Goal: Information Seeking & Learning: Learn about a topic

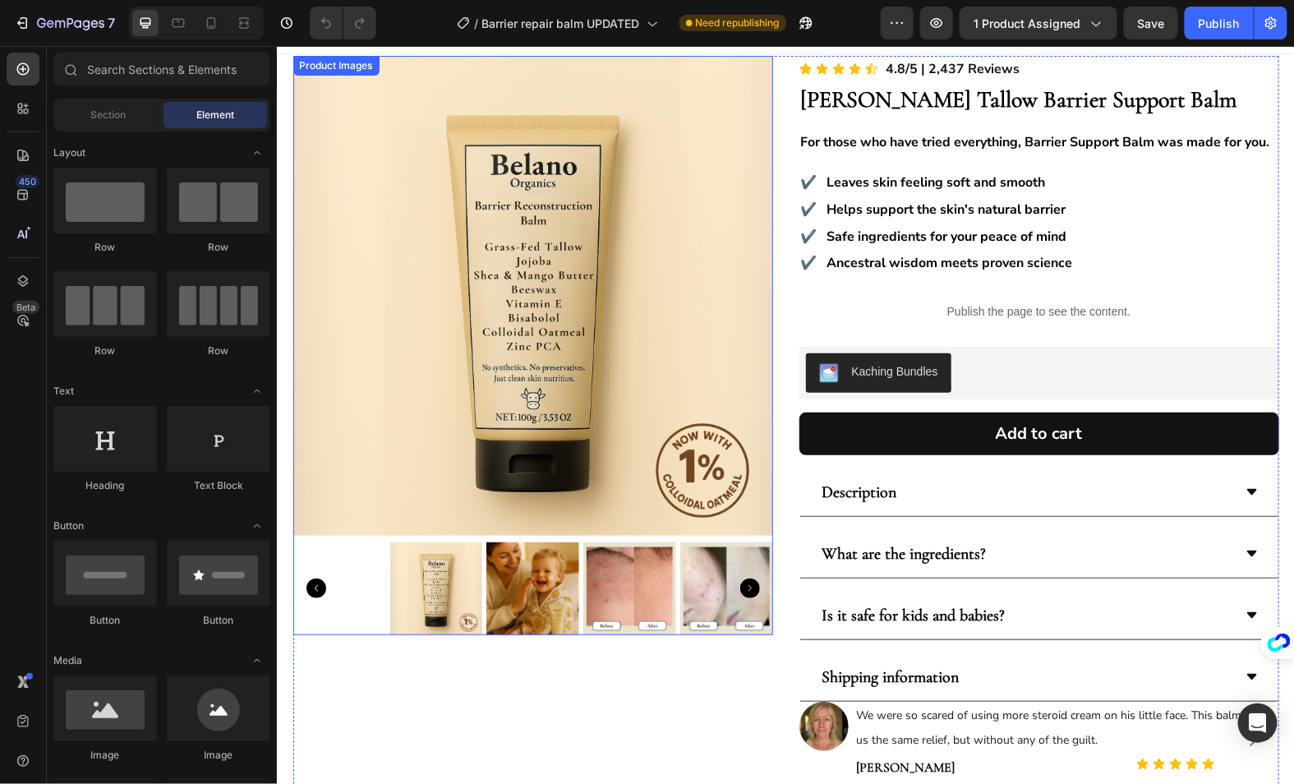
scroll to position [29, 0]
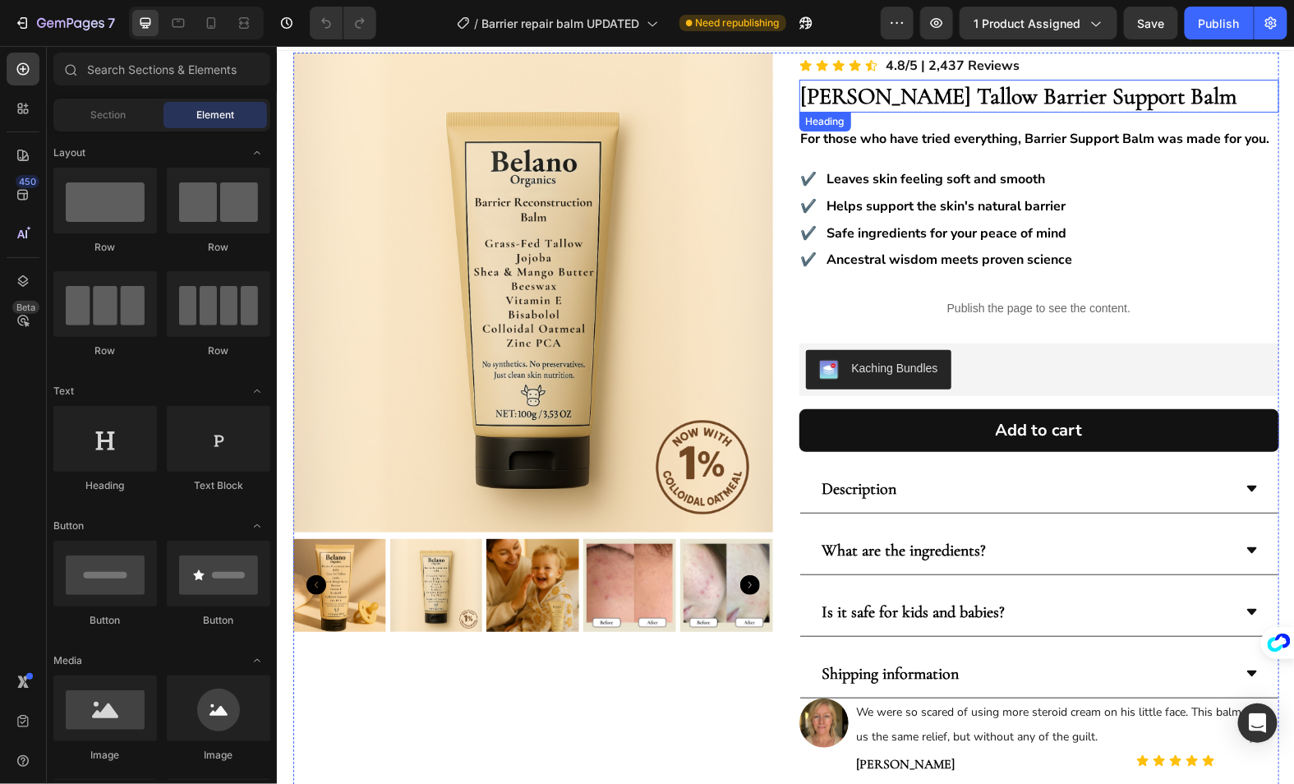
click at [1043, 89] on strong "[PERSON_NAME] Tallow Barrier Support Balm" at bounding box center [1018, 95] width 436 height 28
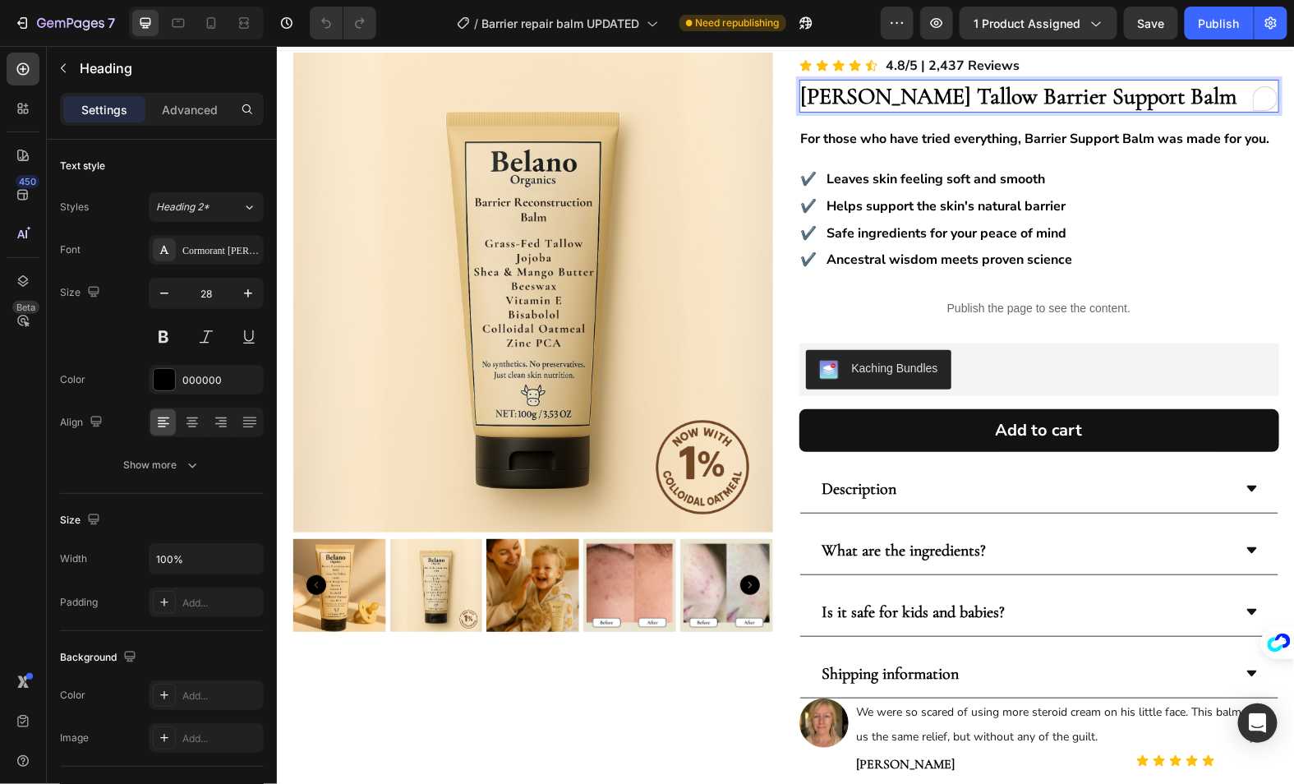
click at [1037, 94] on strong "[PERSON_NAME] Tallow Barrier Support Balm" at bounding box center [1018, 95] width 436 height 28
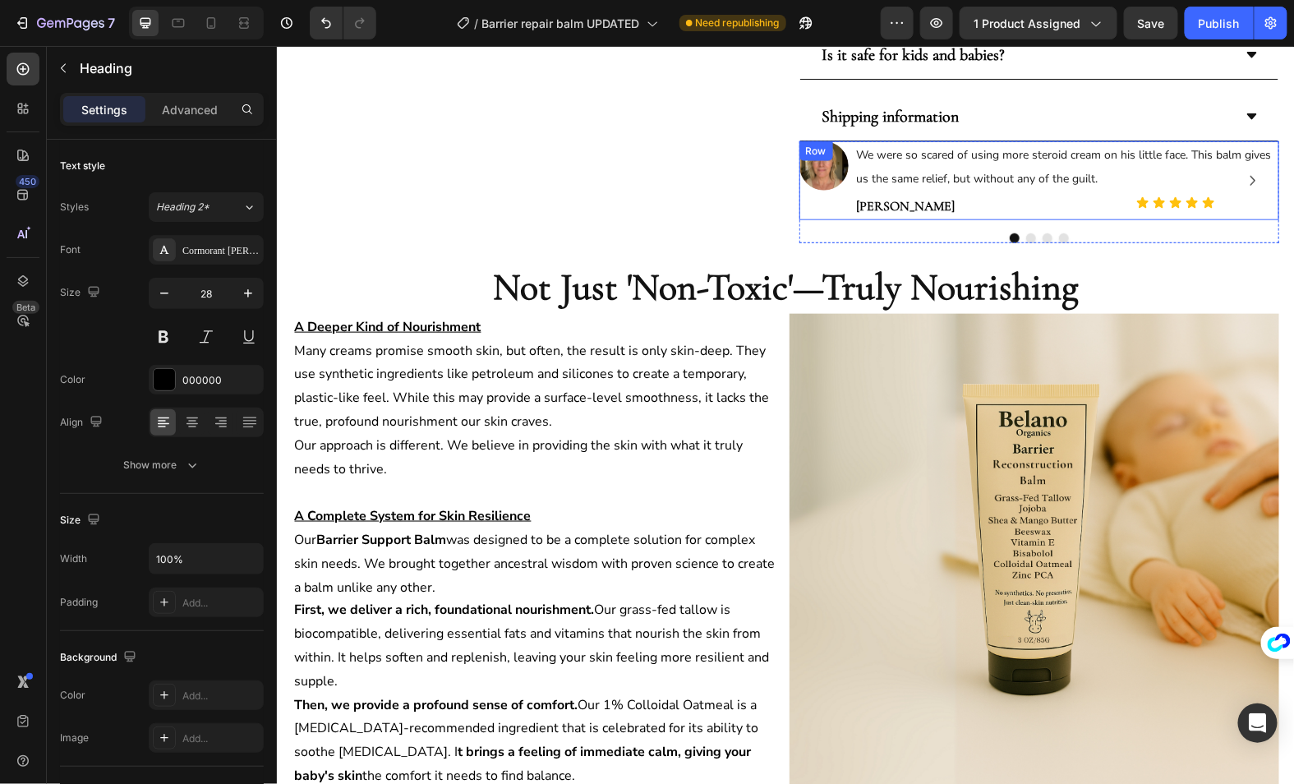
scroll to position [630, 0]
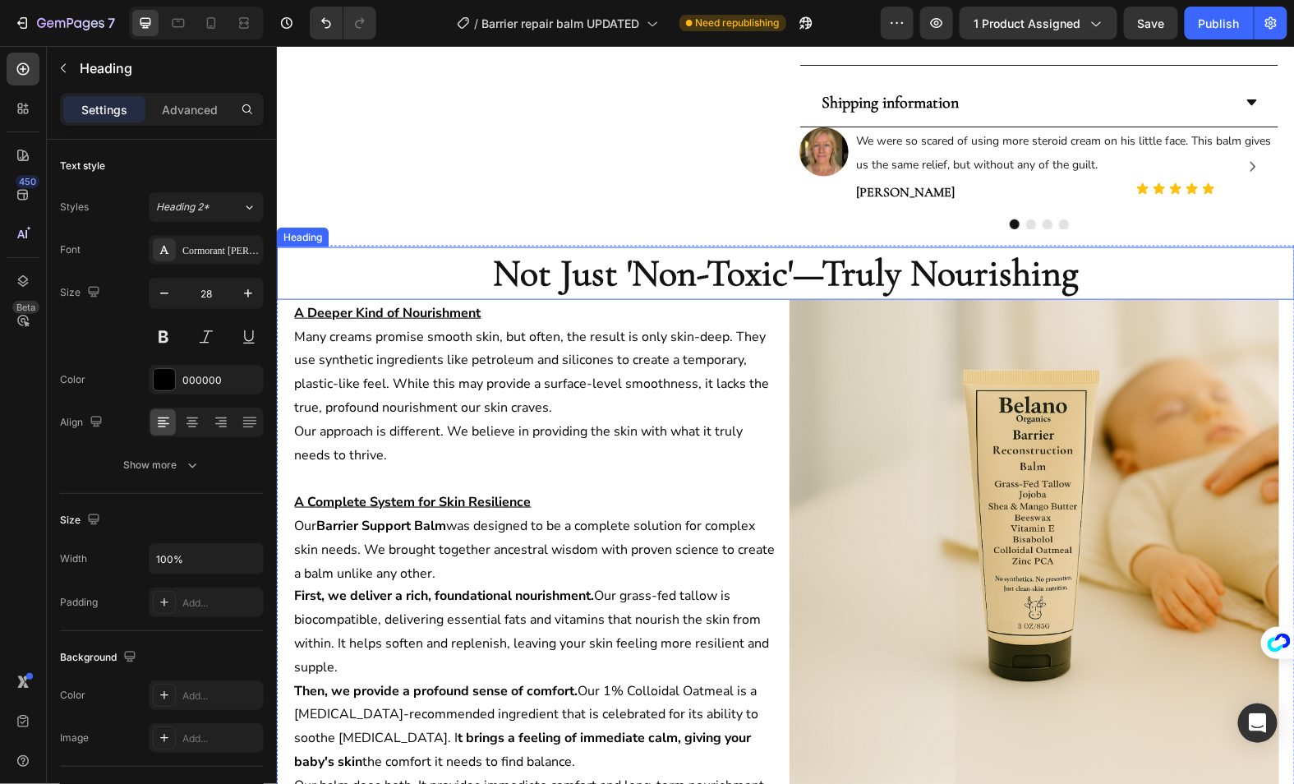
click at [972, 249] on strong "Not Just 'Non-Toxic'—Truly Nourishing" at bounding box center [785, 272] width 585 height 46
click at [976, 249] on strong "Not Just 'Non-Toxic'—Truly Nourishing" at bounding box center [785, 272] width 585 height 46
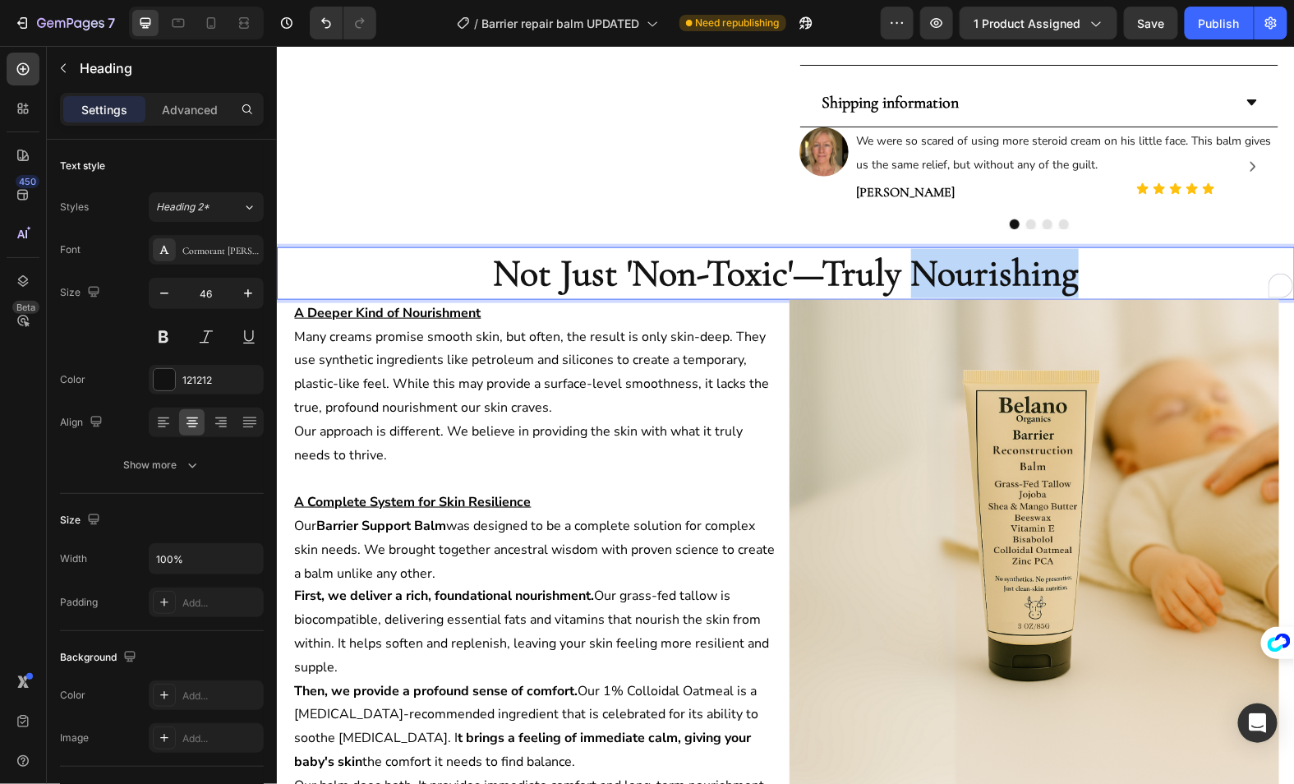
click at [976, 249] on strong "Not Just 'Non-Toxic'—Truly Nourishing" at bounding box center [785, 272] width 585 height 46
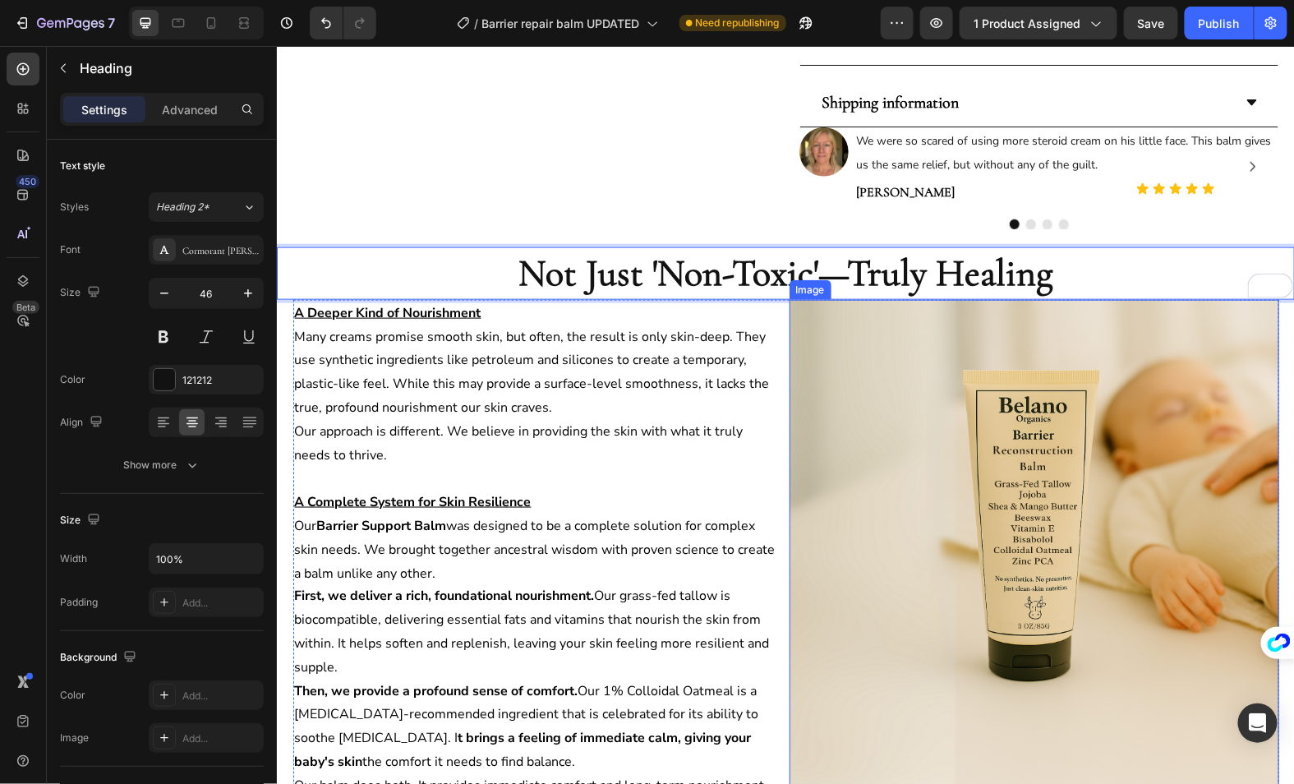
scroll to position [0, 0]
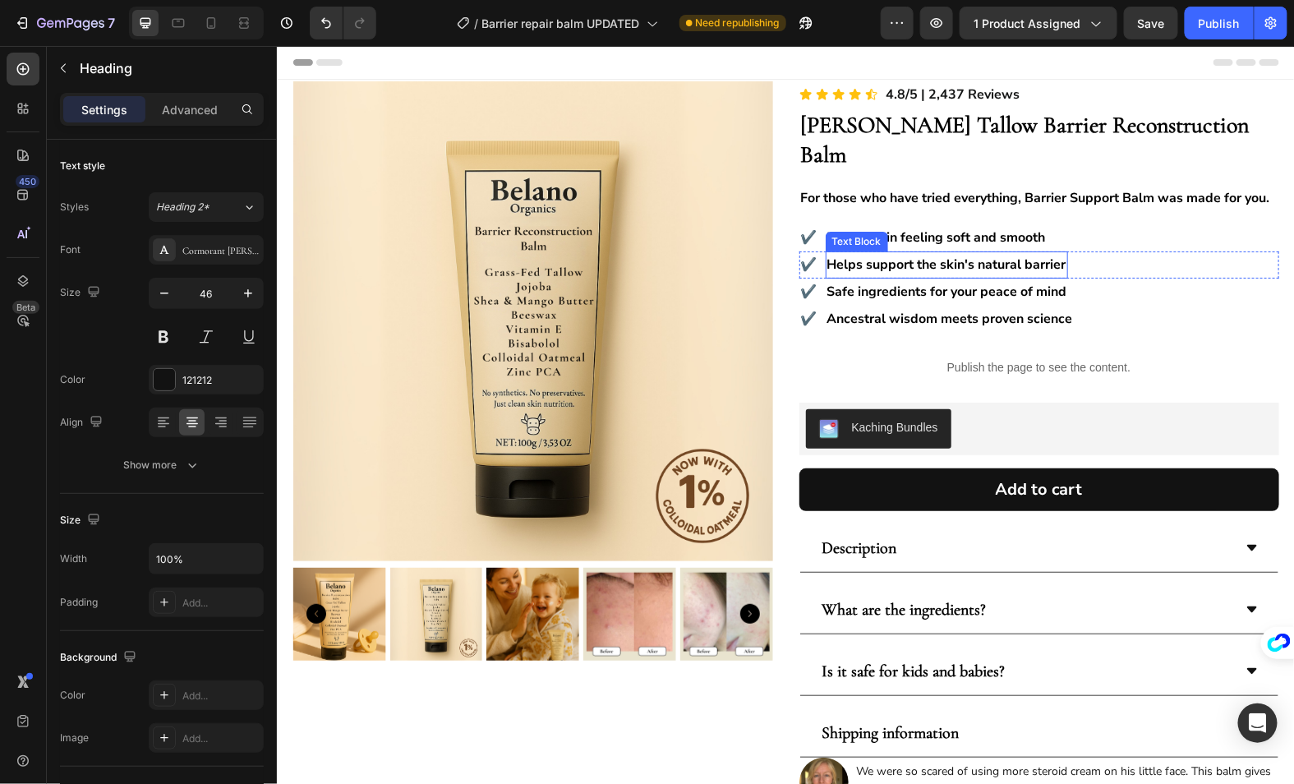
click at [855, 233] on div "Text Block" at bounding box center [856, 240] width 56 height 15
click at [855, 228] on div "Text Block" at bounding box center [874, 235] width 56 height 15
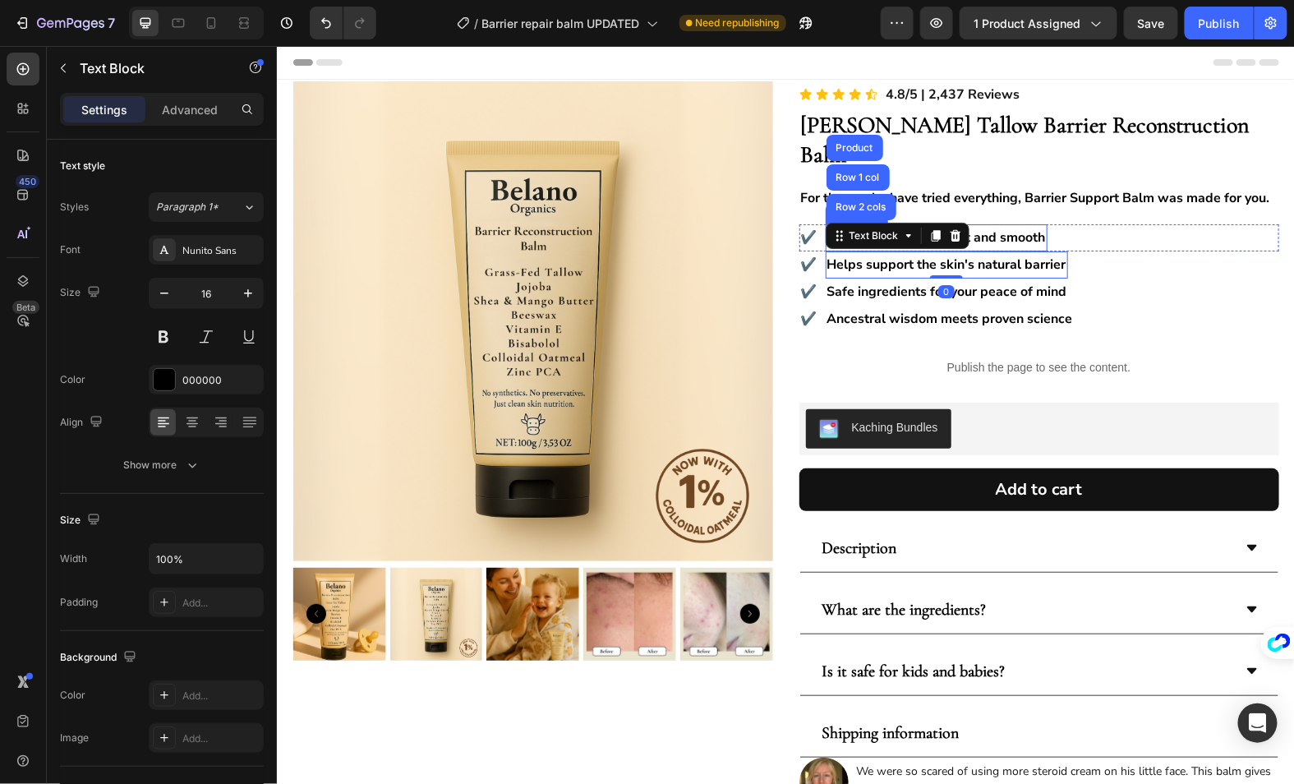
click at [990, 228] on strong "Leaves skin feeling soft and smooth" at bounding box center [936, 237] width 219 height 18
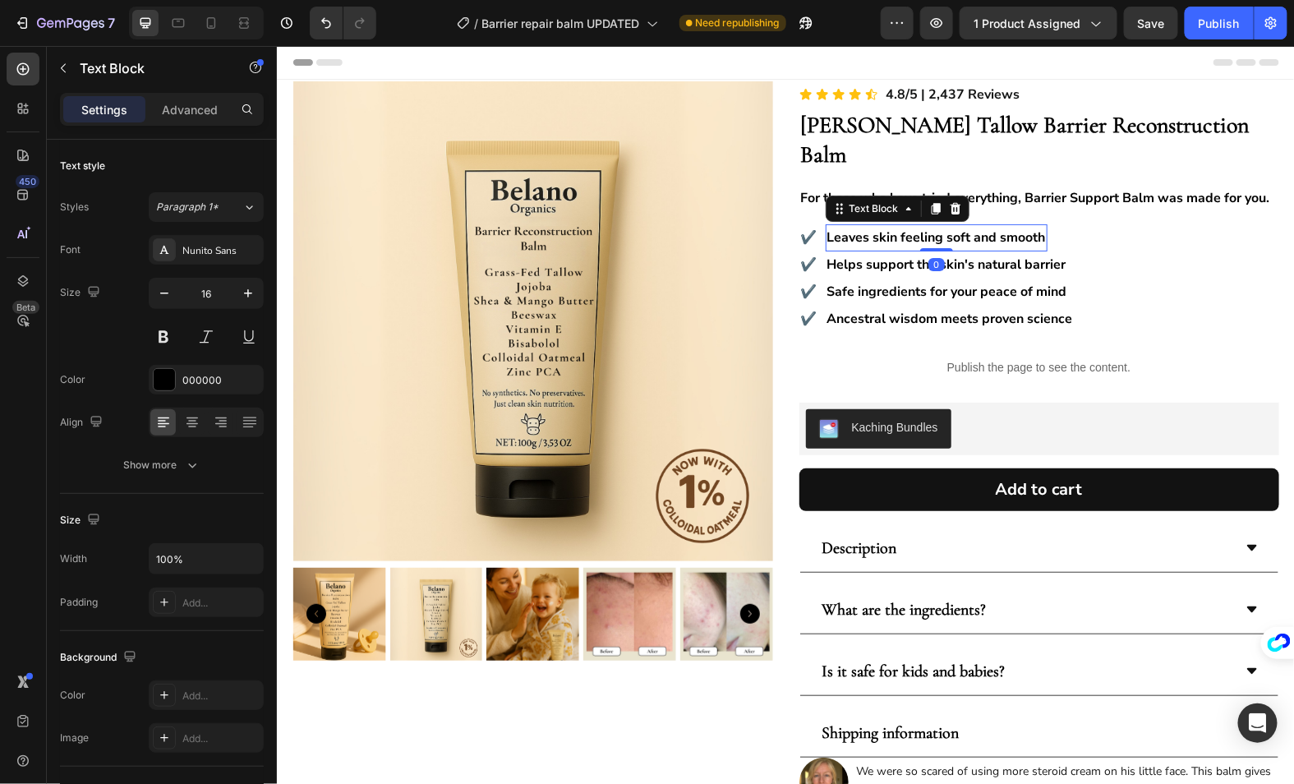
click at [990, 228] on strong "Leaves skin feeling soft and smooth" at bounding box center [936, 237] width 219 height 18
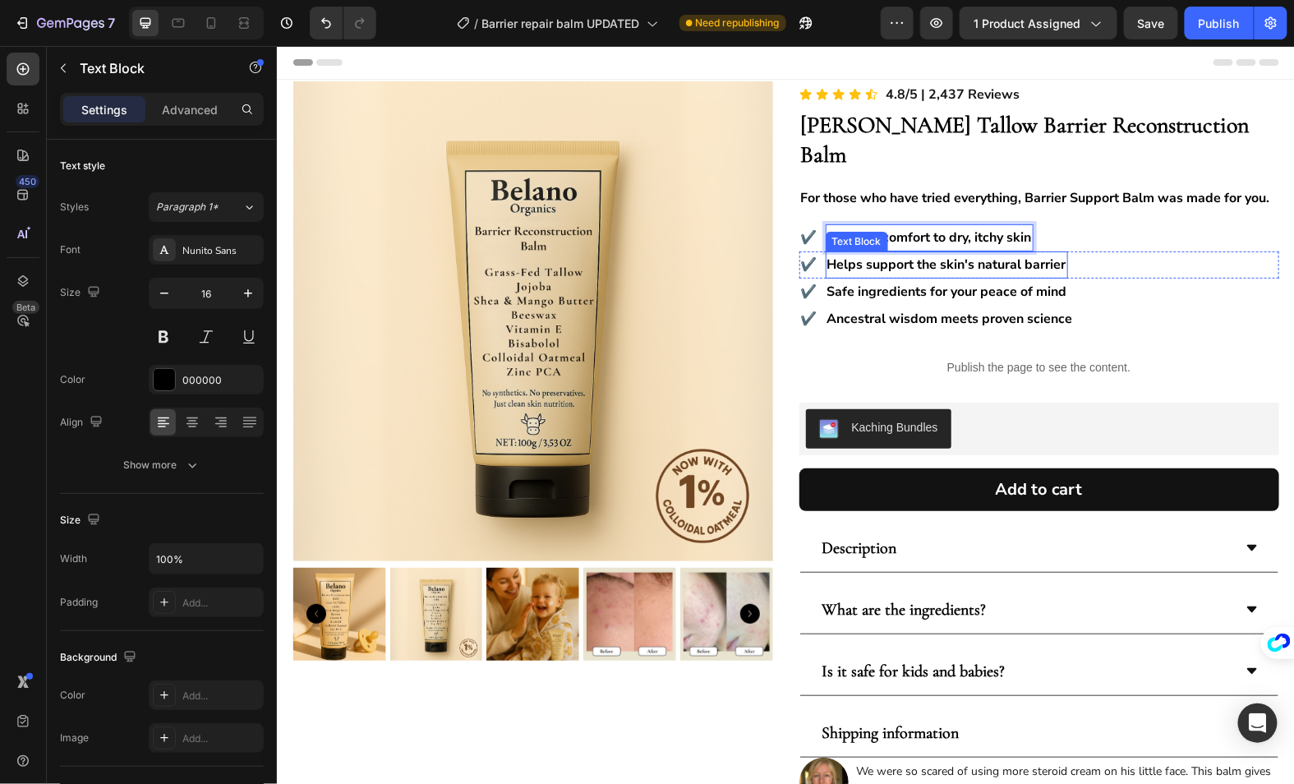
click at [883, 255] on strong "Helps support the skin's natural barrier" at bounding box center [946, 264] width 239 height 18
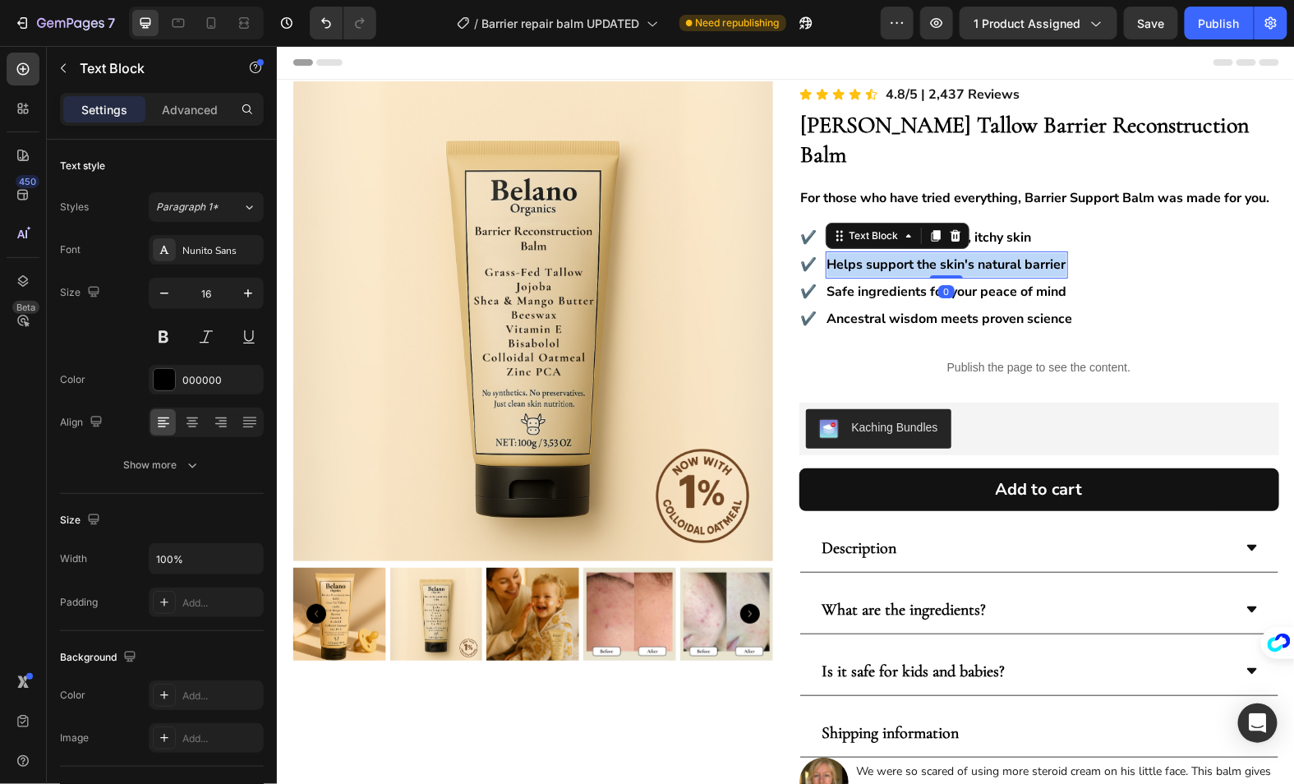
click at [883, 255] on strong "Helps support the skin's natural barrier" at bounding box center [946, 264] width 239 height 18
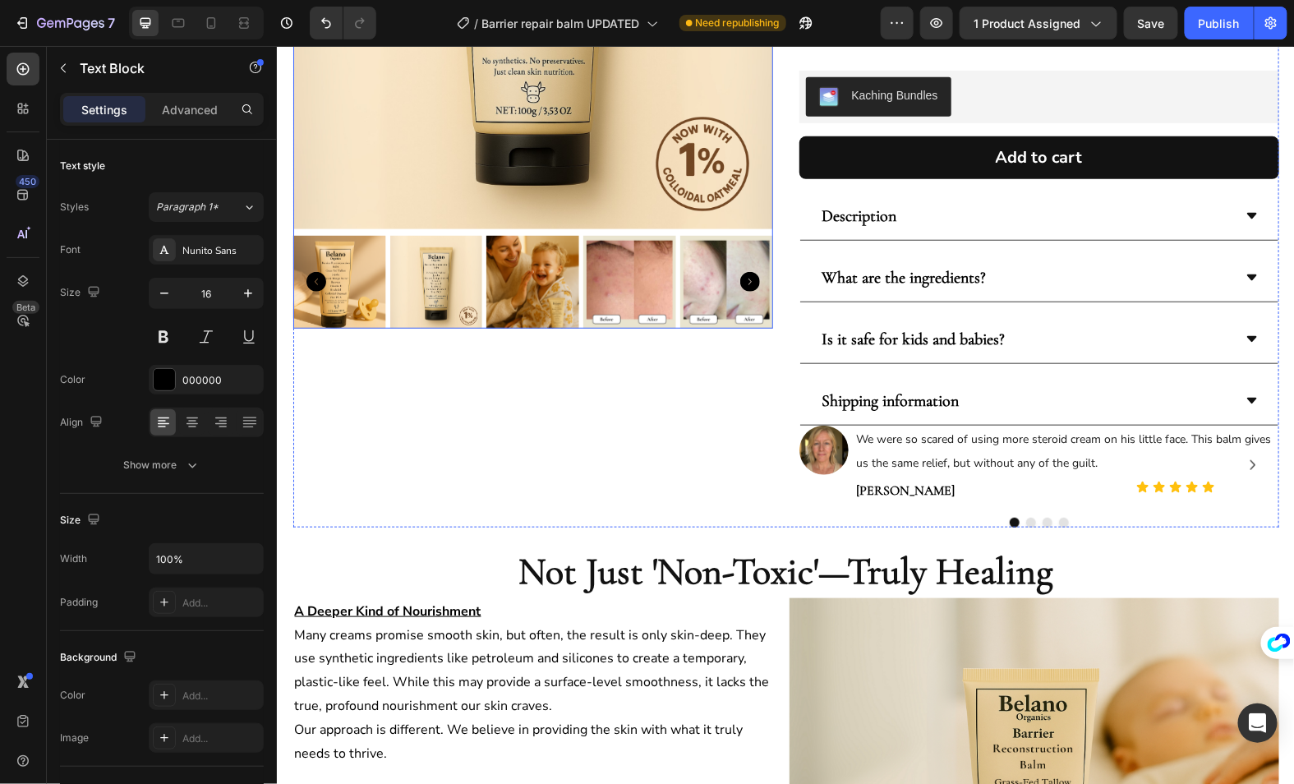
scroll to position [333, 0]
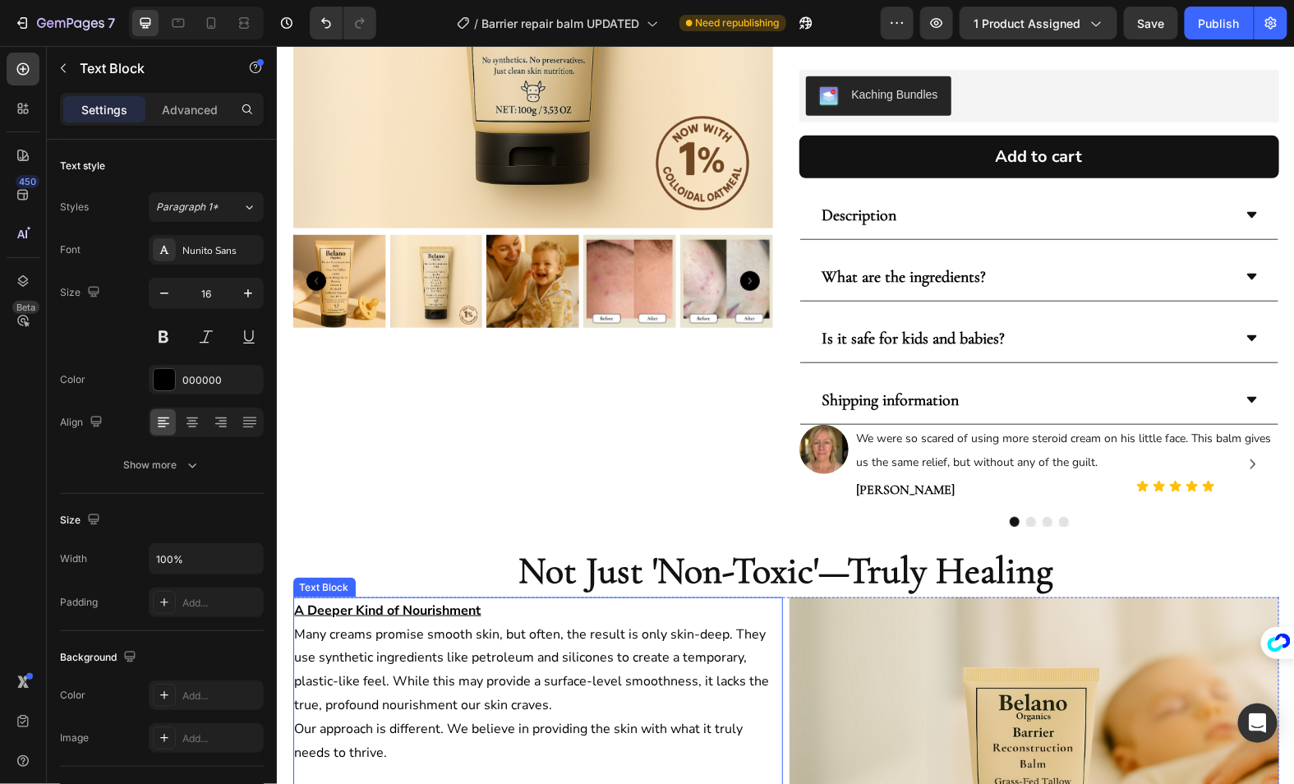
click at [477, 598] on p "A Deeper Kind of Nourishment" at bounding box center [537, 610] width 487 height 24
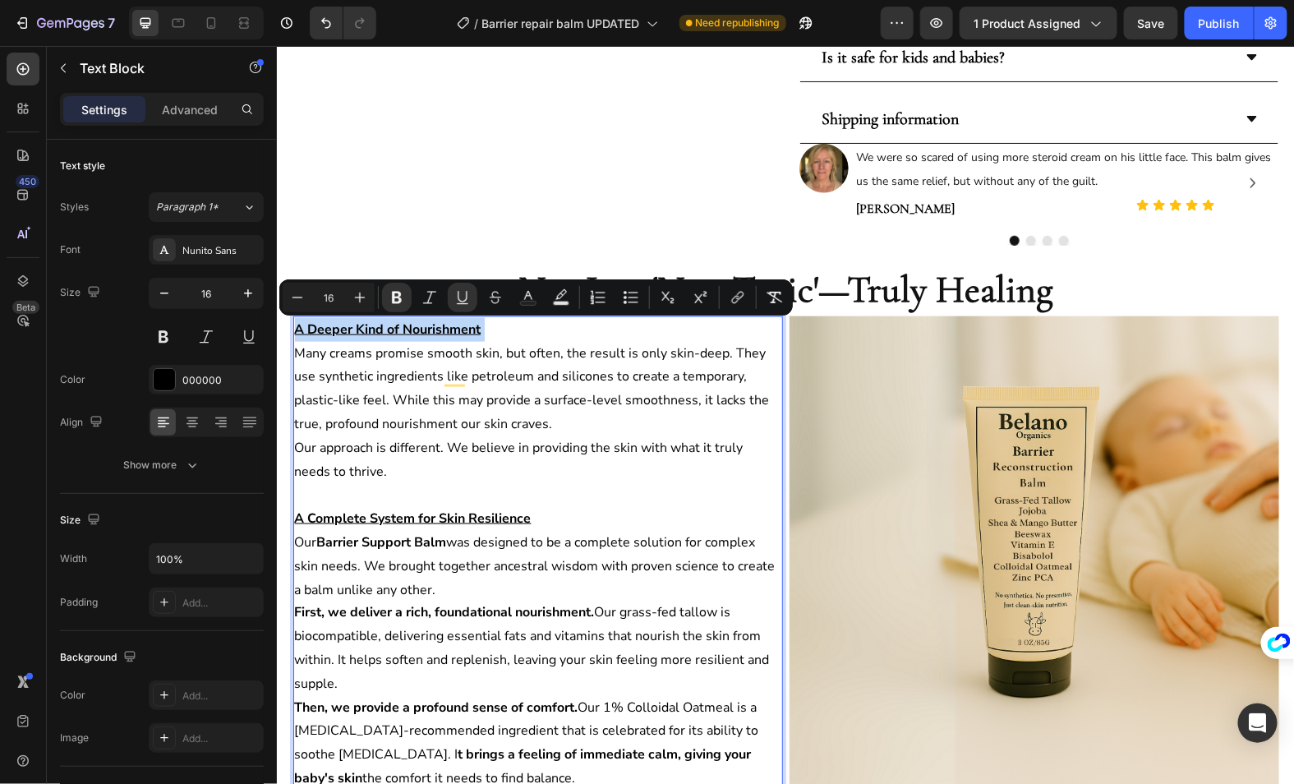
scroll to position [620, 0]
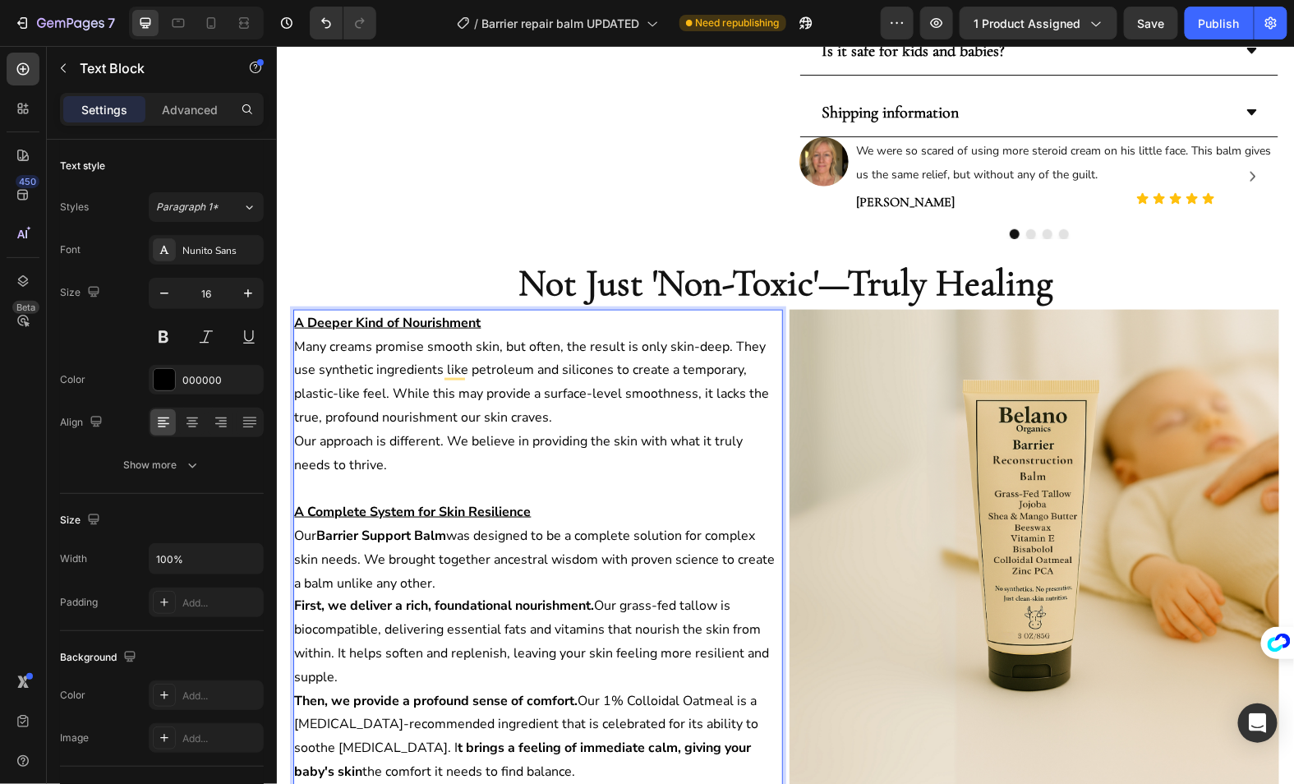
click at [475, 619] on p "First, we deliver a rich, foundational nourishment. Our grass-fed tallow is bio…" at bounding box center [537, 641] width 487 height 95
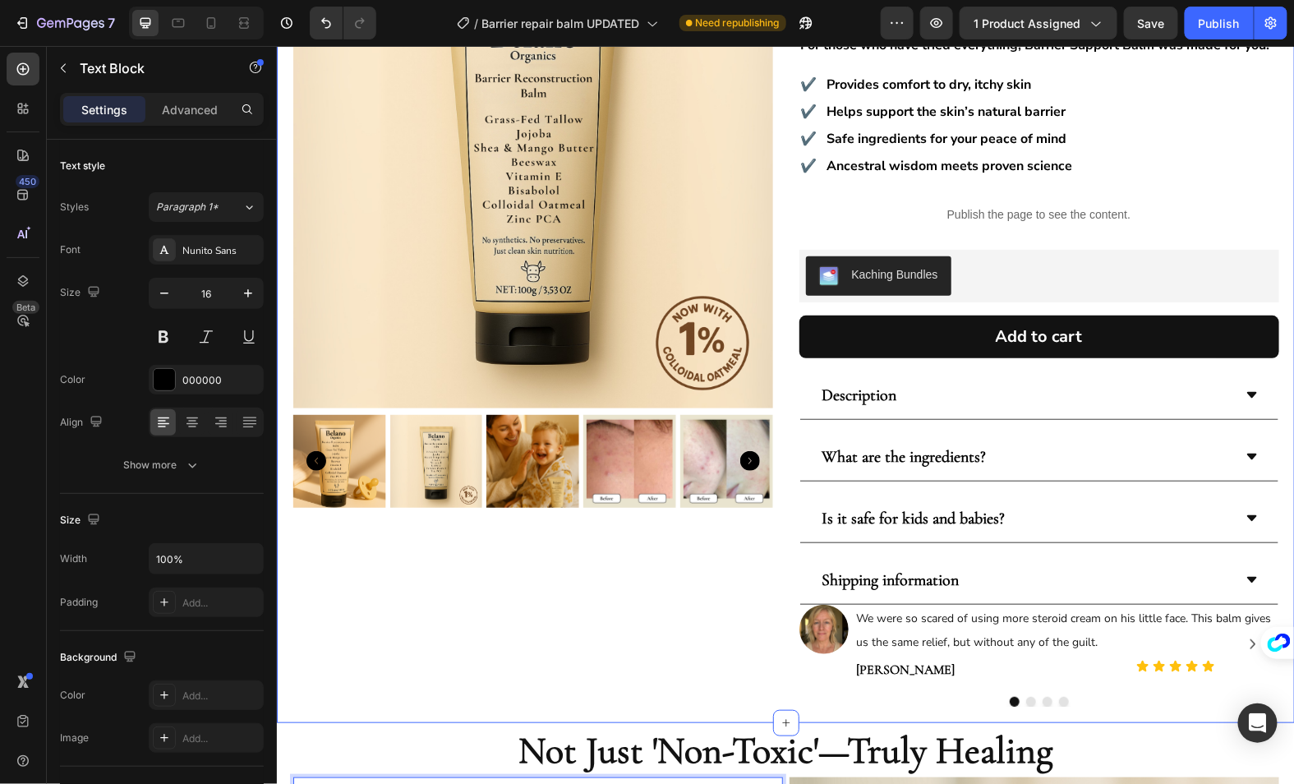
scroll to position [150, 0]
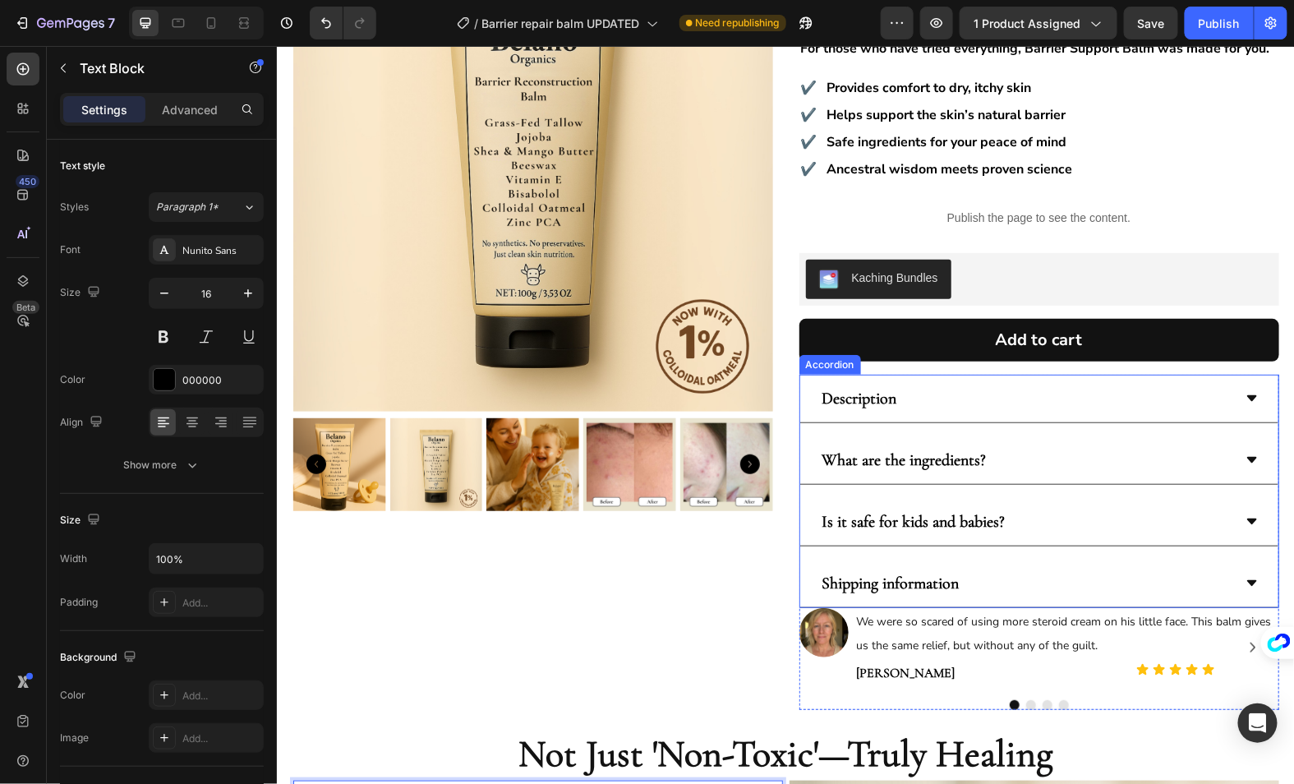
click at [1021, 380] on div "Description" at bounding box center [1025, 397] width 413 height 35
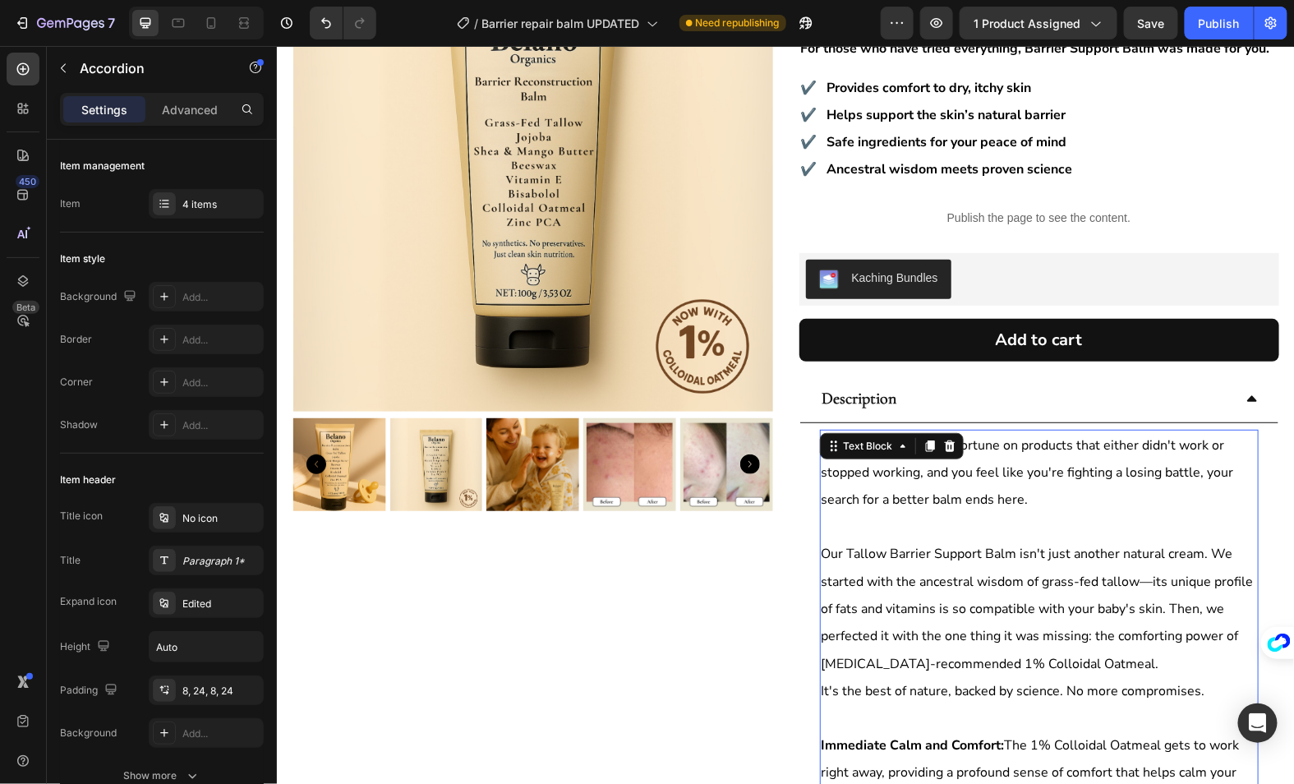
click at [894, 513] on p at bounding box center [1039, 526] width 436 height 26
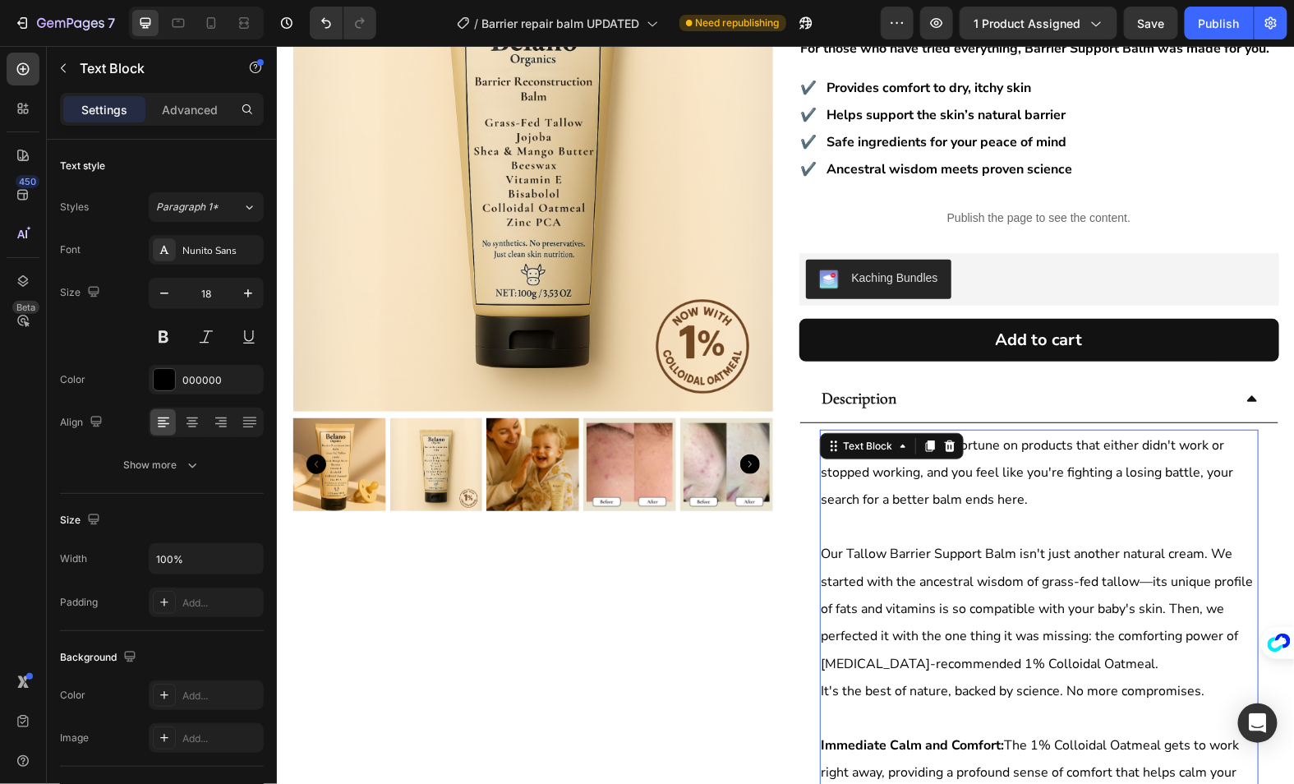
click at [897, 468] on span "If you've spent a small fortune on products that either didn't work or stopped …" at bounding box center [1027, 472] width 413 height 73
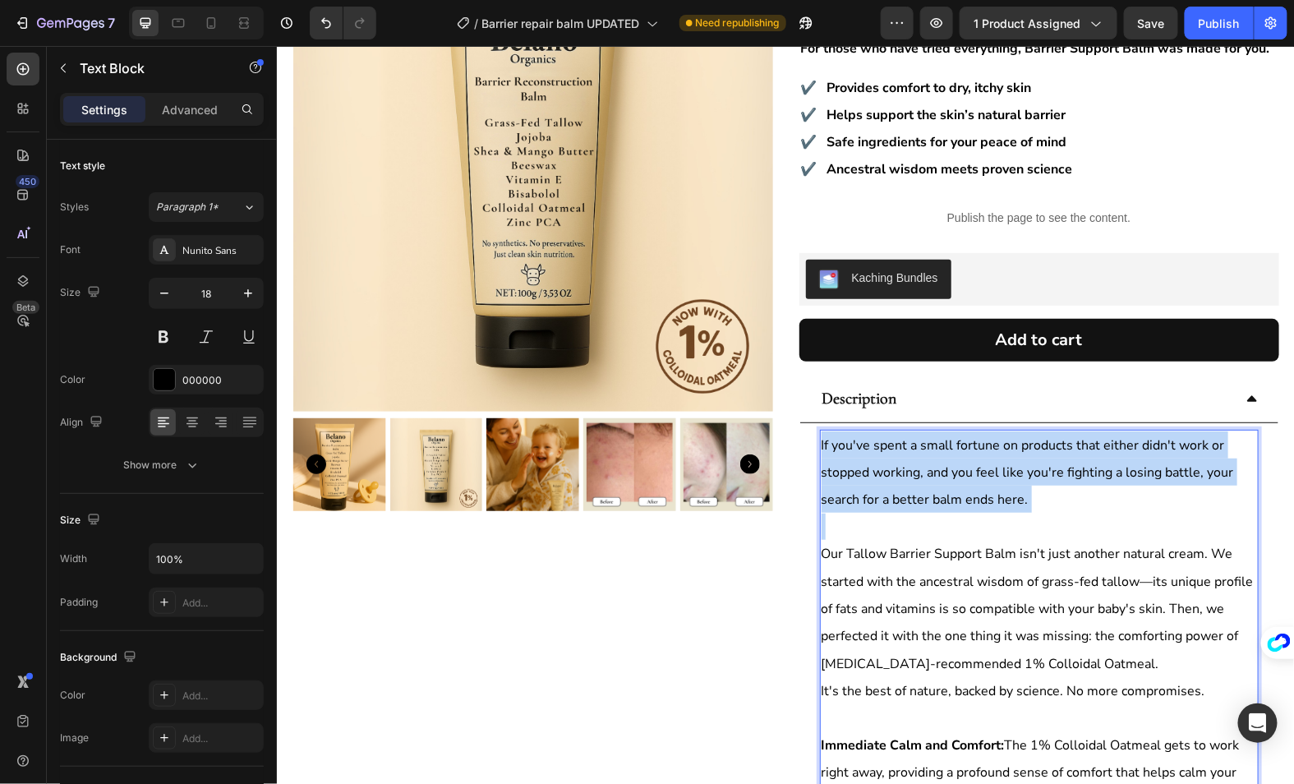
click at [897, 468] on span "If you've spent a small fortune on products that either didn't work or stopped …" at bounding box center [1027, 472] width 413 height 73
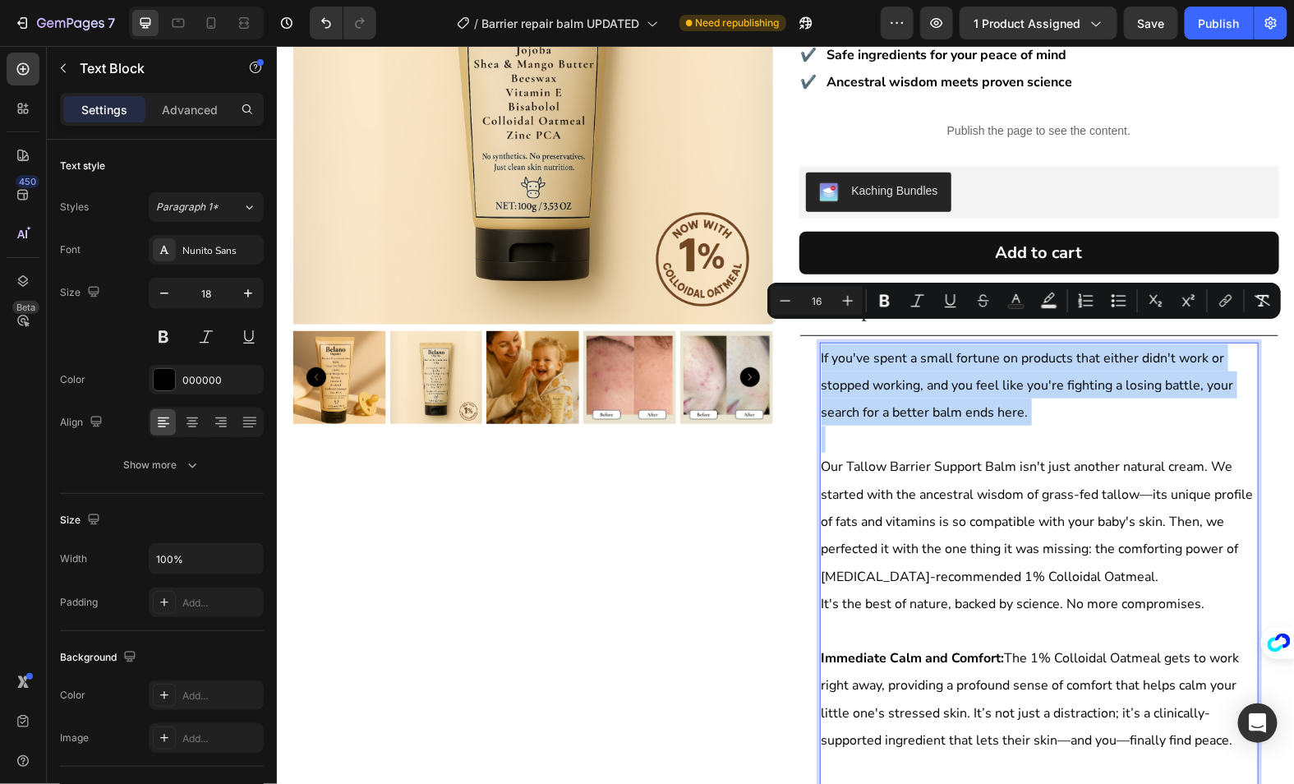
scroll to position [240, 0]
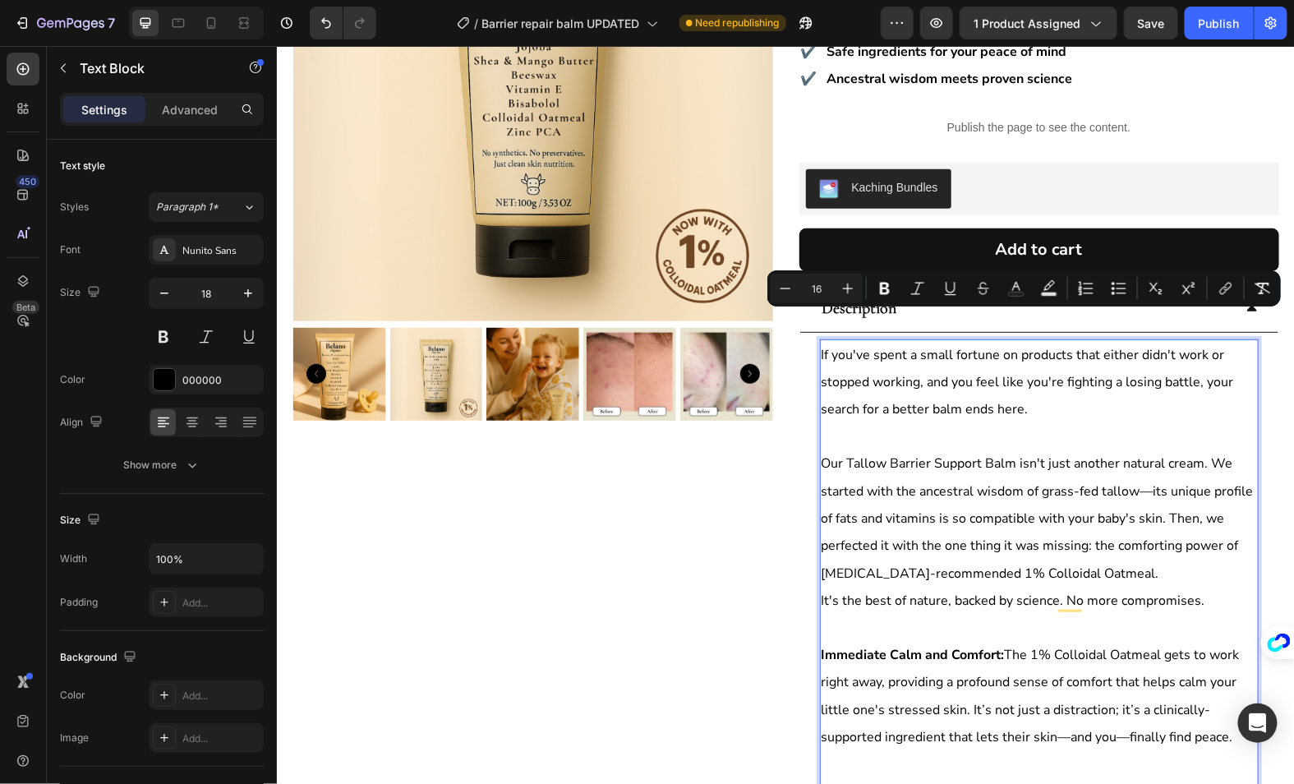
click at [1003, 551] on p "Our Tallow Barrier Support Balm isn't just another natural cream. We started wi…" at bounding box center [1039, 517] width 436 height 137
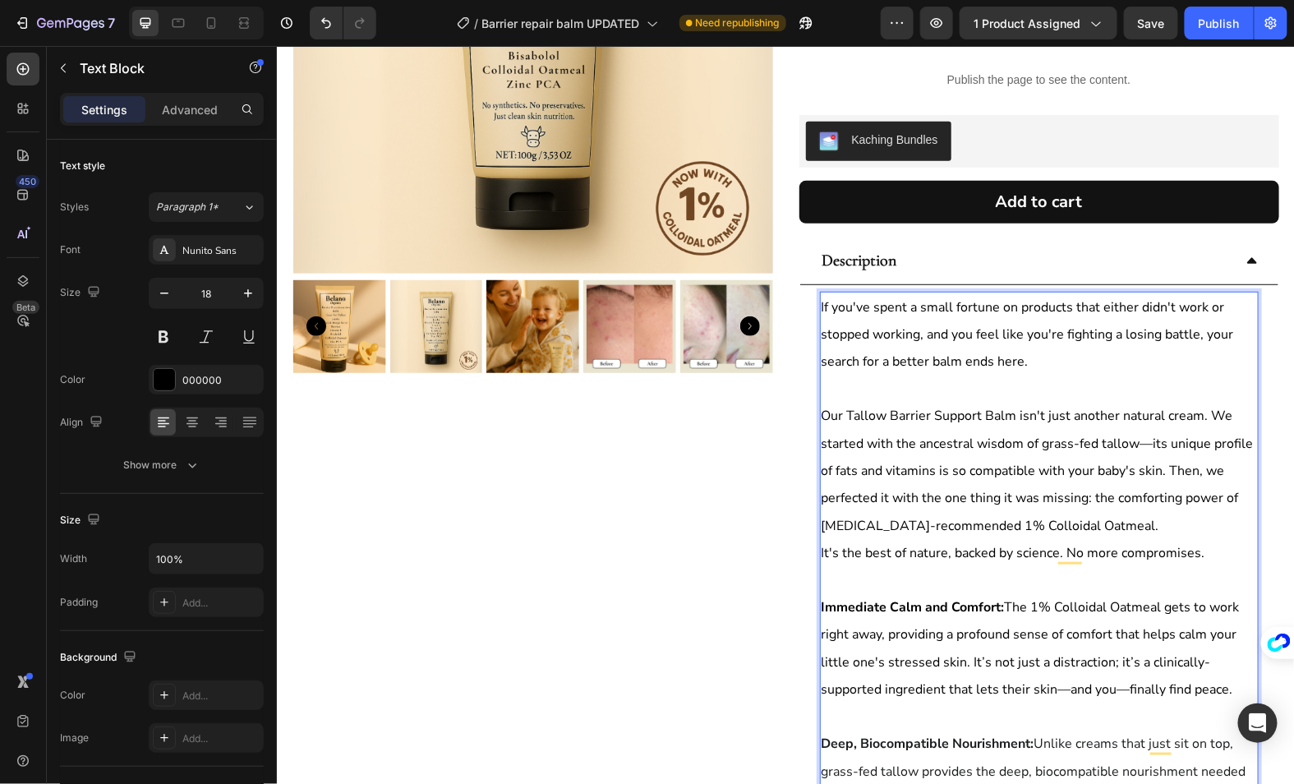
scroll to position [289, 0]
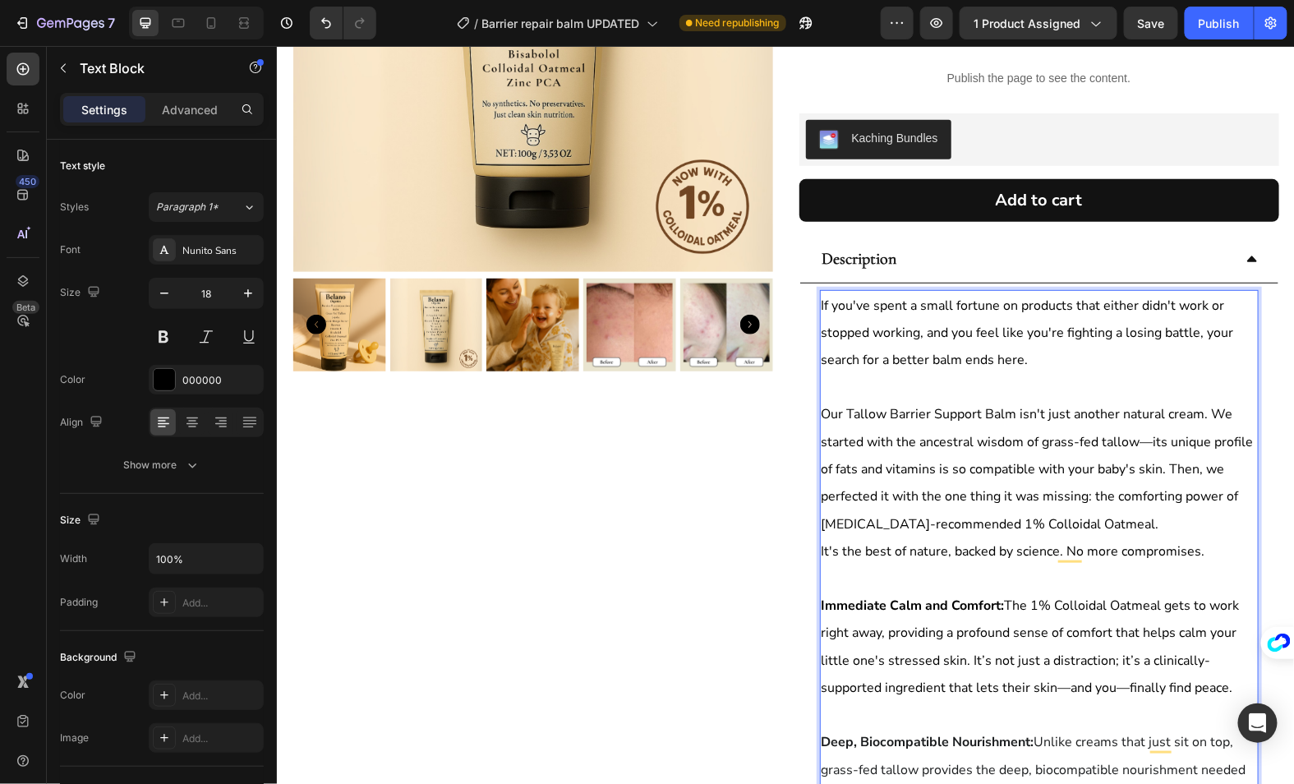
click at [837, 296] on span "If you've spent a small fortune on products that either didn't work or stopped …" at bounding box center [1027, 332] width 413 height 73
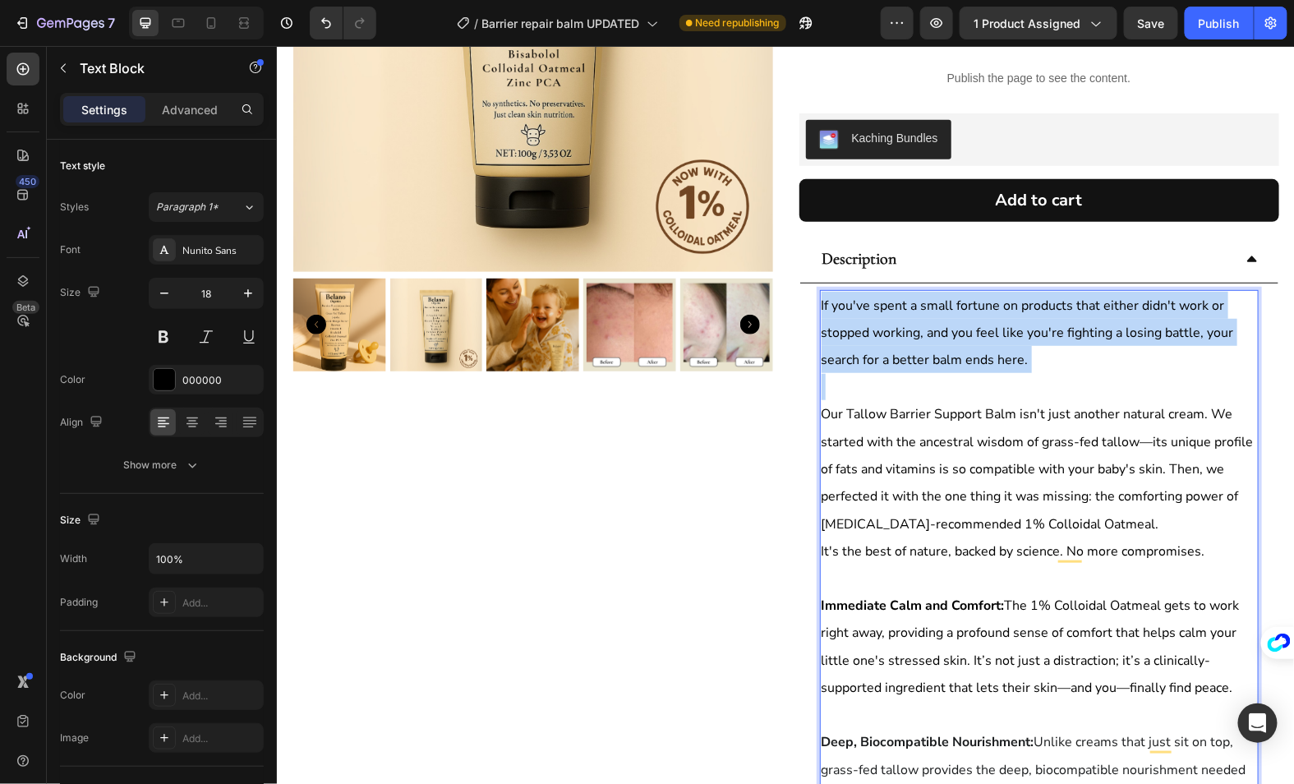
click at [837, 296] on span "If you've spent a small fortune on products that either didn't work or stopped …" at bounding box center [1027, 332] width 413 height 73
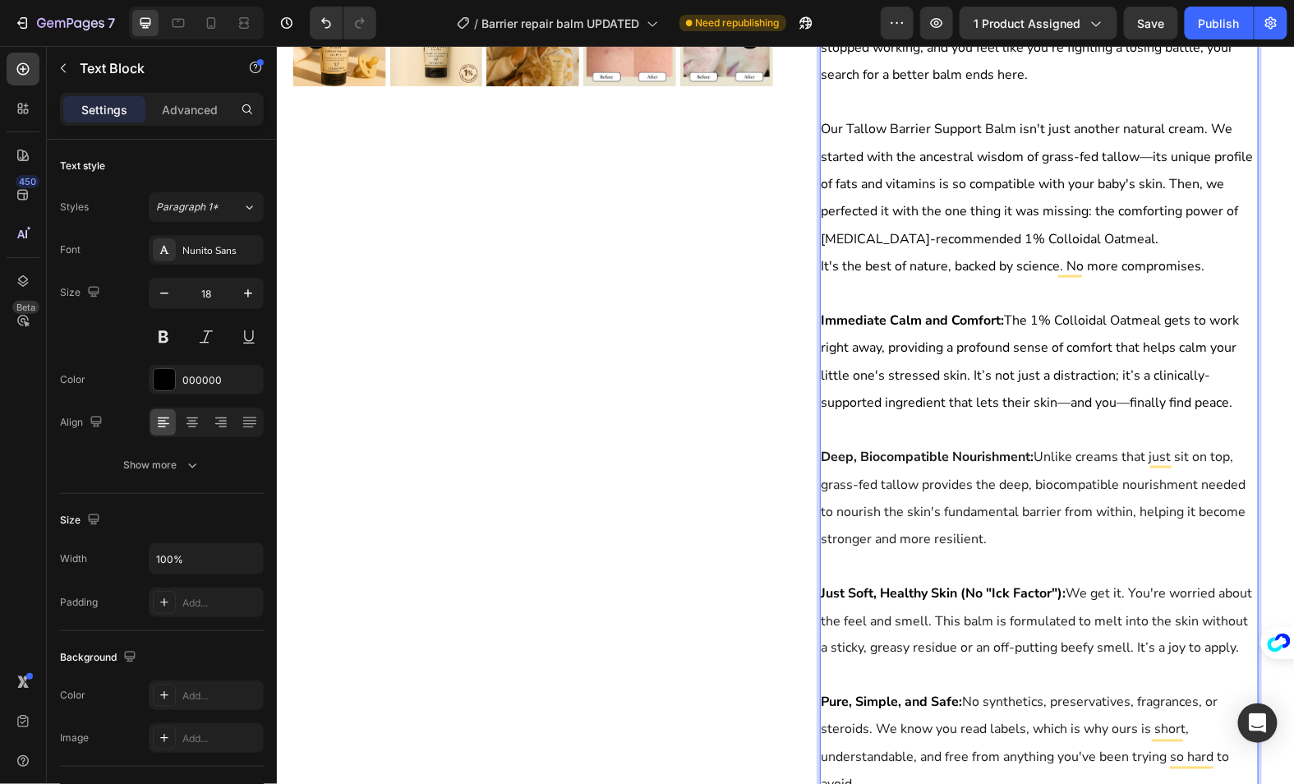
scroll to position [0, 0]
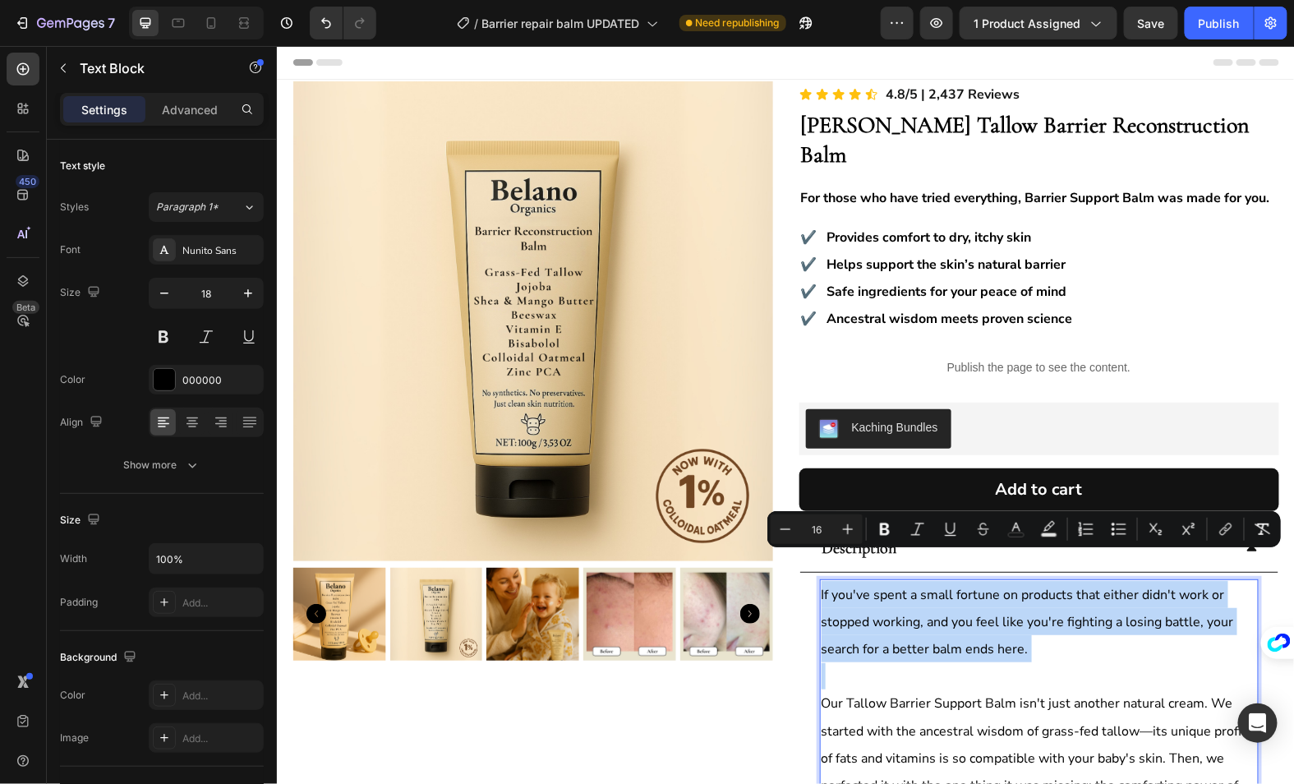
click at [965, 588] on span "If you've spent a small fortune on products that either didn't work or stopped …" at bounding box center [1027, 621] width 413 height 73
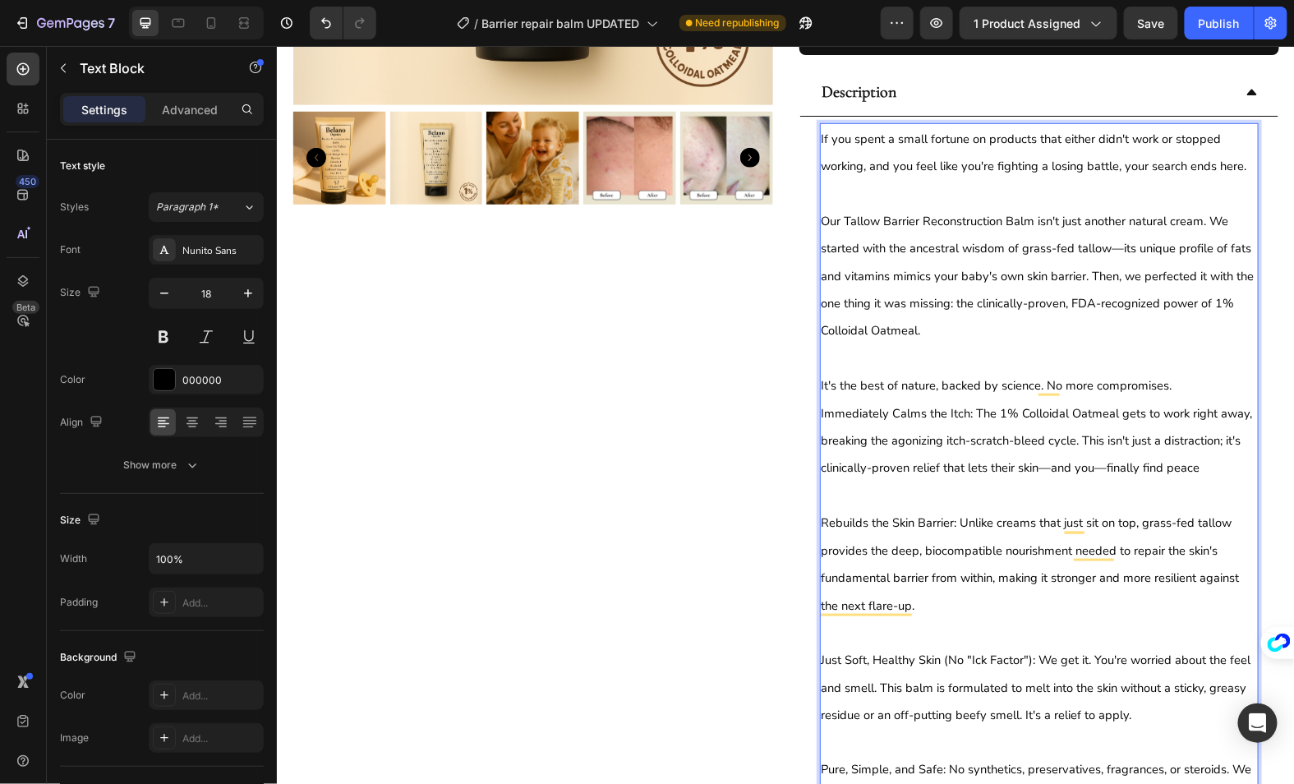
scroll to position [362, 0]
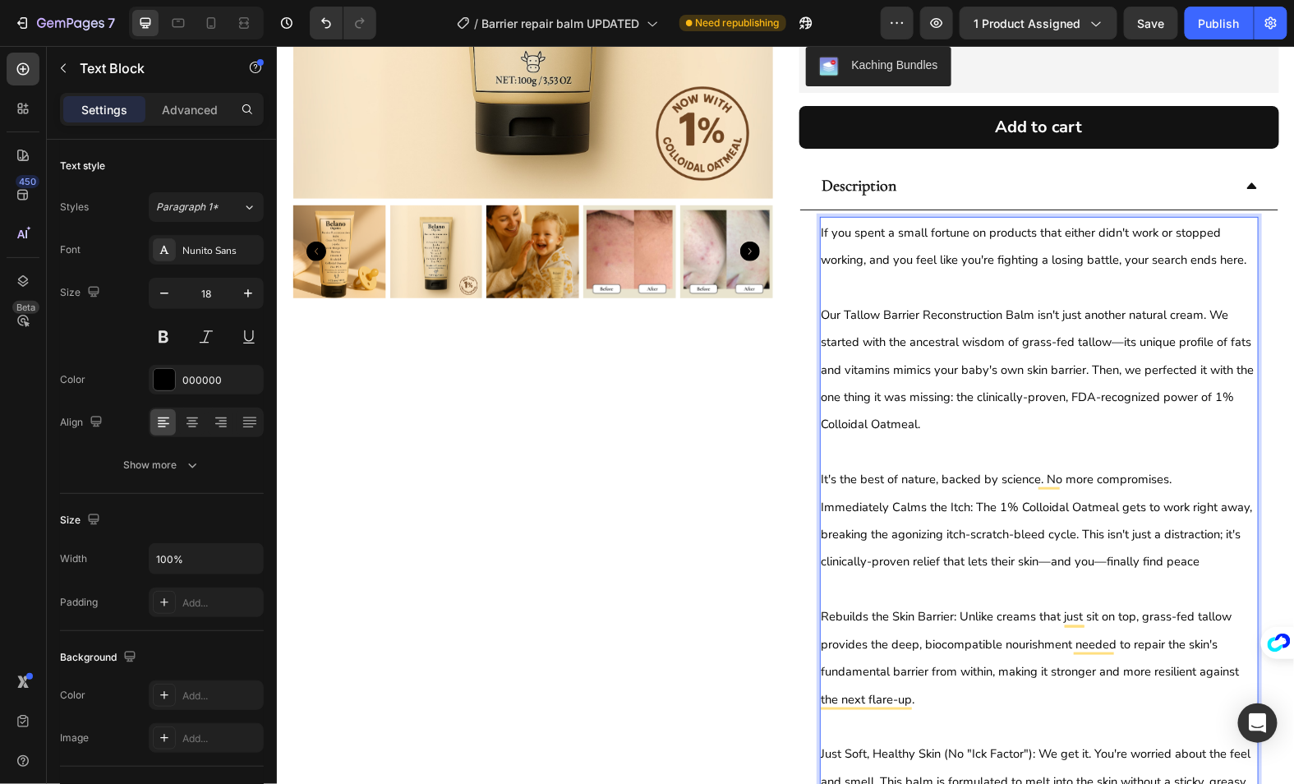
click at [877, 272] on p "Rich Text Editor. Editing area: main" at bounding box center [1039, 285] width 436 height 27
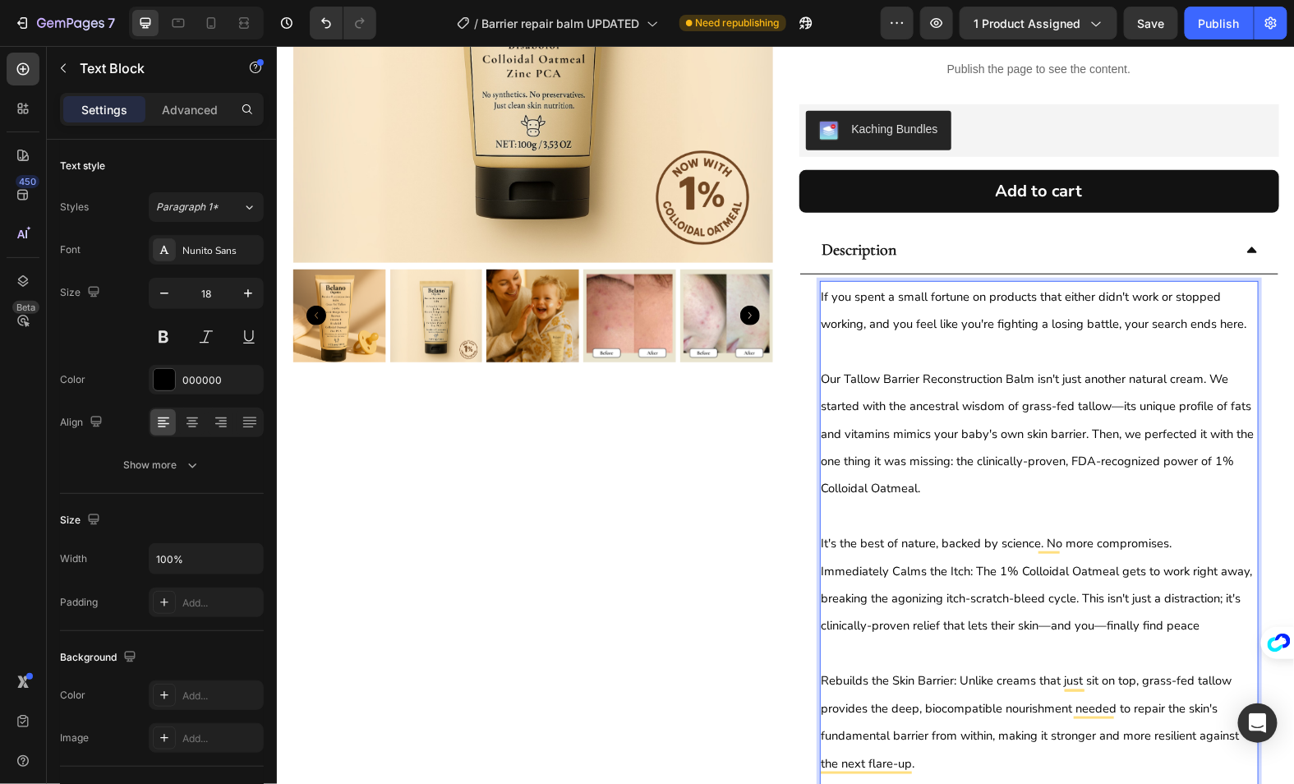
scroll to position [300, 0]
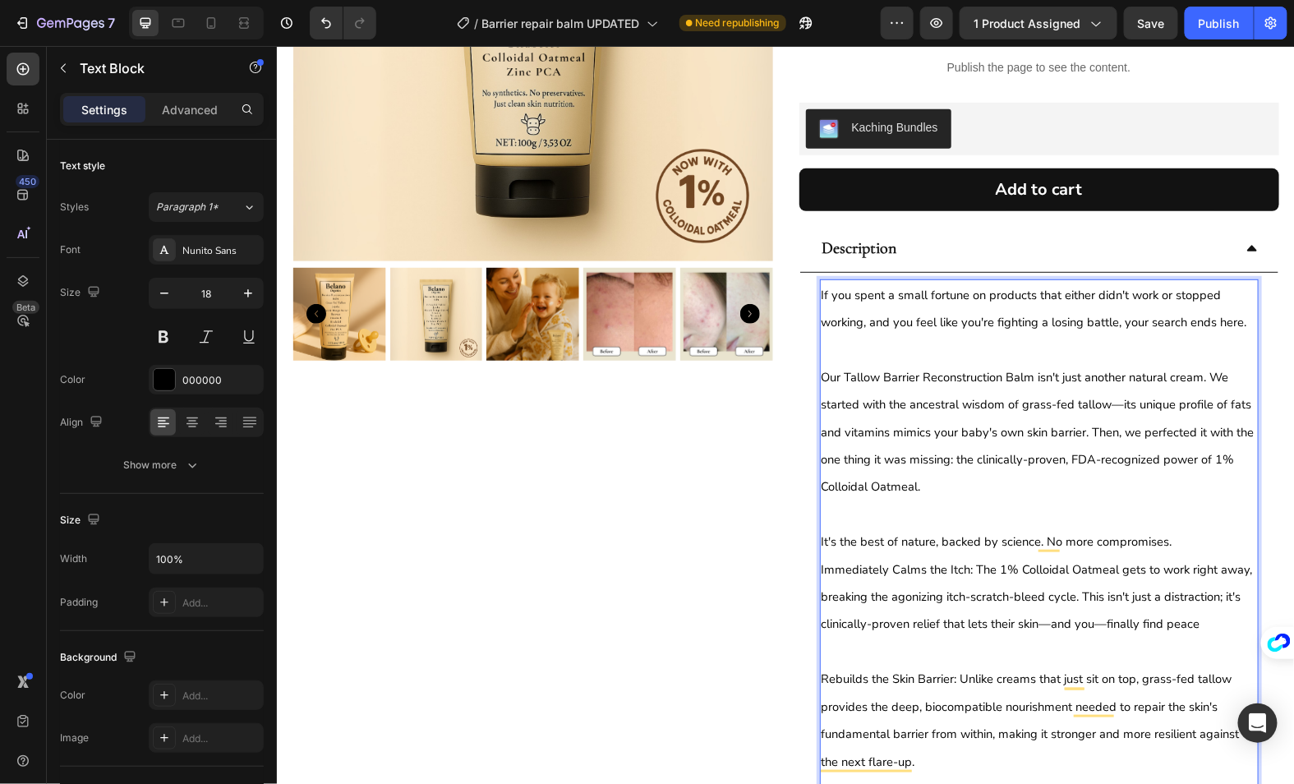
click at [1081, 428] on span "Our Tallow Barrier Reconstruction Balm isn't just another natural cream. We sta…" at bounding box center [1037, 431] width 433 height 127
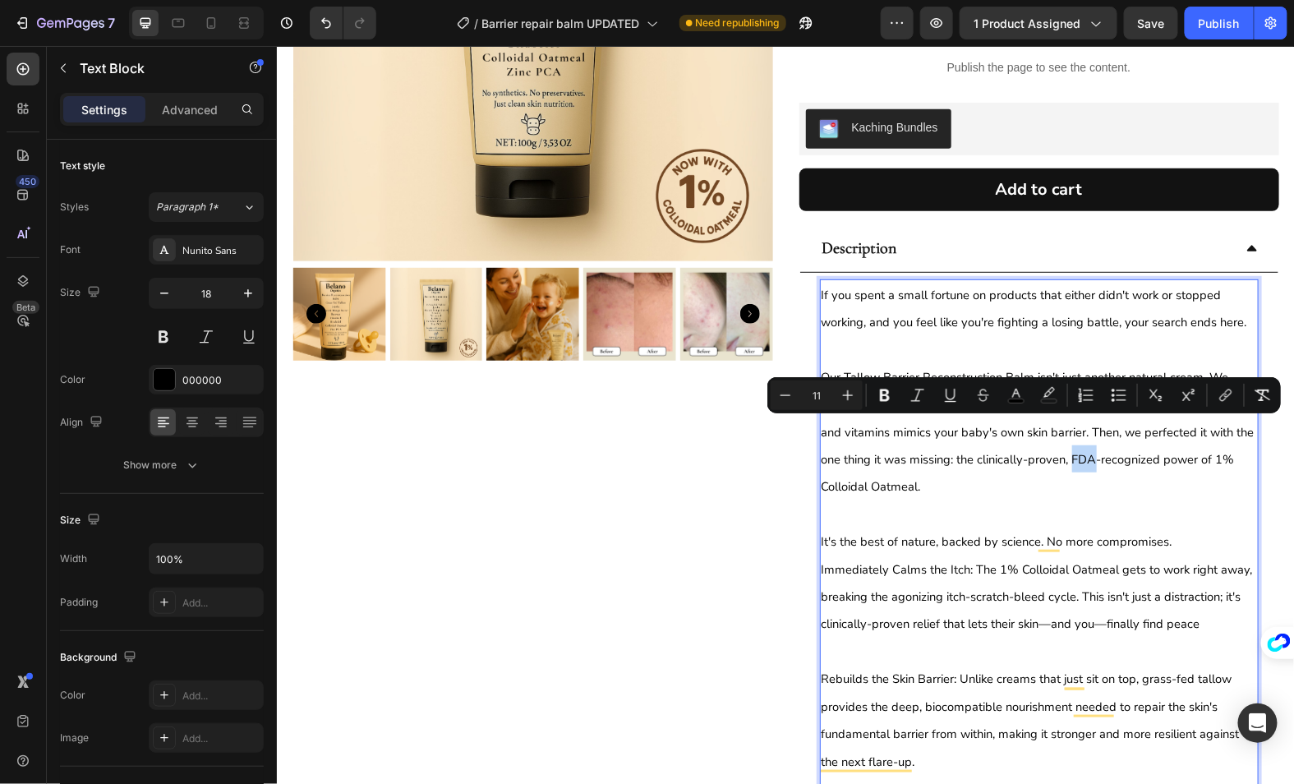
click at [1075, 433] on span "Our Tallow Barrier Reconstruction Balm isn't just another natural cream. We sta…" at bounding box center [1037, 431] width 433 height 127
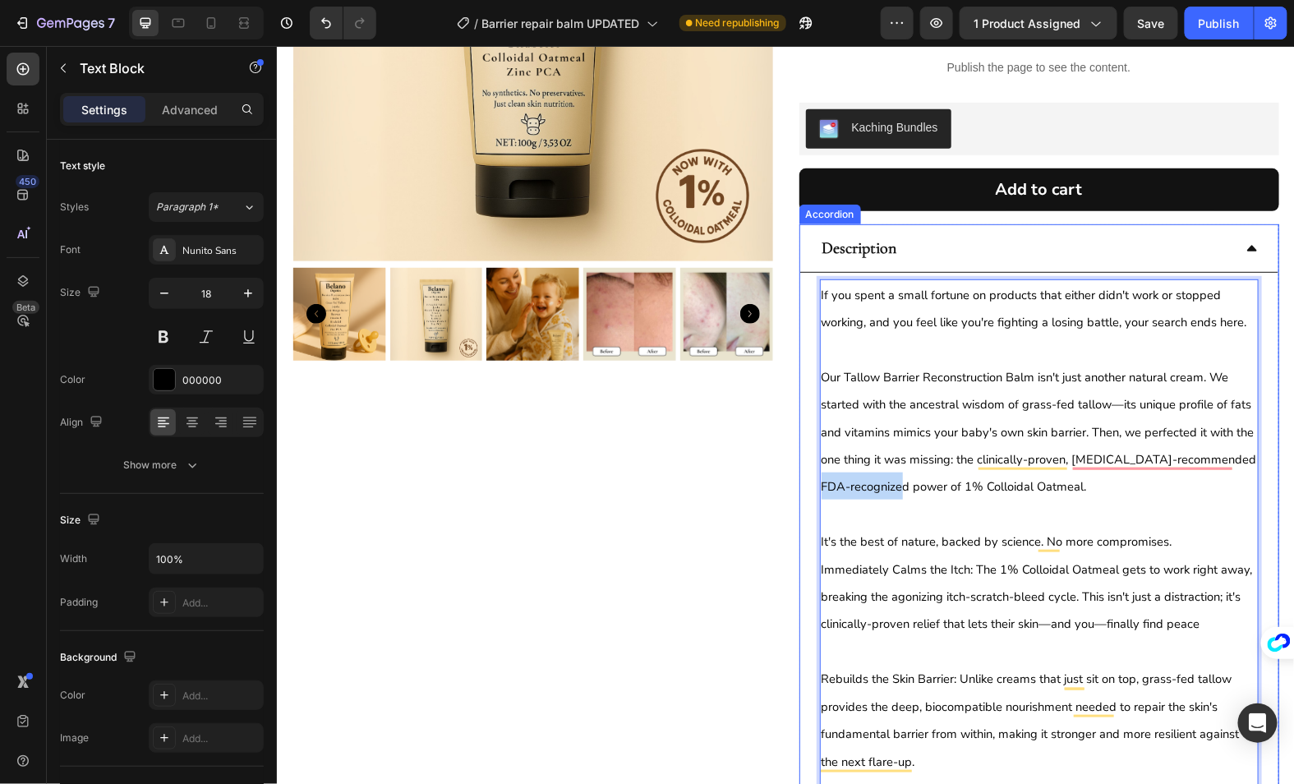
drag, startPoint x: 906, startPoint y: 458, endPoint x: 809, endPoint y: 458, distance: 97.0
click at [809, 458] on div "If you spent a small fortune on products that either didn't work or stopped wor…" at bounding box center [1039, 678] width 478 height 813
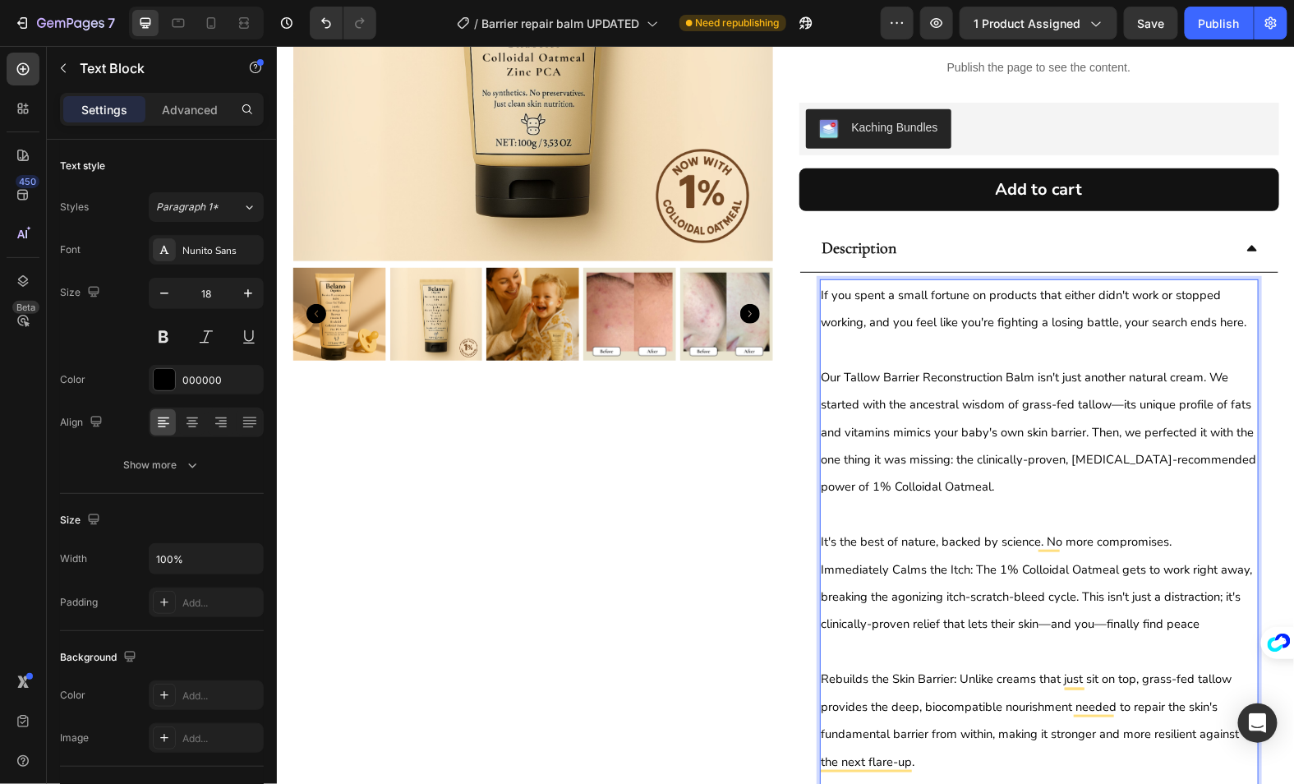
click at [1072, 427] on span "Our Tallow Barrier Reconstruction Balm isn't just another natural cream. We sta…" at bounding box center [1039, 431] width 436 height 127
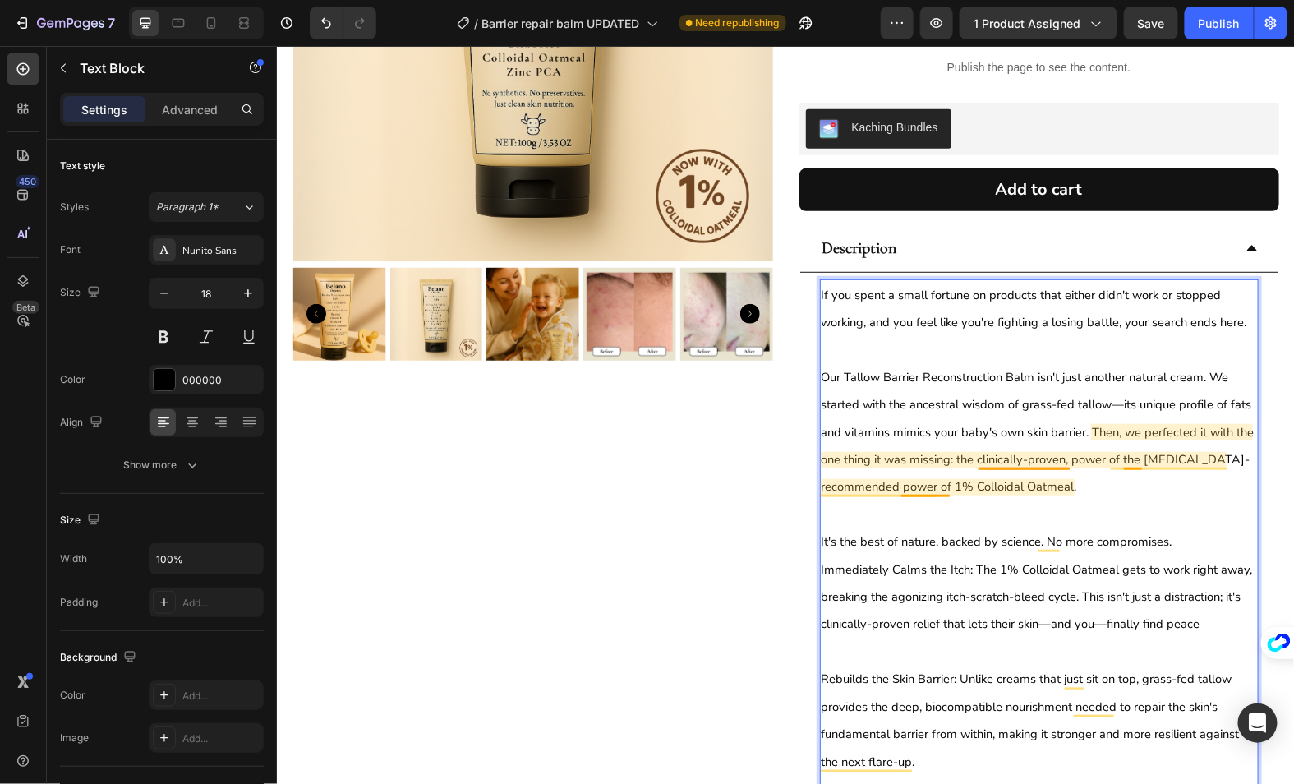
click at [918, 458] on span "Our Tallow Barrier Reconstruction Balm isn't just another natural cream. We sta…" at bounding box center [1037, 431] width 433 height 127
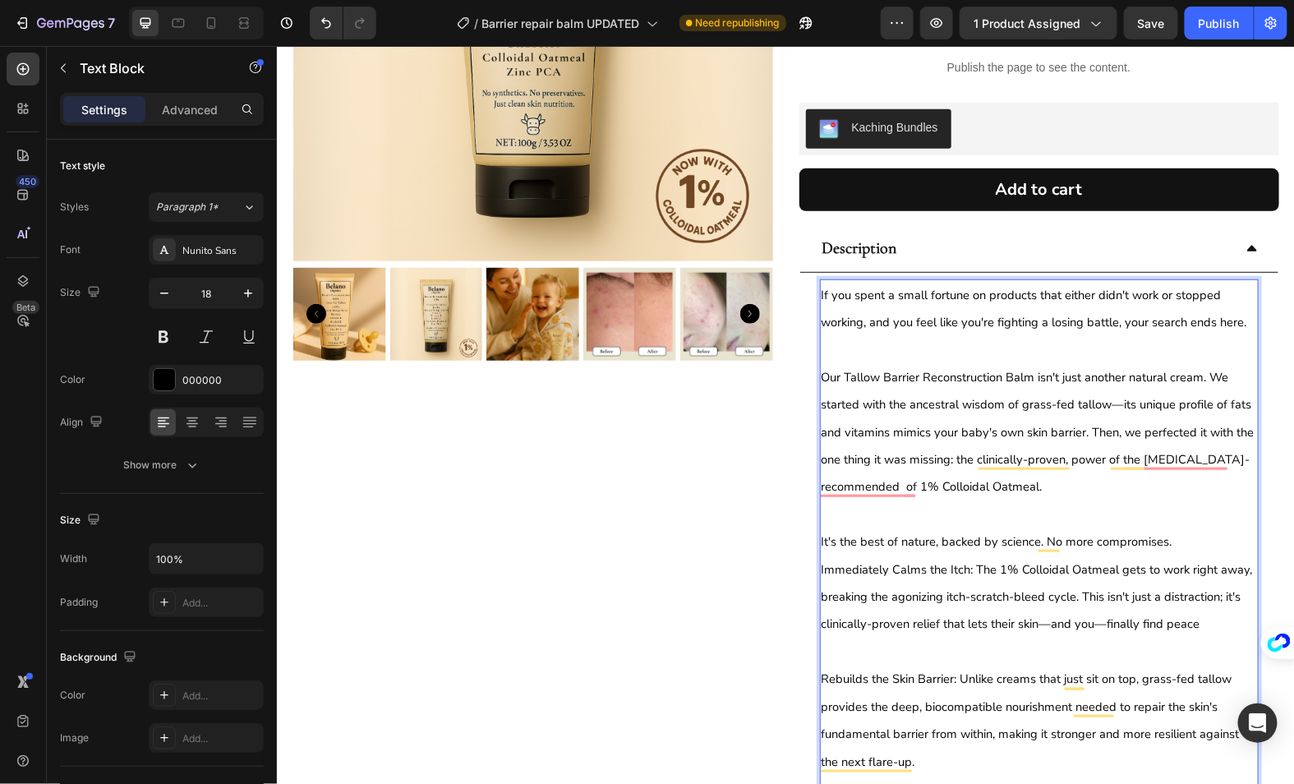
click at [915, 459] on span "Our Tallow Barrier Reconstruction Balm isn't just another natural cream. We sta…" at bounding box center [1037, 431] width 433 height 127
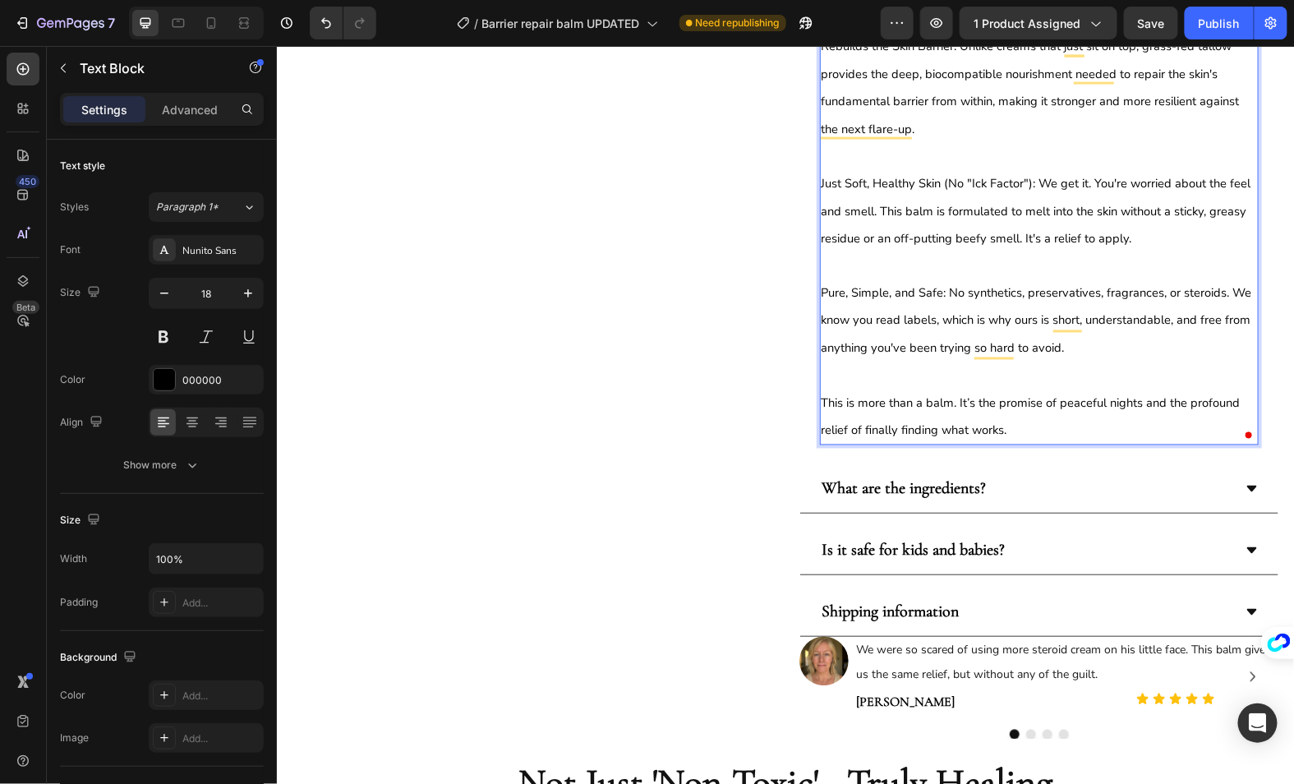
scroll to position [1089, 0]
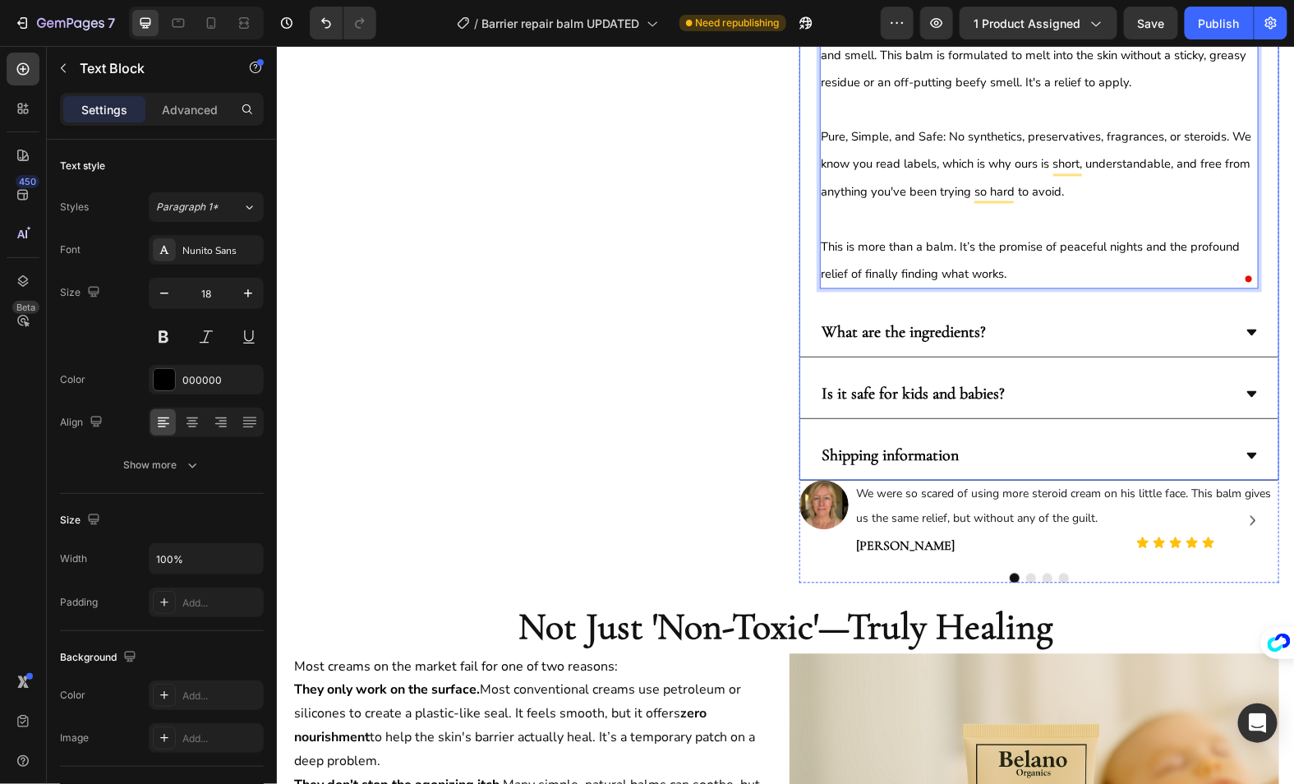
click at [1041, 315] on div "What are the ingredients?" at bounding box center [1025, 332] width 413 height 35
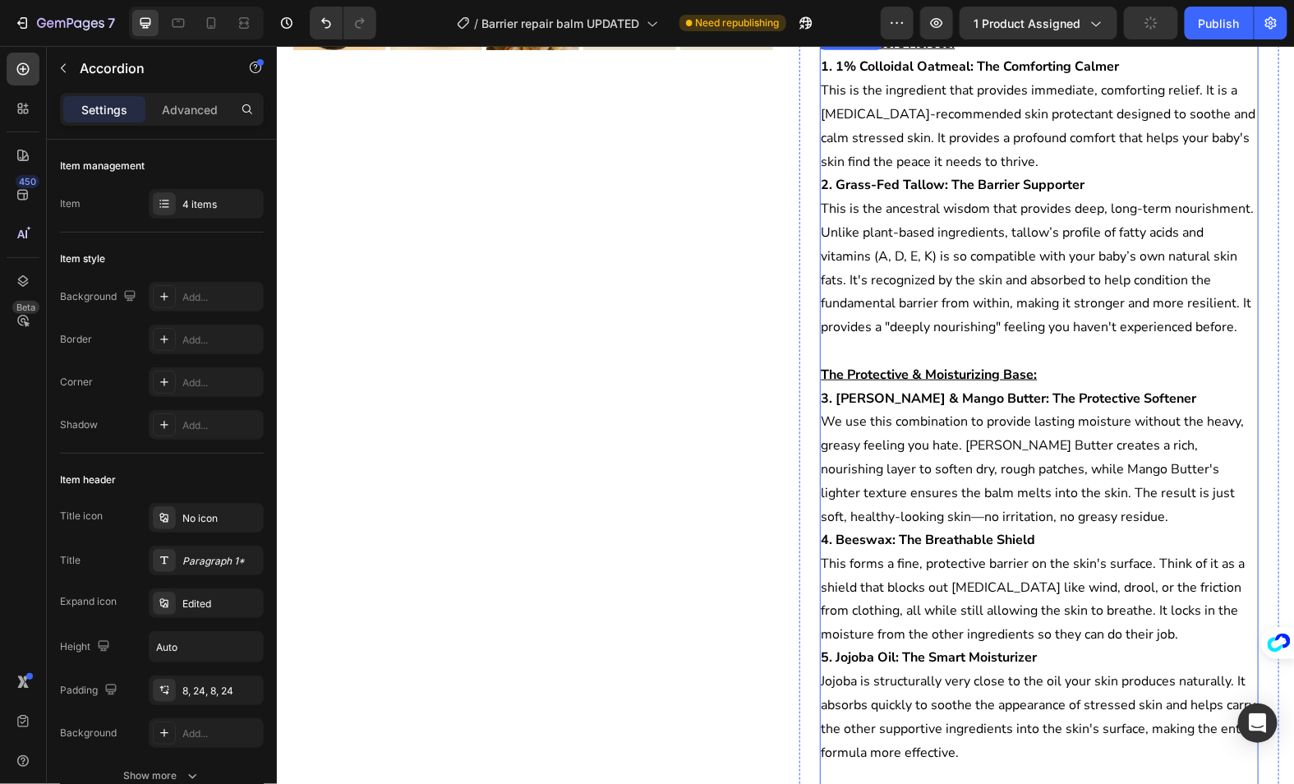
scroll to position [0, 0]
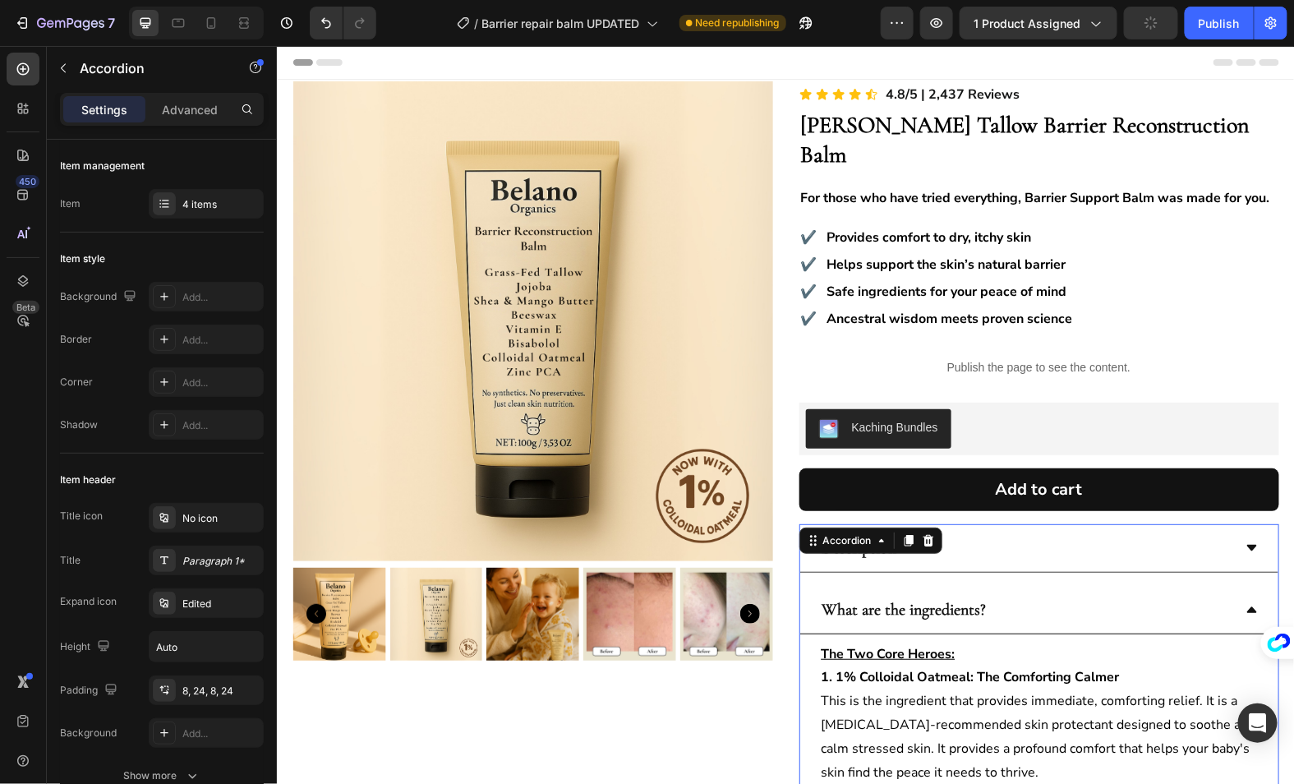
click at [1079, 530] on div "Description" at bounding box center [1025, 547] width 413 height 35
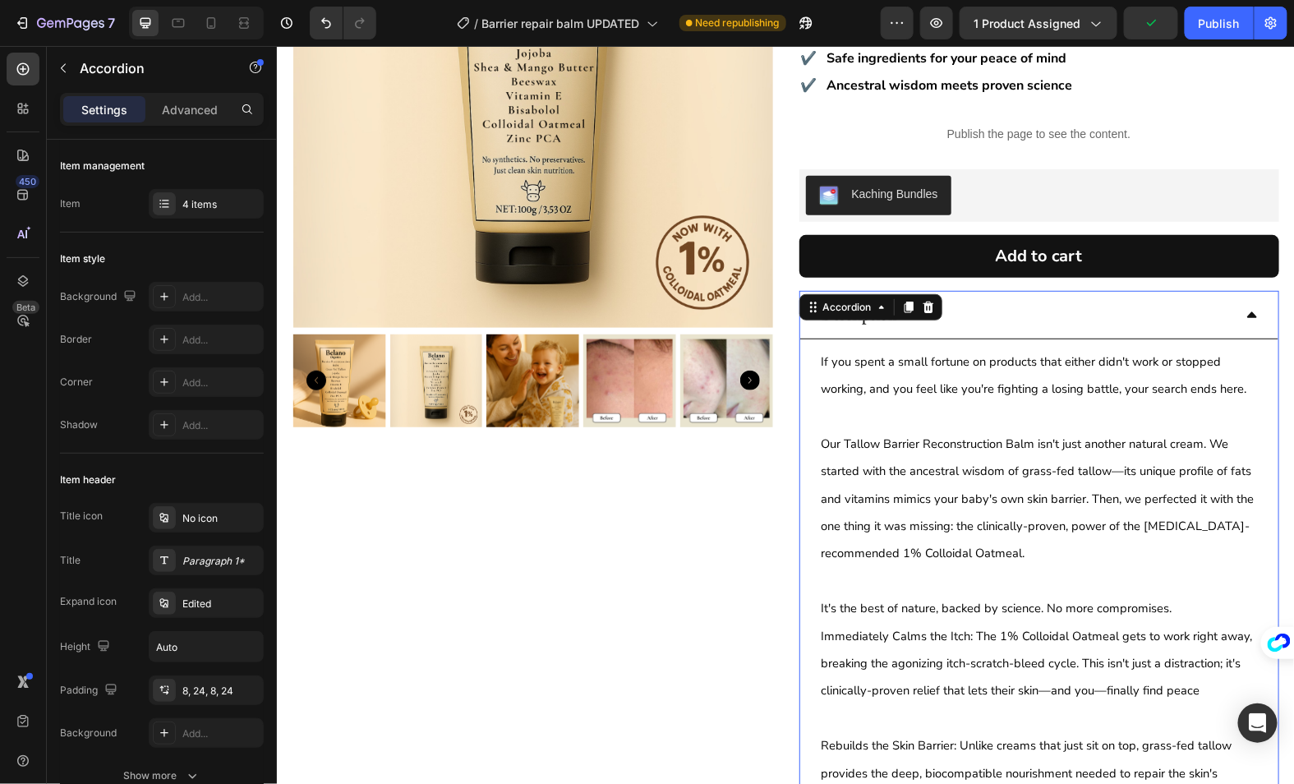
scroll to position [236, 0]
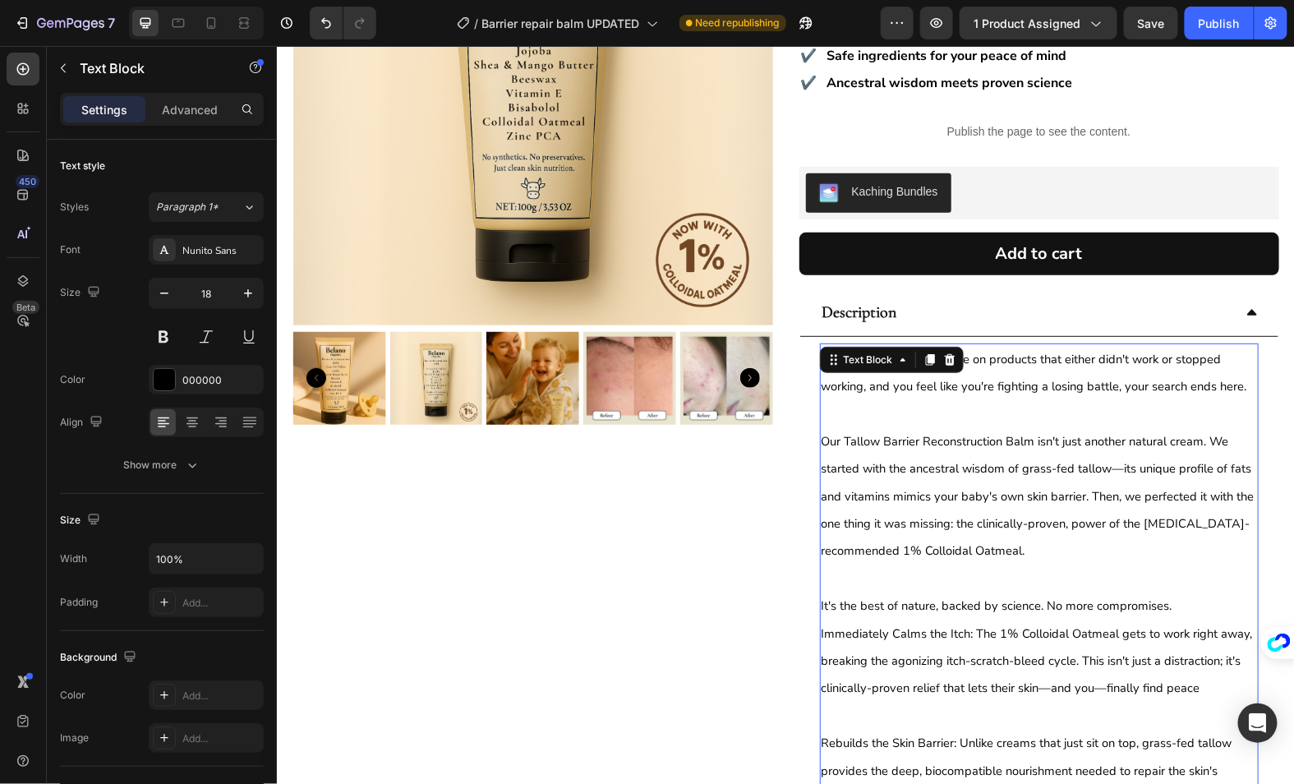
click at [980, 350] on span "If you spent a small fortune on products that either didn't work or stopped wor…" at bounding box center [1034, 372] width 426 height 44
click at [906, 432] on span "Our Tallow Barrier Reconstruction Balm isn't just another natural cream. We sta…" at bounding box center [1037, 495] width 433 height 127
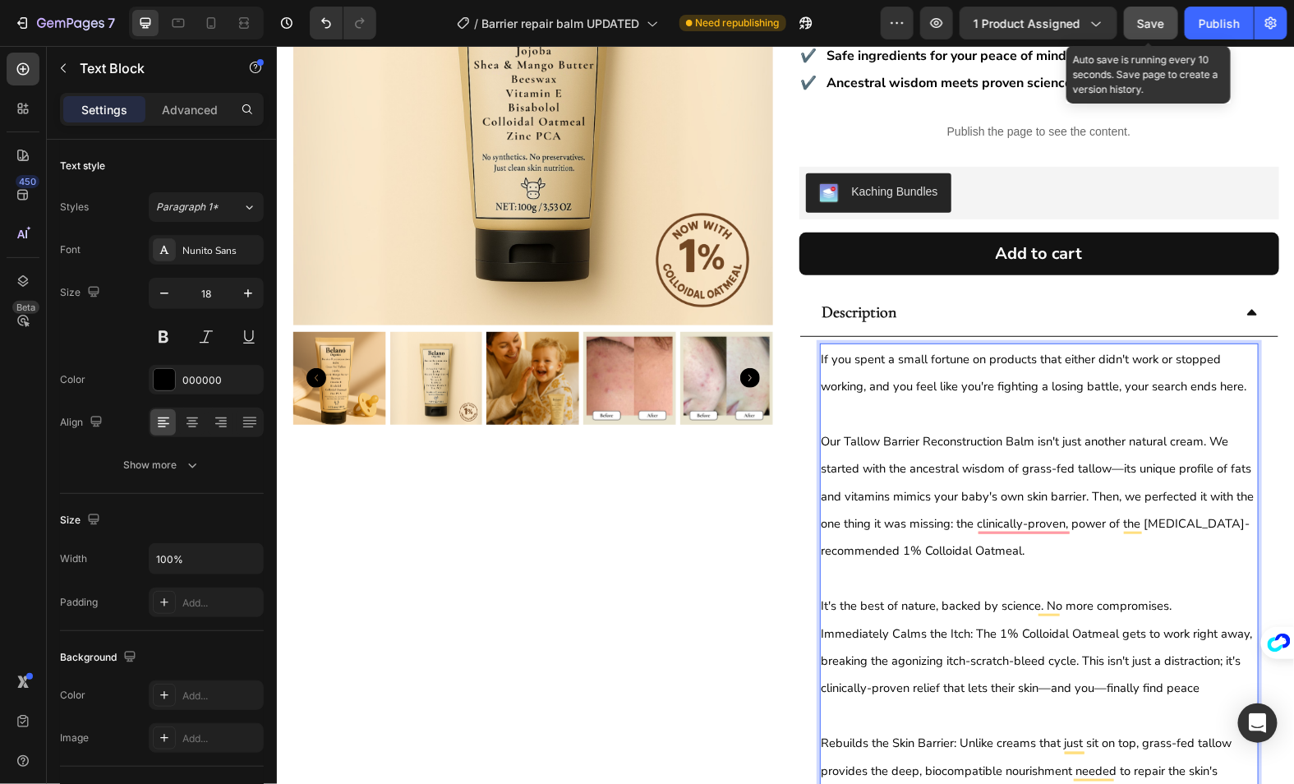
click at [1143, 32] on button "Save" at bounding box center [1151, 23] width 54 height 33
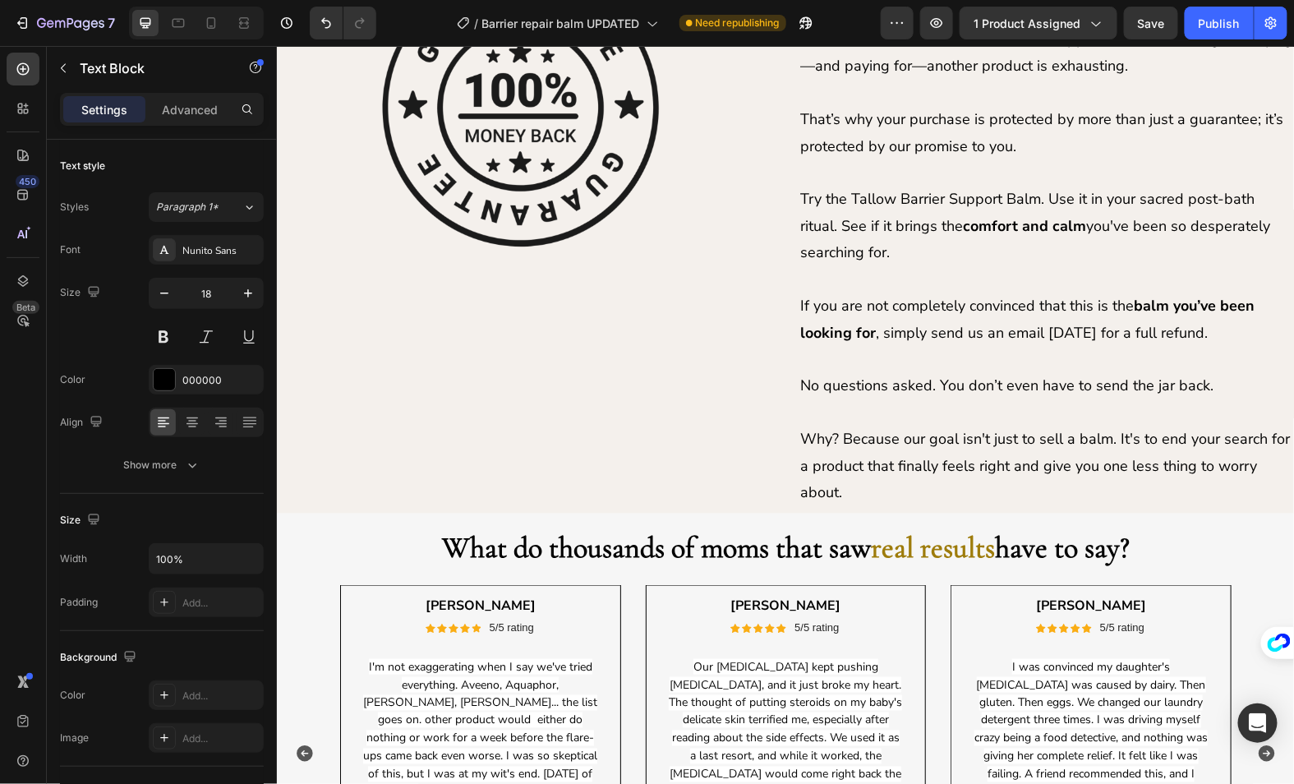
scroll to position [2773, 0]
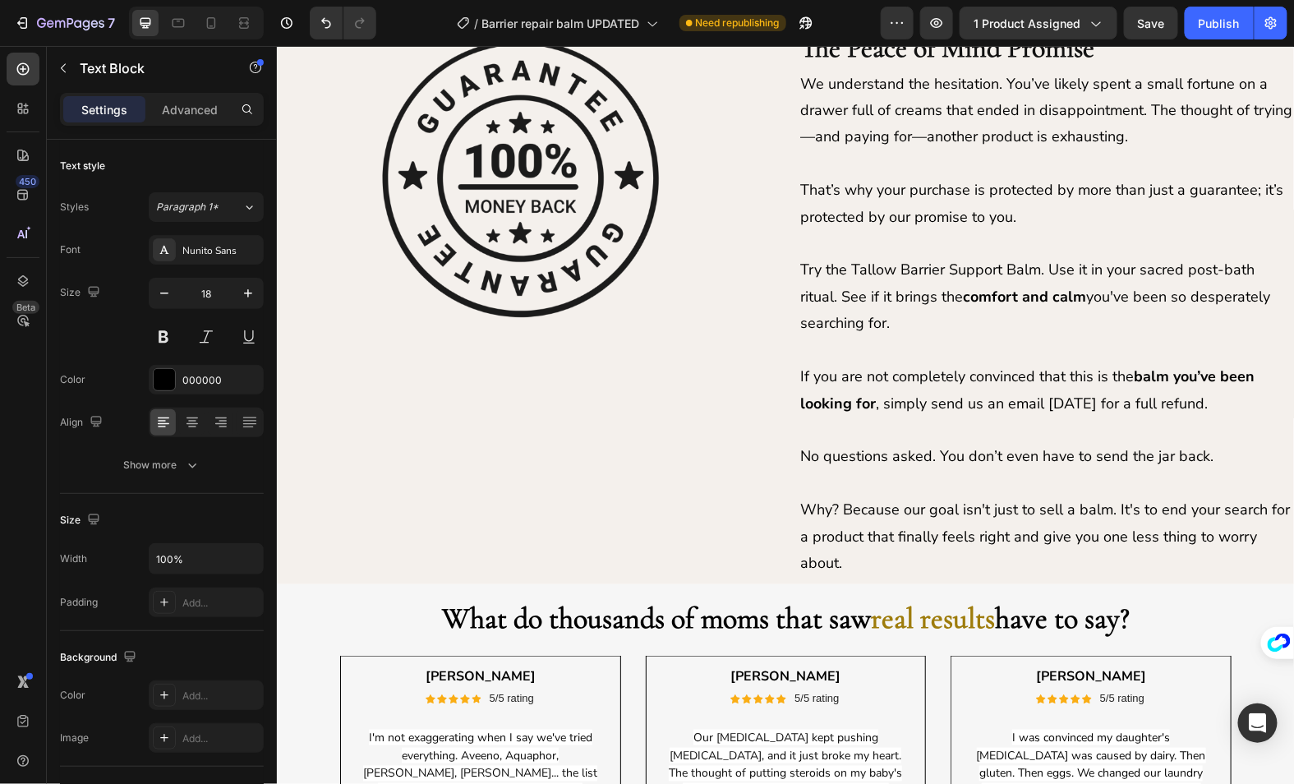
click at [878, 491] on p at bounding box center [1046, 482] width 493 height 26
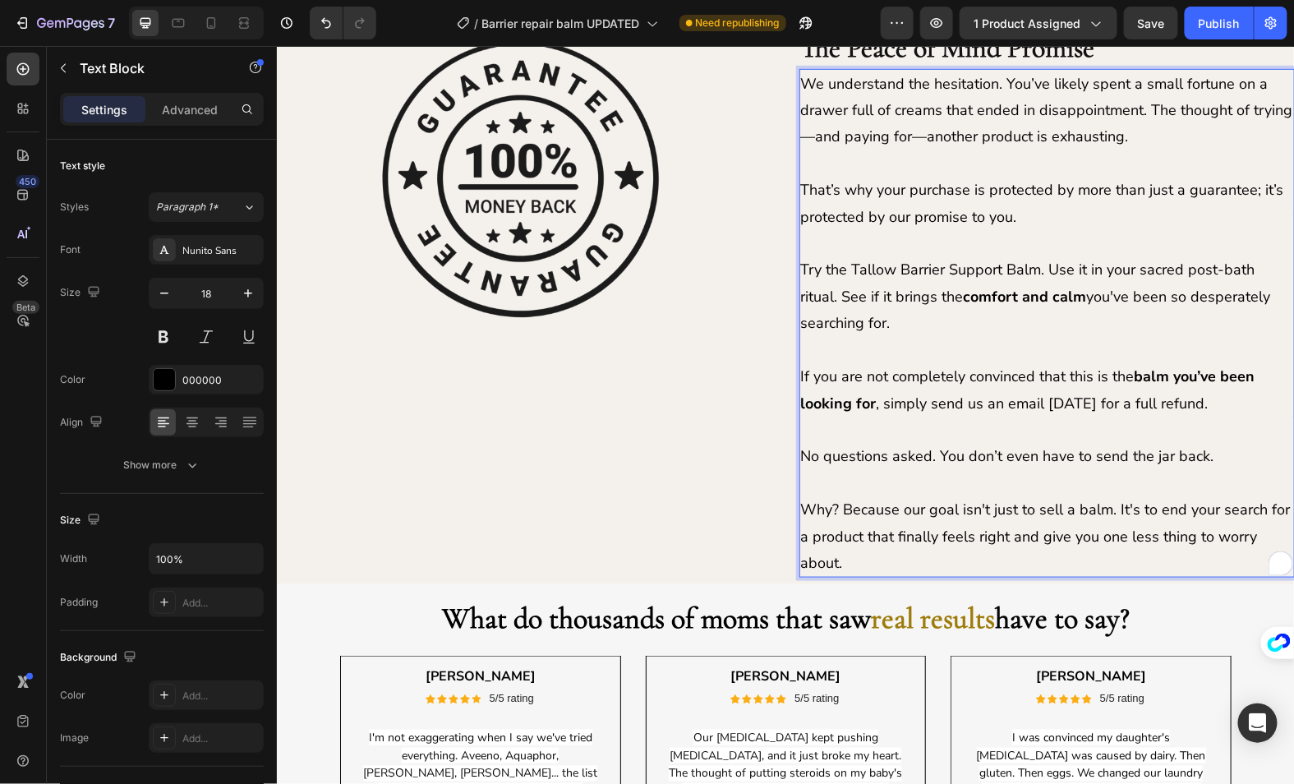
click at [878, 343] on p "To enrich screen reader interactions, please activate Accessibility in Grammarl…" at bounding box center [1046, 349] width 493 height 26
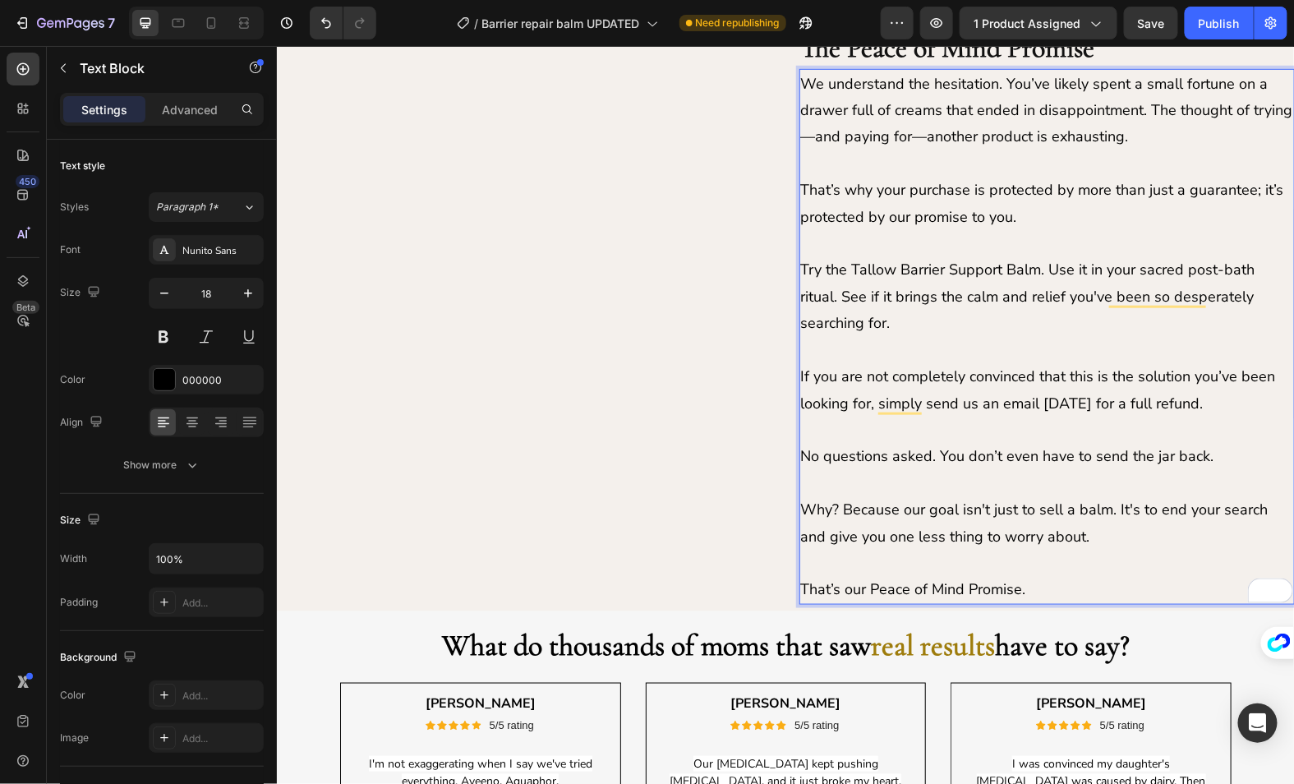
scroll to position [2701, 0]
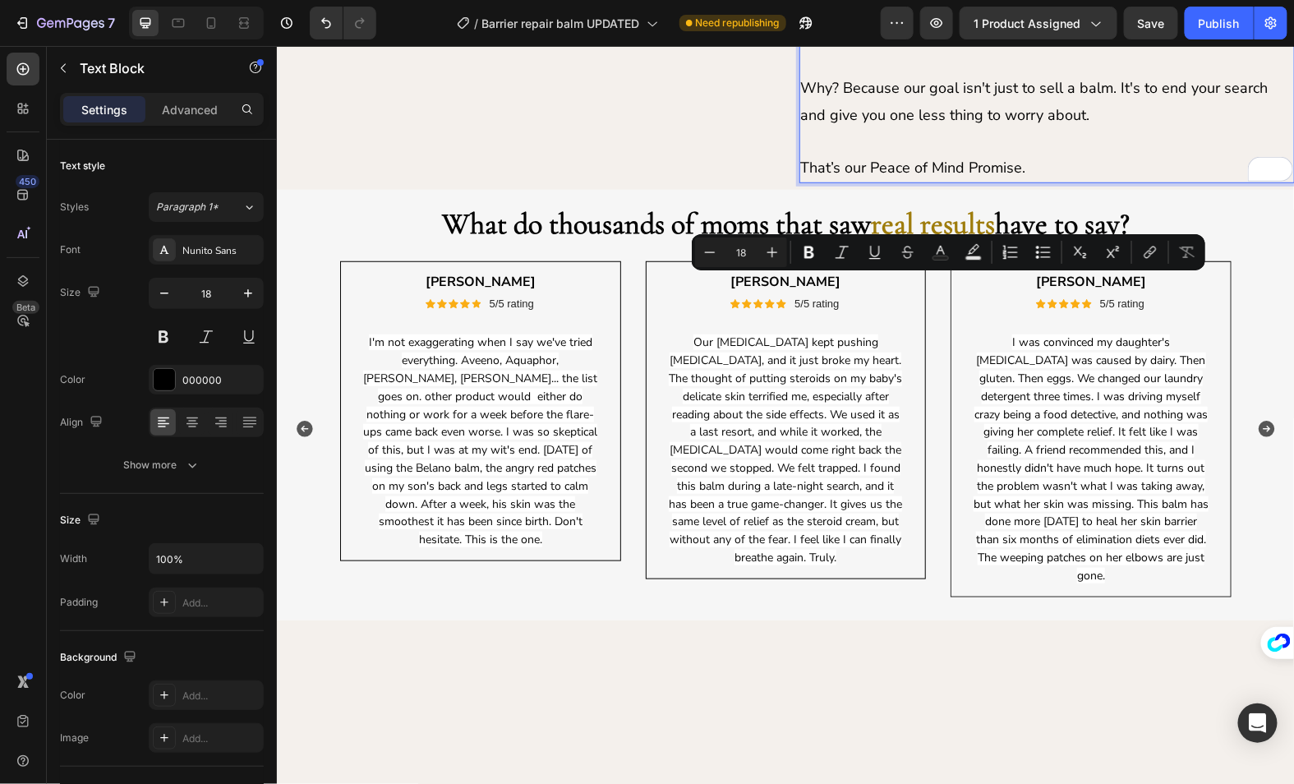
drag, startPoint x: 1016, startPoint y: 286, endPoint x: 887, endPoint y: 291, distance: 129.1
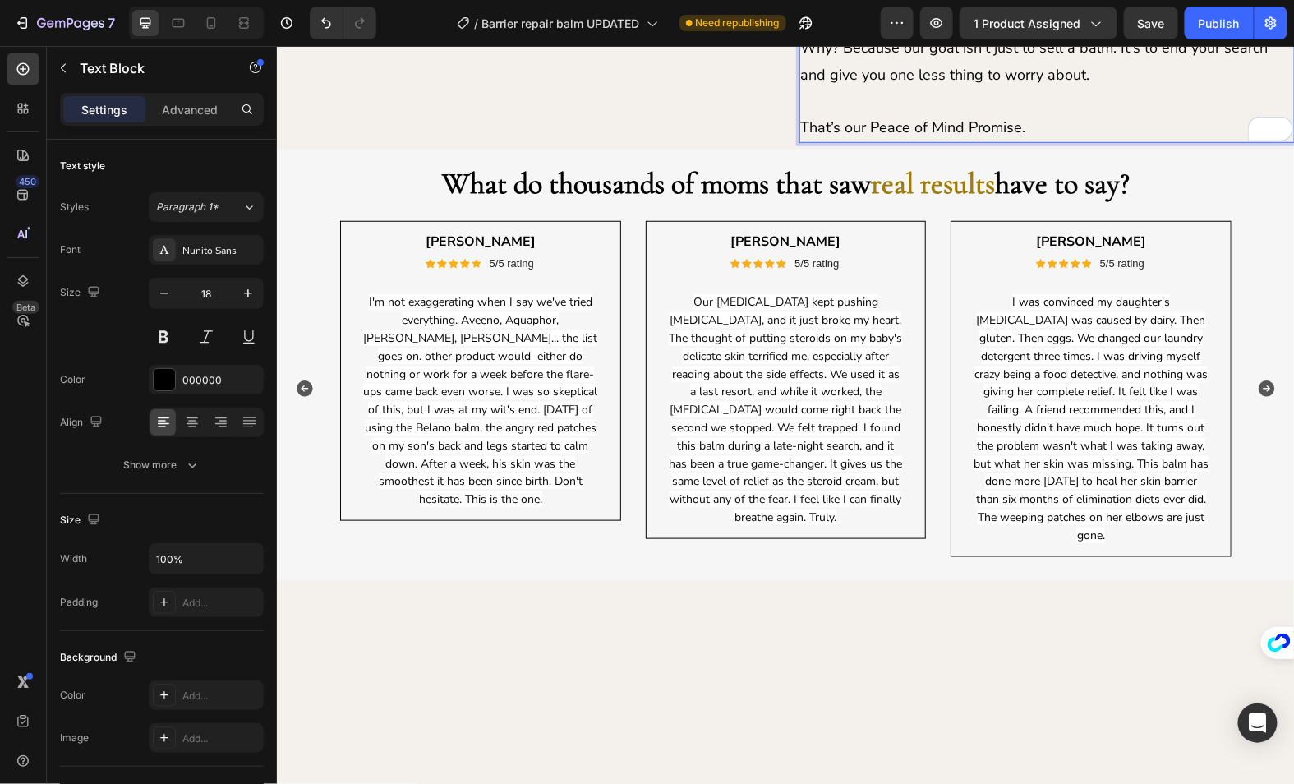
scroll to position [2743, 0]
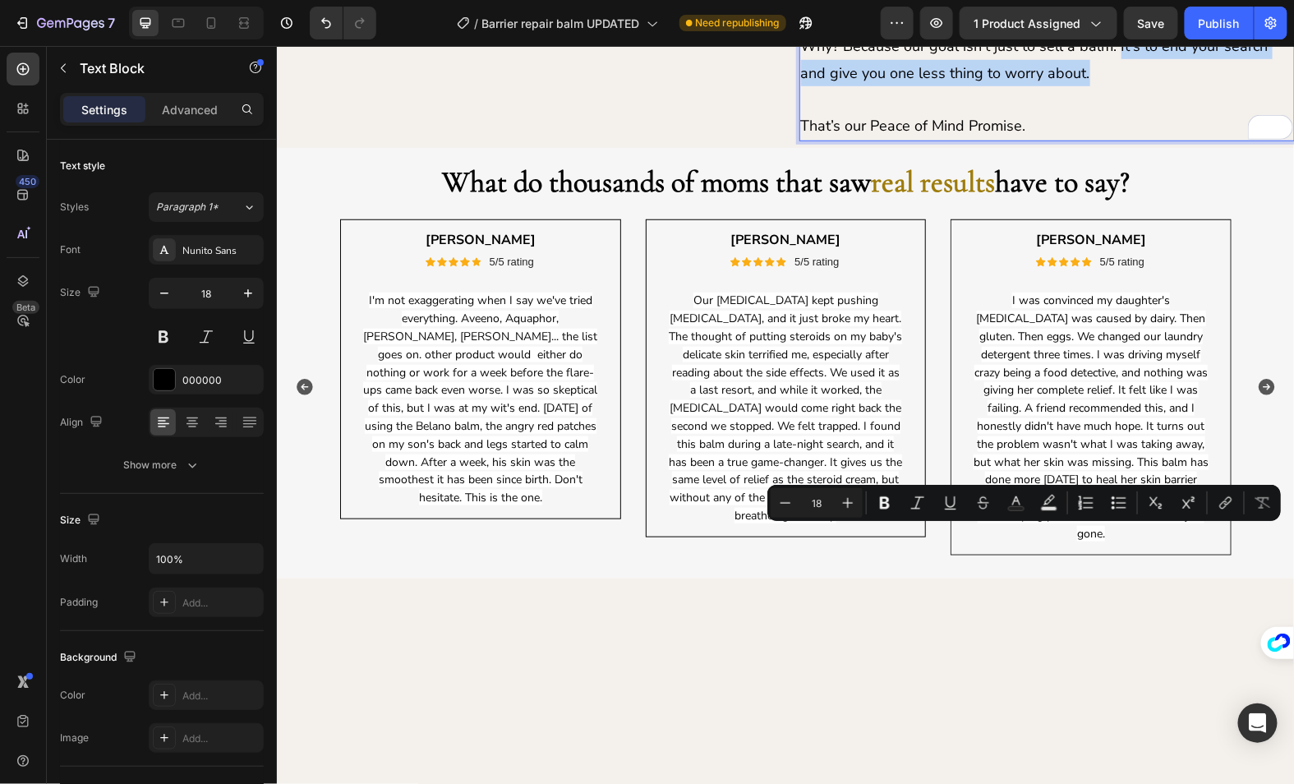
drag, startPoint x: 1117, startPoint y: 537, endPoint x: 1117, endPoint y: 553, distance: 16.4
click at [1117, 85] on p "Why? Because our goal isn't just to sell a balm. It's to end your search and gi…" at bounding box center [1046, 58] width 493 height 53
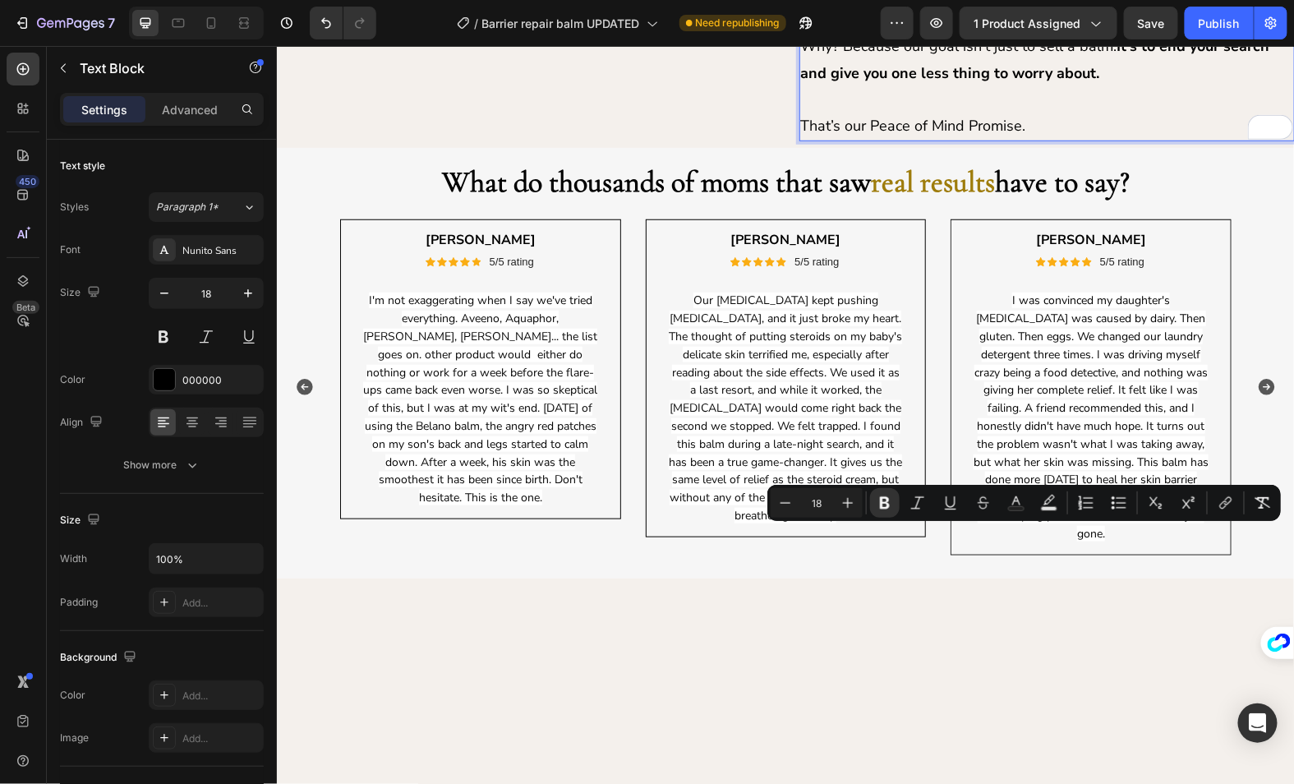
click at [952, 138] on p "That’s our Peace of Mind Promise." at bounding box center [1046, 125] width 493 height 26
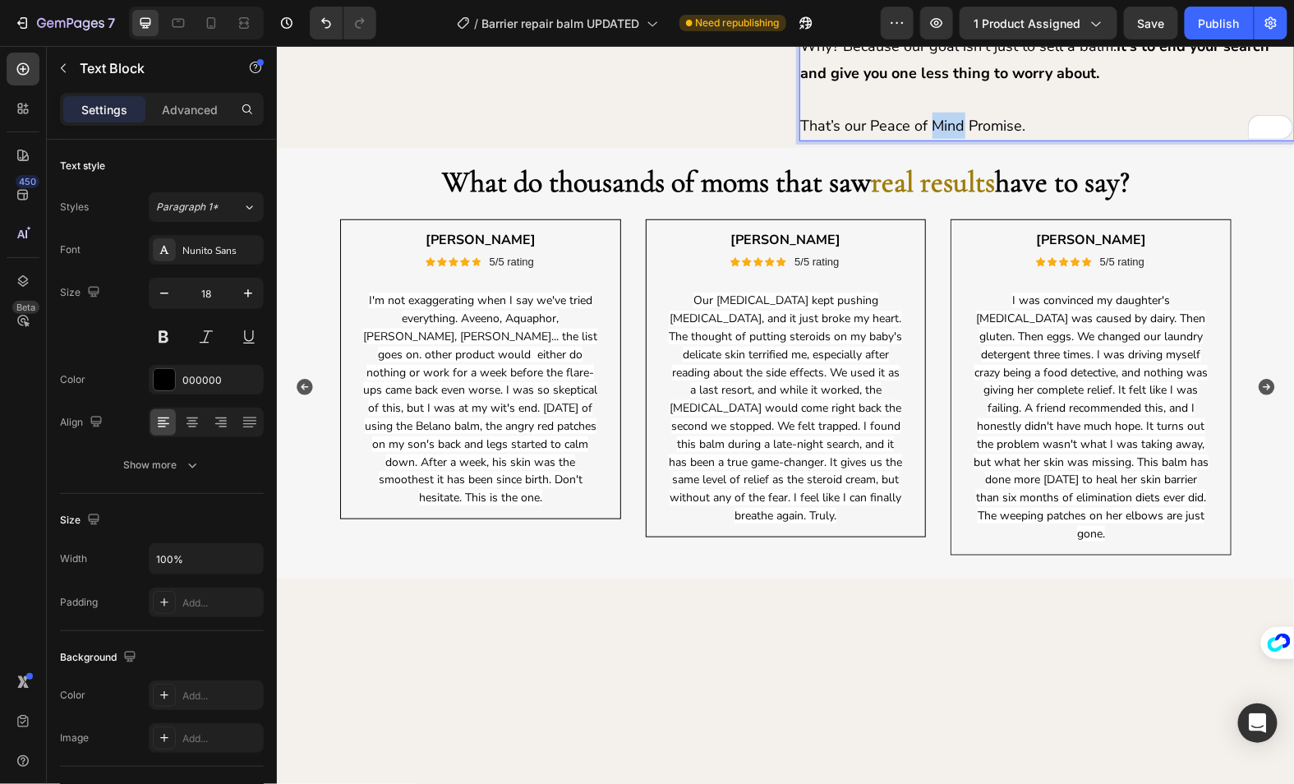
click at [952, 138] on p "That’s our Peace of Mind Promise." at bounding box center [1046, 125] width 493 height 26
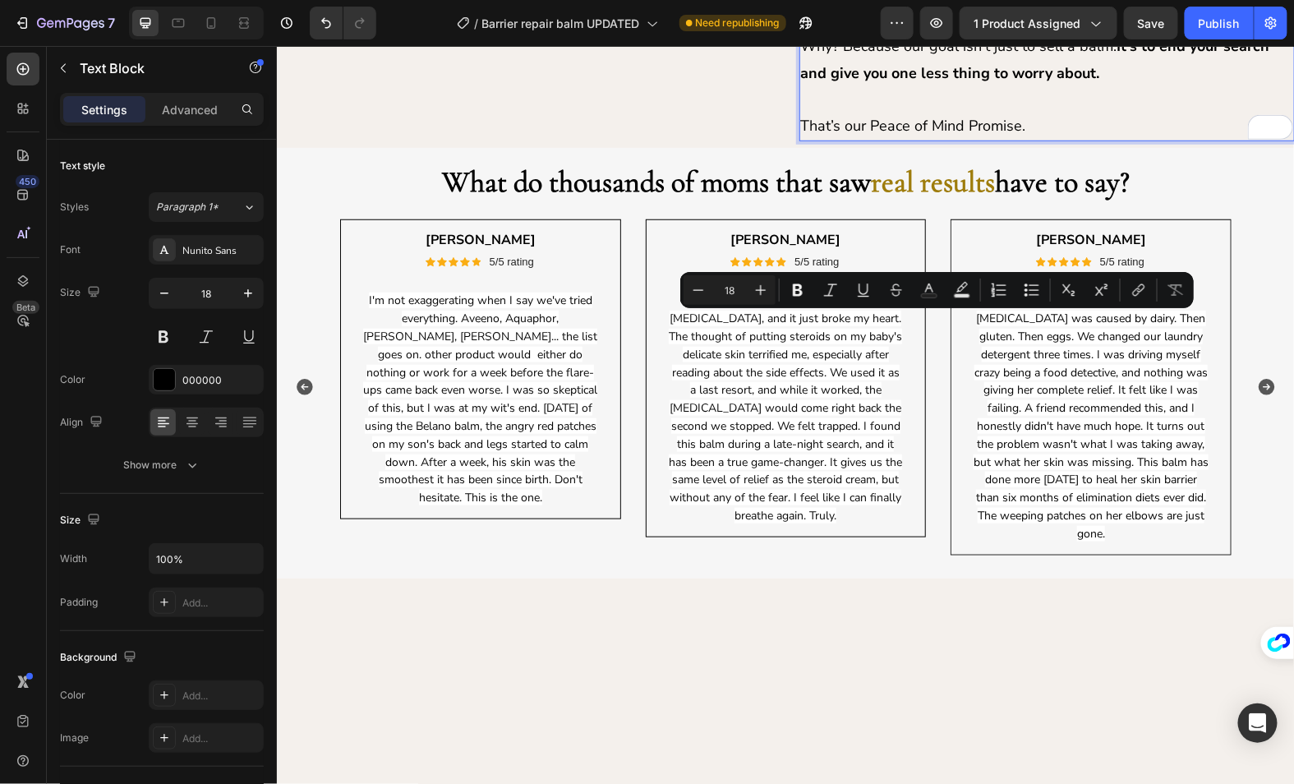
drag, startPoint x: 855, startPoint y: 328, endPoint x: 1023, endPoint y: 329, distance: 168.5
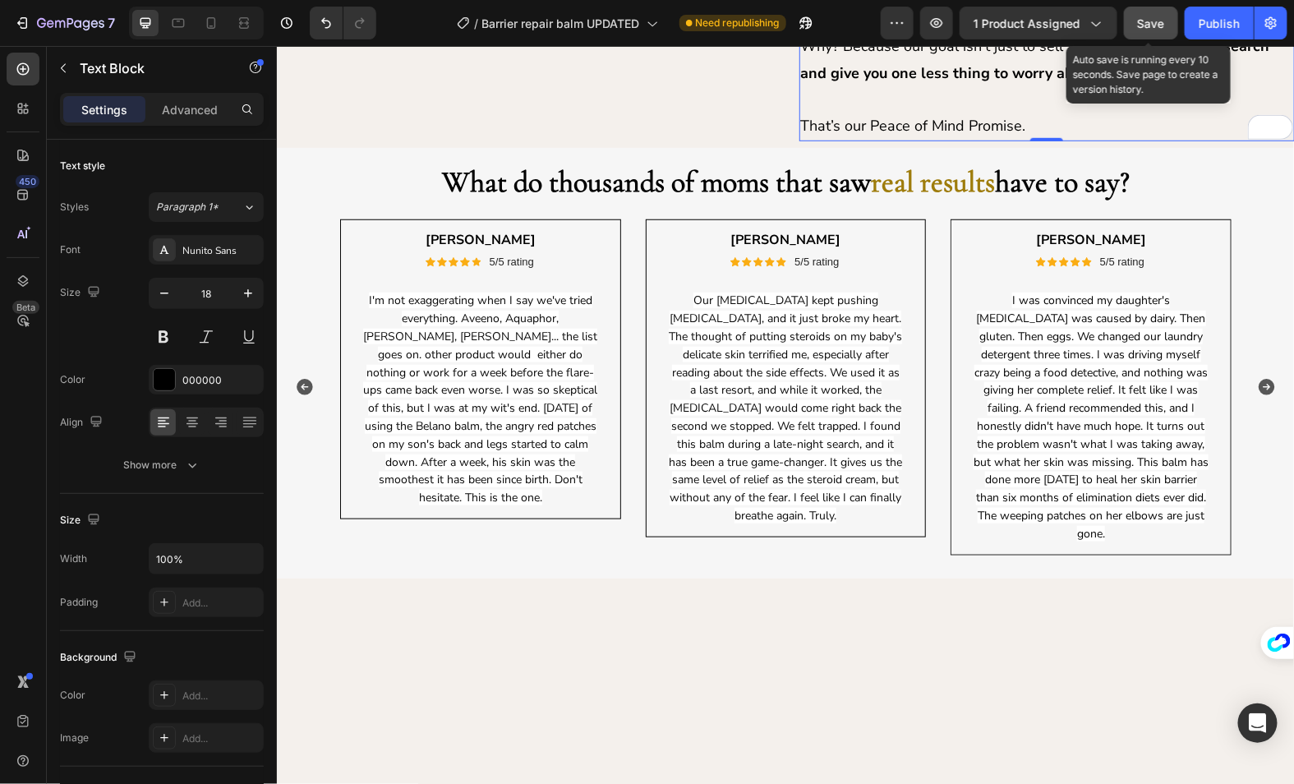
click at [1153, 24] on span "Save" at bounding box center [1151, 23] width 27 height 14
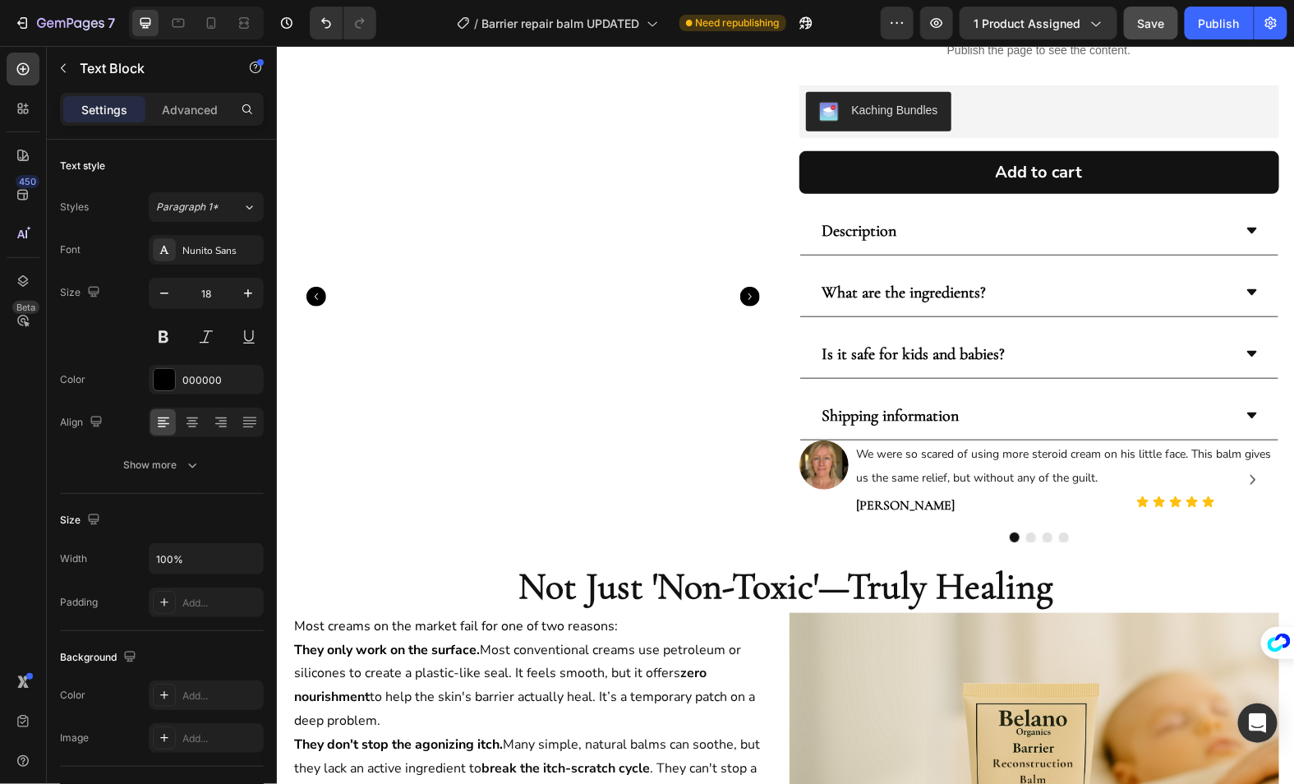
scroll to position [0, 0]
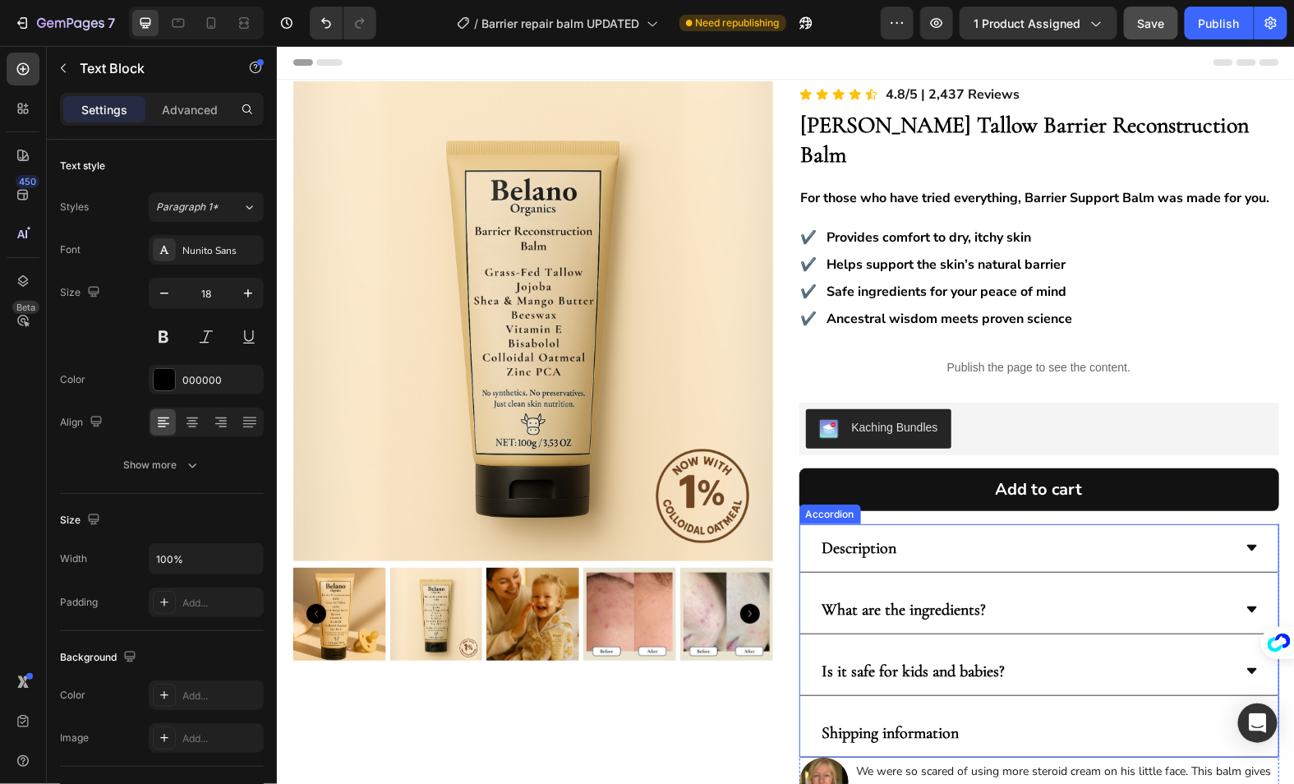
click at [1049, 530] on div "Description" at bounding box center [1025, 547] width 413 height 35
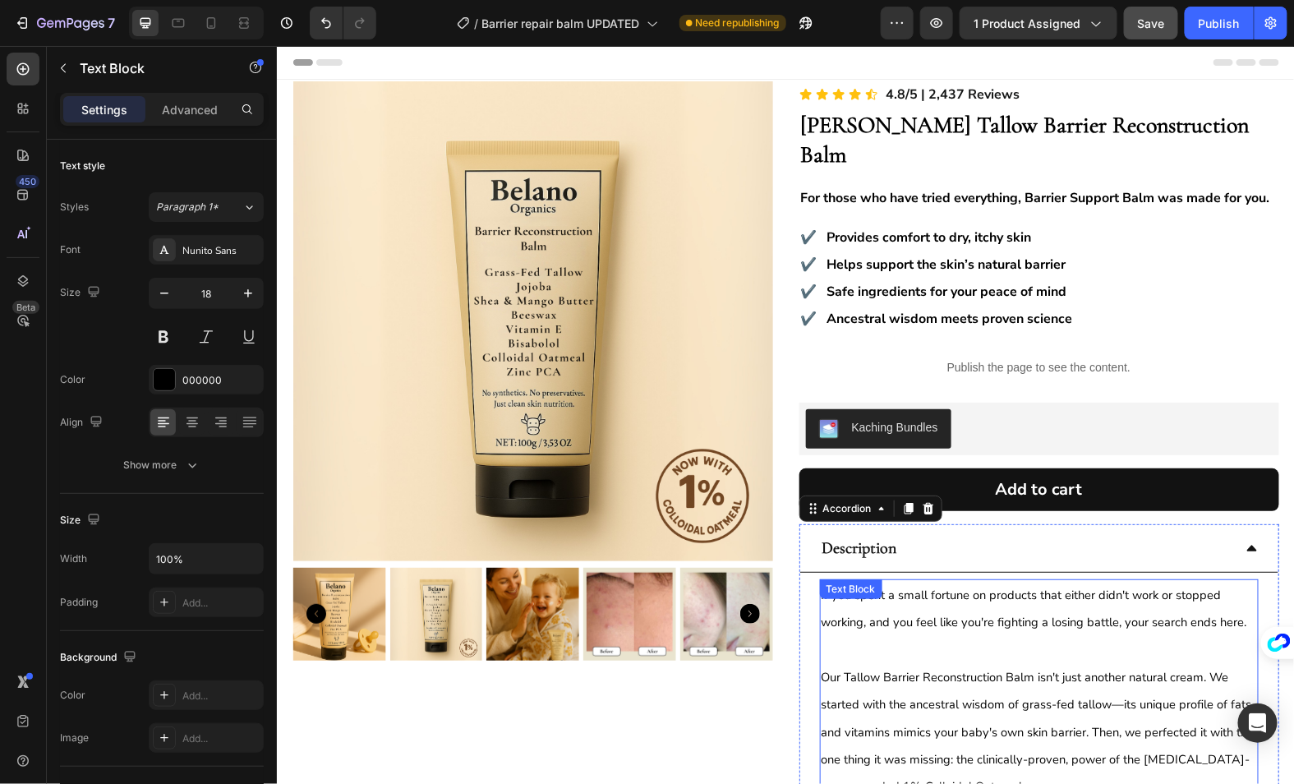
click at [942, 589] on span "If you spent a small fortune on products that either didn't work or stopped wor…" at bounding box center [1034, 608] width 426 height 44
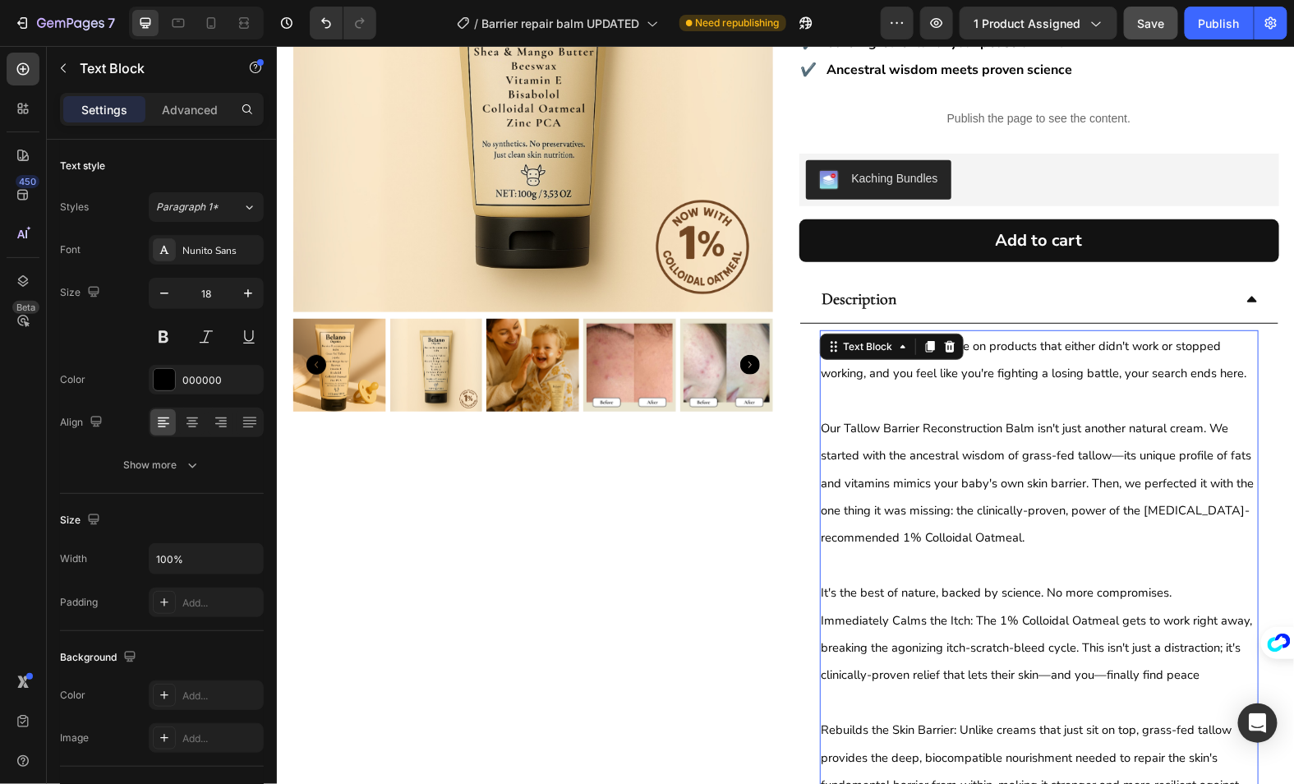
scroll to position [252, 0]
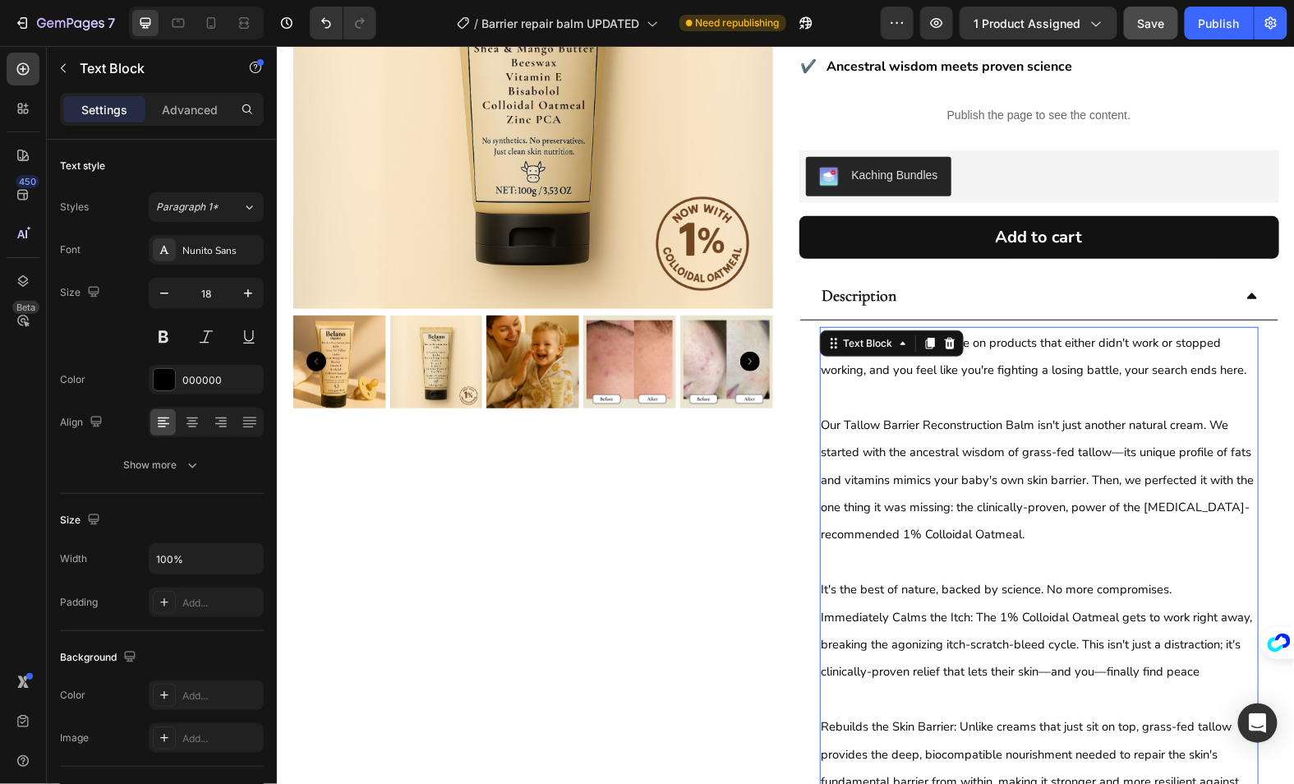
click at [1224, 278] on div "Description" at bounding box center [1025, 295] width 413 height 35
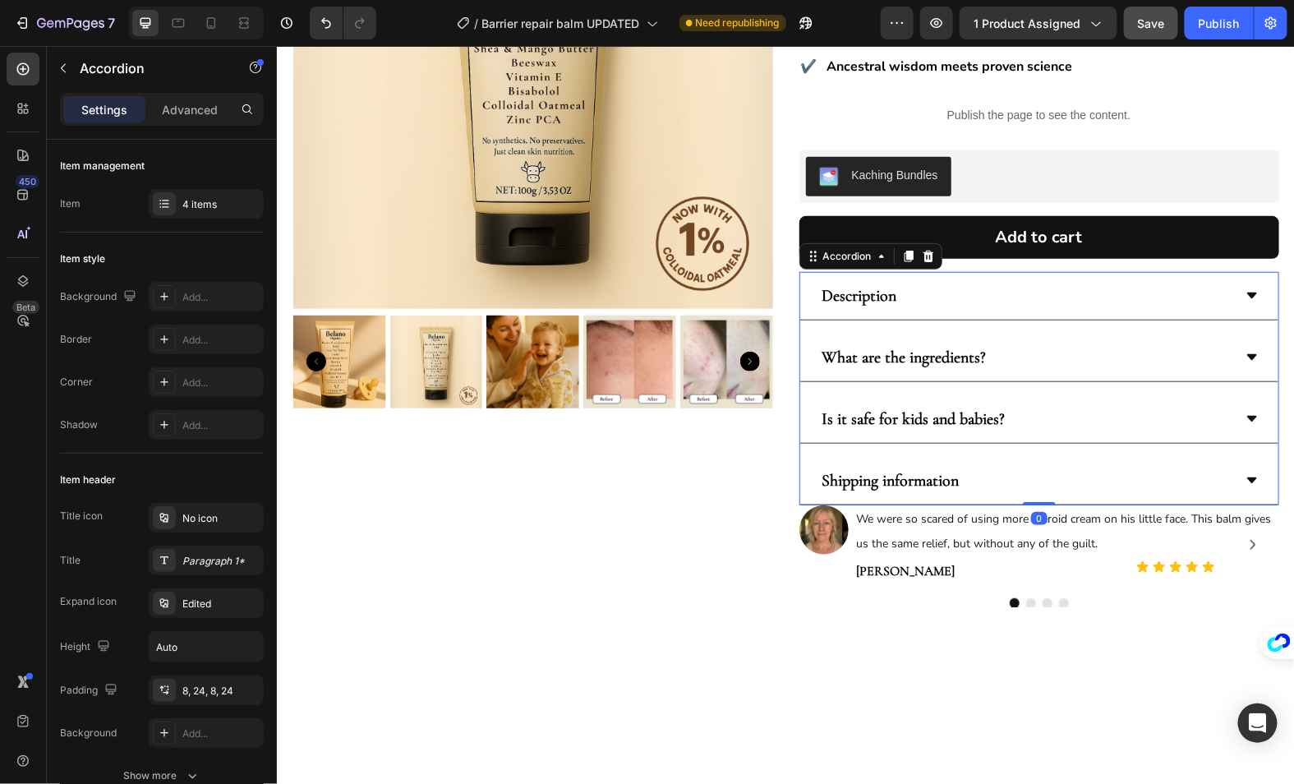
click at [1046, 339] on div "What are the ingredients?" at bounding box center [1025, 356] width 413 height 35
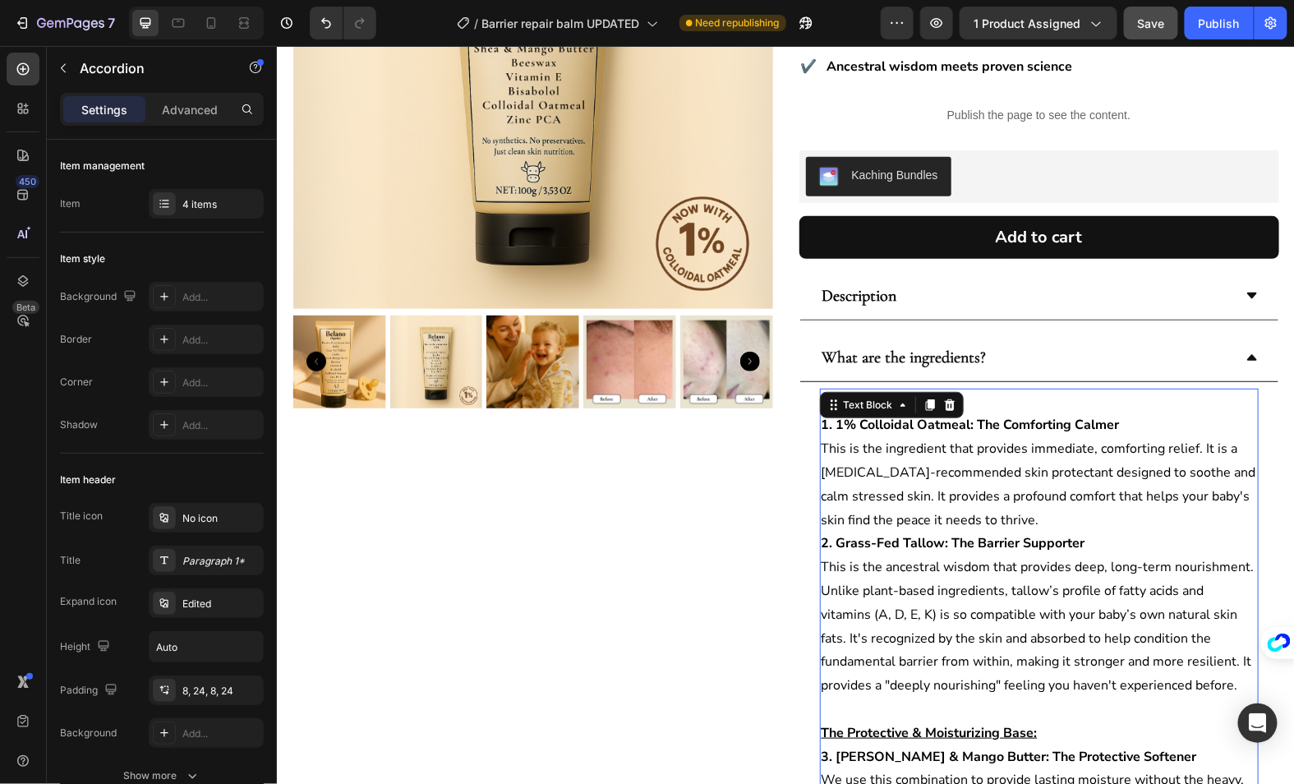
click at [869, 413] on p "1. 1% Colloidal Oatmeal: The Comforting Calmer This is the ingredient that prov…" at bounding box center [1039, 472] width 436 height 118
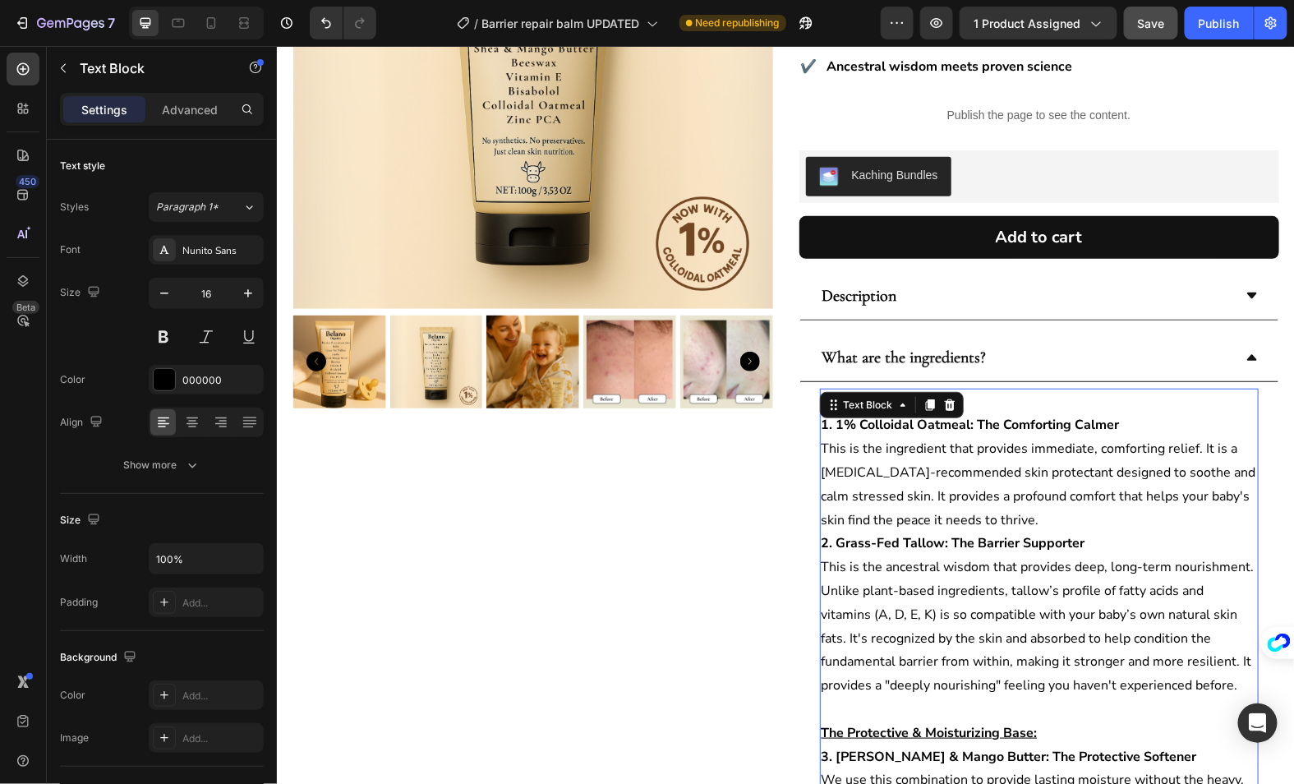
click at [869, 413] on p "1. 1% Colloidal Oatmeal: The Comforting Calmer This is the ingredient that prov…" at bounding box center [1039, 472] width 436 height 118
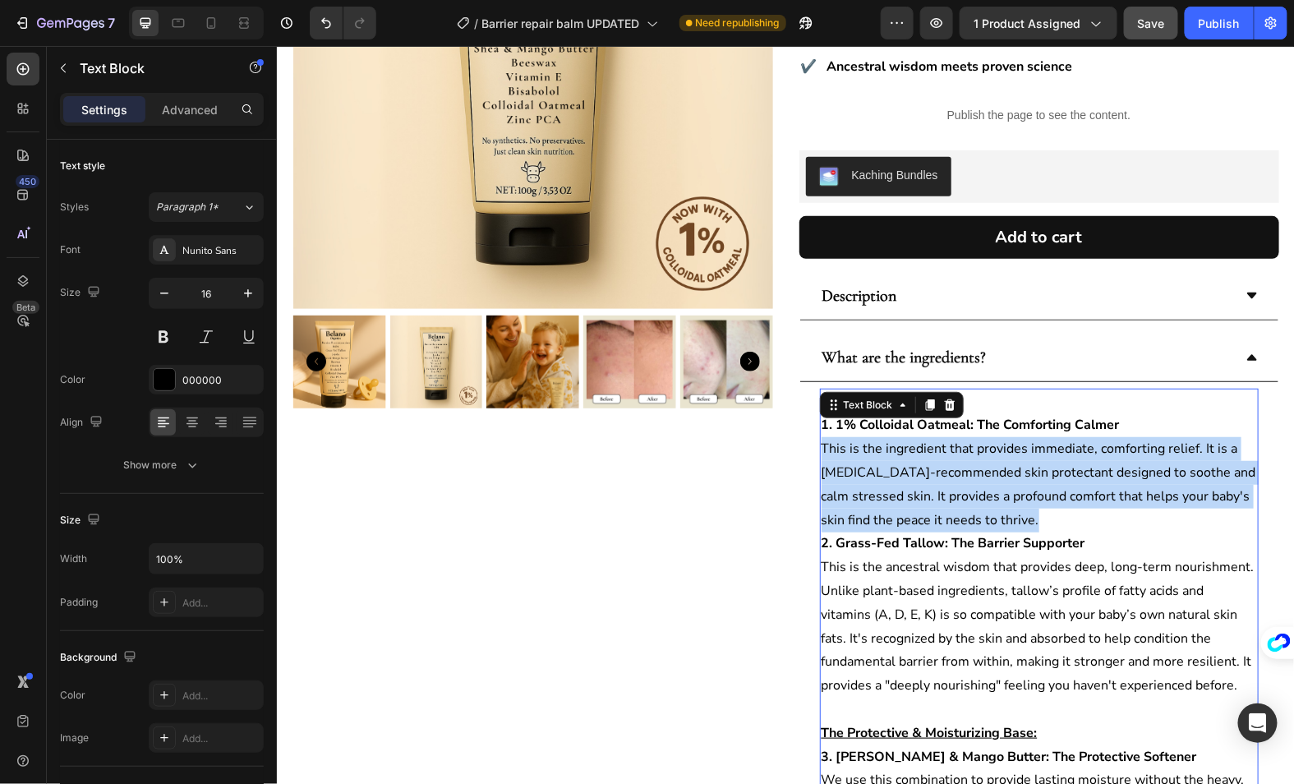
click at [869, 413] on p "1. 1% Colloidal Oatmeal: The Comforting Calmer This is the ingredient that prov…" at bounding box center [1039, 472] width 436 height 118
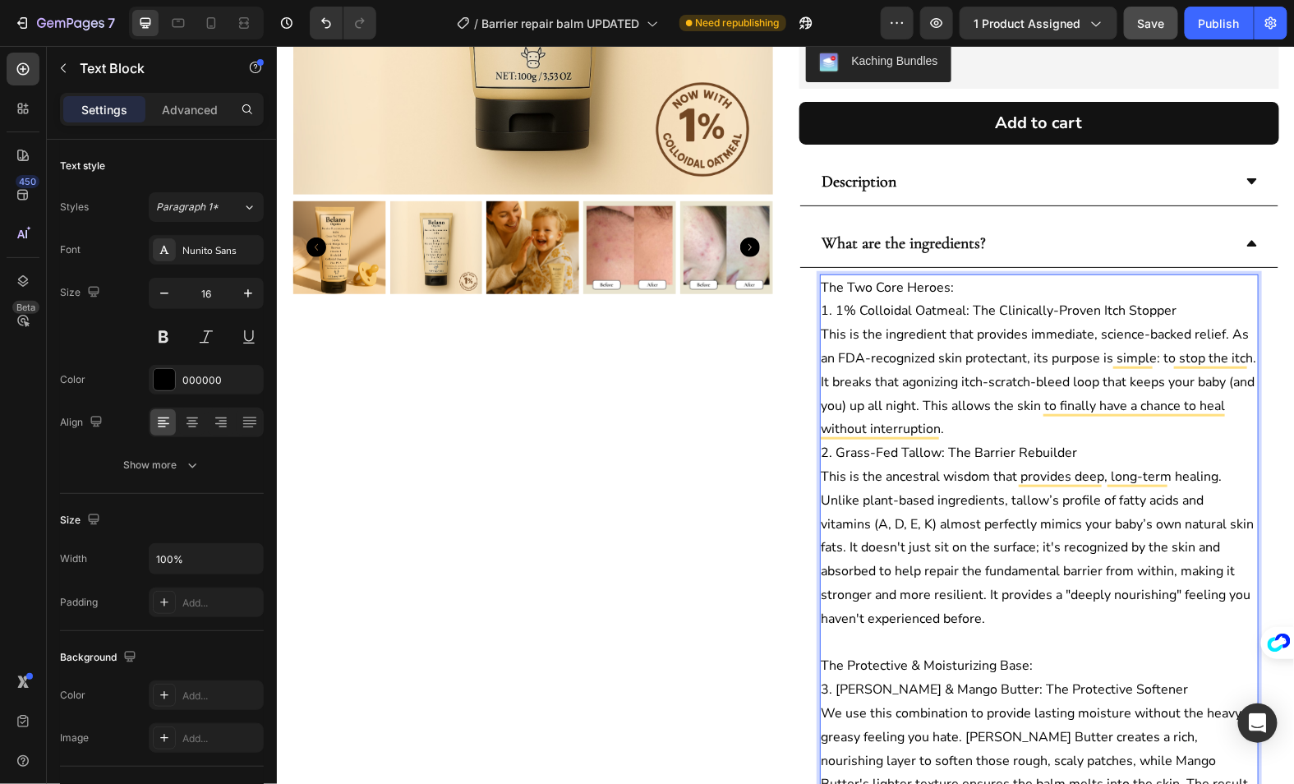
scroll to position [128, 0]
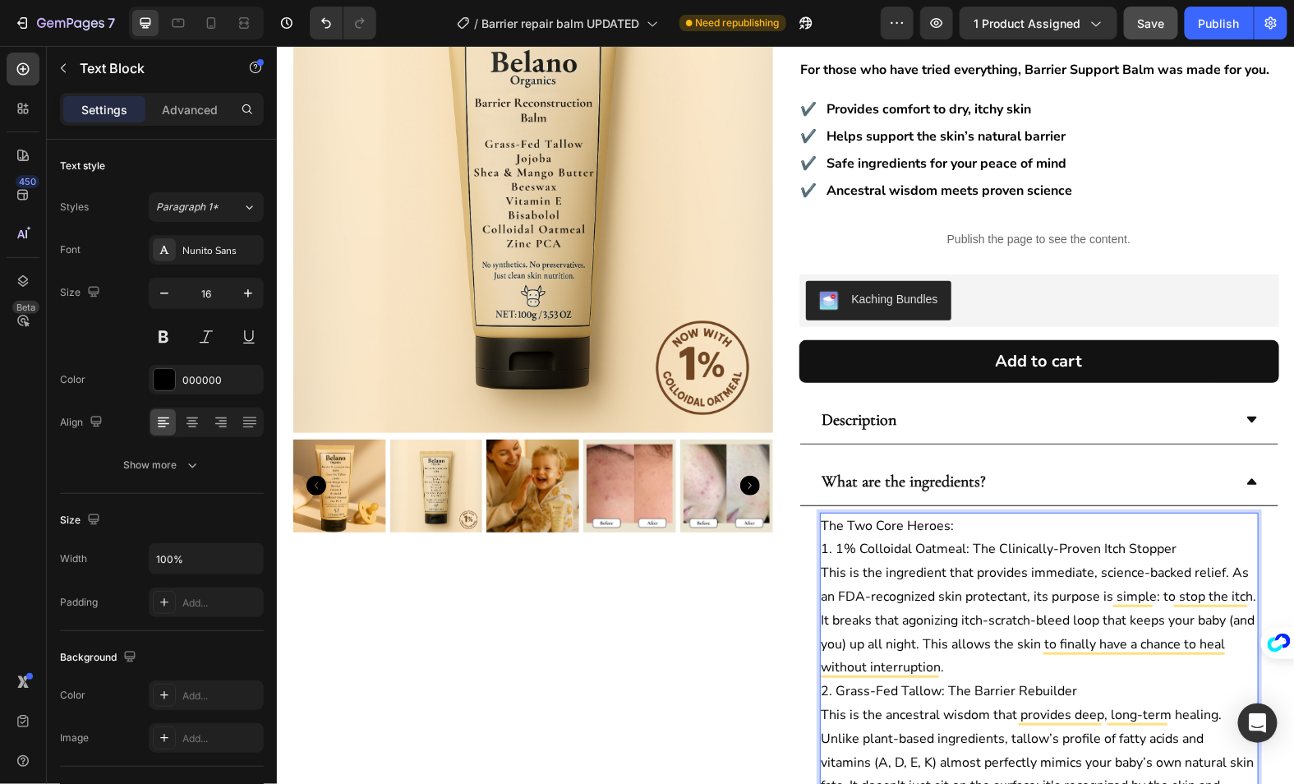
click at [945, 514] on p "The Two Core Heroes:" at bounding box center [1039, 526] width 436 height 24
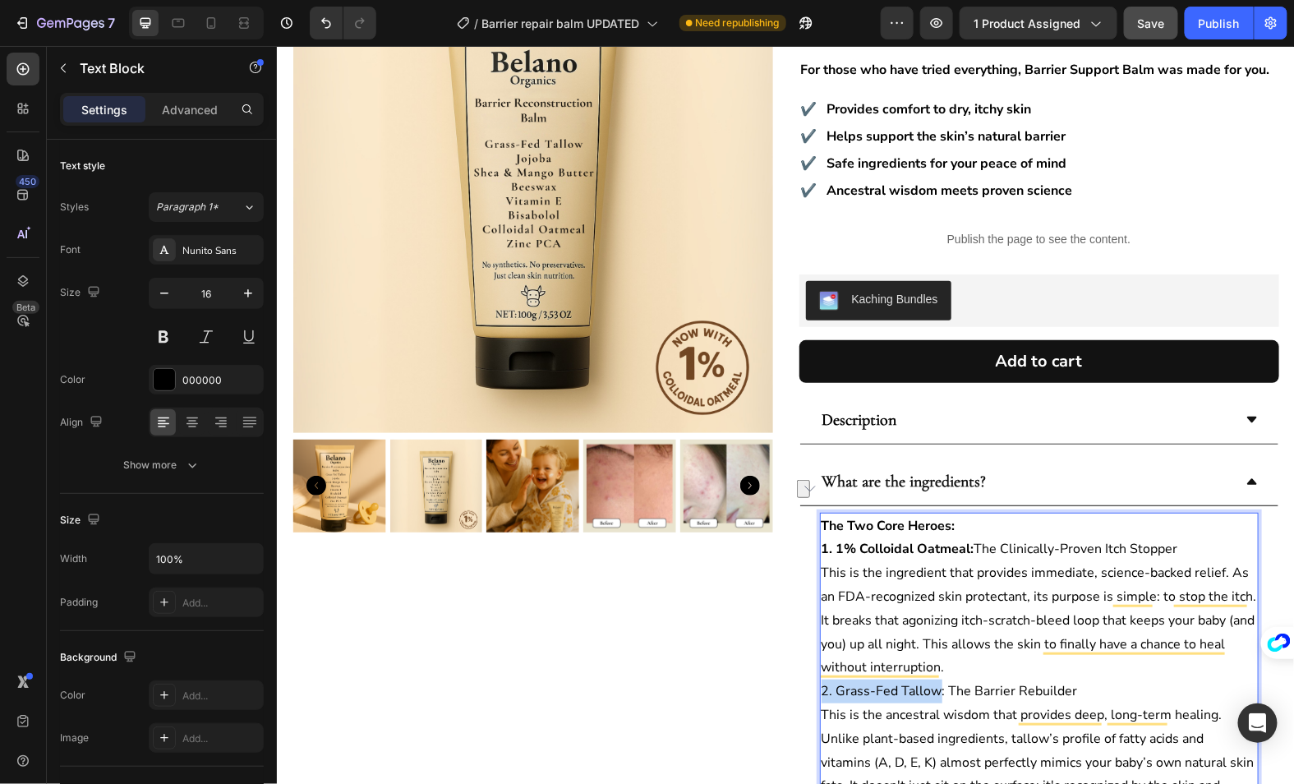
drag, startPoint x: 939, startPoint y: 657, endPoint x: 823, endPoint y: 662, distance: 116.8
click at [823, 679] on p "2. Grass-Fed Tallow: The Barrier Rebuilder" at bounding box center [1039, 691] width 436 height 24
click at [851, 564] on p "This is the ingredient that provides immediate, science-backed relief. As an FD…" at bounding box center [1039, 619] width 436 height 118
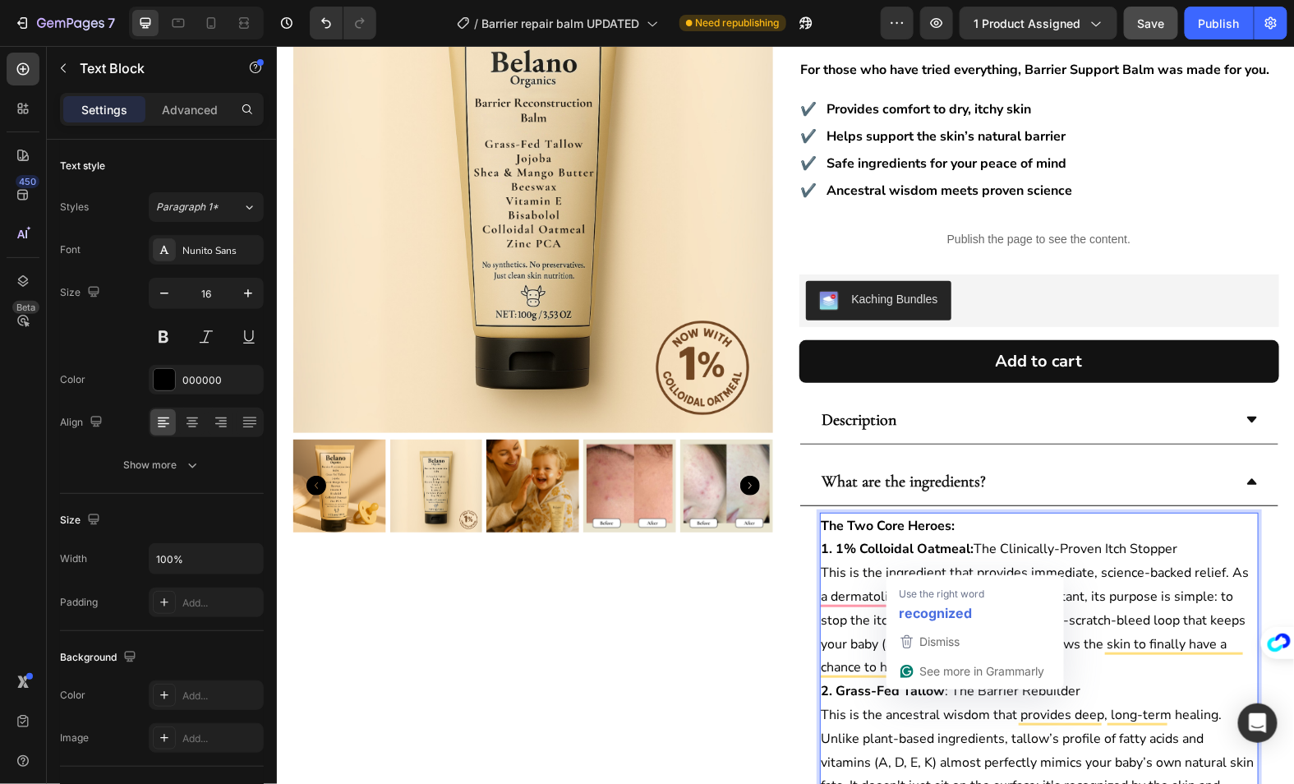
click at [938, 560] on p "This is the ingredient that provides immediate, science-backed relief. As a der…" at bounding box center [1039, 619] width 436 height 118
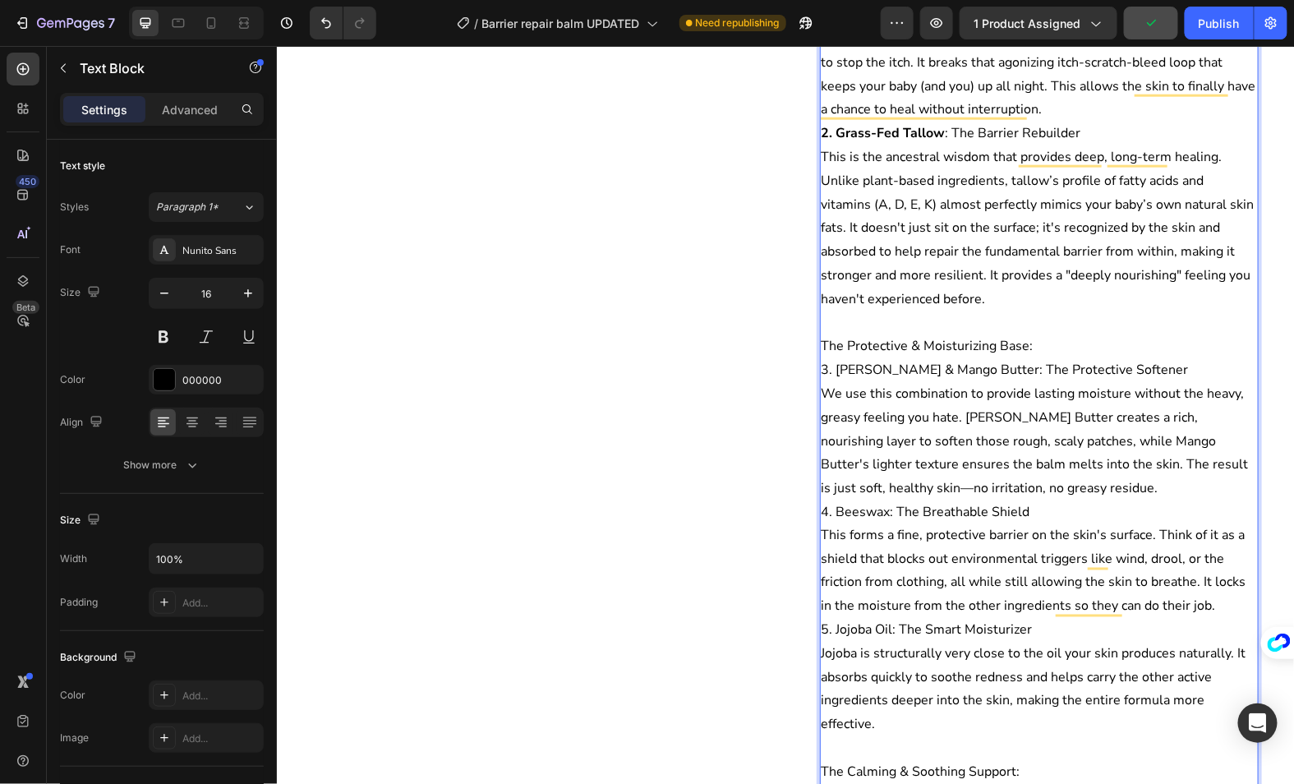
scroll to position [688, 0]
click at [962, 332] on p "The Protective & Moisturizing Base:" at bounding box center [1039, 344] width 436 height 24
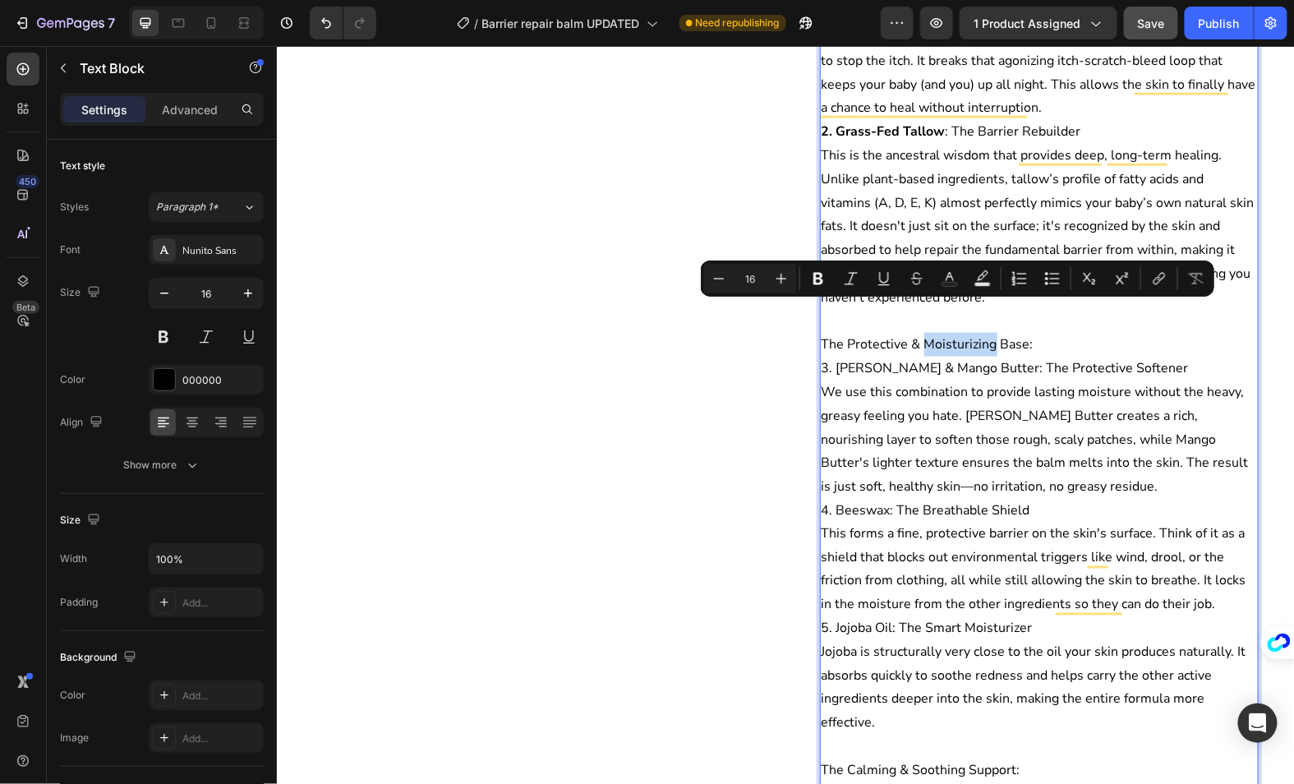
click at [974, 332] on p "The Protective & Moisturizing Base:" at bounding box center [1039, 344] width 436 height 24
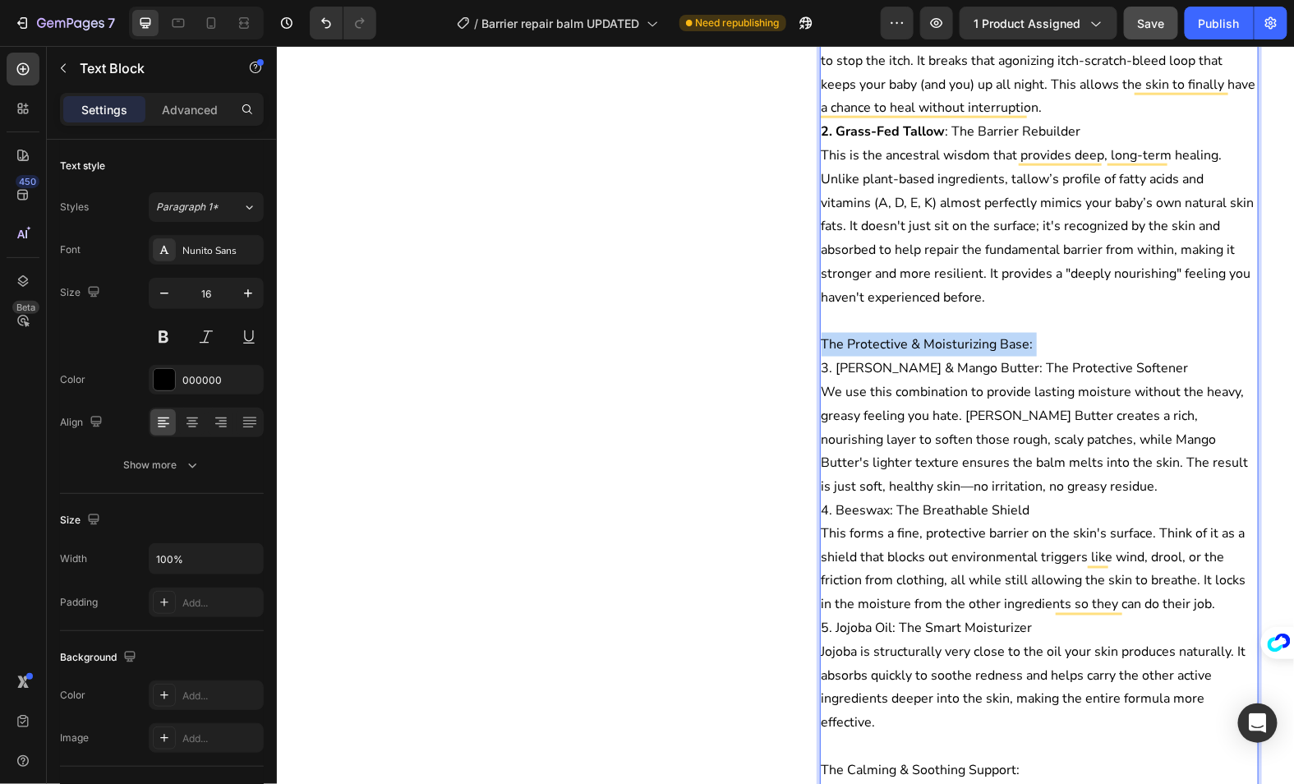
click at [974, 332] on p "The Protective & Moisturizing Base:" at bounding box center [1039, 344] width 436 height 24
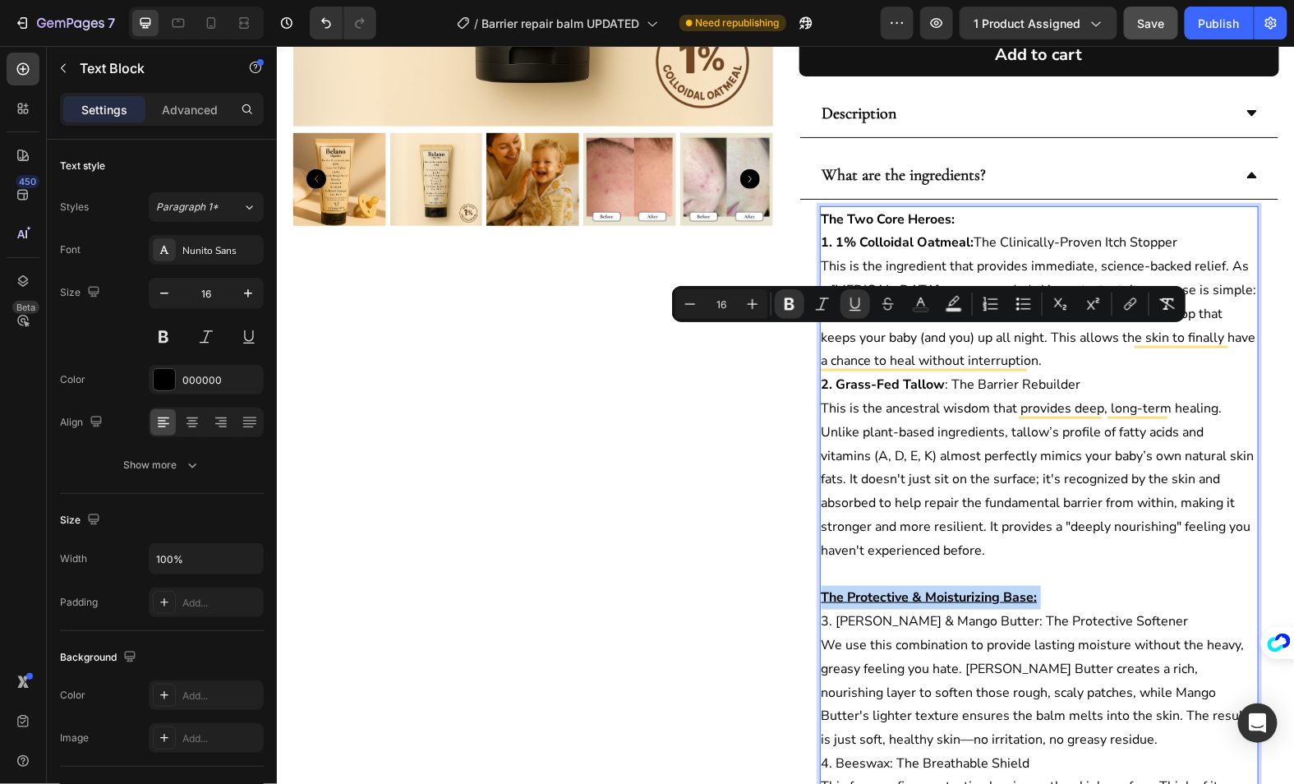
scroll to position [427, 0]
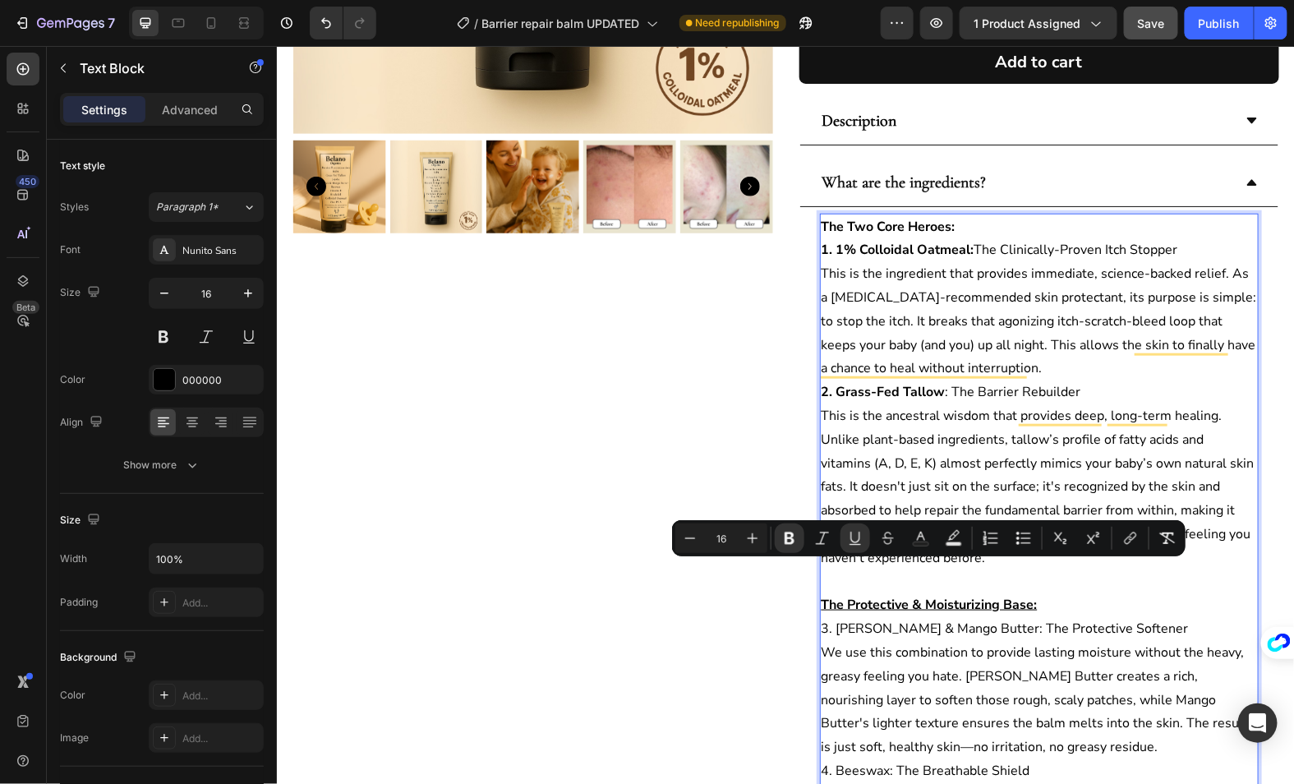
click at [877, 217] on strong "The Two Core Heroes:" at bounding box center [888, 226] width 134 height 18
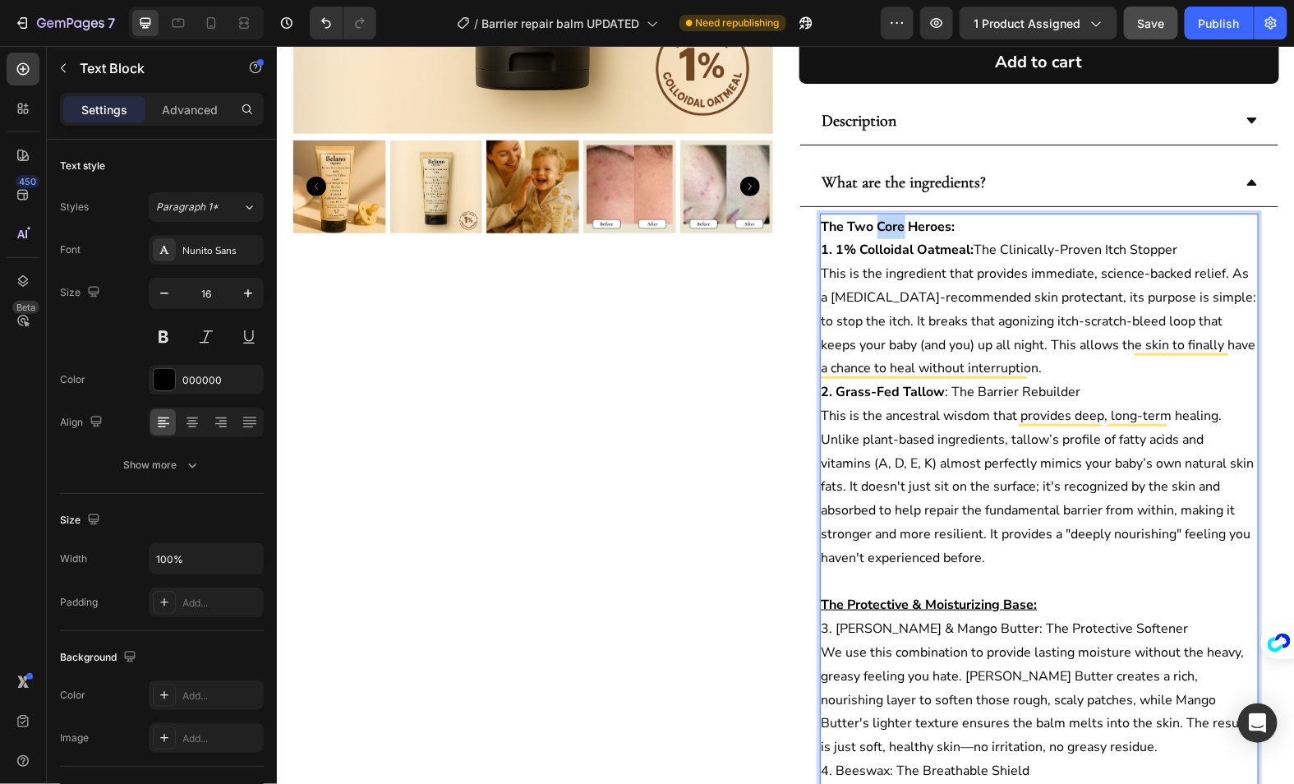
click at [877, 217] on strong "The Two Core Heroes:" at bounding box center [888, 226] width 134 height 18
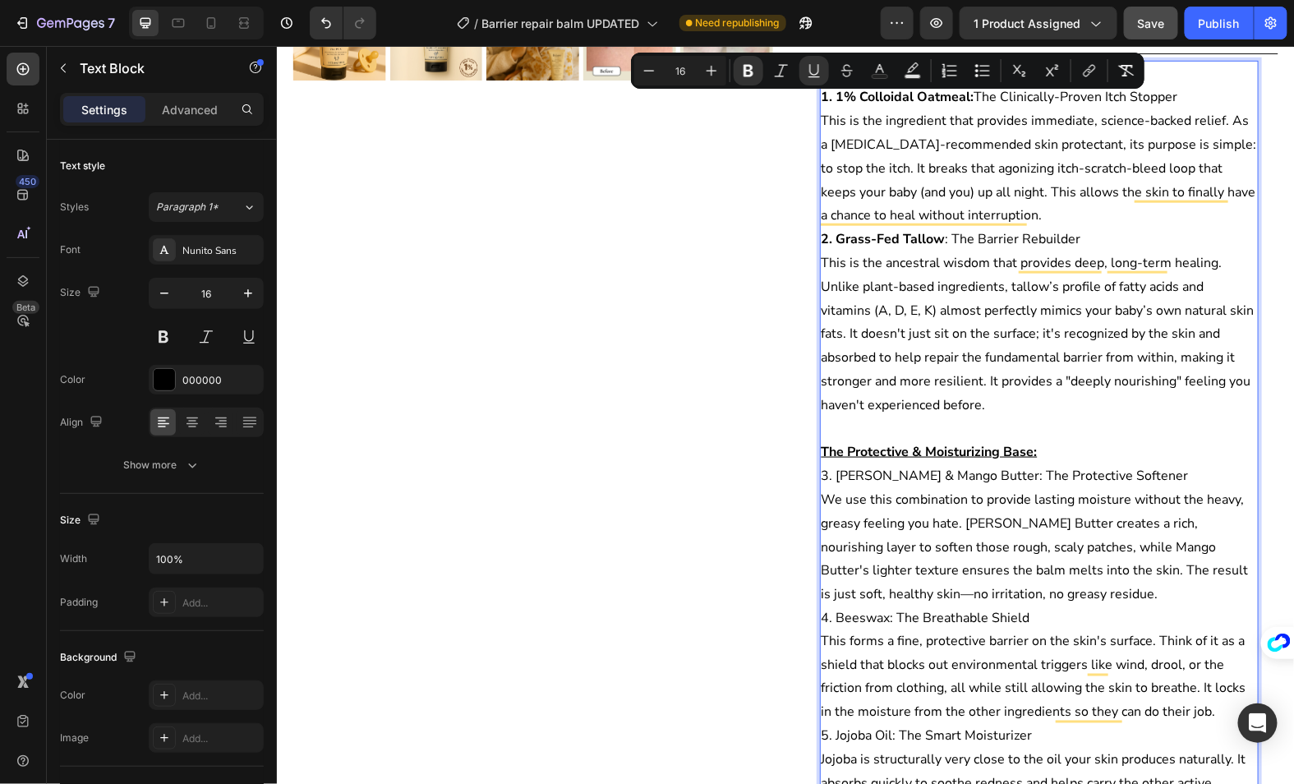
scroll to position [591, 0]
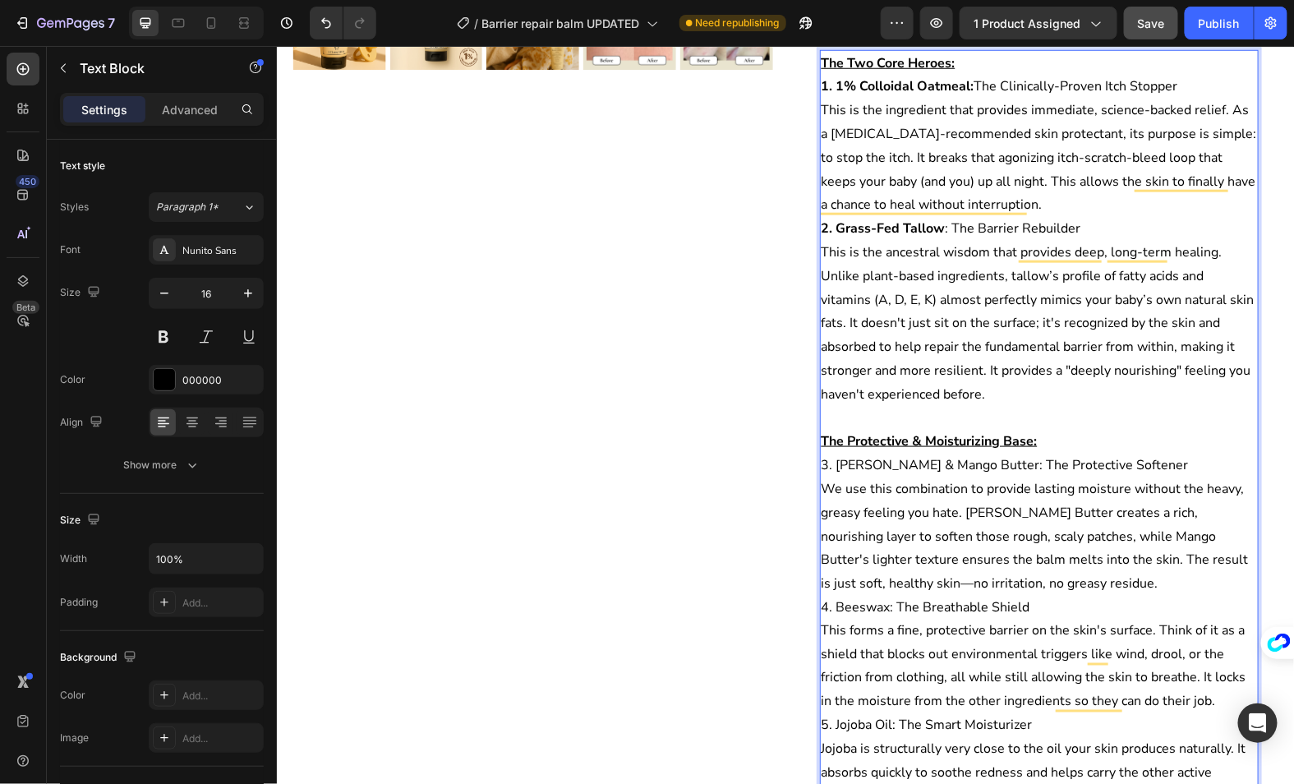
click at [972, 453] on p "3. [PERSON_NAME] & Mango Butter: The Protective Softener" at bounding box center [1039, 465] width 436 height 24
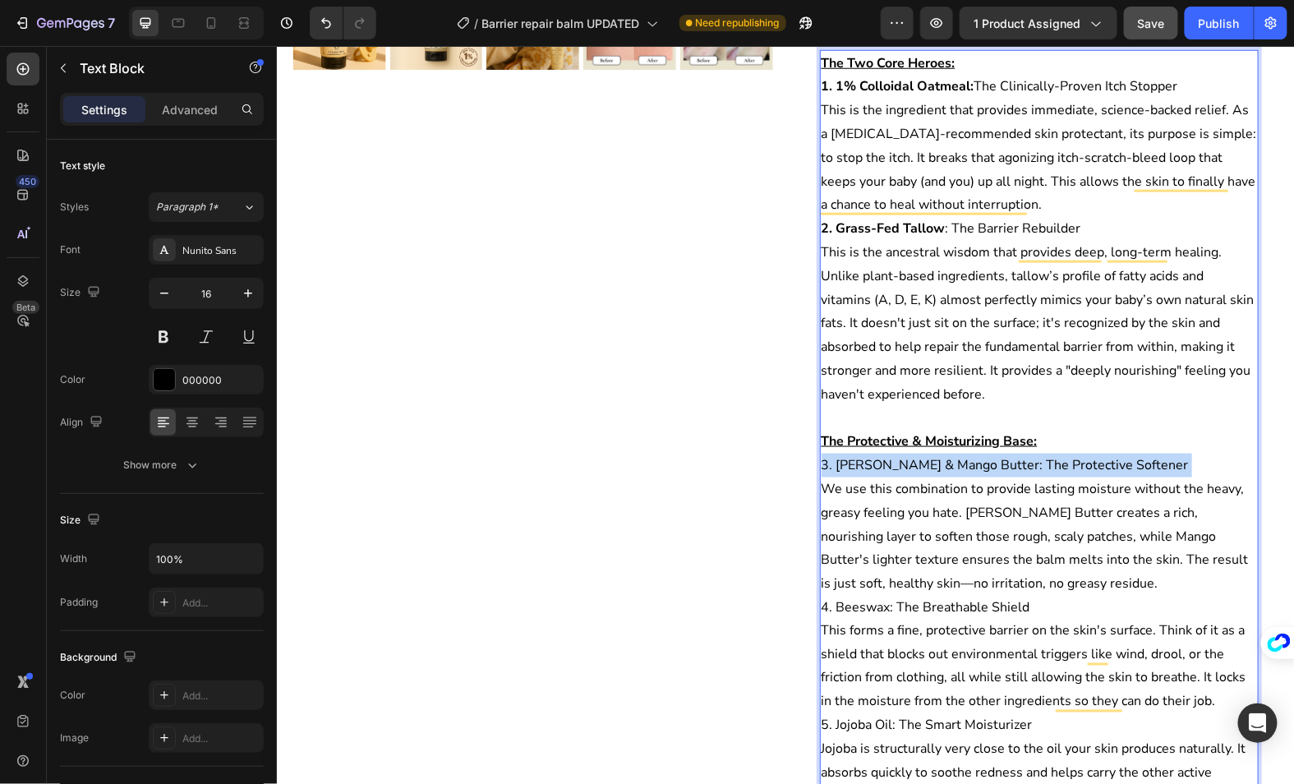
click at [972, 453] on p "3. [PERSON_NAME] & Mango Butter: The Protective Softener" at bounding box center [1039, 465] width 436 height 24
click at [996, 216] on p "2. Grass-Fed Tallow : The Barrier Rebuilder" at bounding box center [1039, 228] width 436 height 24
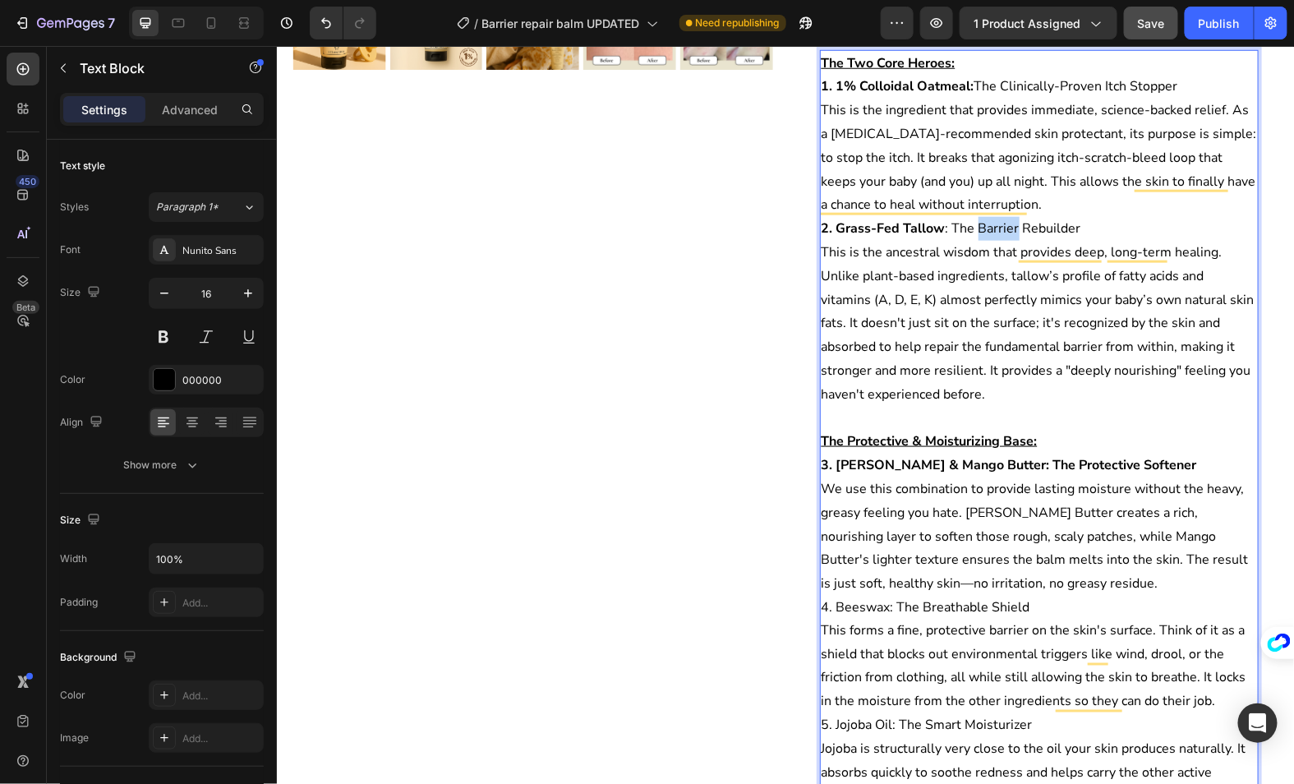
click at [996, 216] on p "2. Grass-Fed Tallow : The Barrier Rebuilder" at bounding box center [1039, 228] width 436 height 24
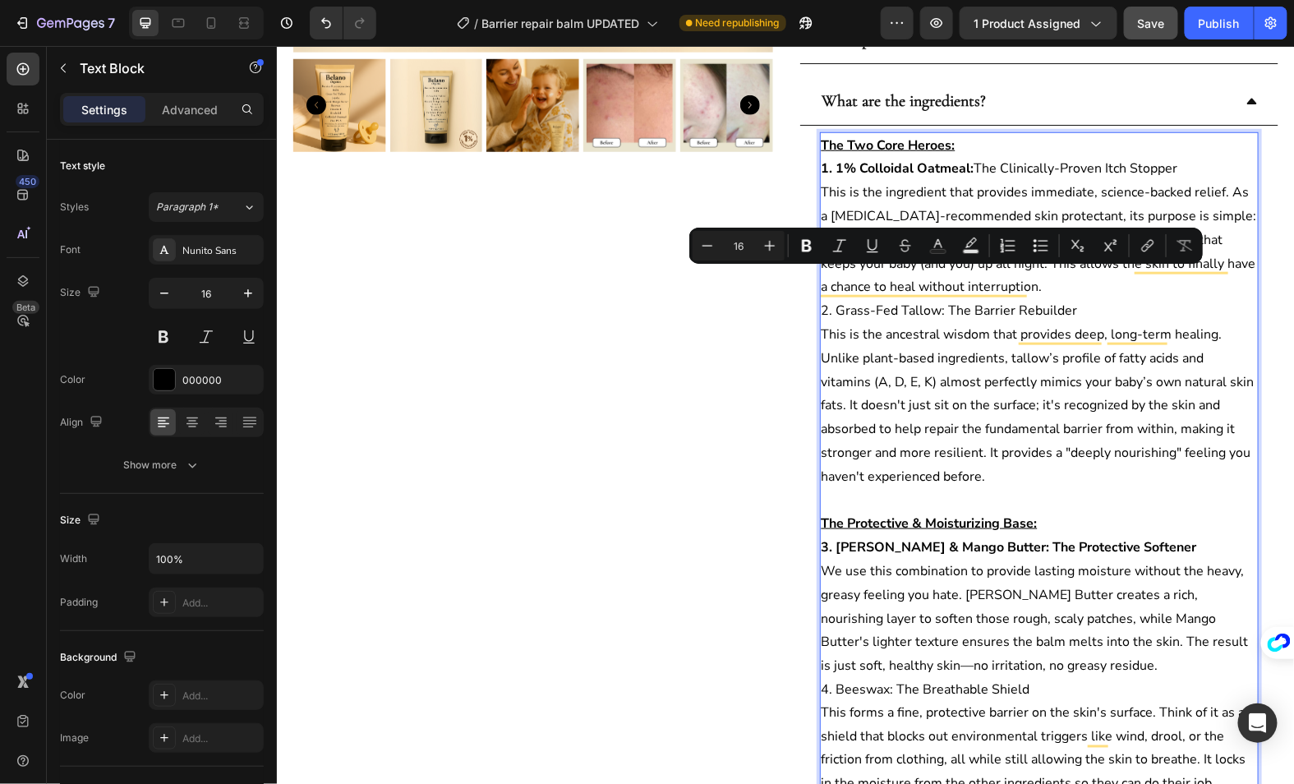
scroll to position [507, 0]
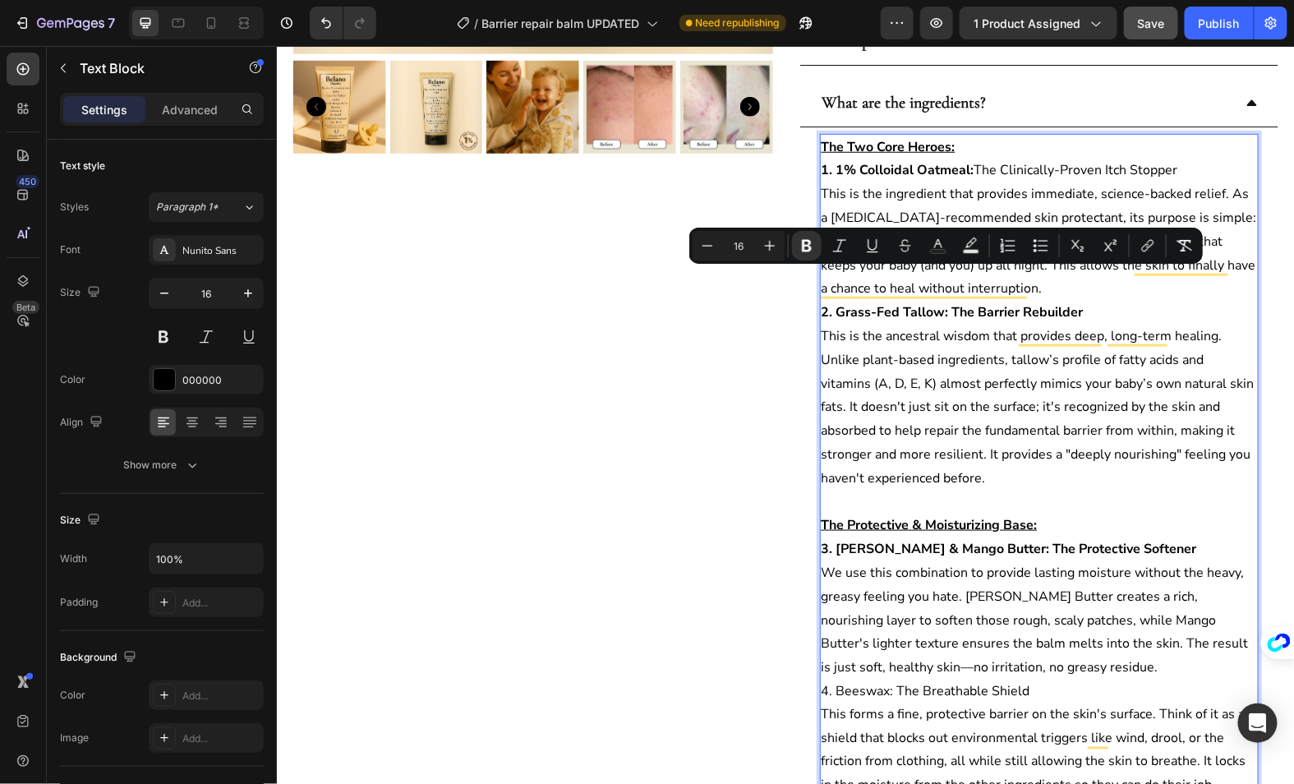
click at [989, 158] on p "1. 1% Colloidal Oatmeal: The Clinically-Proven Itch Stopper" at bounding box center [1039, 170] width 436 height 24
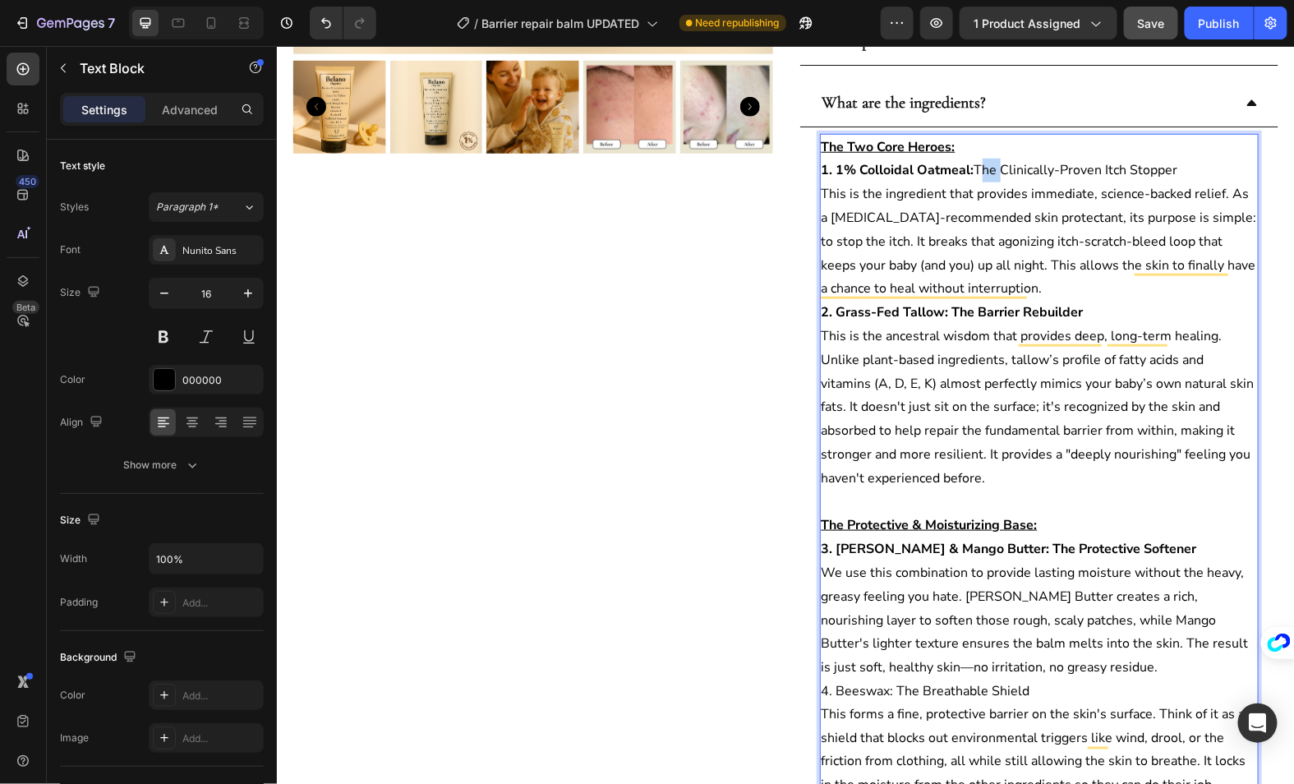
click at [989, 158] on p "1. 1% Colloidal Oatmeal: The Clinically-Proven Itch Stopper" at bounding box center [1039, 170] width 436 height 24
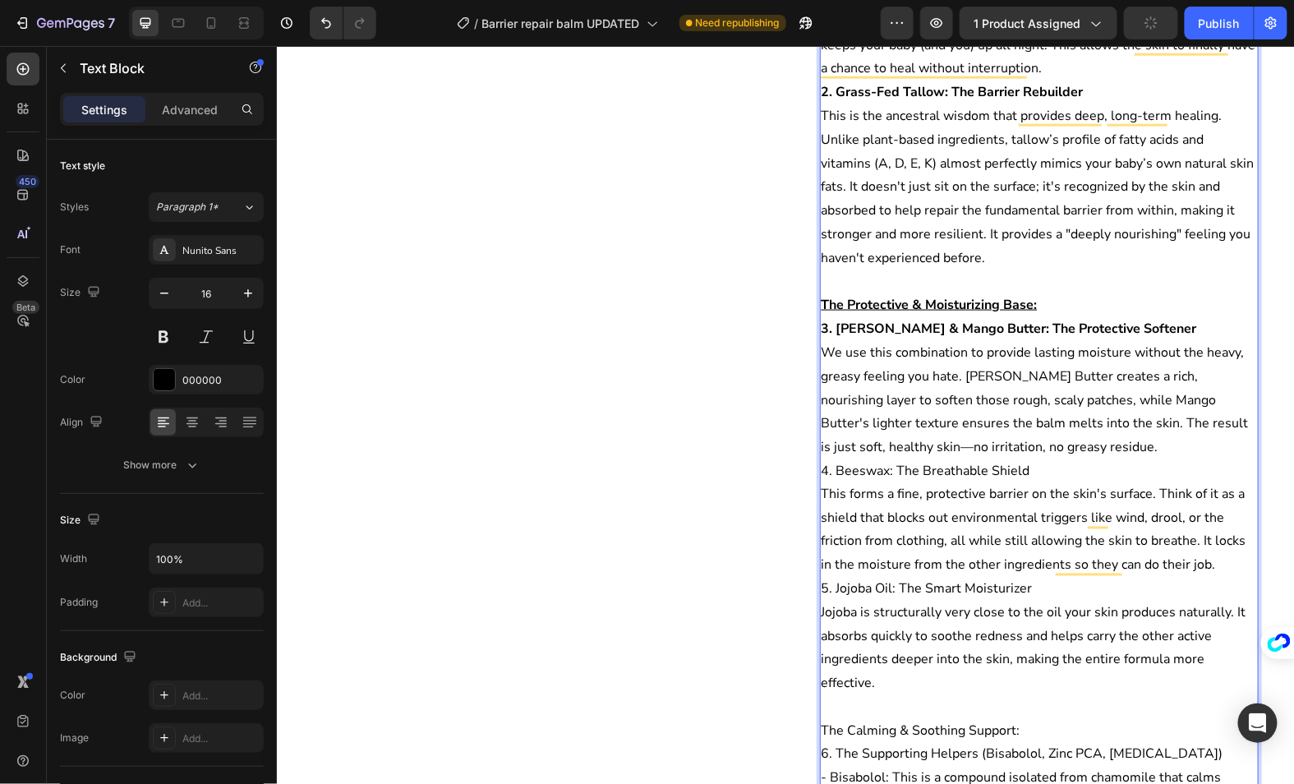
scroll to position [736, 0]
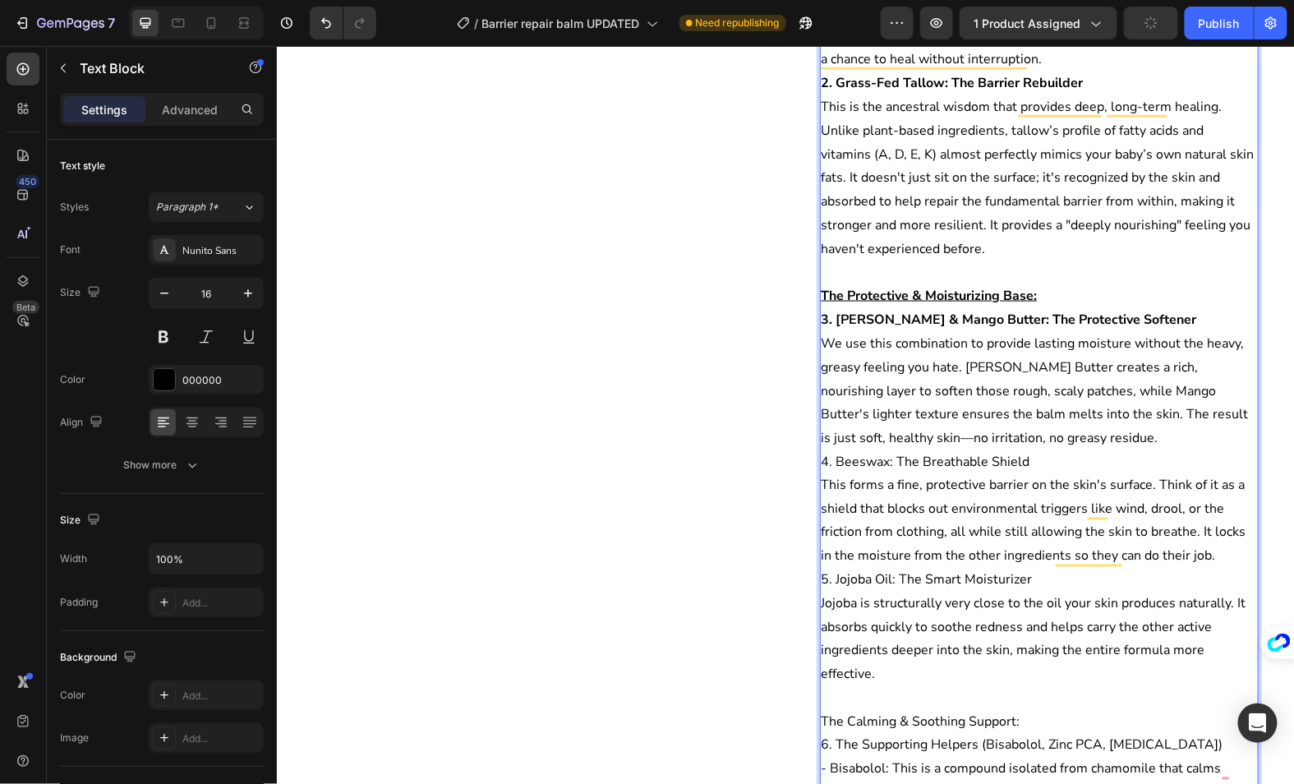
click at [1006, 450] on p "4. Beeswax: The Breathable Shield" at bounding box center [1039, 462] width 436 height 24
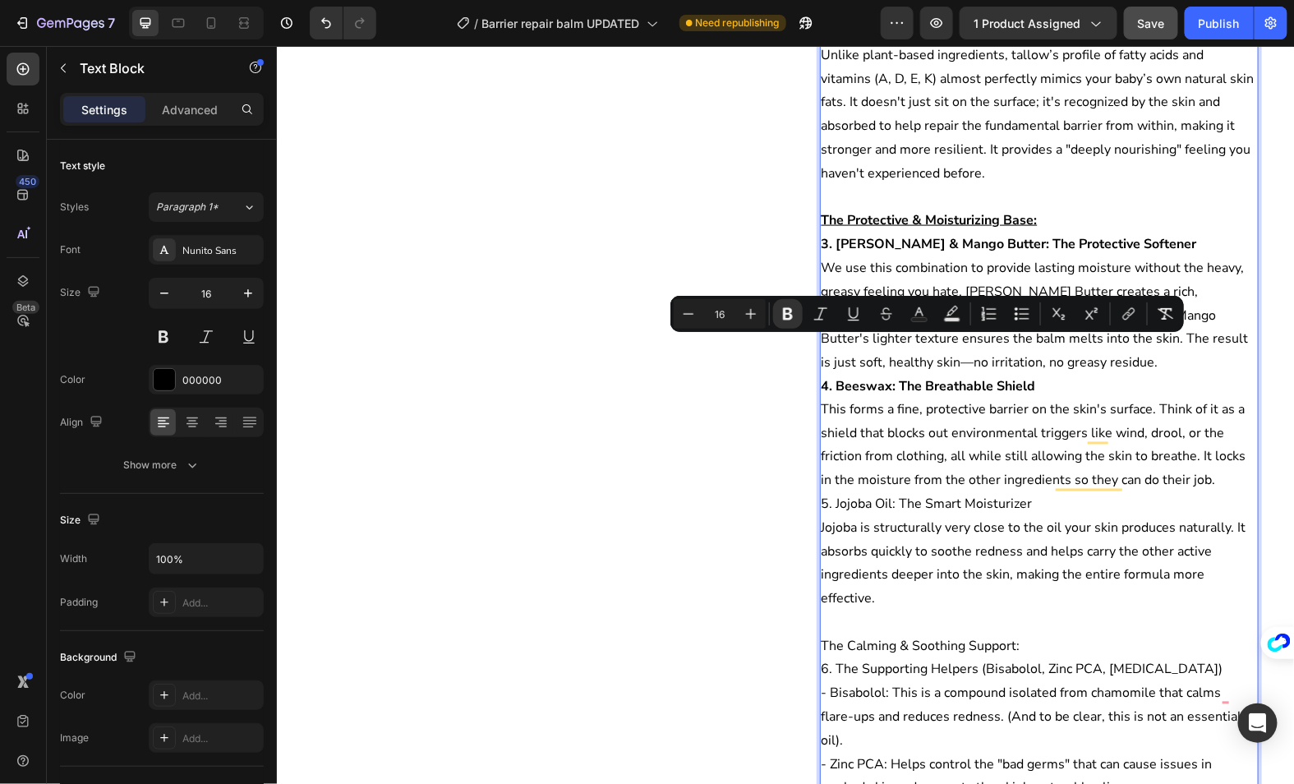
scroll to position [818, 0]
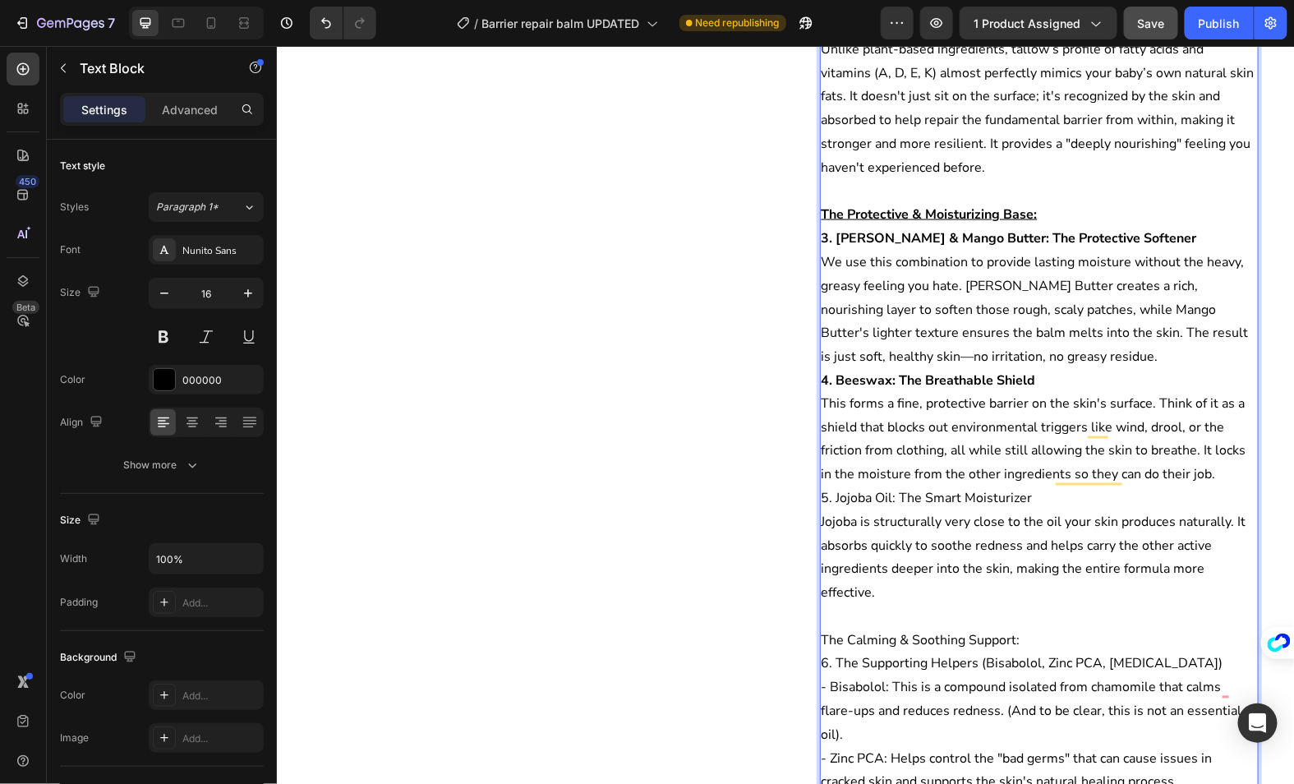
click at [979, 487] on p "5. Jojoba Oil: The Smart Moisturizer" at bounding box center [1039, 499] width 436 height 24
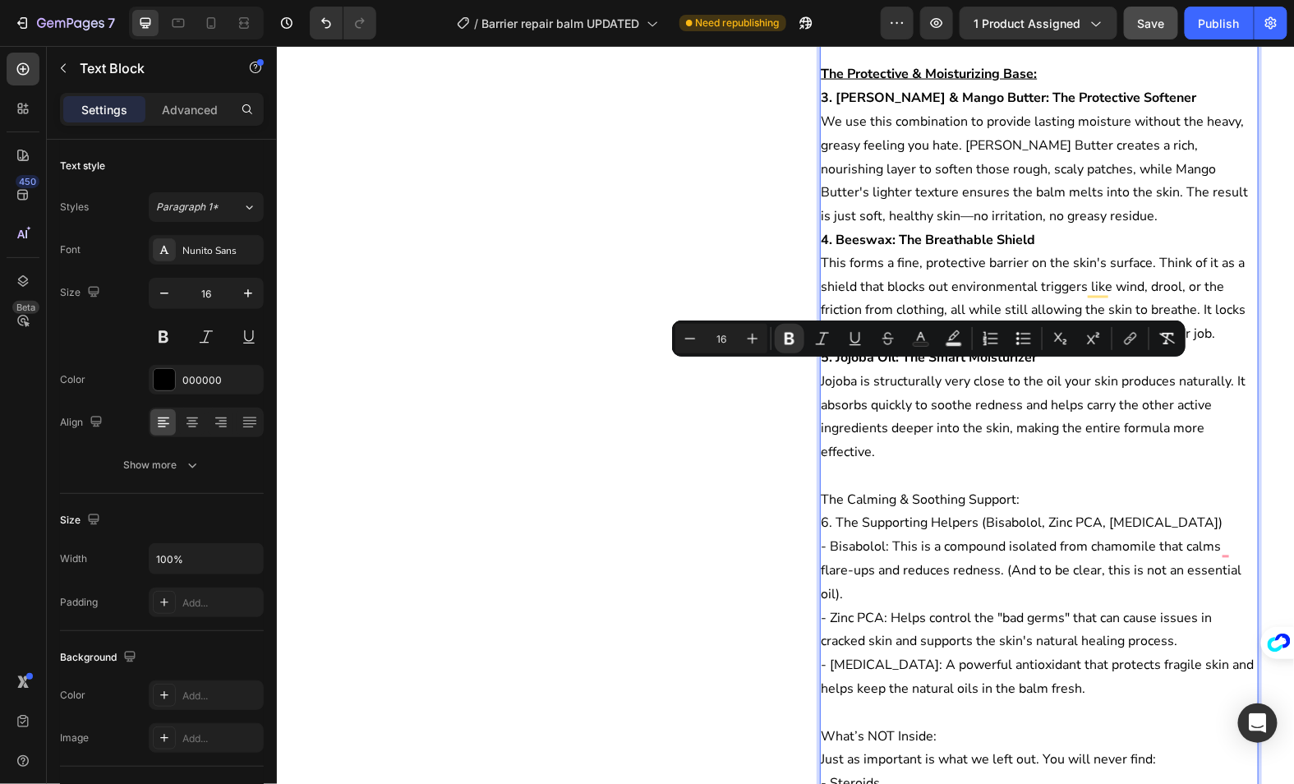
scroll to position [967, 0]
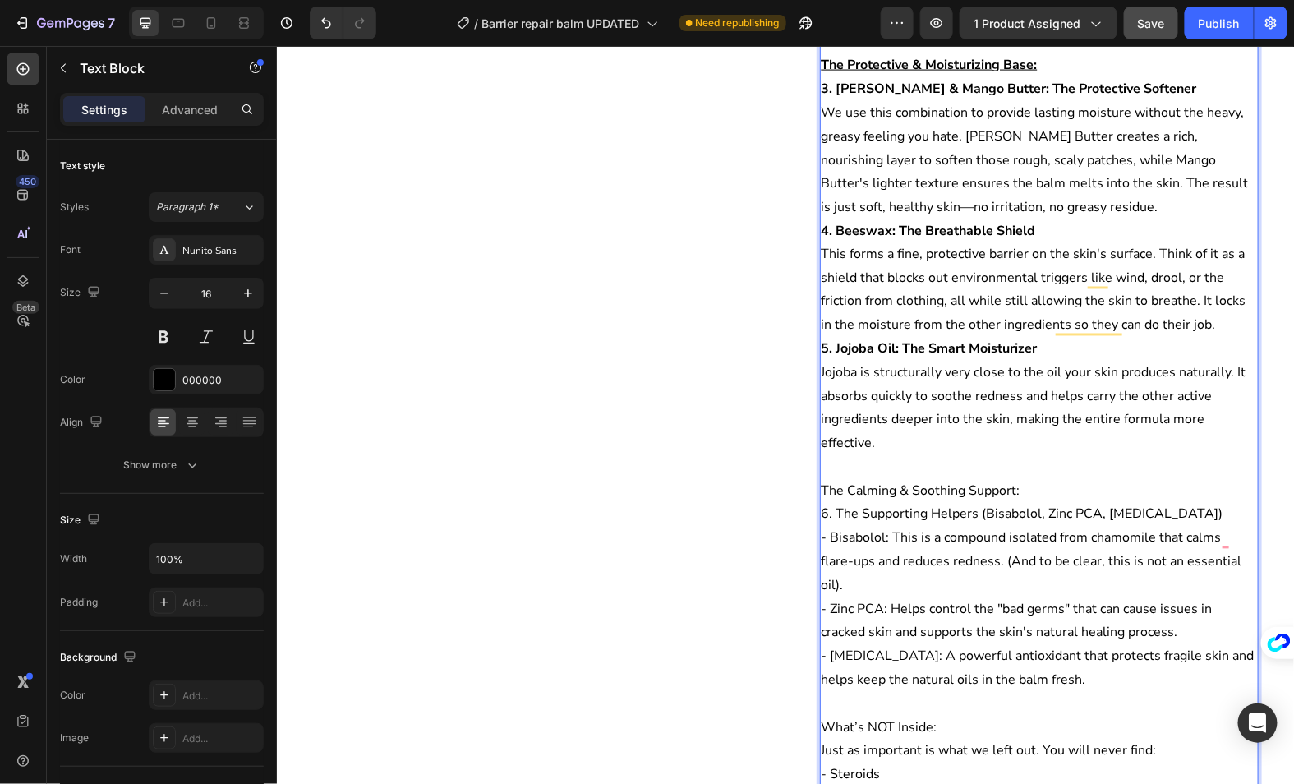
click at [975, 479] on p "The Calming & Soothing Support:" at bounding box center [1039, 491] width 436 height 24
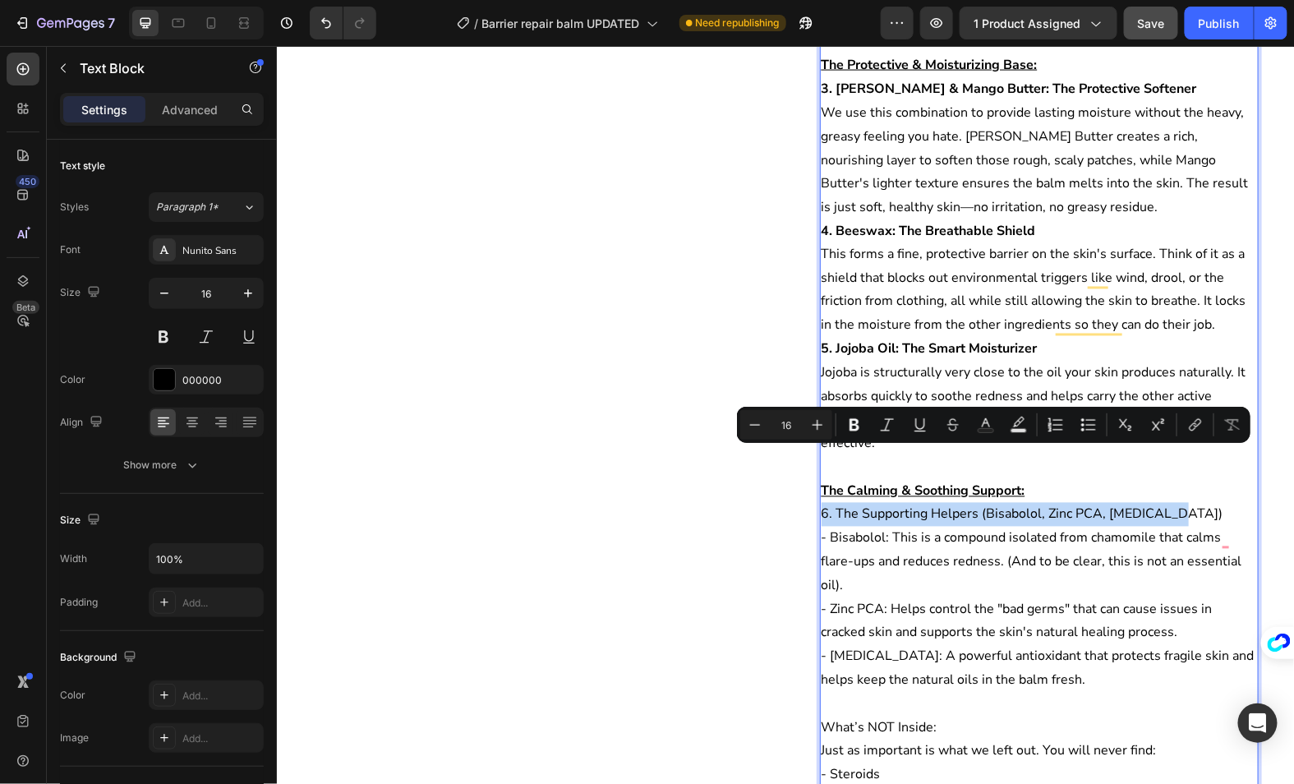
drag, startPoint x: 1169, startPoint y: 461, endPoint x: 823, endPoint y: 463, distance: 346.0
click at [823, 502] on p "6. The Supporting Helpers (Bisabolol, Zinc PCA, [MEDICAL_DATA])" at bounding box center [1039, 514] width 436 height 24
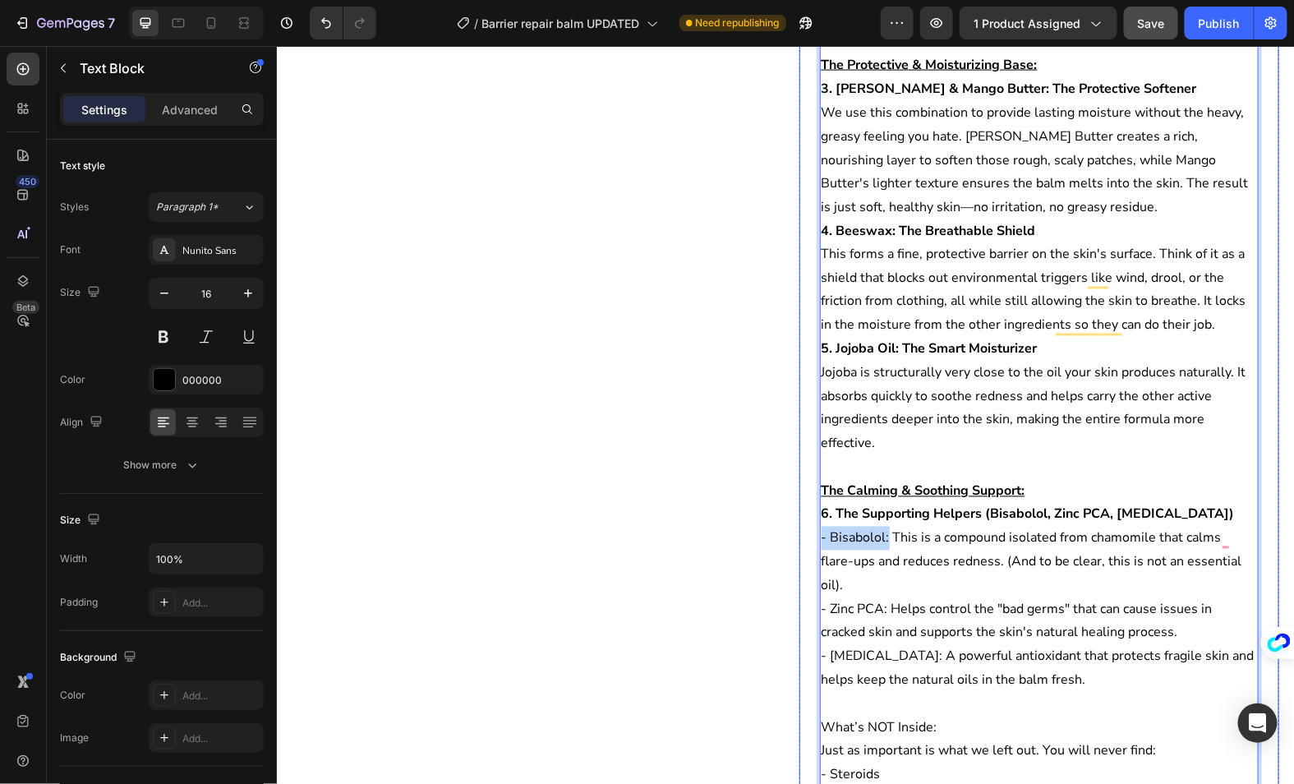
drag, startPoint x: 888, startPoint y: 484, endPoint x: 807, endPoint y: 488, distance: 81.5
click at [807, 488] on div "Product Images Icon Icon Icon Icon Icon Icon List 4.8/5 | 2,437 Reviews Text Bl…" at bounding box center [786, 149] width 986 height 2073
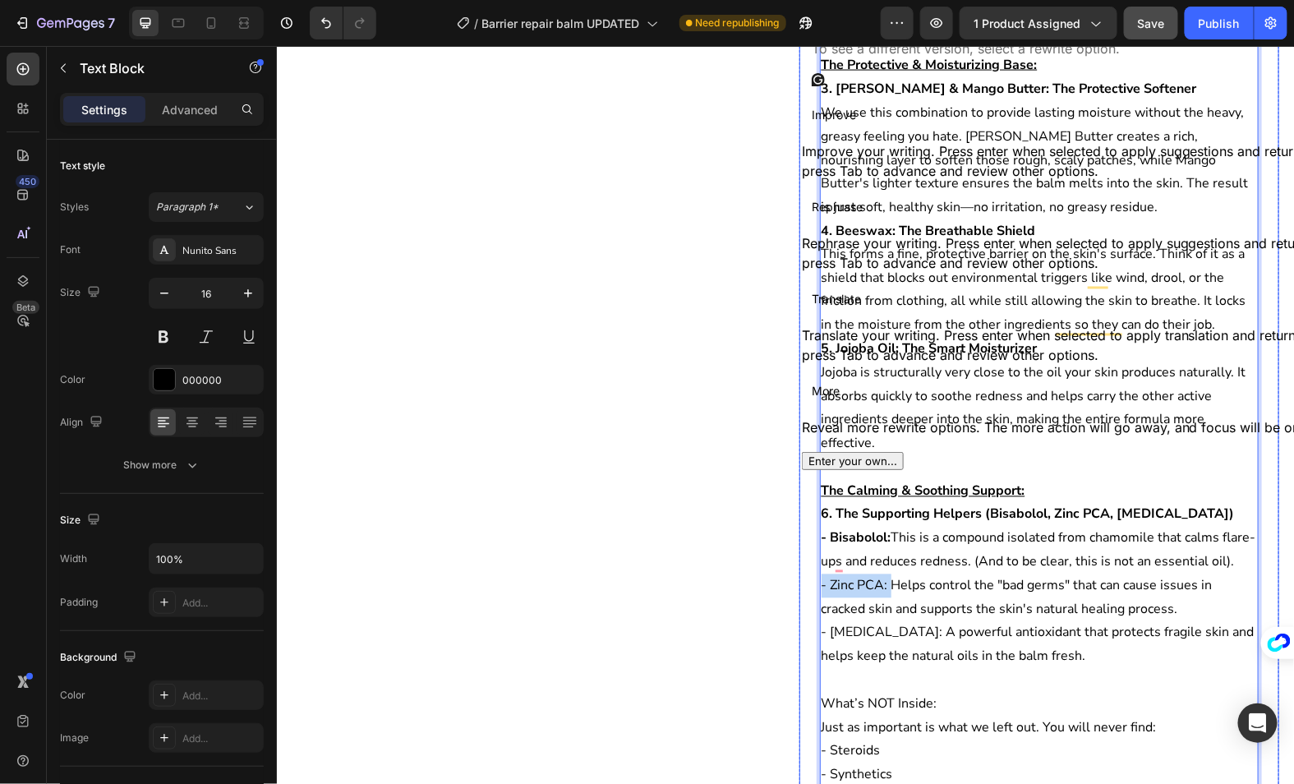
drag, startPoint x: 888, startPoint y: 552, endPoint x: 790, endPoint y: 552, distance: 98.6
click at [790, 552] on div "Product Images Icon Icon Icon Icon Icon Icon List 4.8/5 | 2,437 Reviews Text Bl…" at bounding box center [786, 137] width 986 height 2049
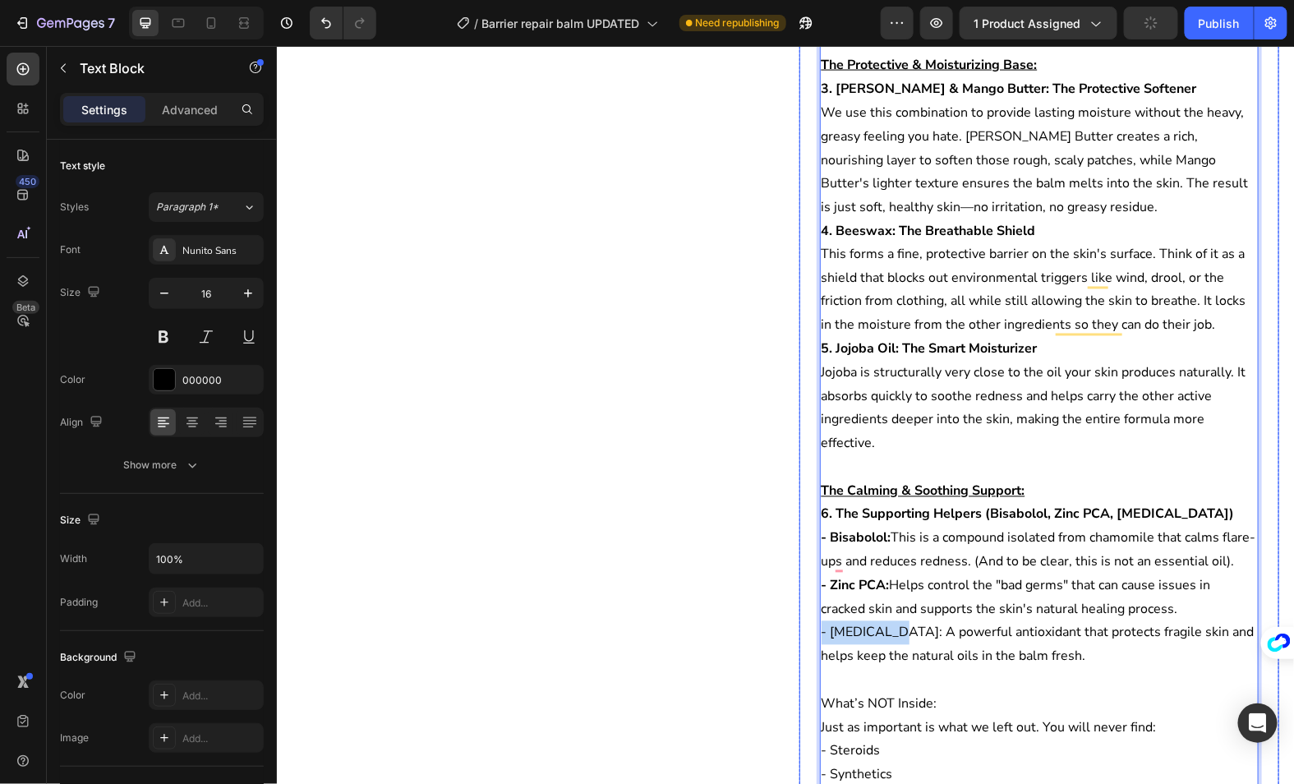
drag, startPoint x: 889, startPoint y: 599, endPoint x: 788, endPoint y: 599, distance: 101.1
click at [788, 599] on div "Product Images Icon Icon Icon Icon Icon Icon List 4.8/5 | 2,437 Reviews Text Bl…" at bounding box center [786, 137] width 986 height 2049
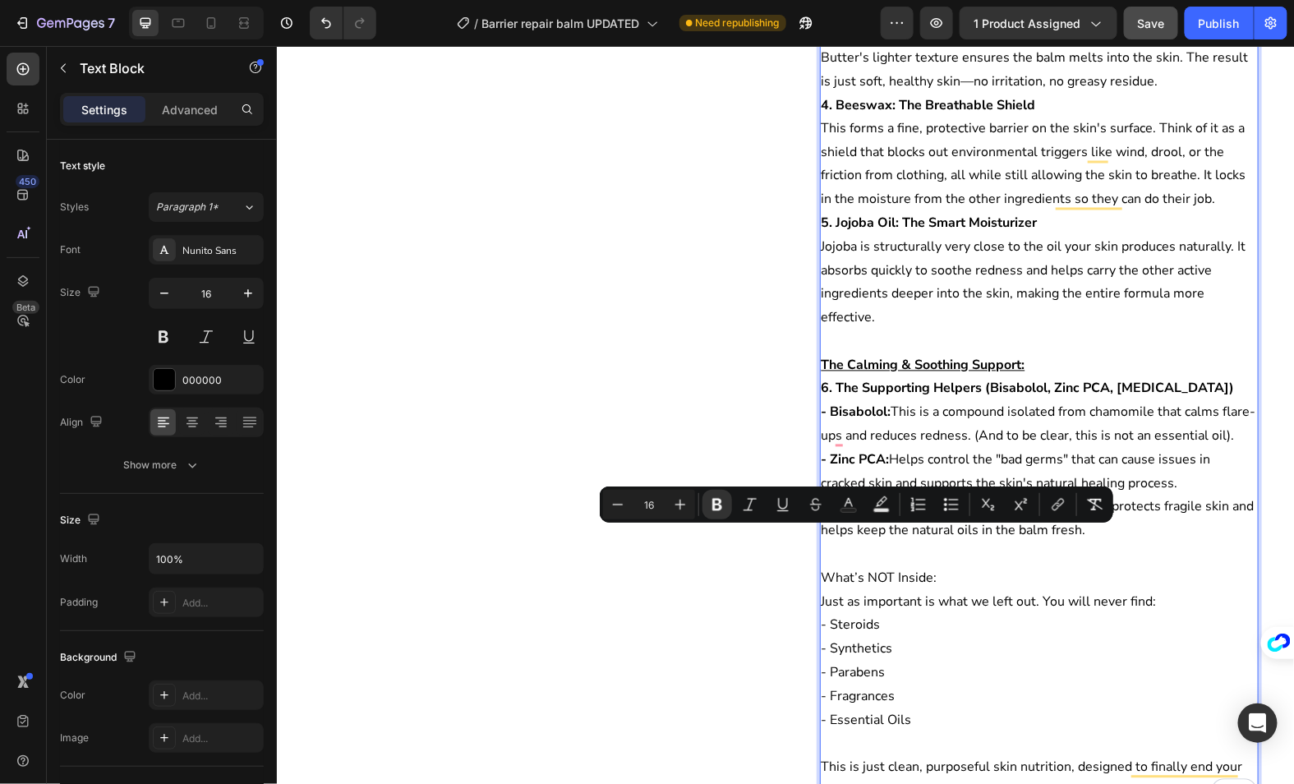
scroll to position [1124, 0]
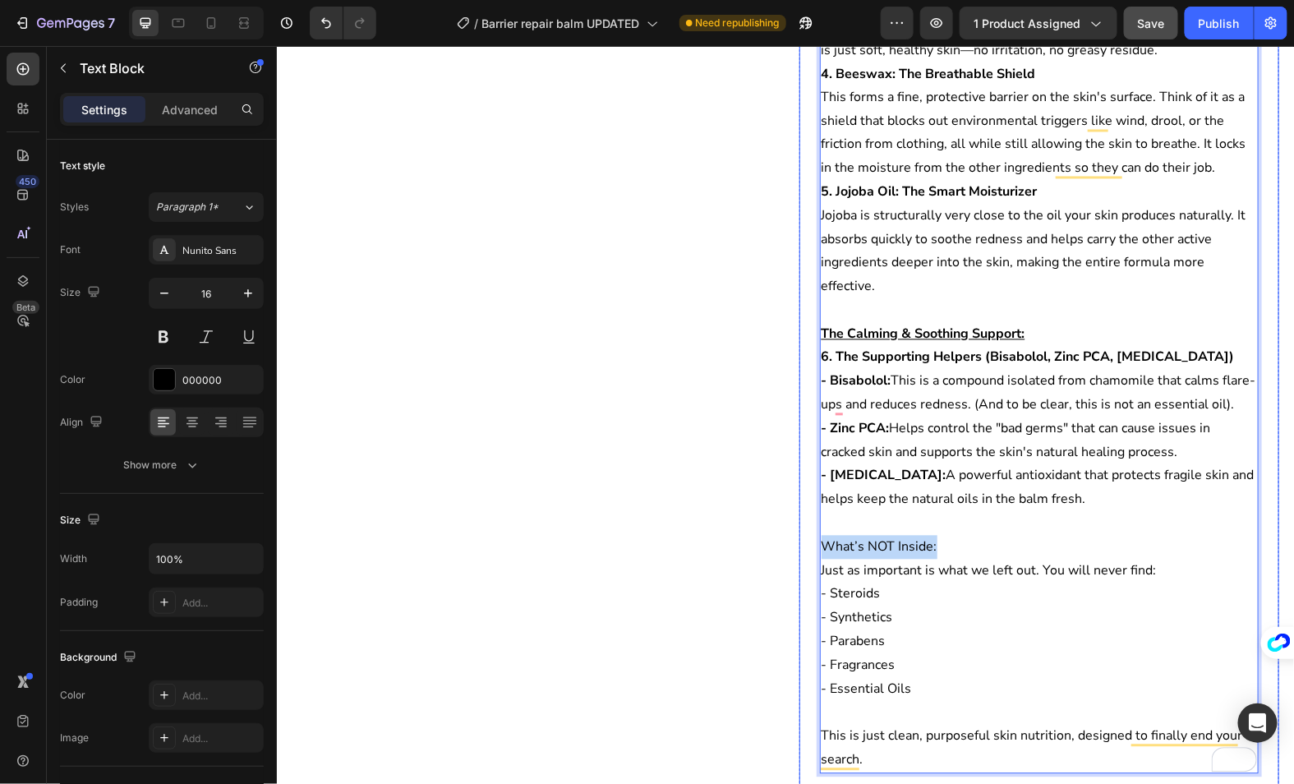
drag, startPoint x: 943, startPoint y: 514, endPoint x: 798, endPoint y: 514, distance: 144.6
click at [799, 514] on div "Description What are the ingredients? The Two Core Heroes: 1. 1% Colloidal Oatm…" at bounding box center [1039, 151] width 480 height 1504
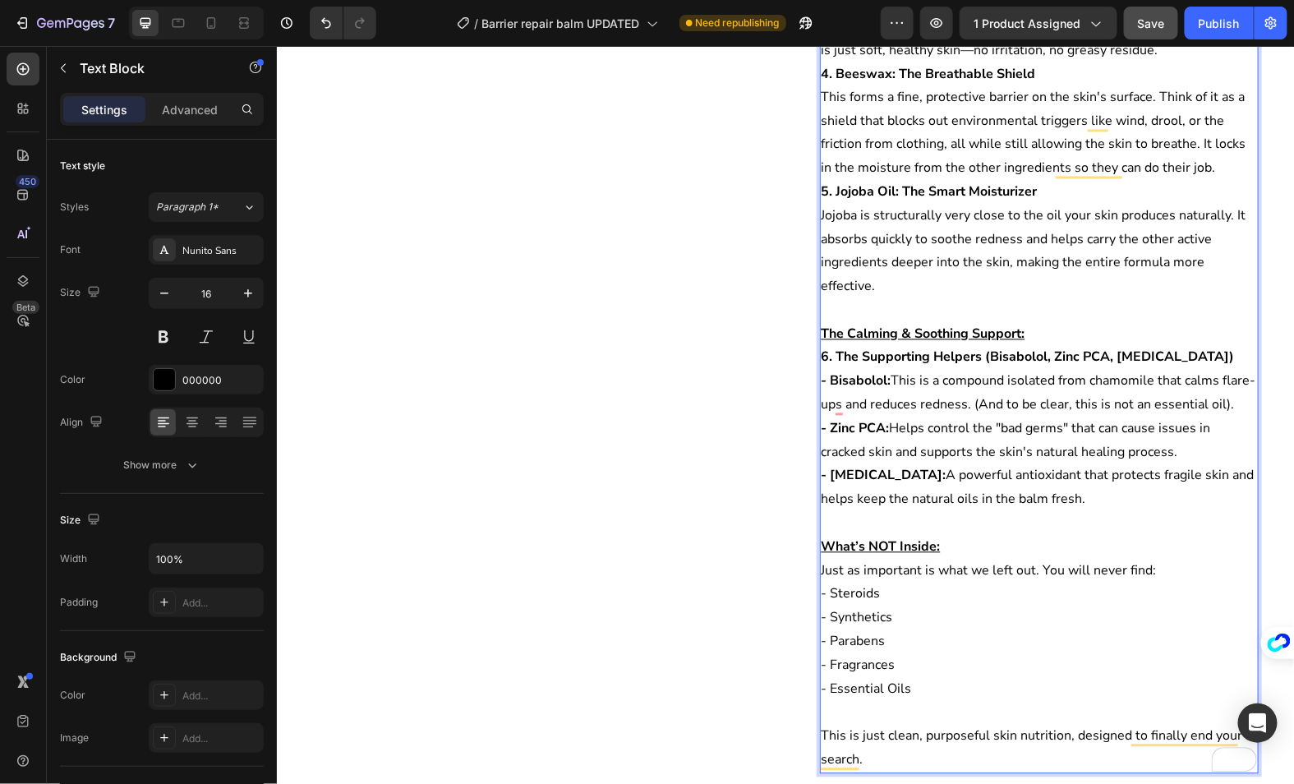
click at [856, 582] on p "- Steroids" at bounding box center [1039, 594] width 436 height 24
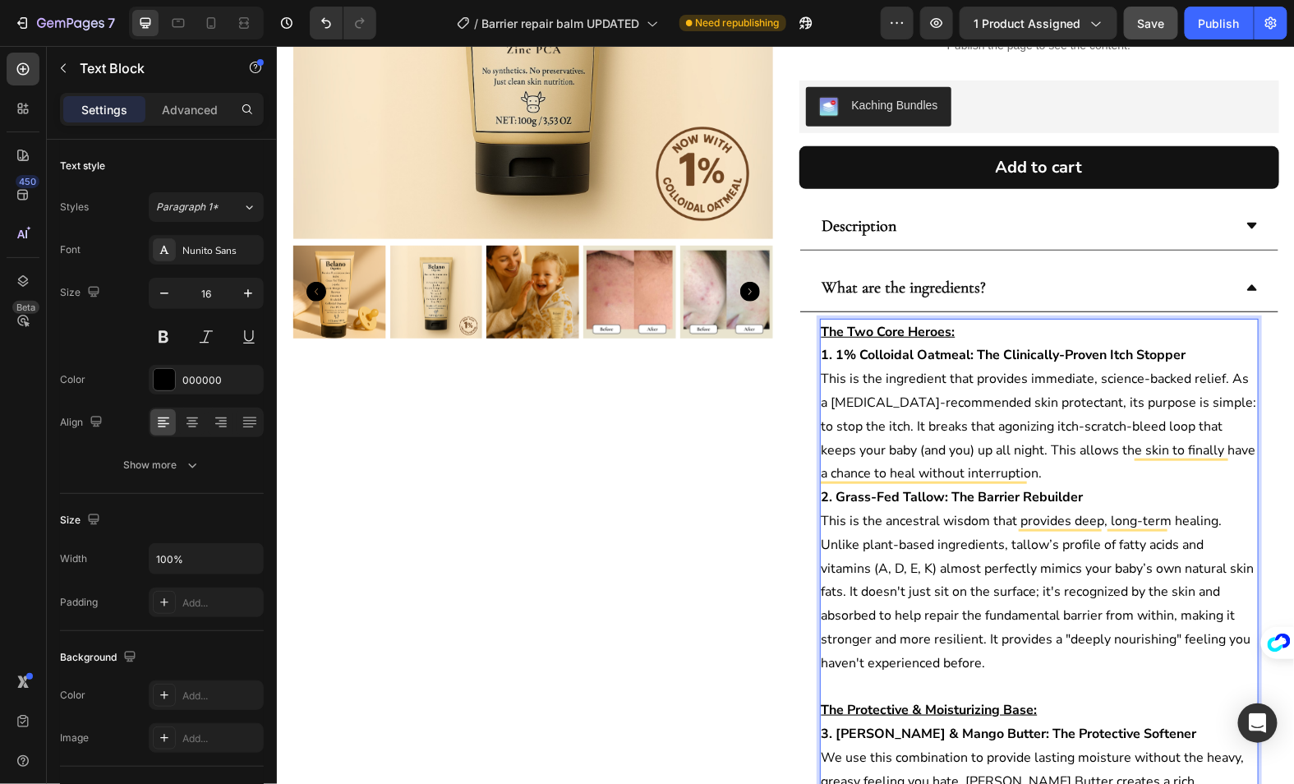
scroll to position [333, 0]
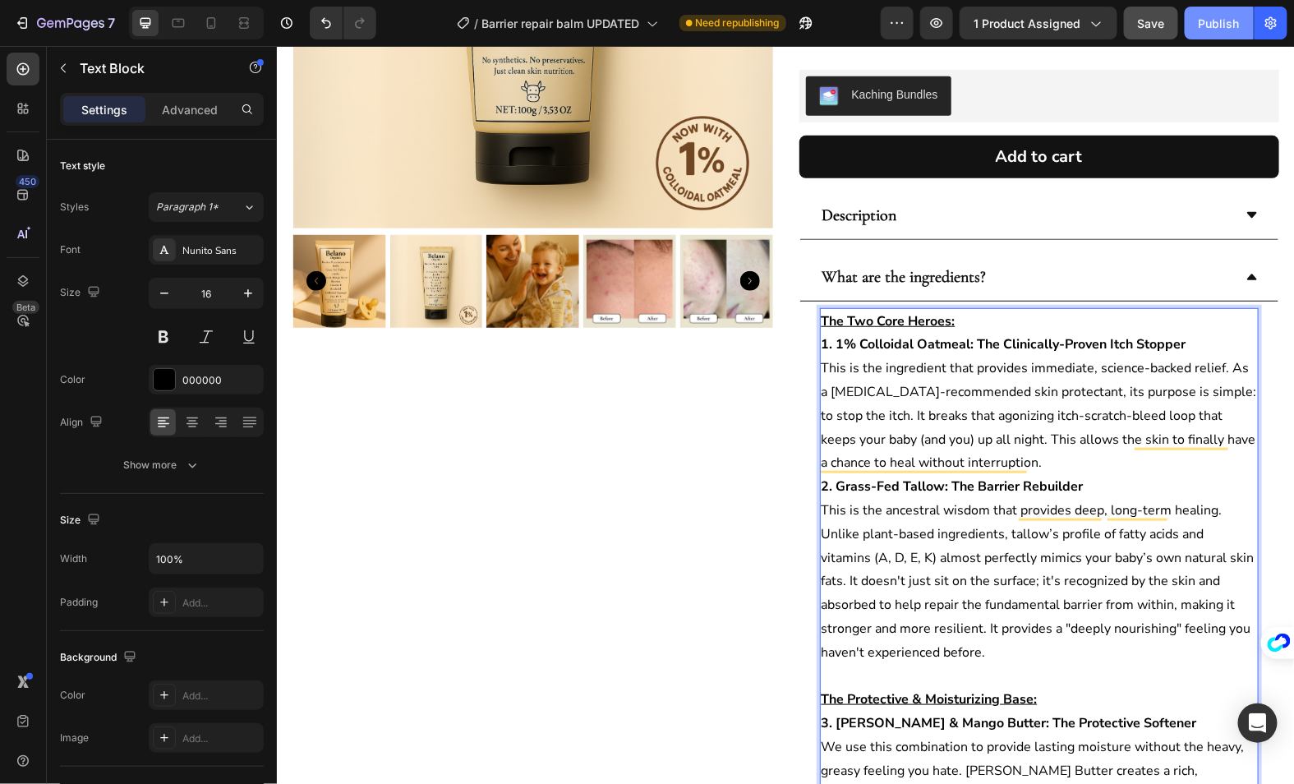
click at [1202, 17] on div "Publish" at bounding box center [1219, 23] width 41 height 17
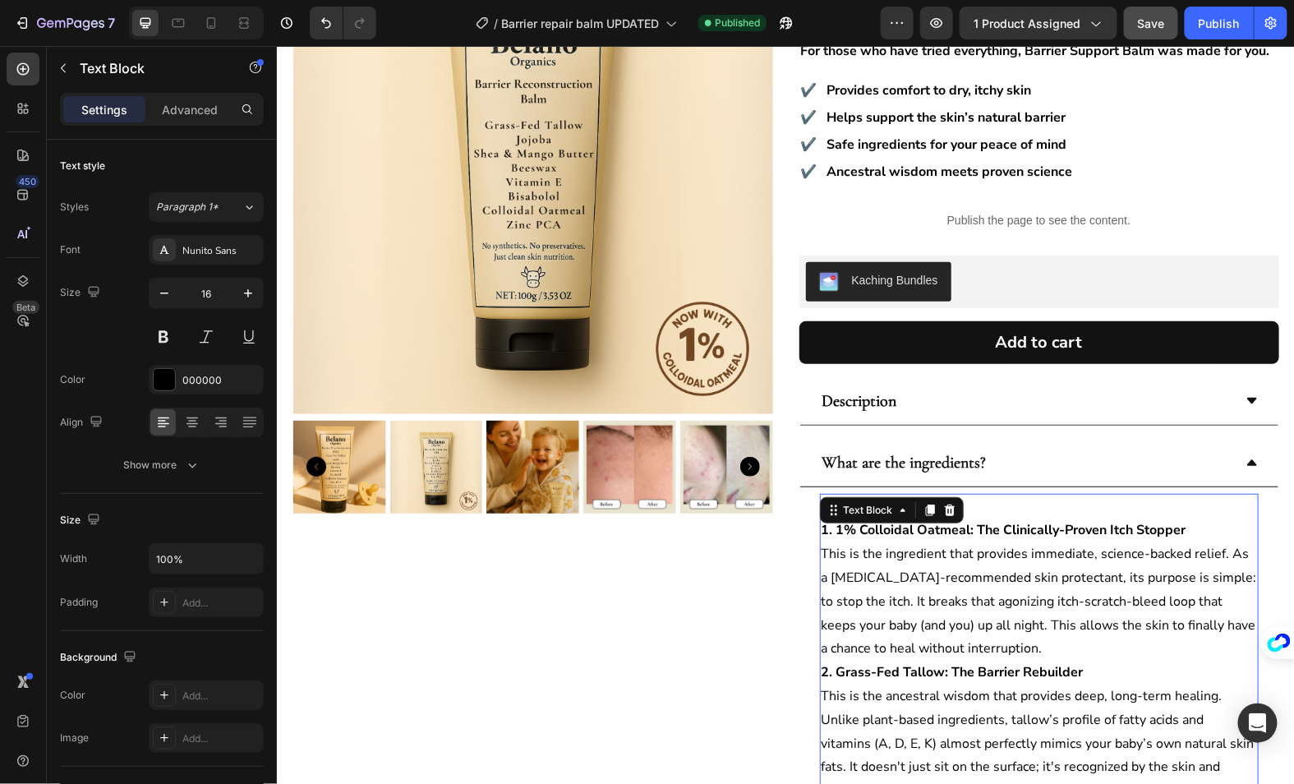
scroll to position [141, 0]
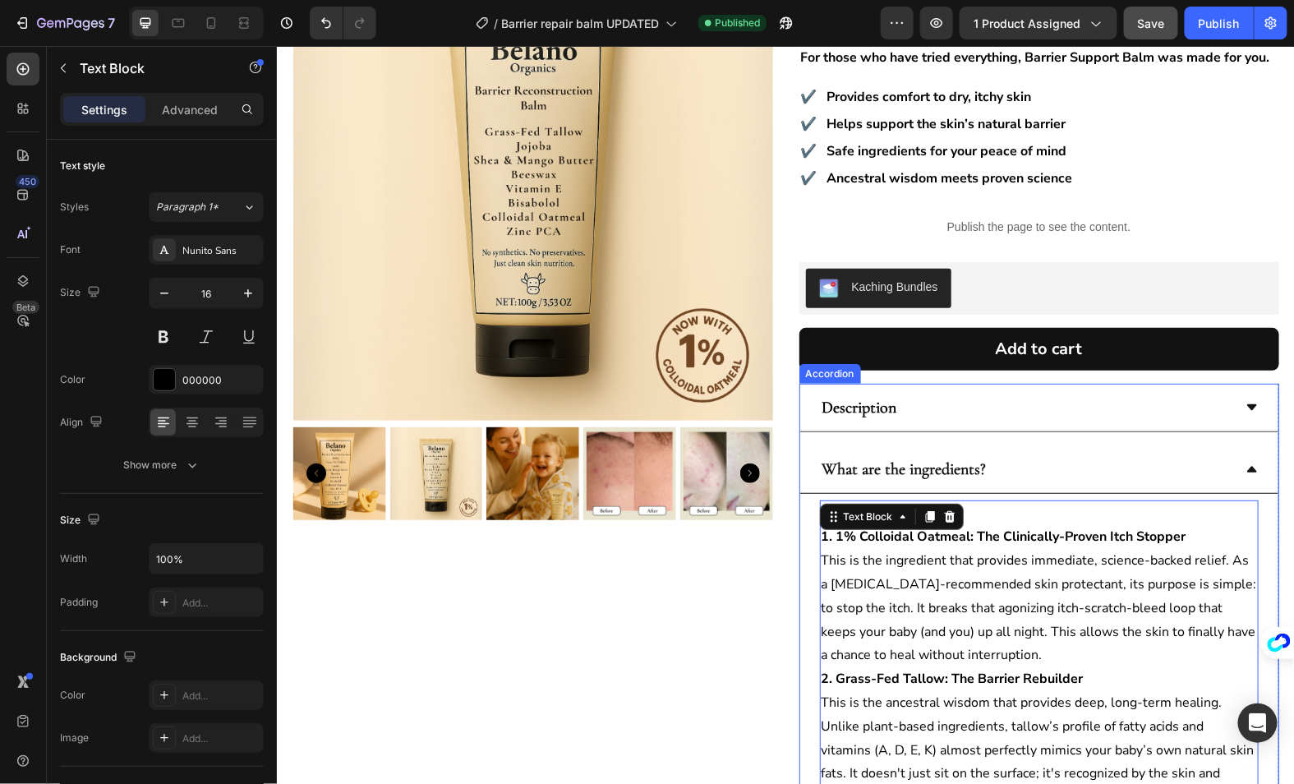
click at [1251, 465] on icon at bounding box center [1252, 468] width 10 height 6
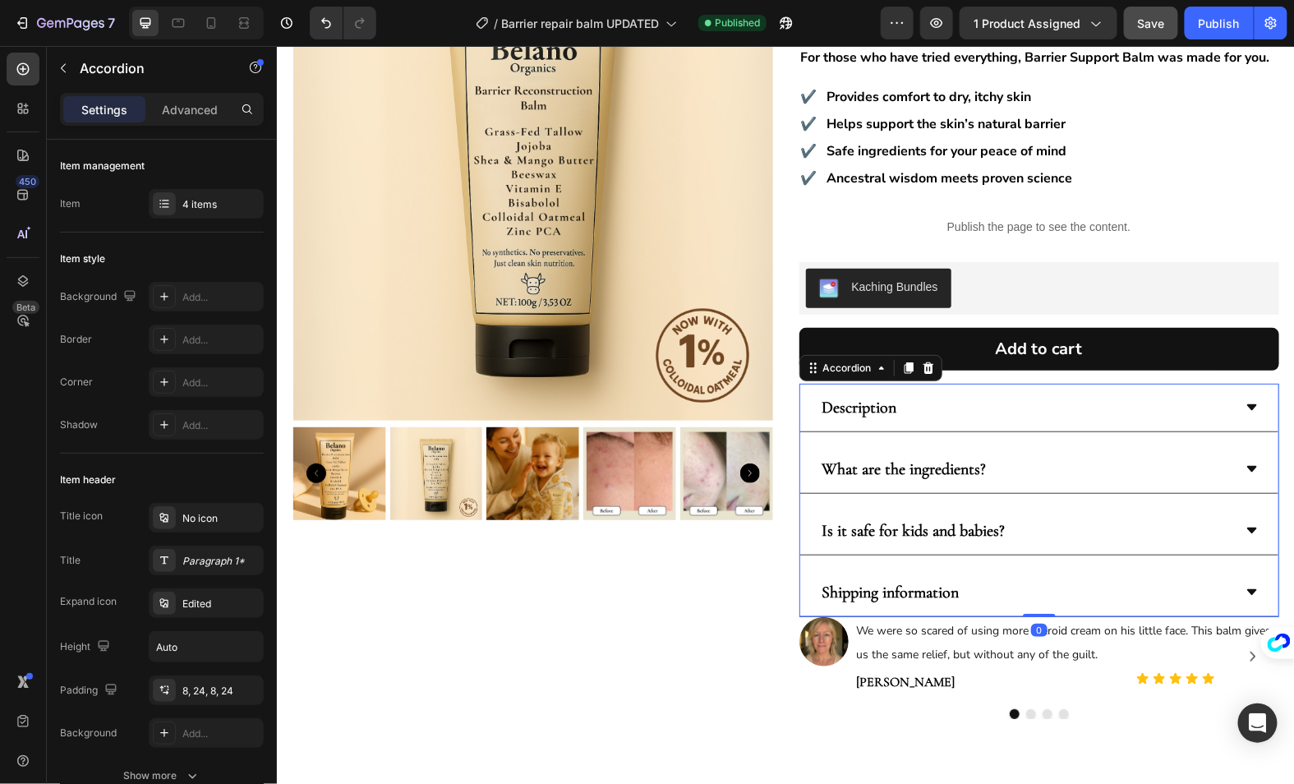
click at [1258, 506] on div "Is it safe for kids and babies?" at bounding box center [1039, 530] width 478 height 48
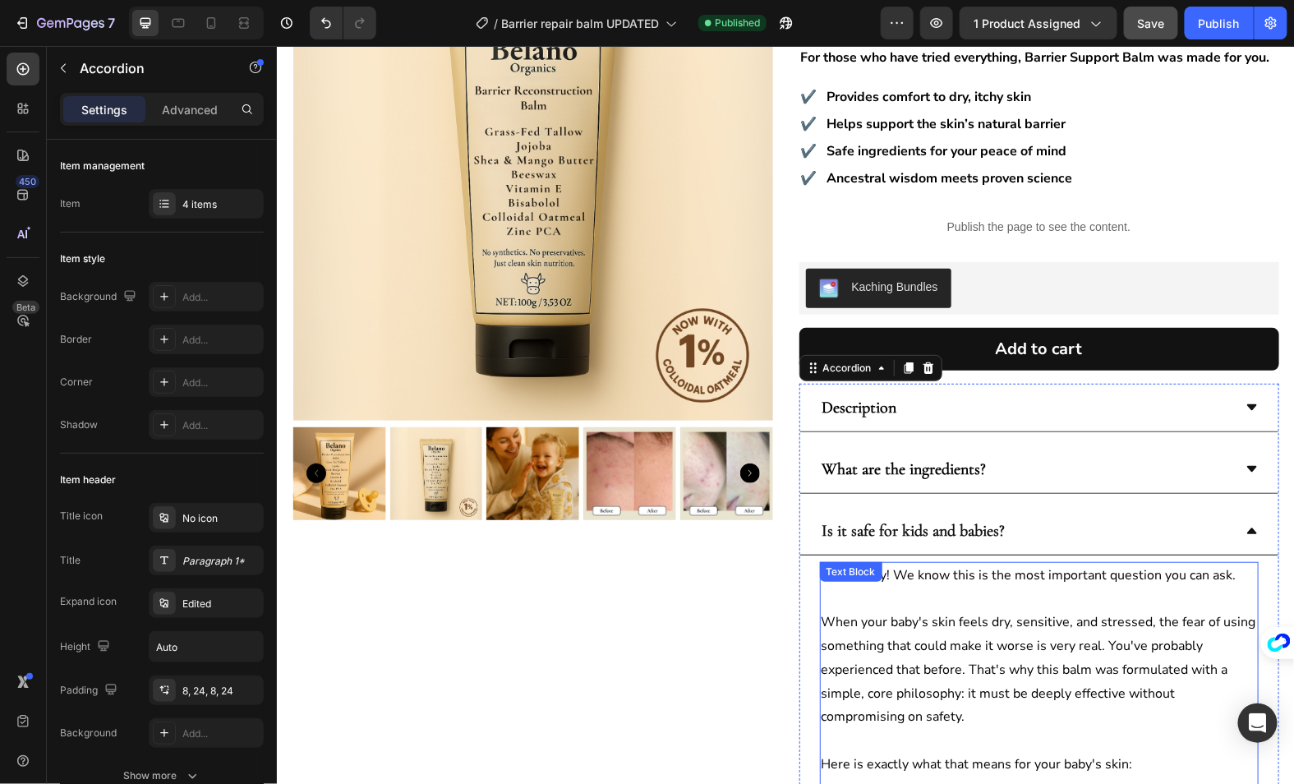
click at [902, 610] on p "When your baby's skin feels dry, sensitive, and stressed, the fear of using som…" at bounding box center [1039, 669] width 436 height 118
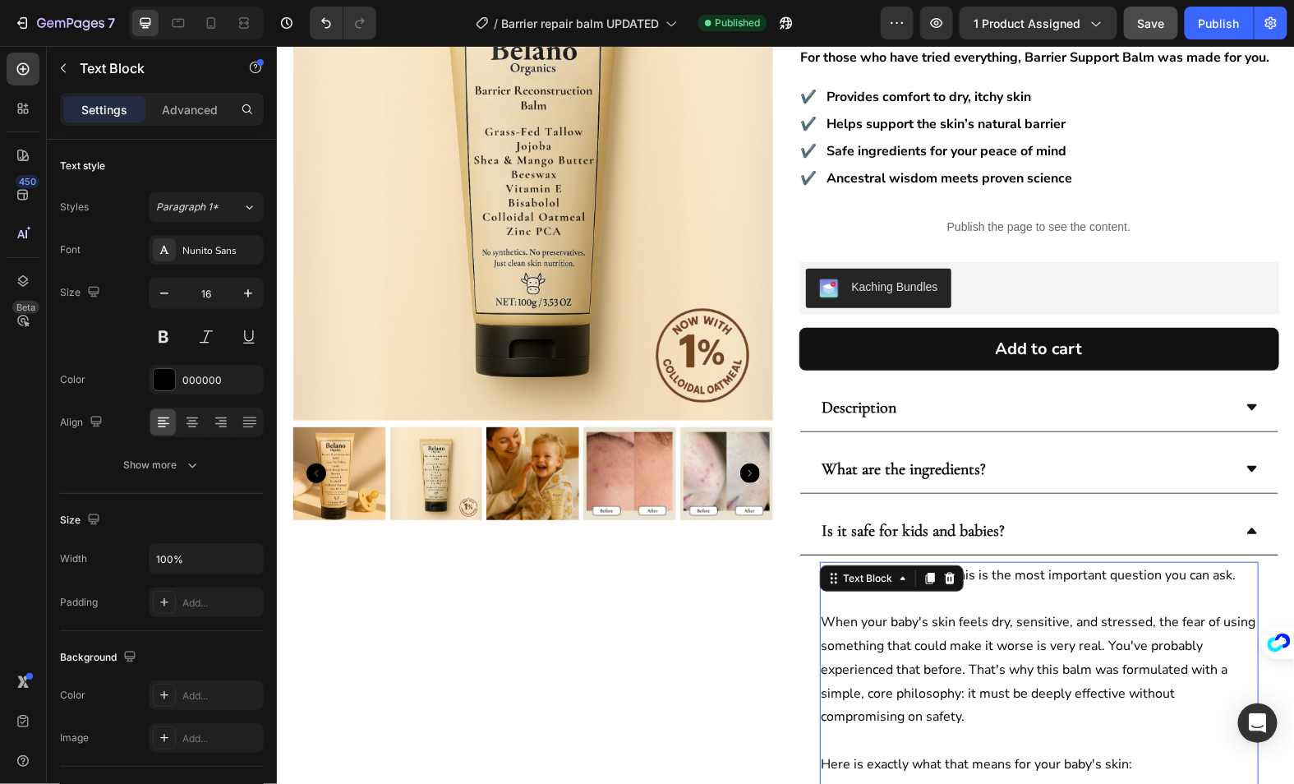
click at [902, 610] on p "When your baby's skin feels dry, sensitive, and stressed, the fear of using som…" at bounding box center [1039, 669] width 436 height 118
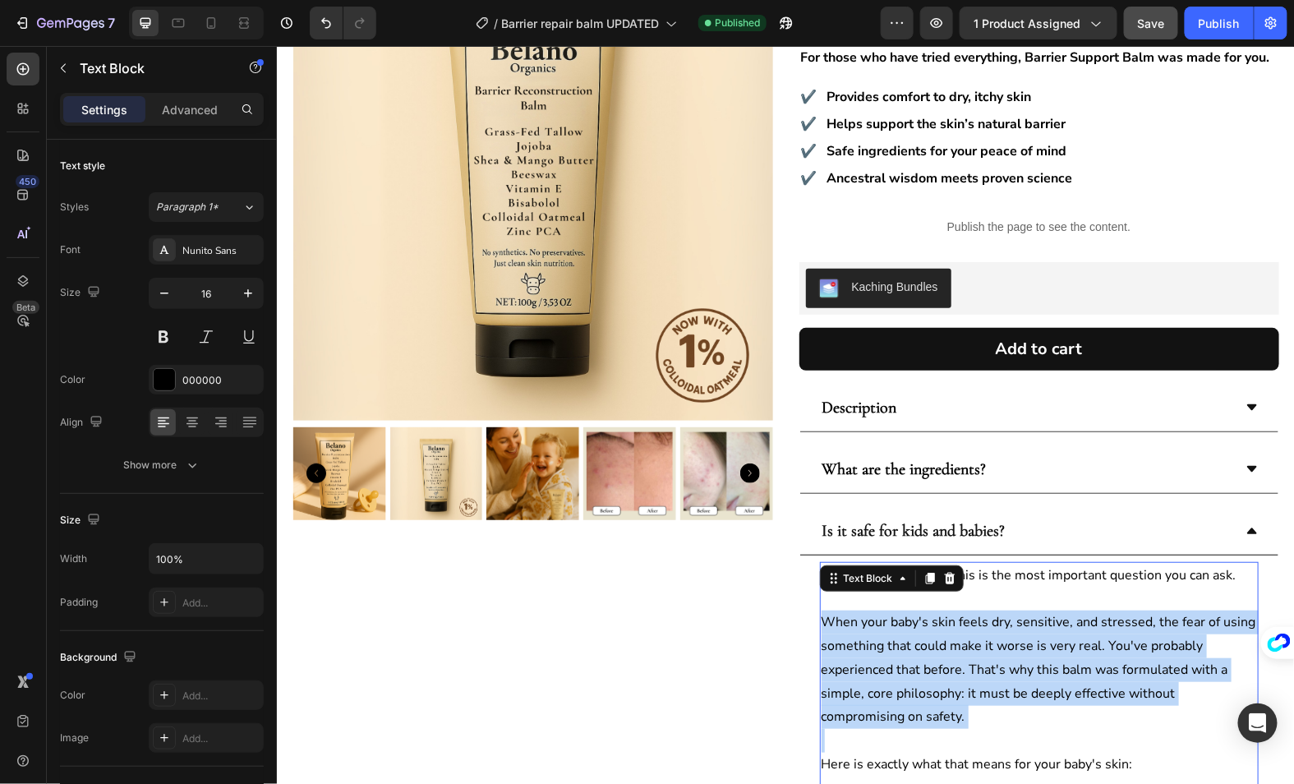
click at [902, 610] on p "When your baby's skin feels dry, sensitive, and stressed, the fear of using som…" at bounding box center [1039, 669] width 436 height 118
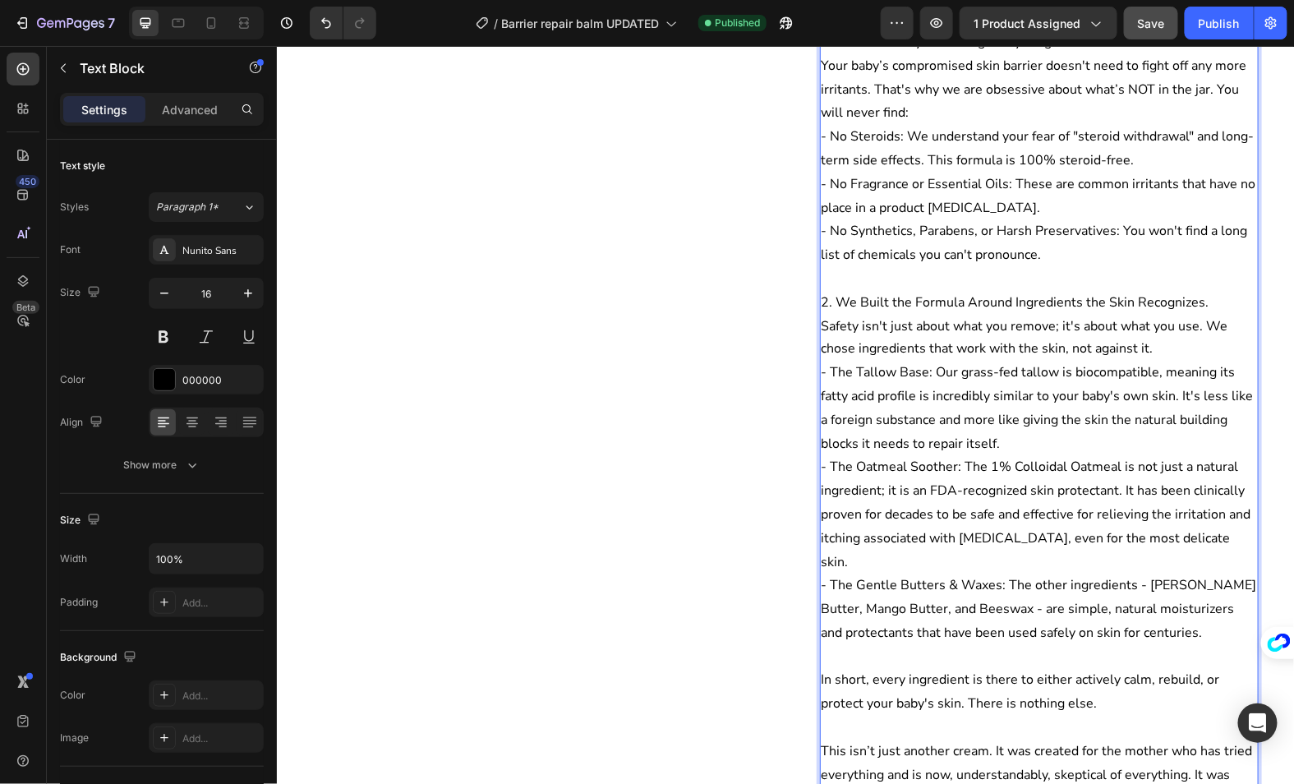
scroll to position [869, 0]
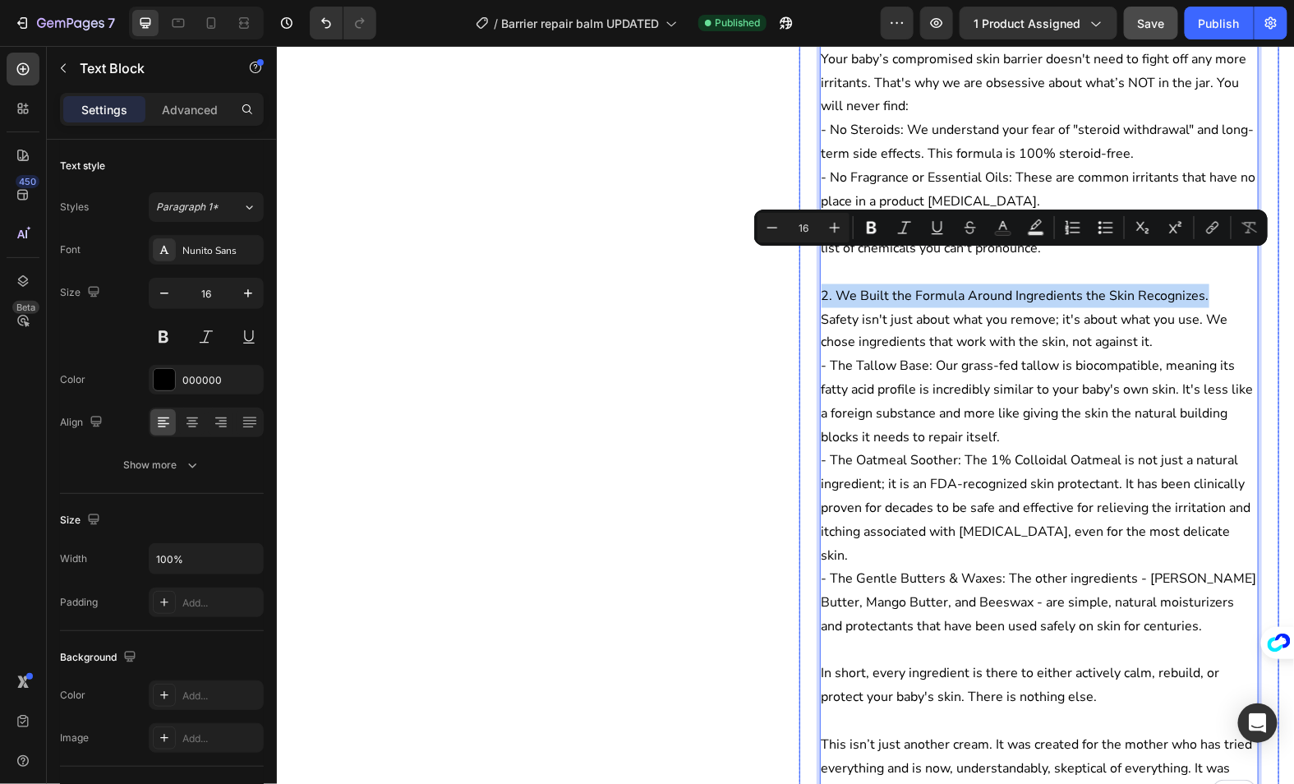
drag, startPoint x: 1206, startPoint y: 258, endPoint x: 798, endPoint y: 262, distance: 408.5
click at [799, 262] on div "Description What are the ingredients? Is it safe for kids and babies? Absolutel…" at bounding box center [1039, 275] width 480 height 1243
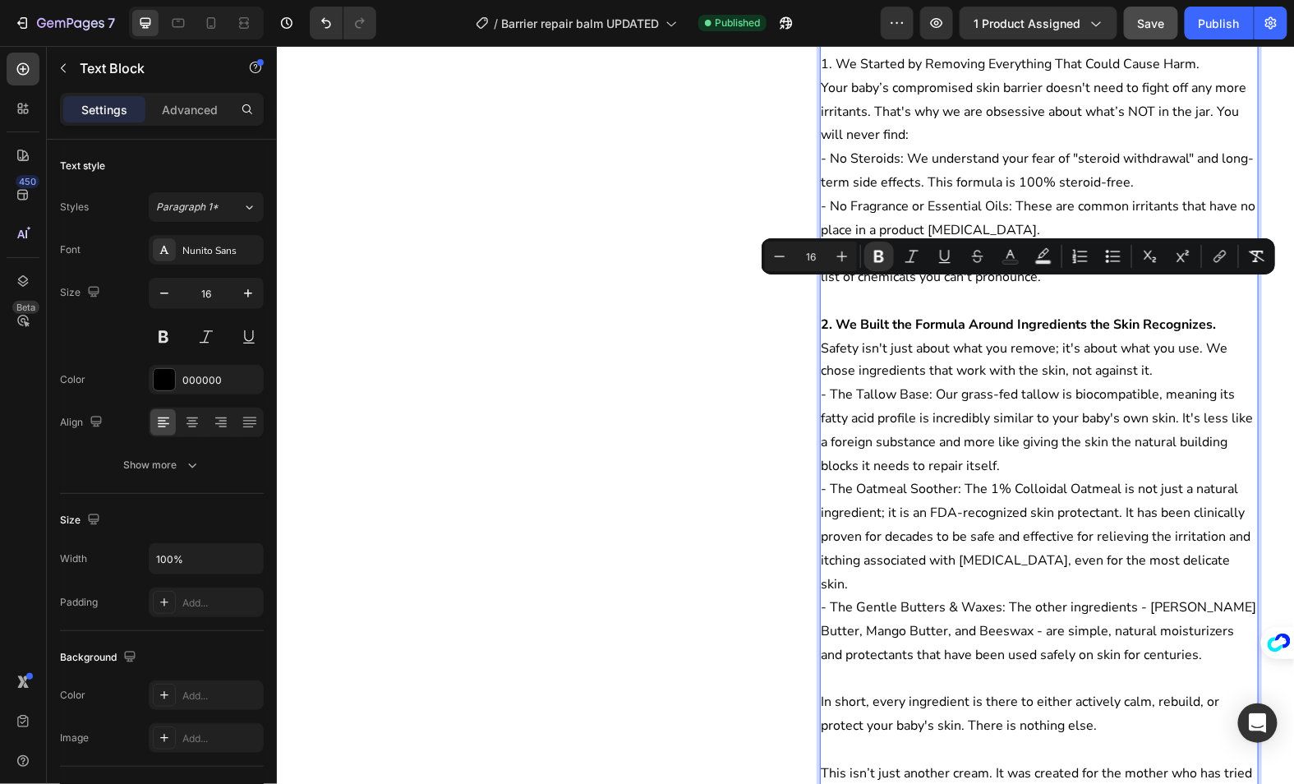
scroll to position [832, 0]
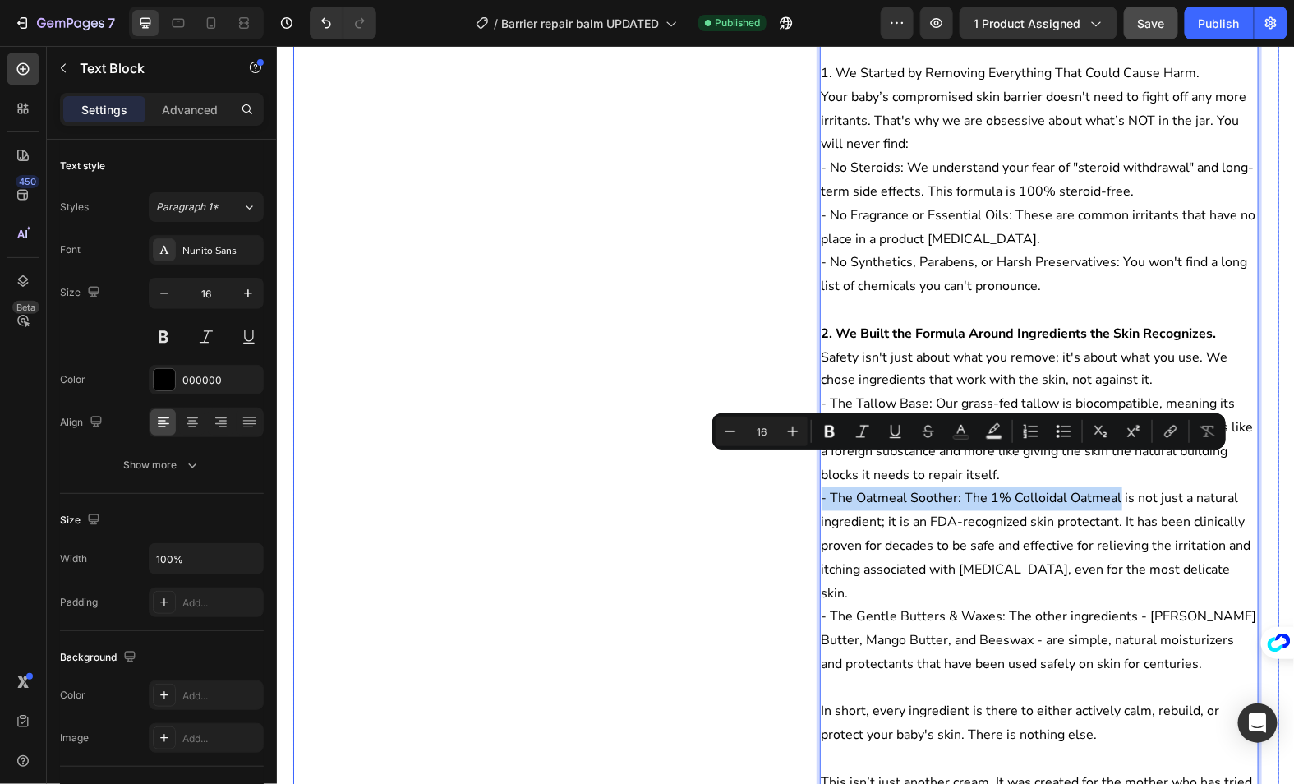
drag, startPoint x: 1118, startPoint y: 466, endPoint x: 806, endPoint y: 469, distance: 311.5
click at [804, 469] on div "Product Images Icon Icon Icon Icon Icon Icon List 4.8/5 | 2,437 Reviews Text Bl…" at bounding box center [786, 143] width 986 height 1788
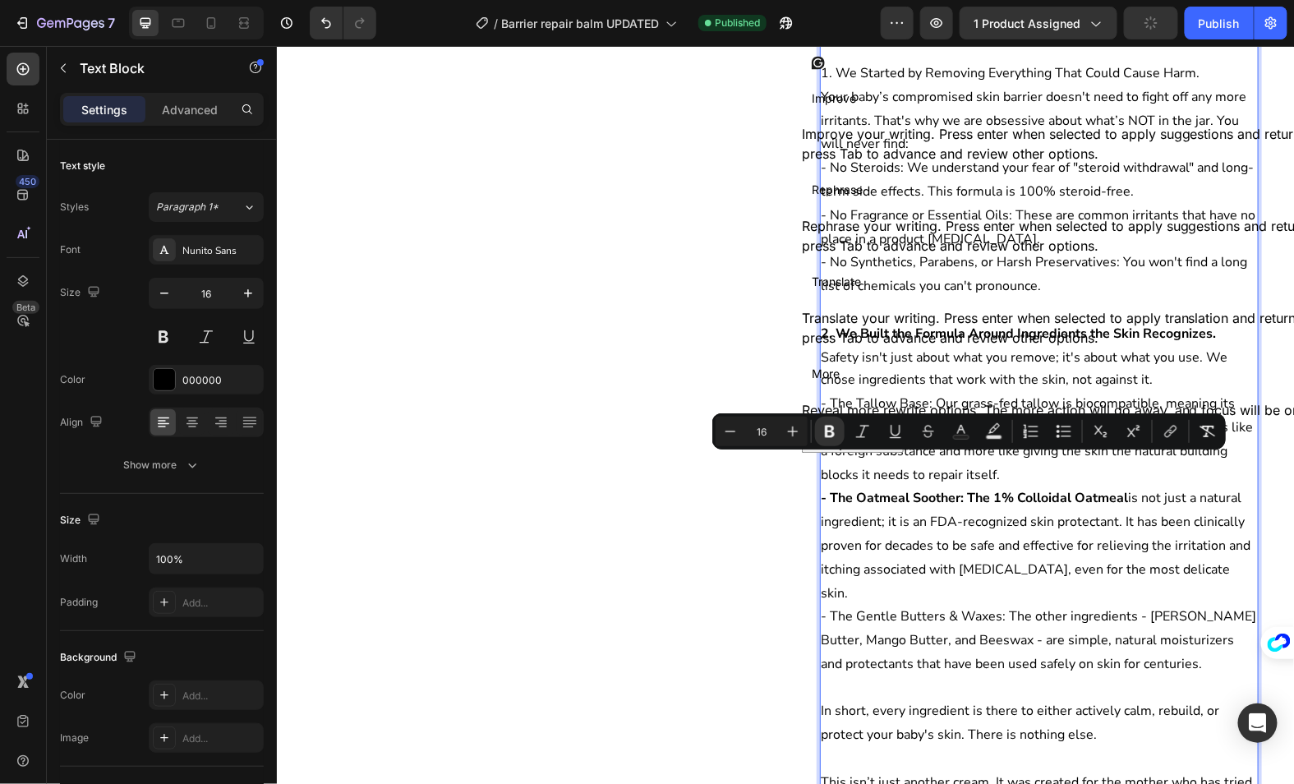
click at [895, 492] on p "- The Oatmeal Soother: The 1% Colloidal Oatmeal is not just a natural ingredien…" at bounding box center [1039, 546] width 436 height 118
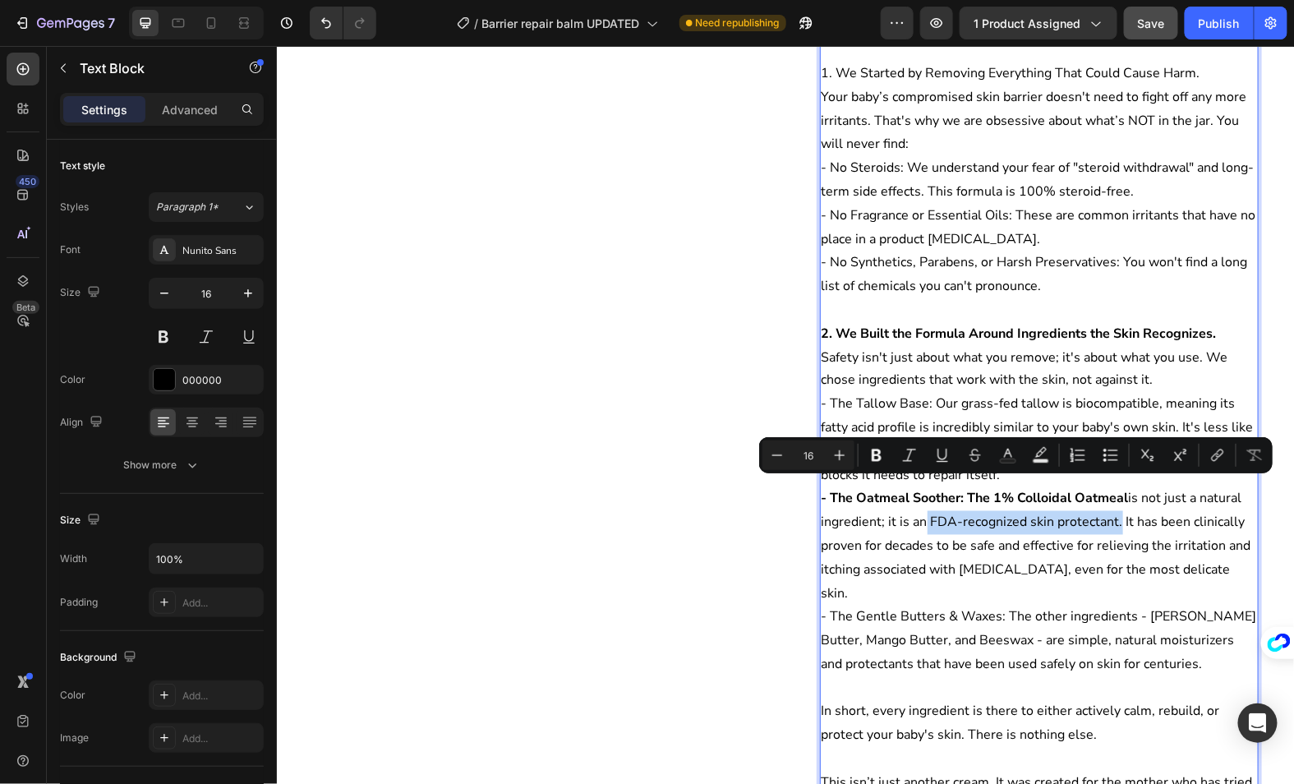
drag, startPoint x: 916, startPoint y: 488, endPoint x: 1114, endPoint y: 489, distance: 198.1
click at [1114, 489] on p "- The Oatmeal Soother: The 1% Colloidal Oatmeal is not just a natural ingredien…" at bounding box center [1039, 546] width 436 height 118
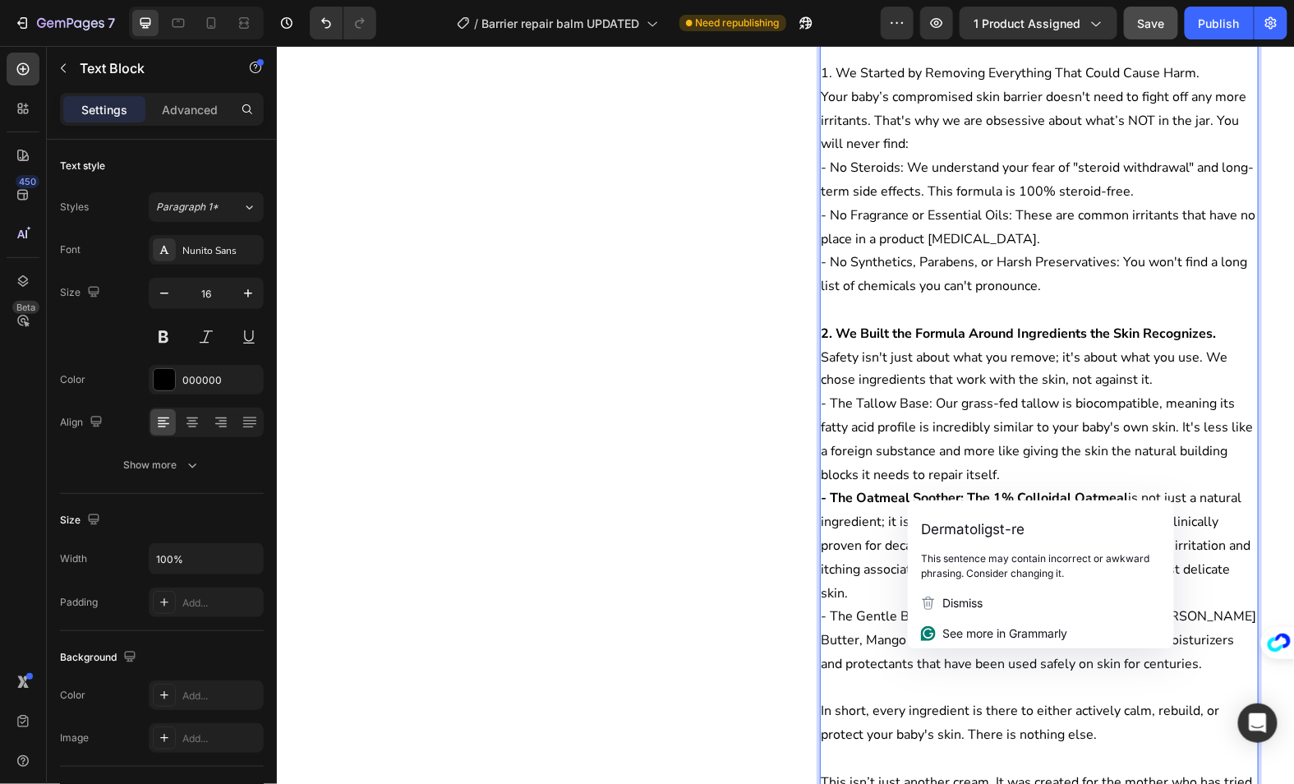
click at [941, 487] on p "- The Oatmeal Soother: The 1% Colloidal Oatmeal is not just a natural ingredien…" at bounding box center [1039, 546] width 436 height 118
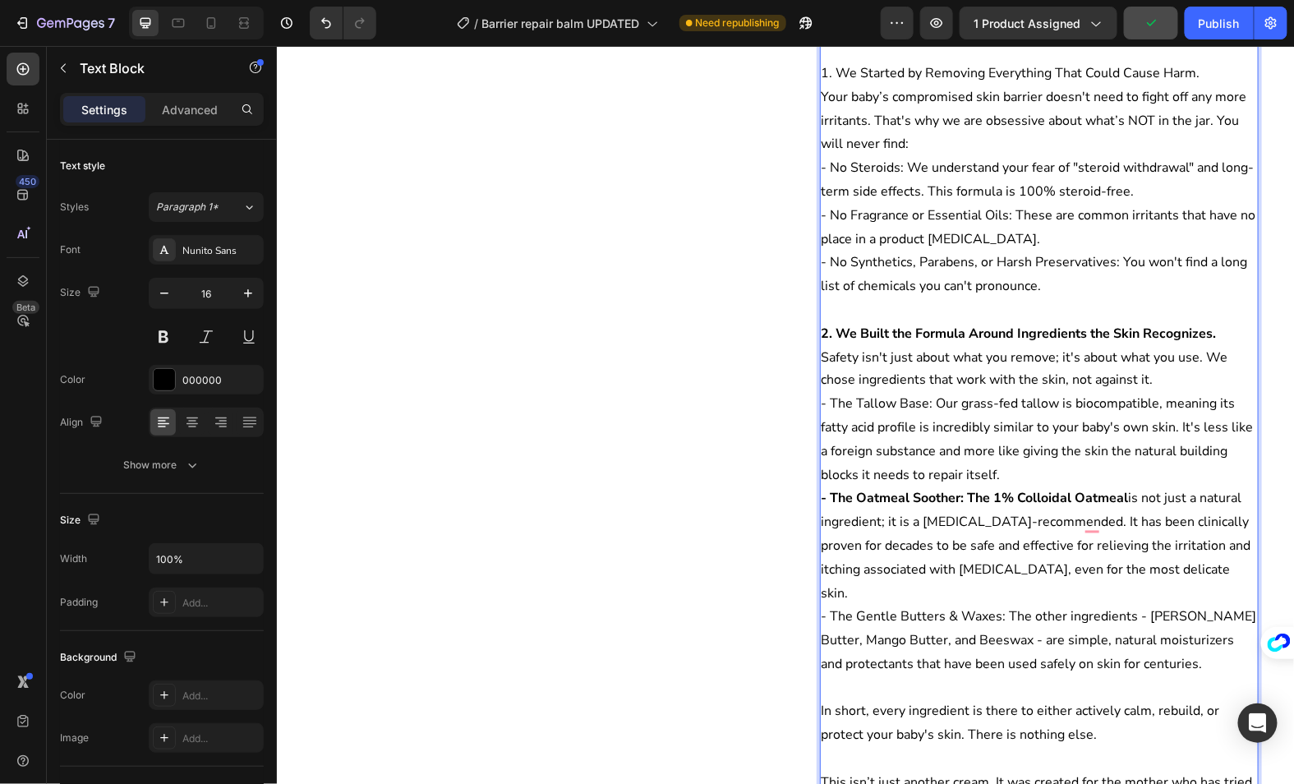
click at [917, 495] on p "- The Oatmeal Soother: The 1% Colloidal Oatmeal is not just a natural ingredien…" at bounding box center [1039, 546] width 436 height 118
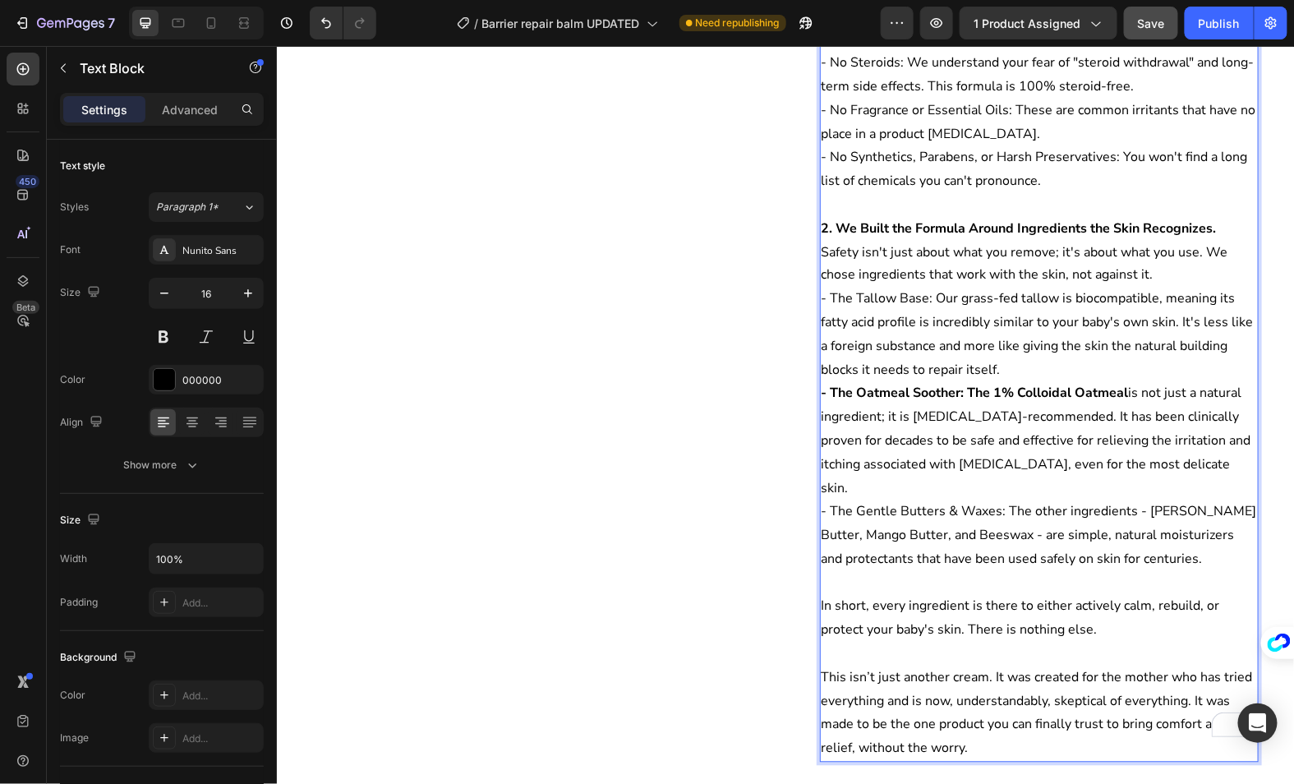
scroll to position [938, 0]
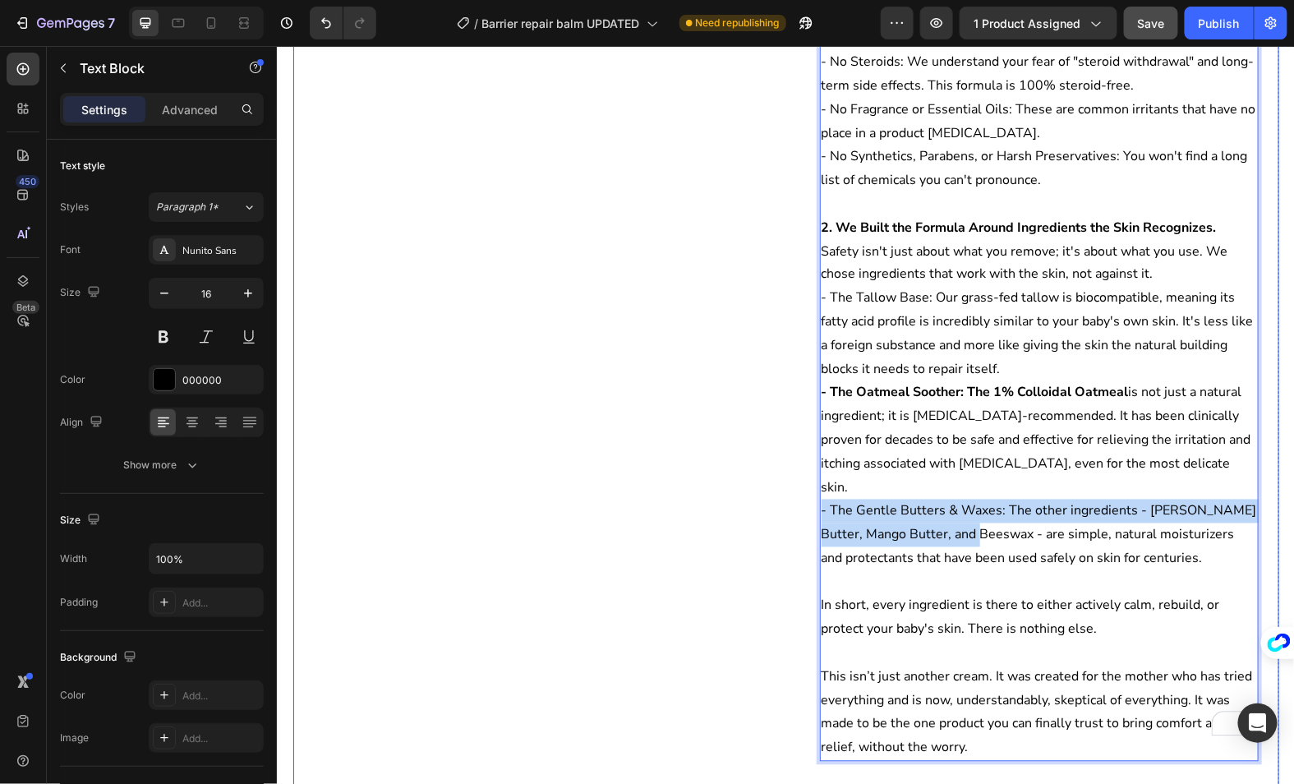
drag, startPoint x: 994, startPoint y: 477, endPoint x: 807, endPoint y: 459, distance: 188.3
click at [807, 459] on div "Product Images Icon Icon Icon Icon Icon Icon List 4.8/5 | 2,437 Reviews Text Bl…" at bounding box center [786, 37] width 986 height 1788
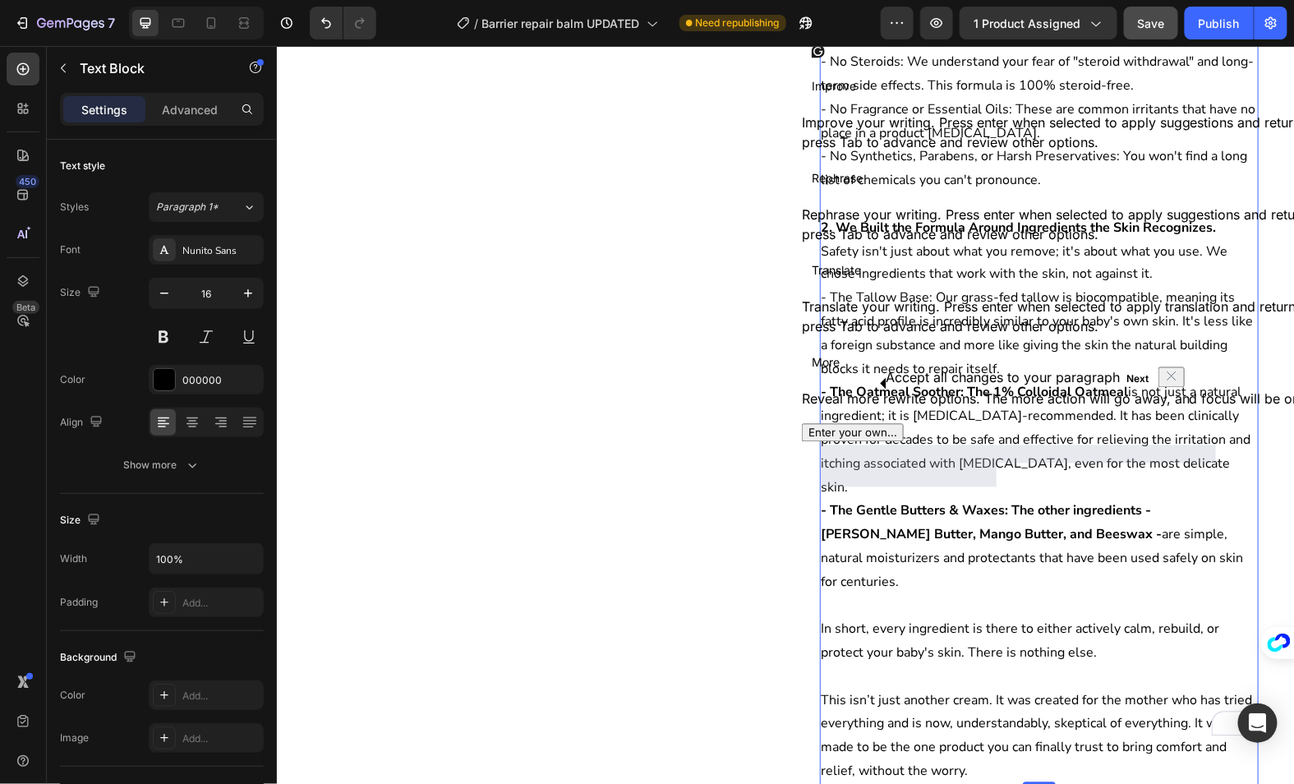
click at [918, 593] on p "Rich Text Editor. Editing area: main" at bounding box center [1039, 605] width 436 height 24
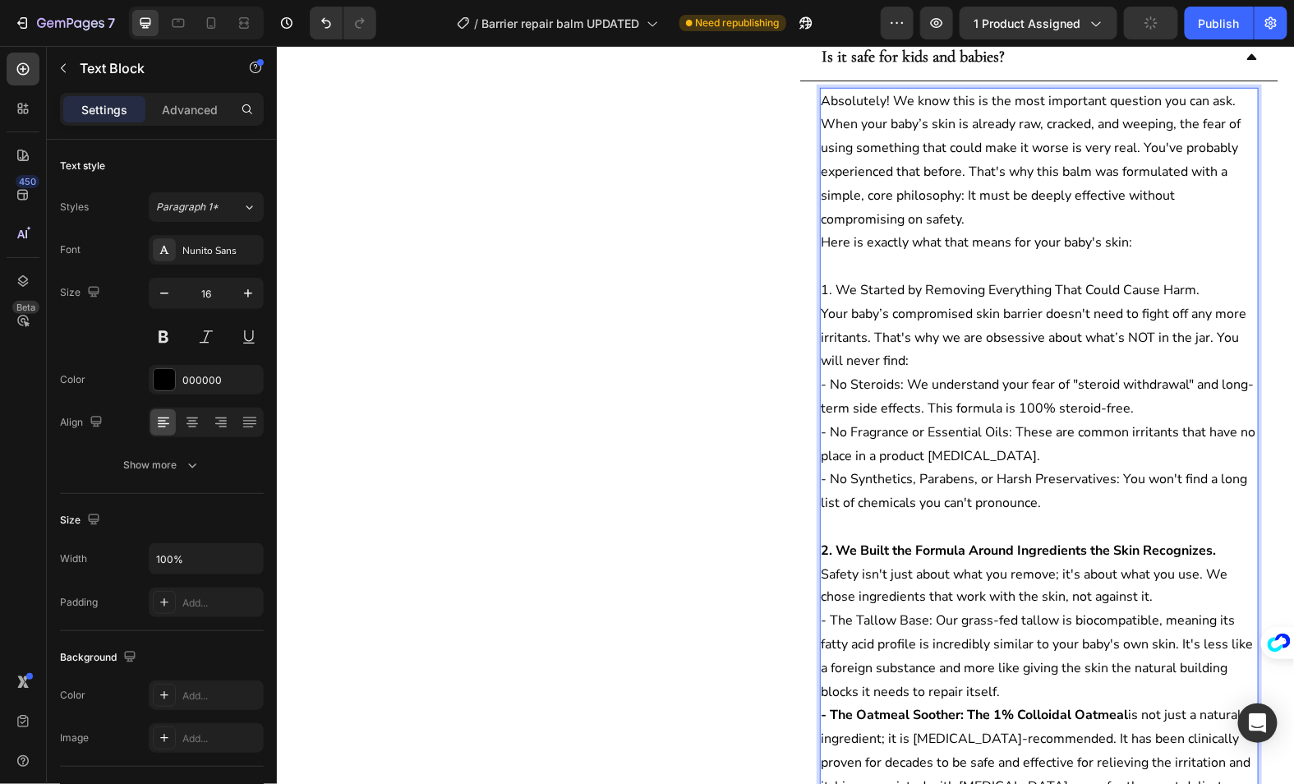
scroll to position [612, 0]
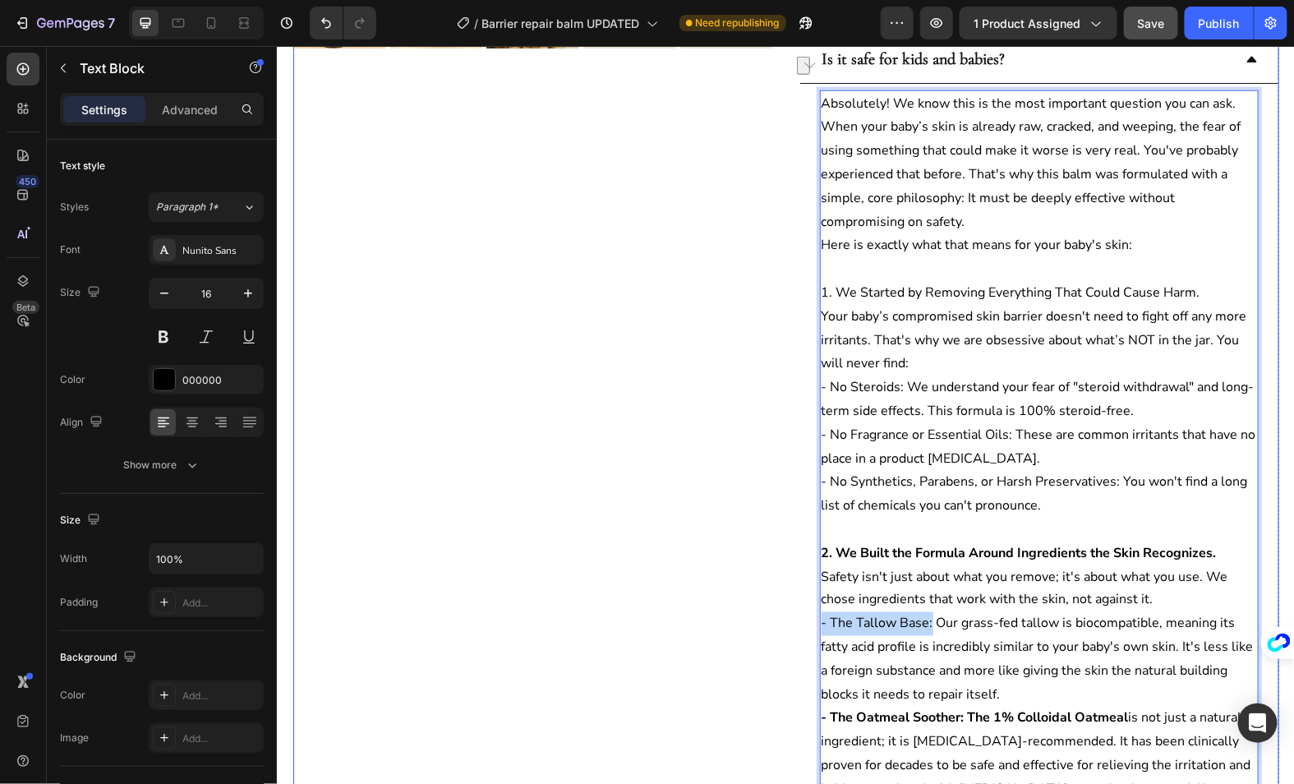
drag, startPoint x: 931, startPoint y: 592, endPoint x: 781, endPoint y: 592, distance: 150.4
click at [781, 592] on div "Product Images Icon Icon Icon Icon Icon Icon List 4.8/5 | 2,437 Reviews Text Bl…" at bounding box center [786, 374] width 986 height 1812
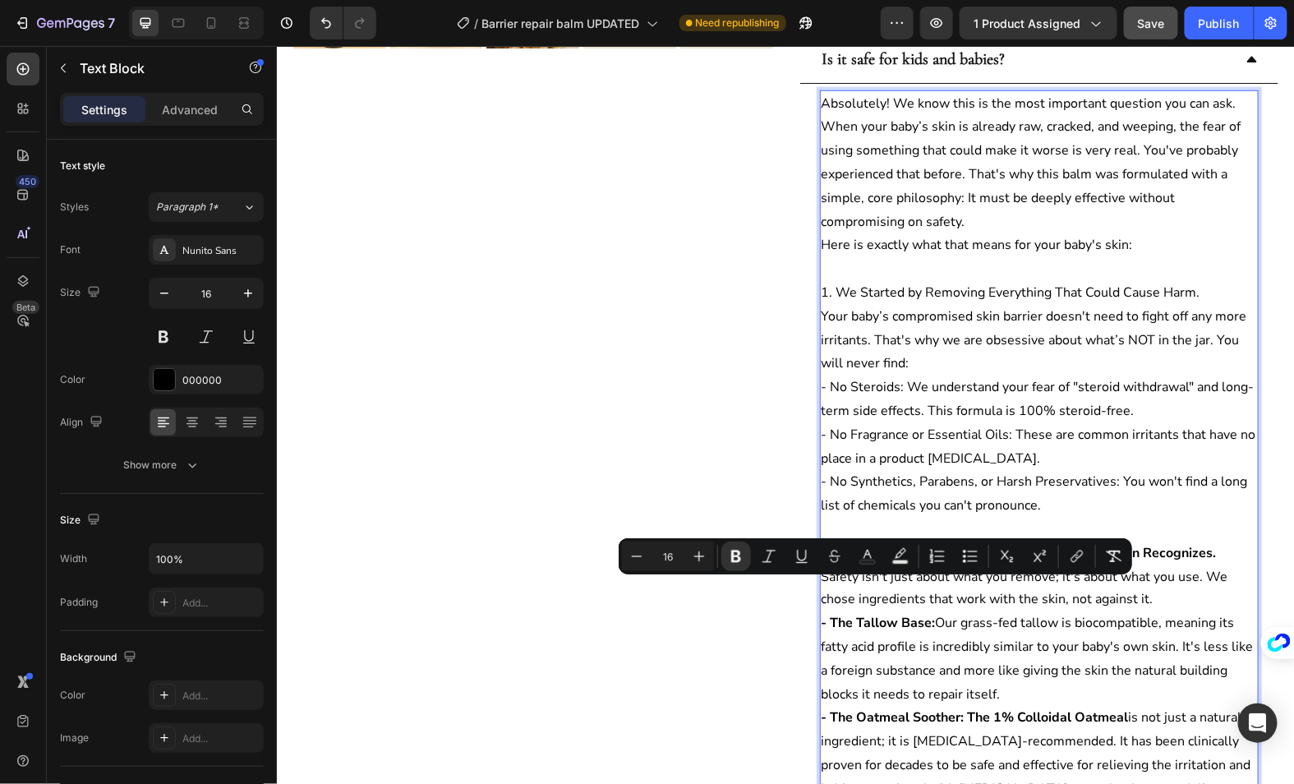
click at [976, 422] on p "- No Fragrance or Essential Oils: These are common irritants that have no place…" at bounding box center [1039, 446] width 436 height 48
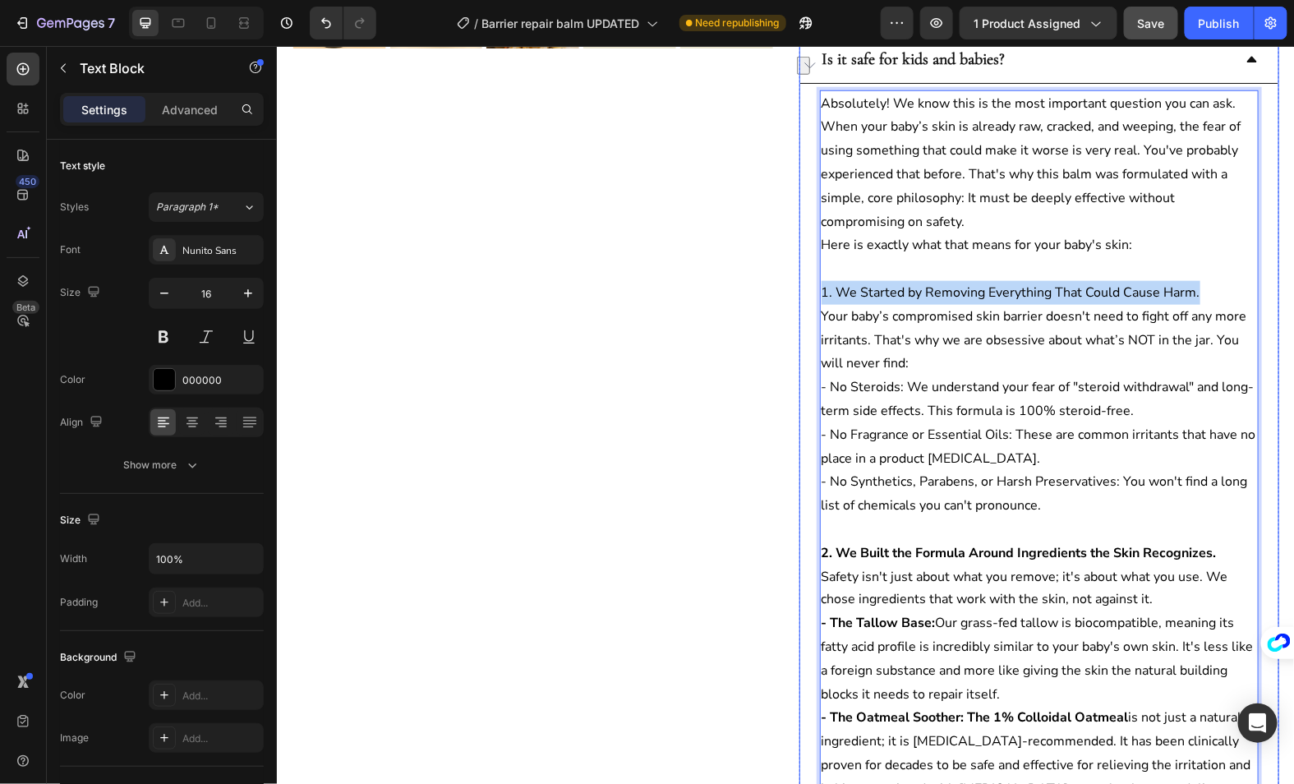
drag, startPoint x: 1204, startPoint y: 256, endPoint x: 814, endPoint y: 267, distance: 389.7
click at [814, 266] on div "Absolutely! We know this is the most important question you can ask. When your …" at bounding box center [1039, 600] width 478 height 1034
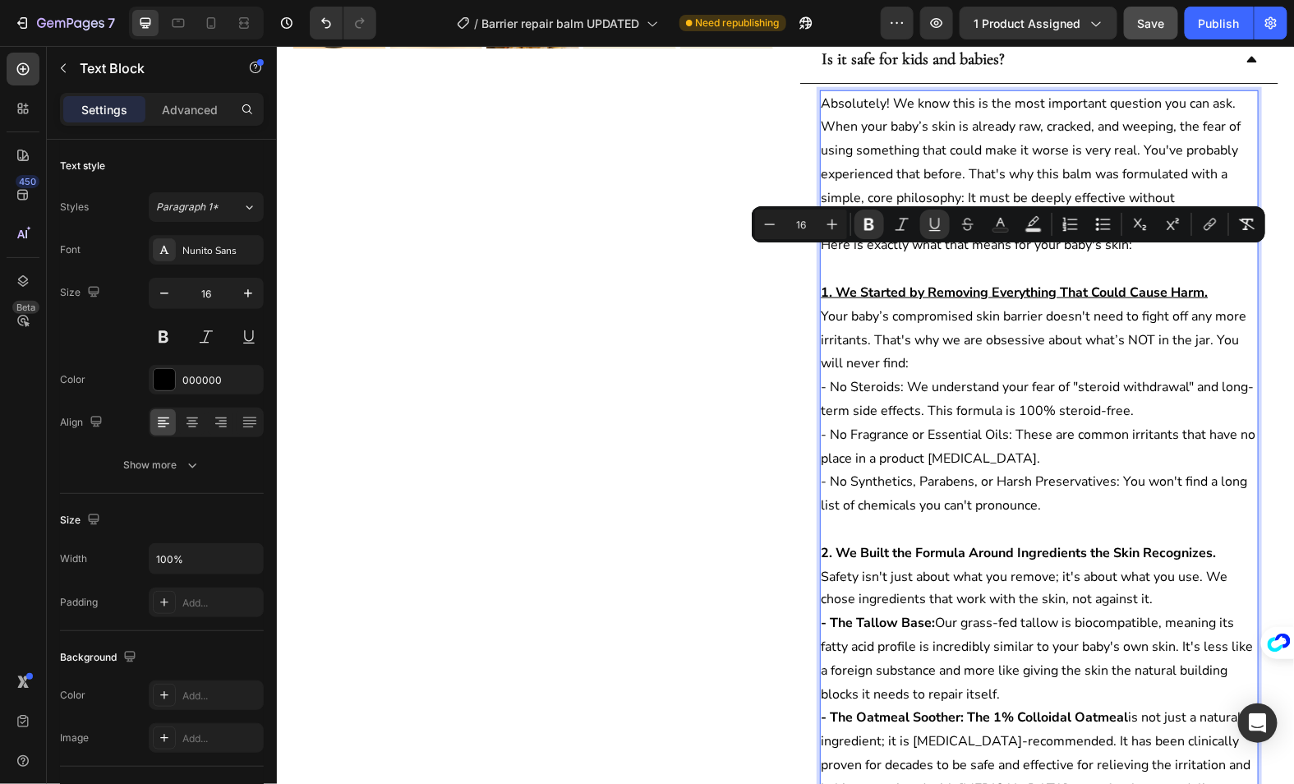
click at [902, 375] on p "- No Steroids: We understand your fear of "steroid withdrawal" and long-term si…" at bounding box center [1039, 399] width 436 height 48
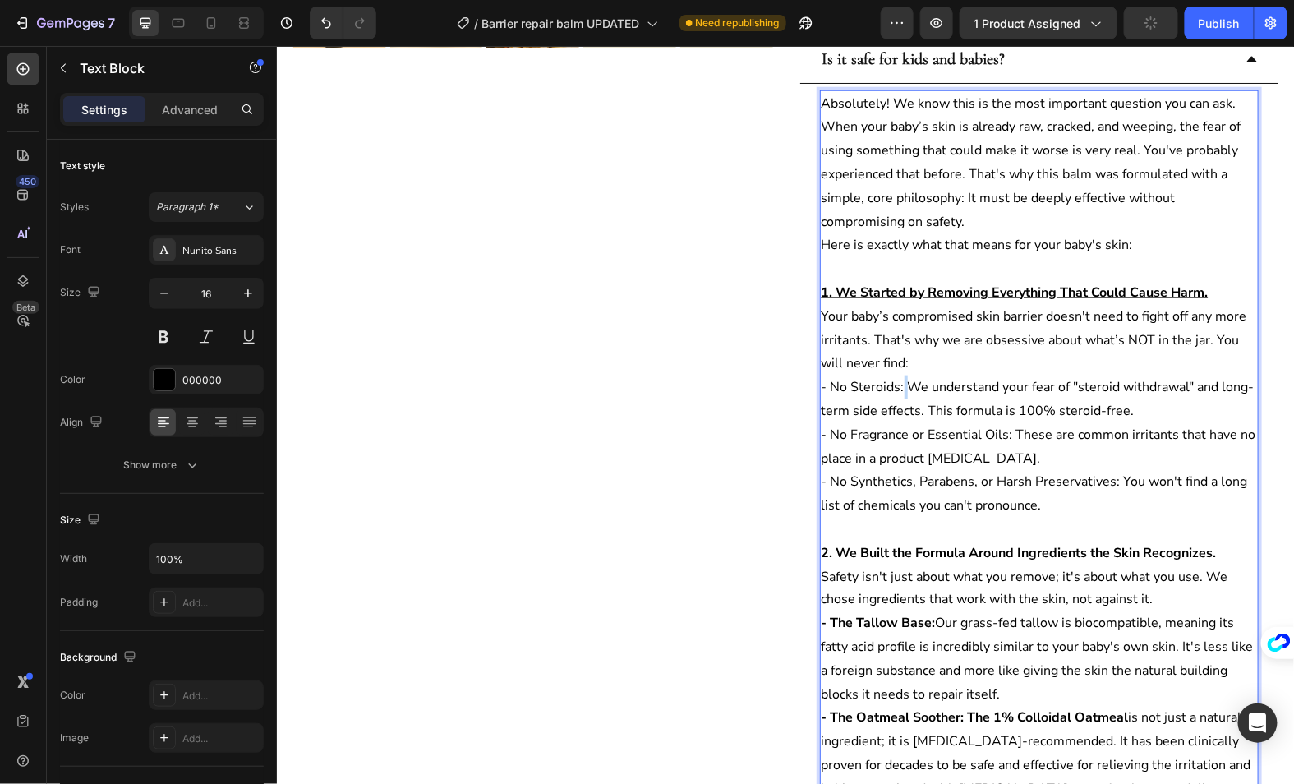
click at [902, 375] on p "- No Steroids: We understand your fear of "steroid withdrawal" and long-term si…" at bounding box center [1039, 399] width 436 height 48
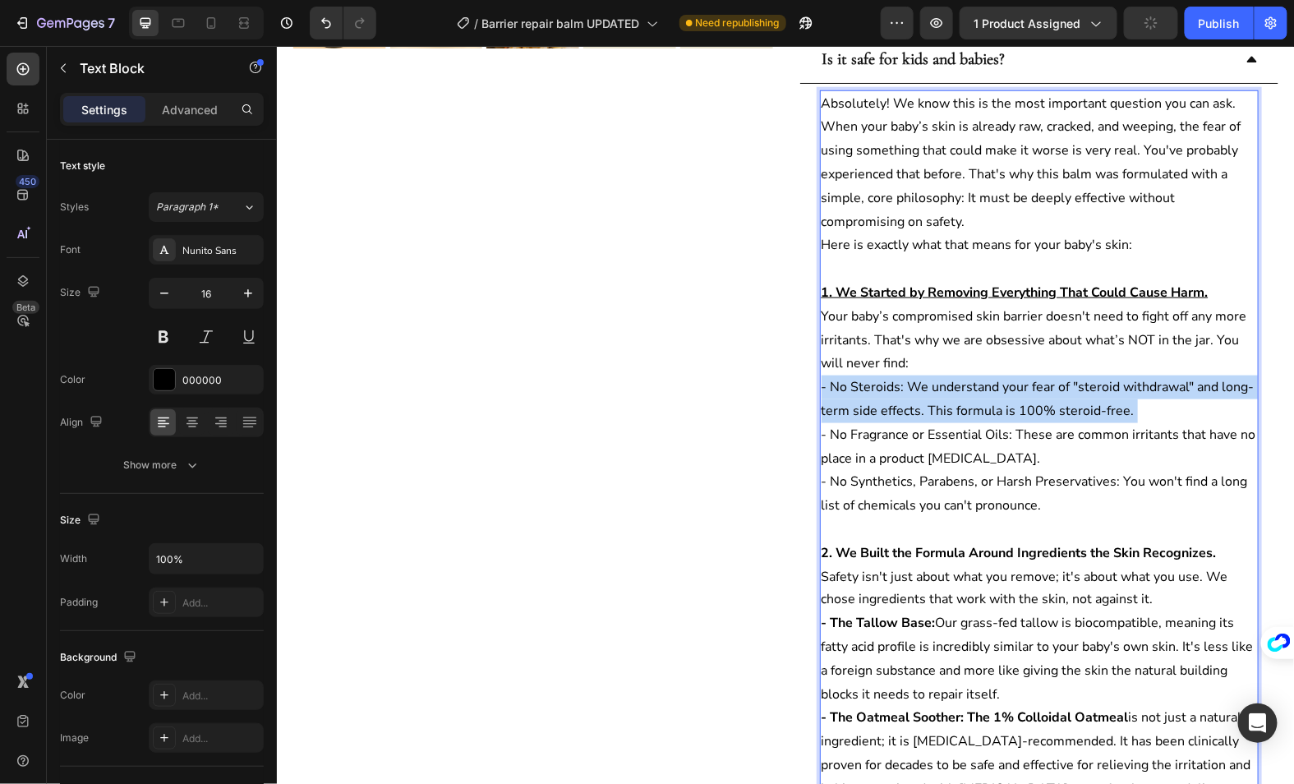
click at [902, 375] on p "- No Steroids: We understand your fear of "steroid withdrawal" and long-term si…" at bounding box center [1039, 399] width 436 height 48
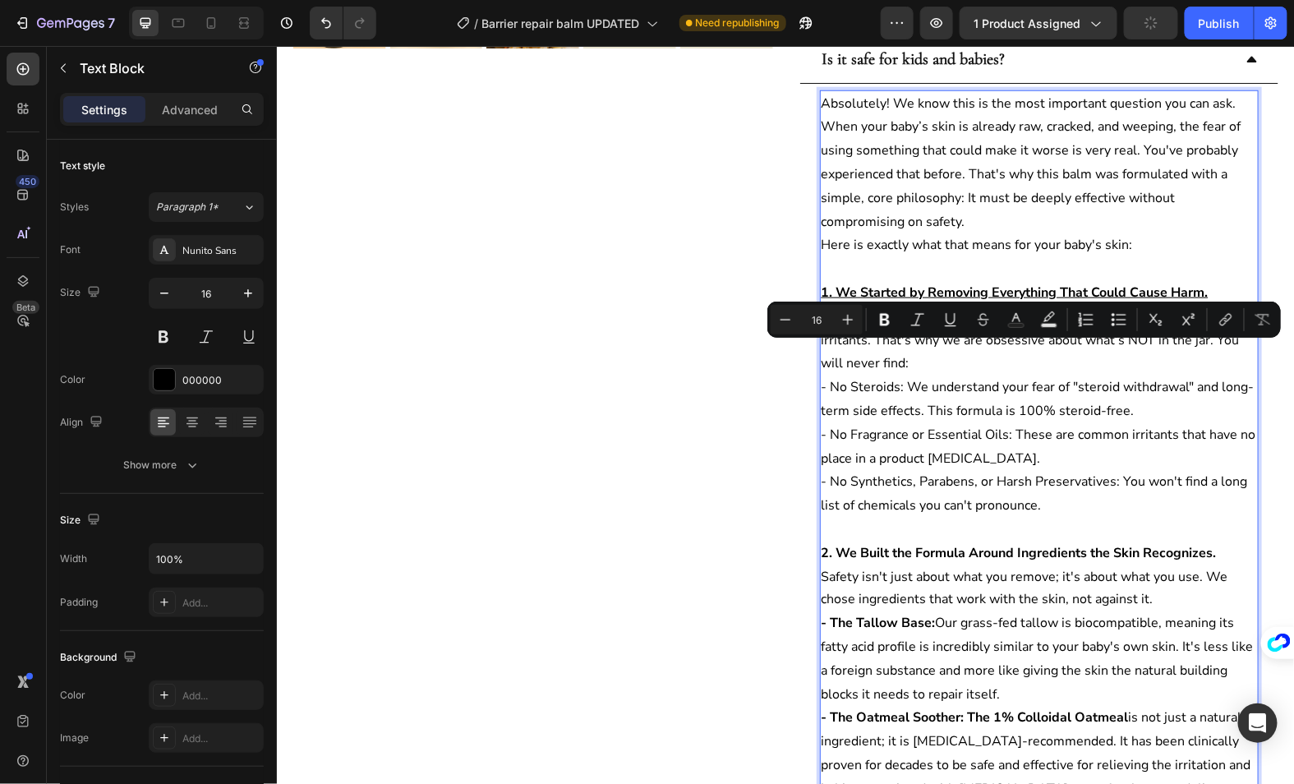
click at [888, 429] on p "- No Fragrance or Essential Oils: These are common irritants that have no place…" at bounding box center [1039, 446] width 436 height 48
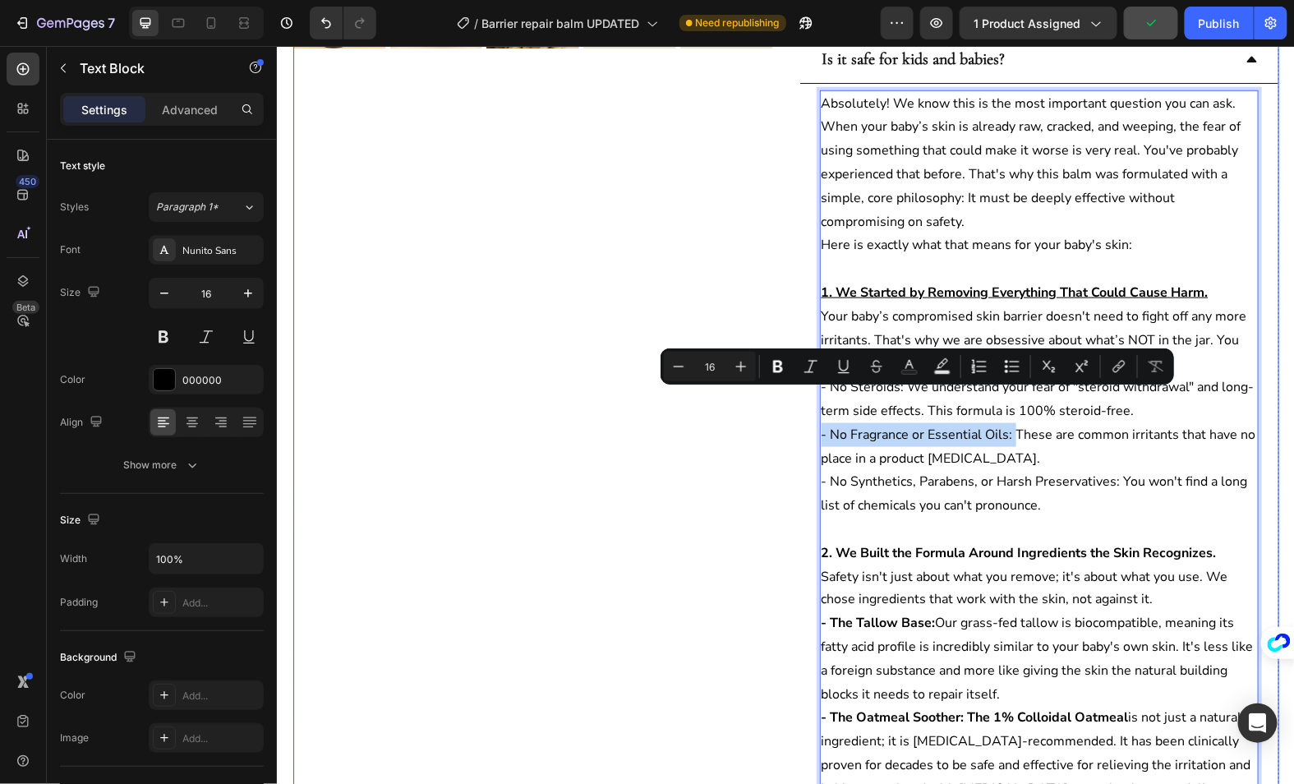
drag, startPoint x: 1012, startPoint y: 399, endPoint x: 745, endPoint y: 399, distance: 267.9
click at [745, 399] on div "Product Images Icon Icon Icon Icon Icon Icon List 4.8/5 | 2,437 Reviews Text Bl…" at bounding box center [786, 374] width 986 height 1812
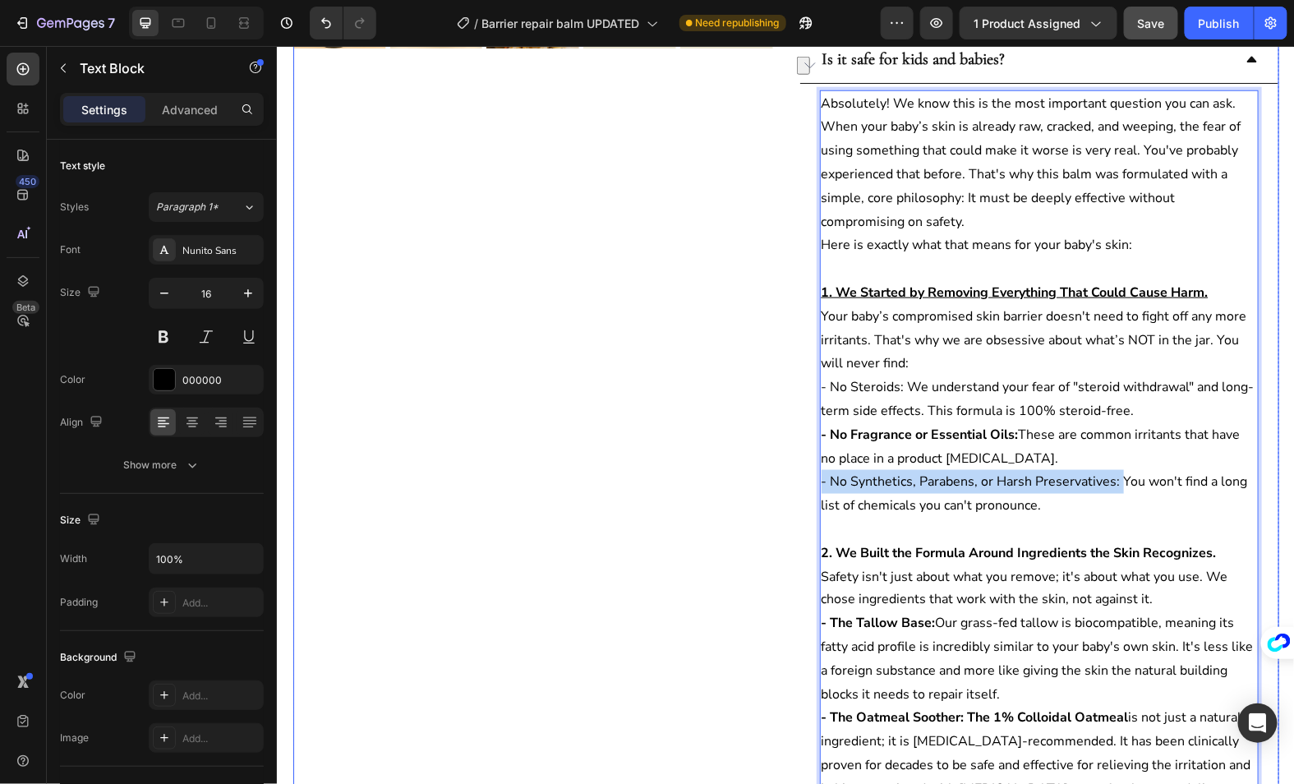
drag, startPoint x: 1118, startPoint y: 447, endPoint x: 790, endPoint y: 456, distance: 328.0
click at [790, 456] on div "Product Images Icon Icon Icon Icon Icon Icon List 4.8/5 | 2,437 Reviews Text Bl…" at bounding box center [786, 374] width 986 height 1812
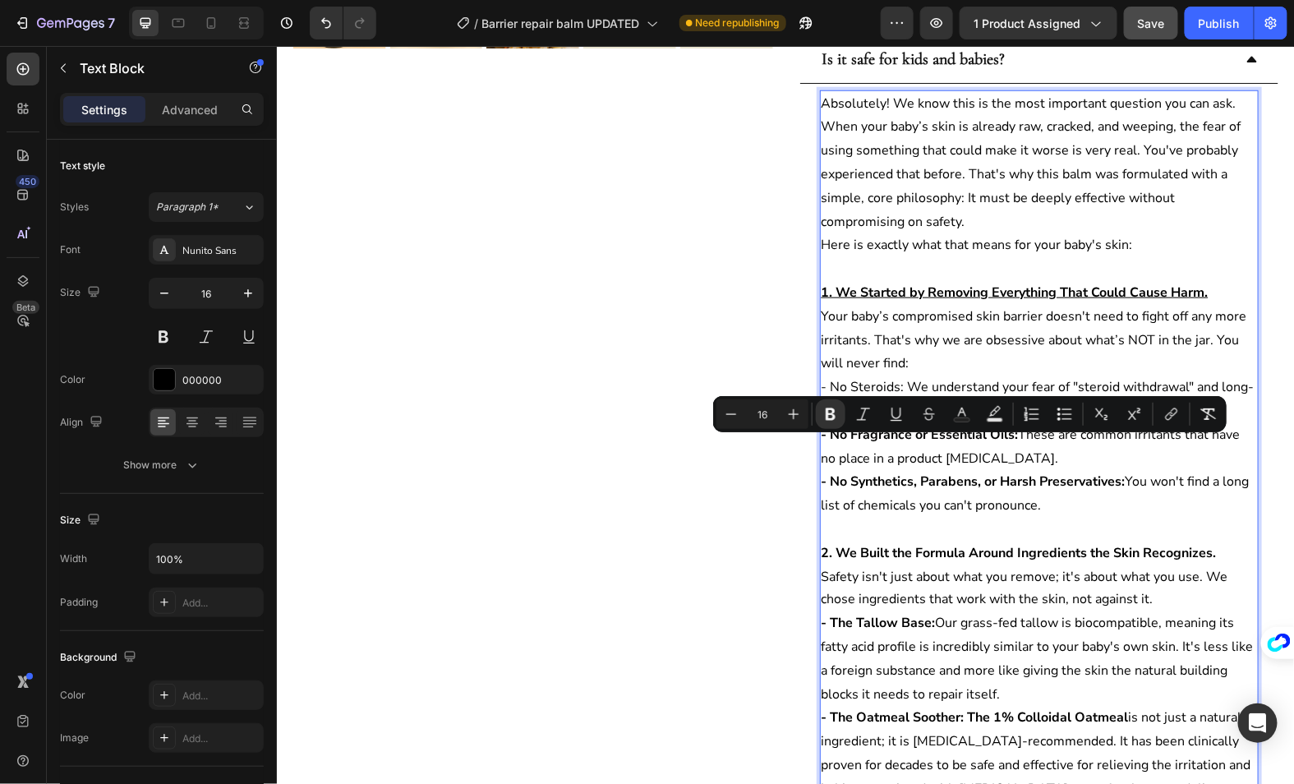
click at [840, 479] on p "- No Synthetics, Parabens, or Harsh Preservatives: You won't find a long list o…" at bounding box center [1039, 493] width 436 height 48
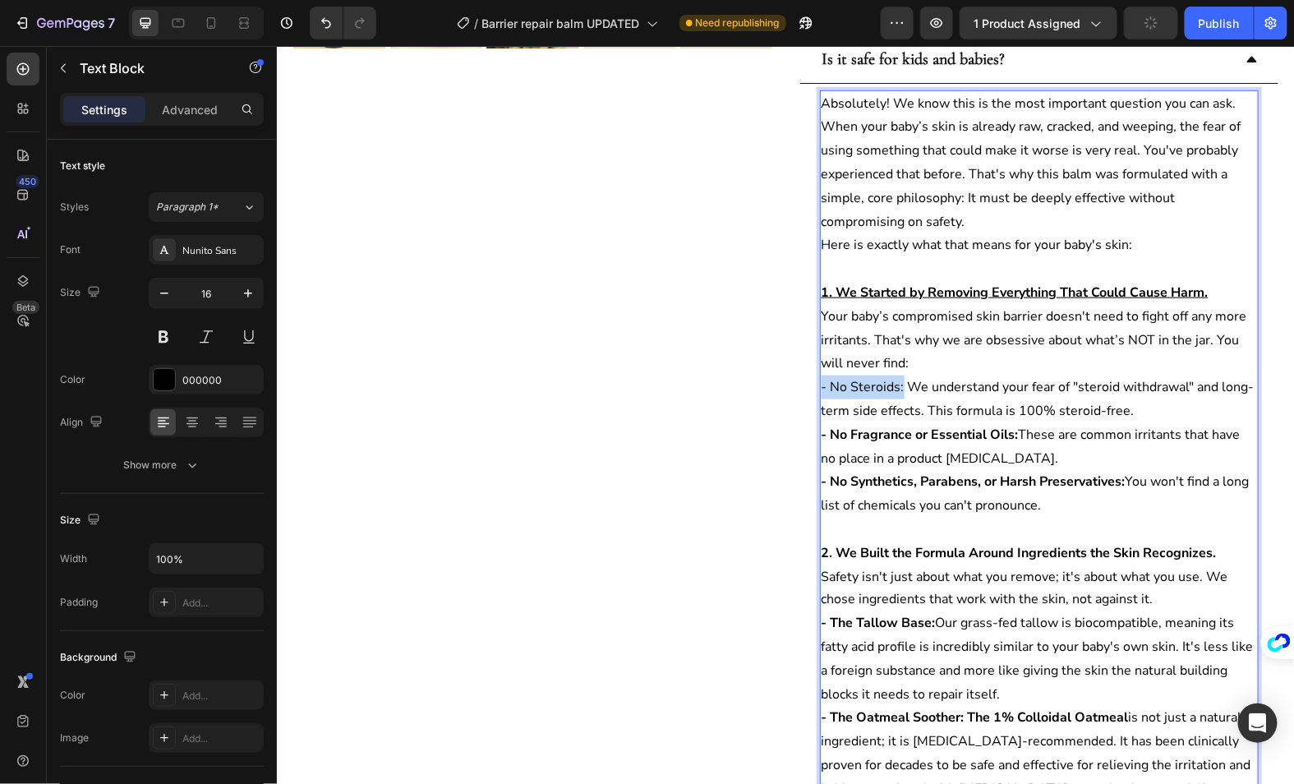
drag, startPoint x: 902, startPoint y: 352, endPoint x: 795, endPoint y: 352, distance: 106.0
click at [795, 352] on div "Product Images Icon Icon Icon Icon Icon Icon List 4.8/5 | 2,437 Reviews Text Bl…" at bounding box center [786, 374] width 986 height 1812
click at [995, 425] on strong "- No Fragrance or Essential Oils:" at bounding box center [919, 434] width 197 height 18
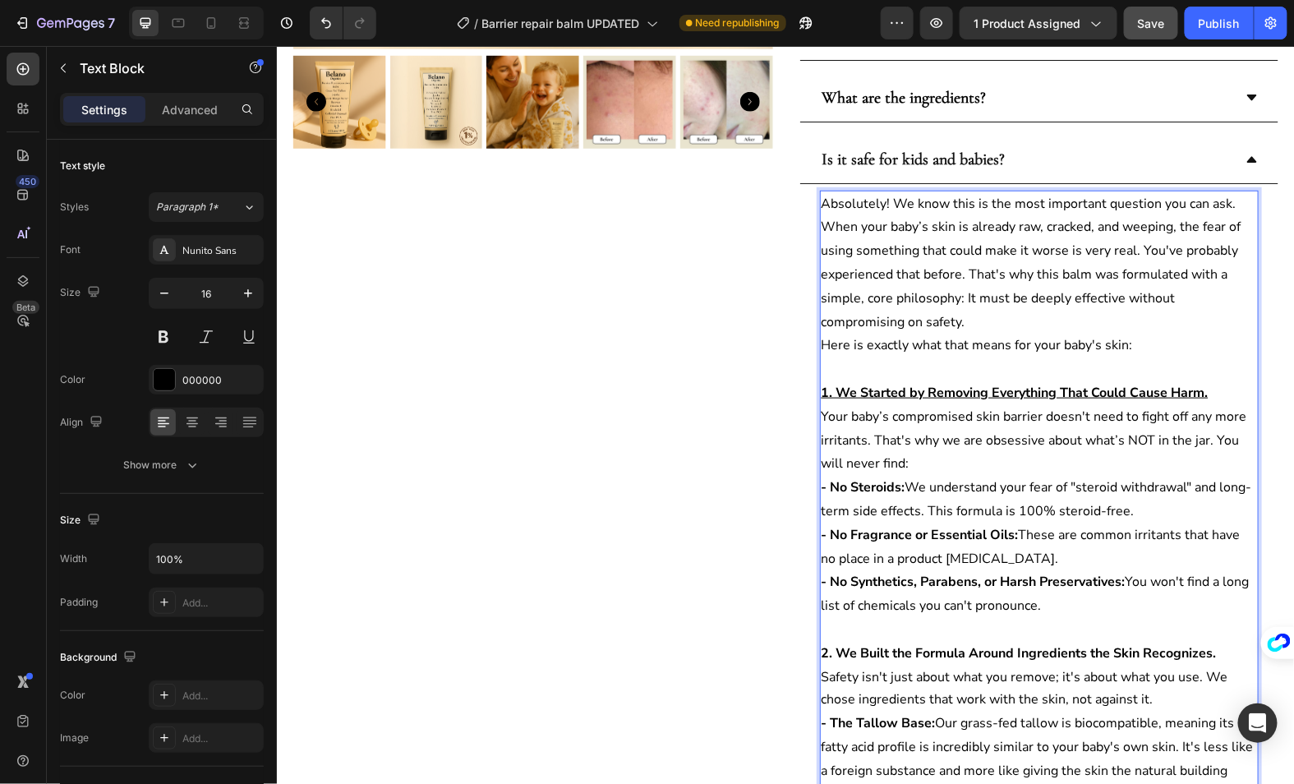
scroll to position [491, 0]
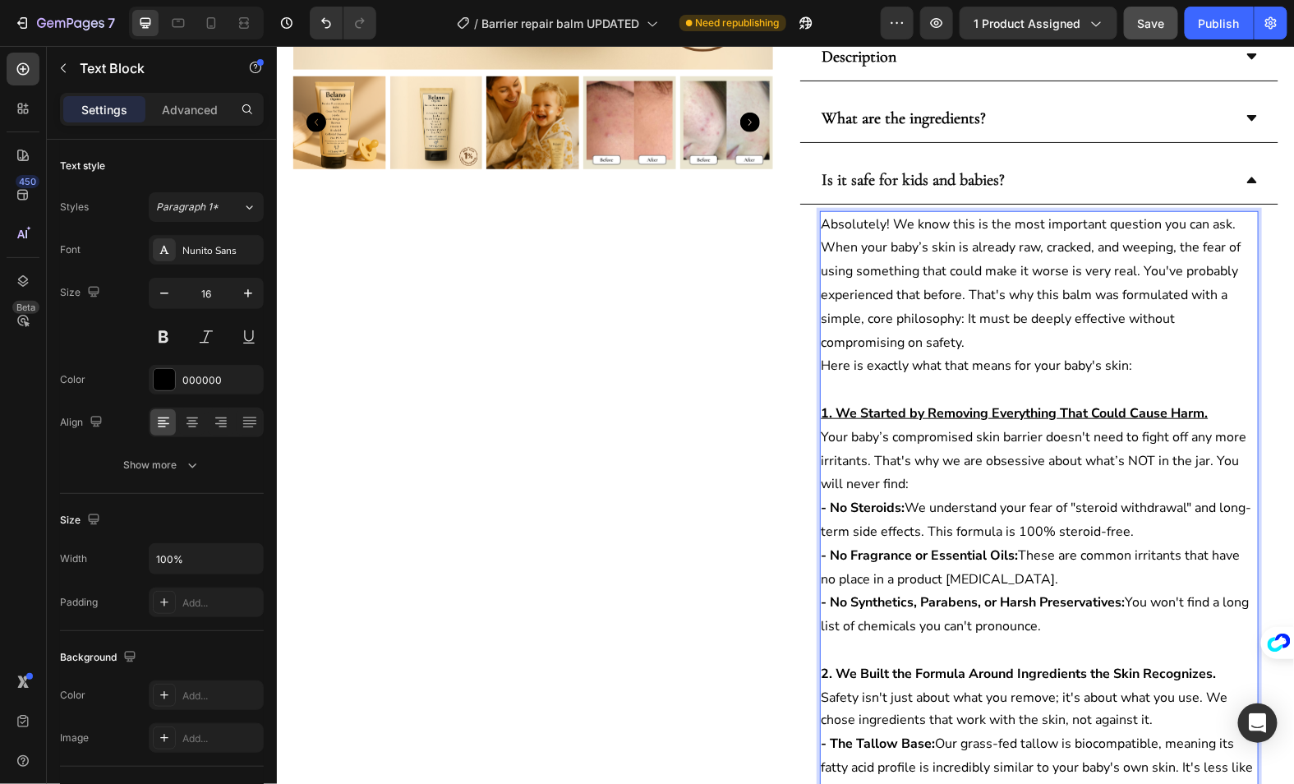
click at [916, 308] on p "When your baby’s skin is already raw, cracked, and weeping, the fear of using s…" at bounding box center [1039, 294] width 436 height 118
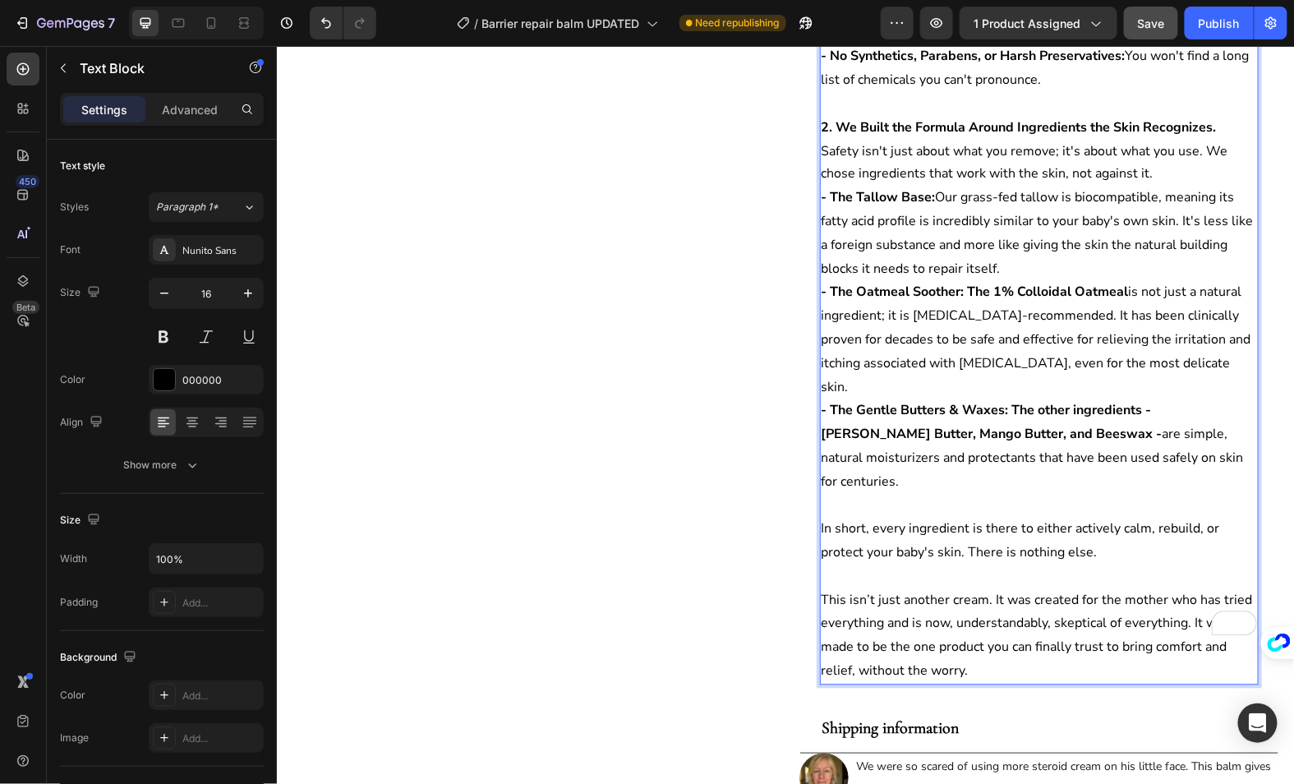
scroll to position [1056, 0]
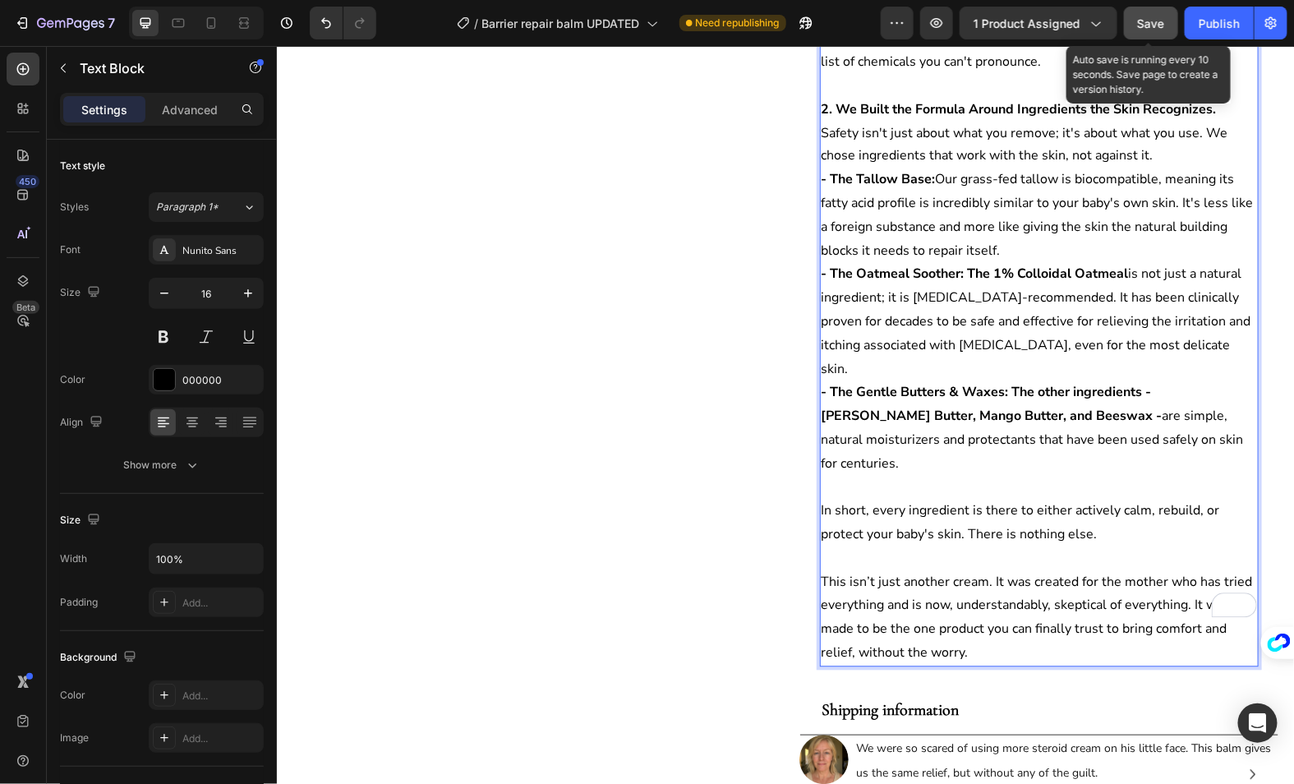
click at [1148, 22] on span "Save" at bounding box center [1151, 23] width 27 height 14
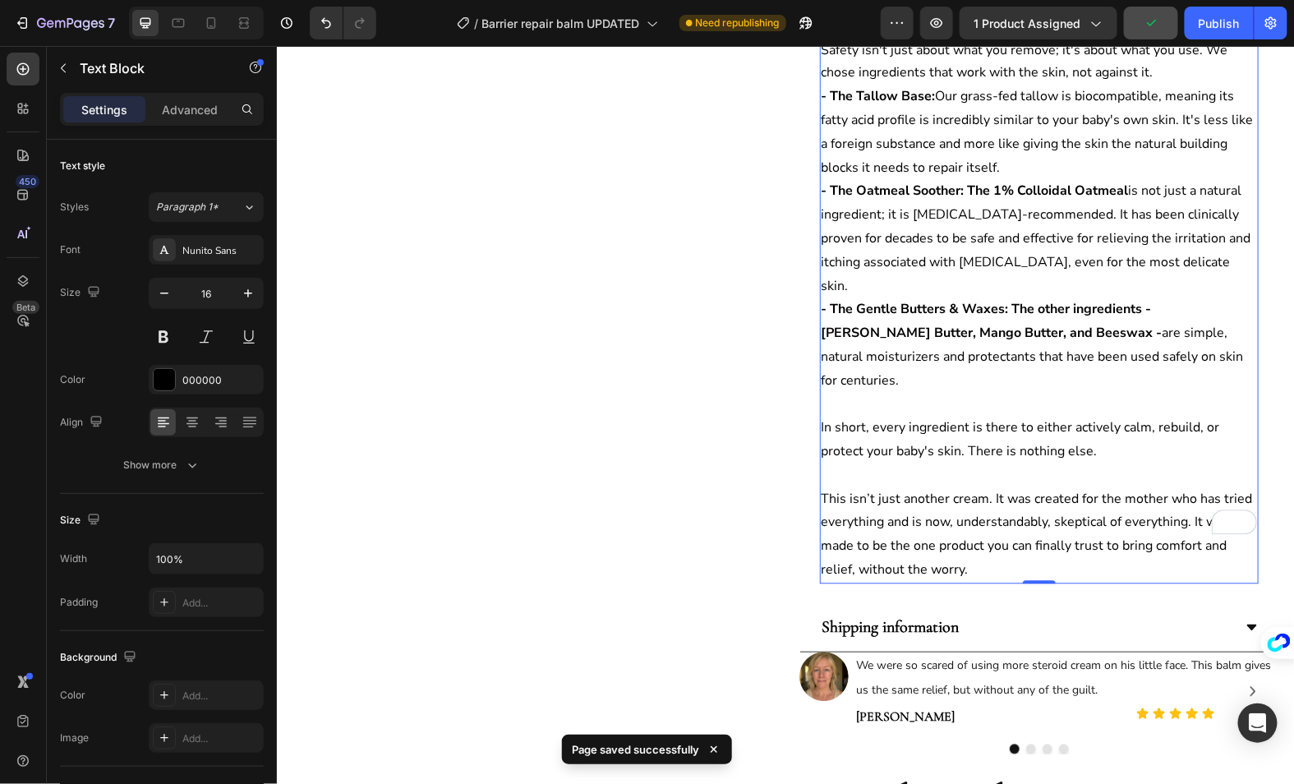
scroll to position [1141, 0]
click at [992, 298] on strong "- The Gentle Butters & Waxes: The other ingredients - Shea Butter, Mango Butter…" at bounding box center [991, 319] width 341 height 42
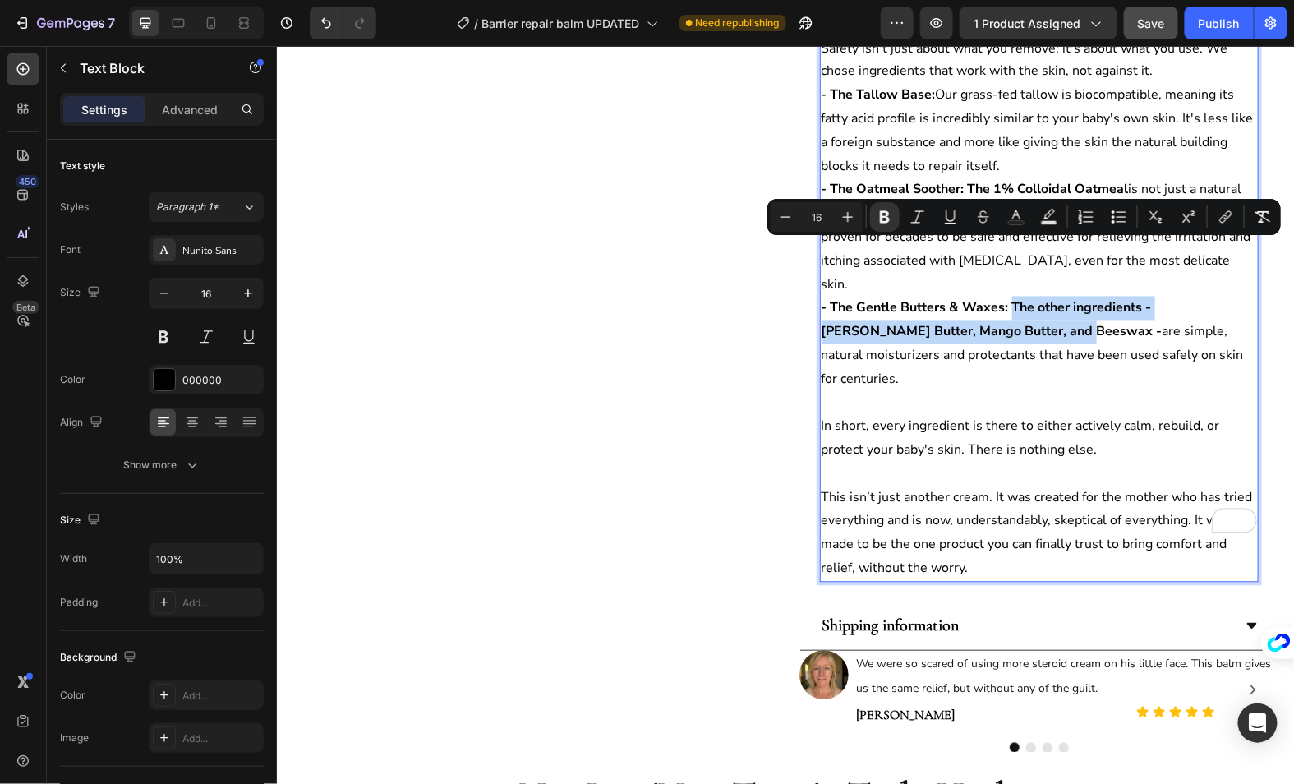
drag, startPoint x: 1012, startPoint y: 249, endPoint x: 1001, endPoint y: 274, distance: 28.0
click at [1001, 296] on p "- The Gentle Butters & Waxes: The other ingredients - Shea Butter, Mango Butter…" at bounding box center [1039, 343] width 436 height 95
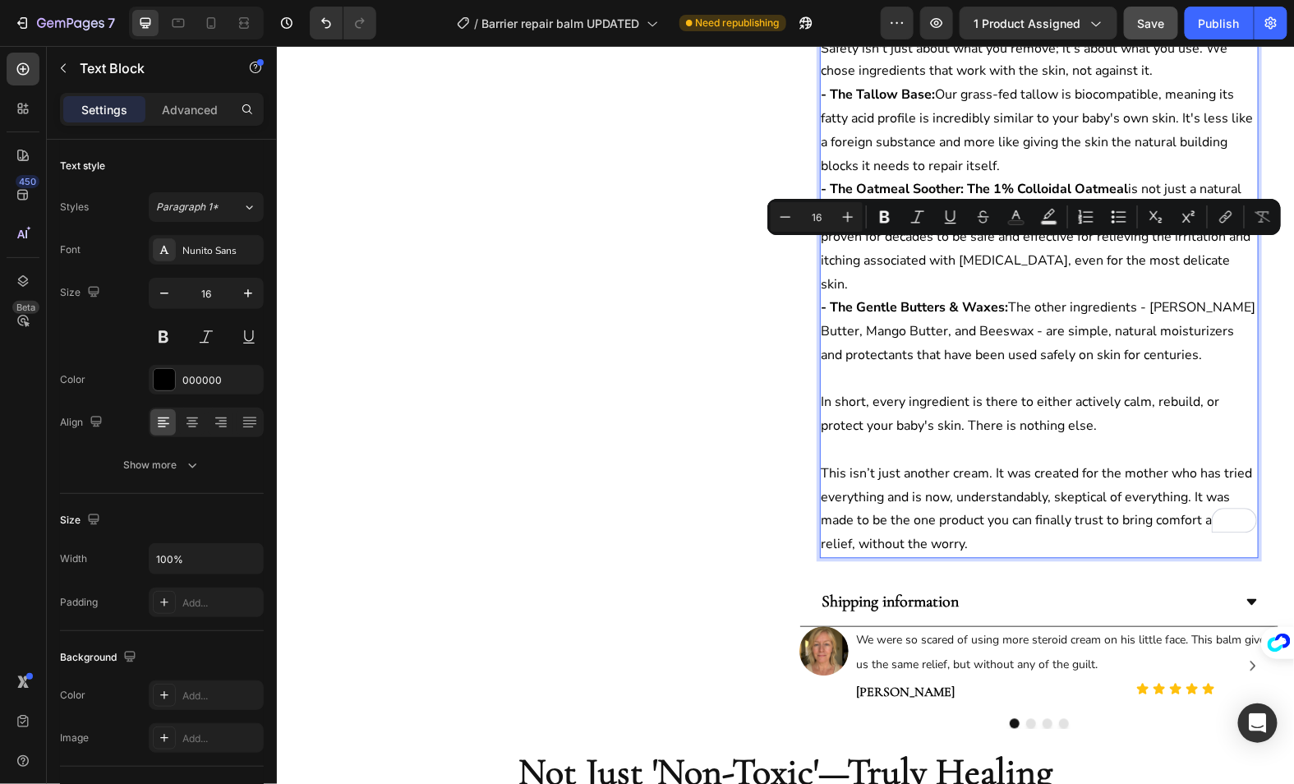
click at [1062, 390] on p "In short, every ingredient is there to either actively calm, rebuild, or protec…" at bounding box center [1039, 414] width 436 height 48
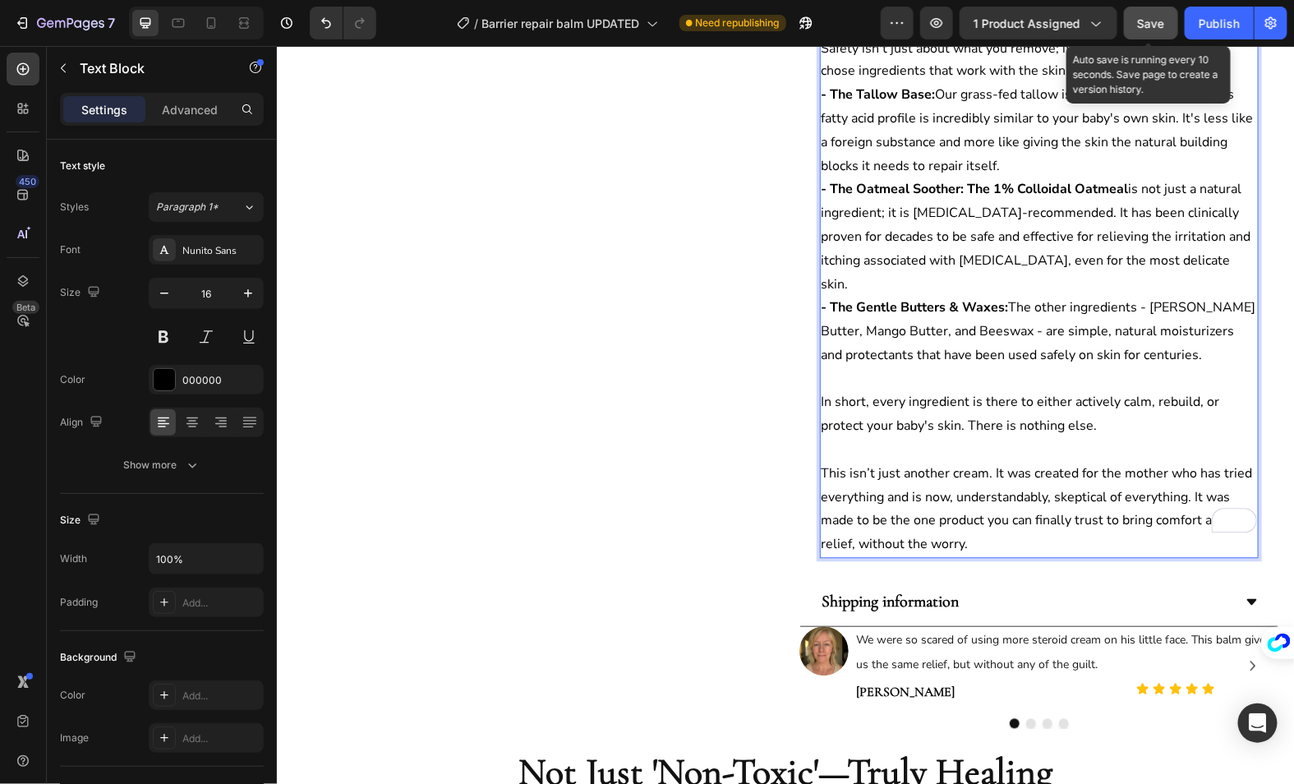
click at [1146, 18] on span "Save" at bounding box center [1151, 23] width 27 height 14
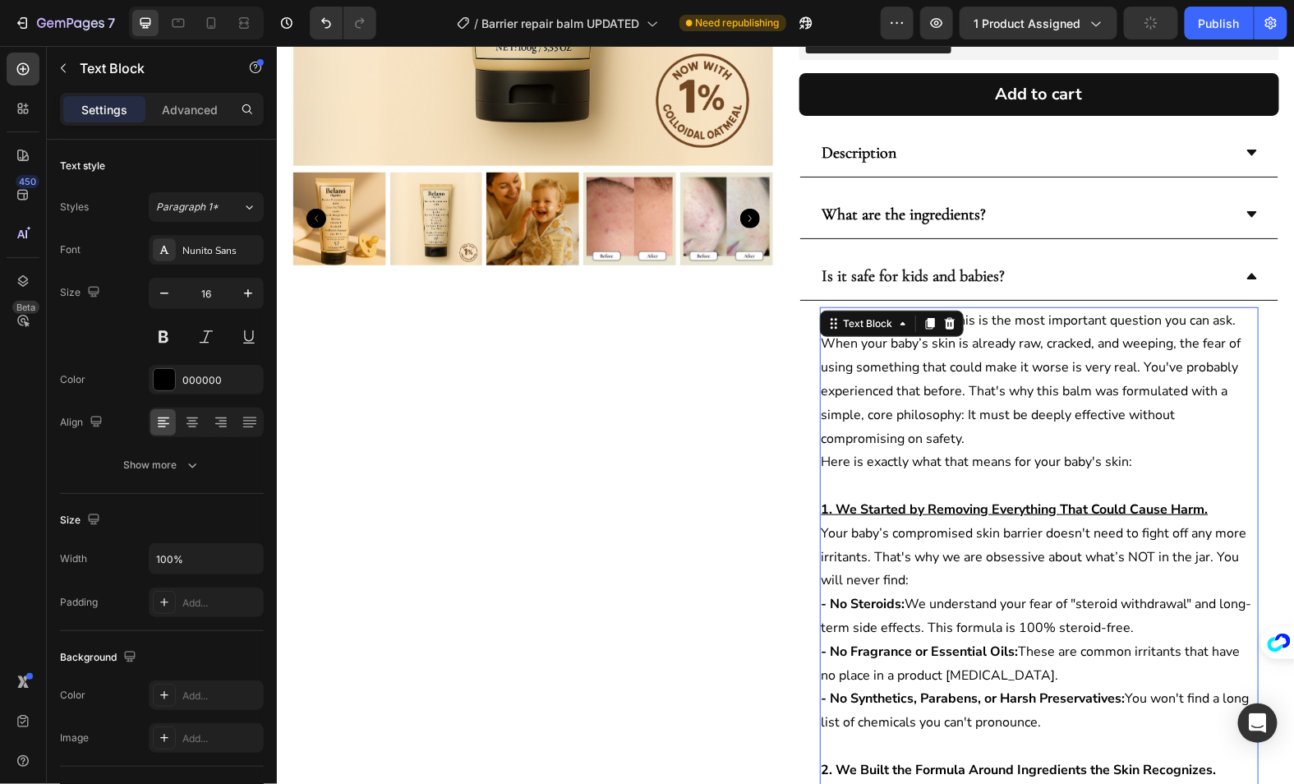
scroll to position [391, 0]
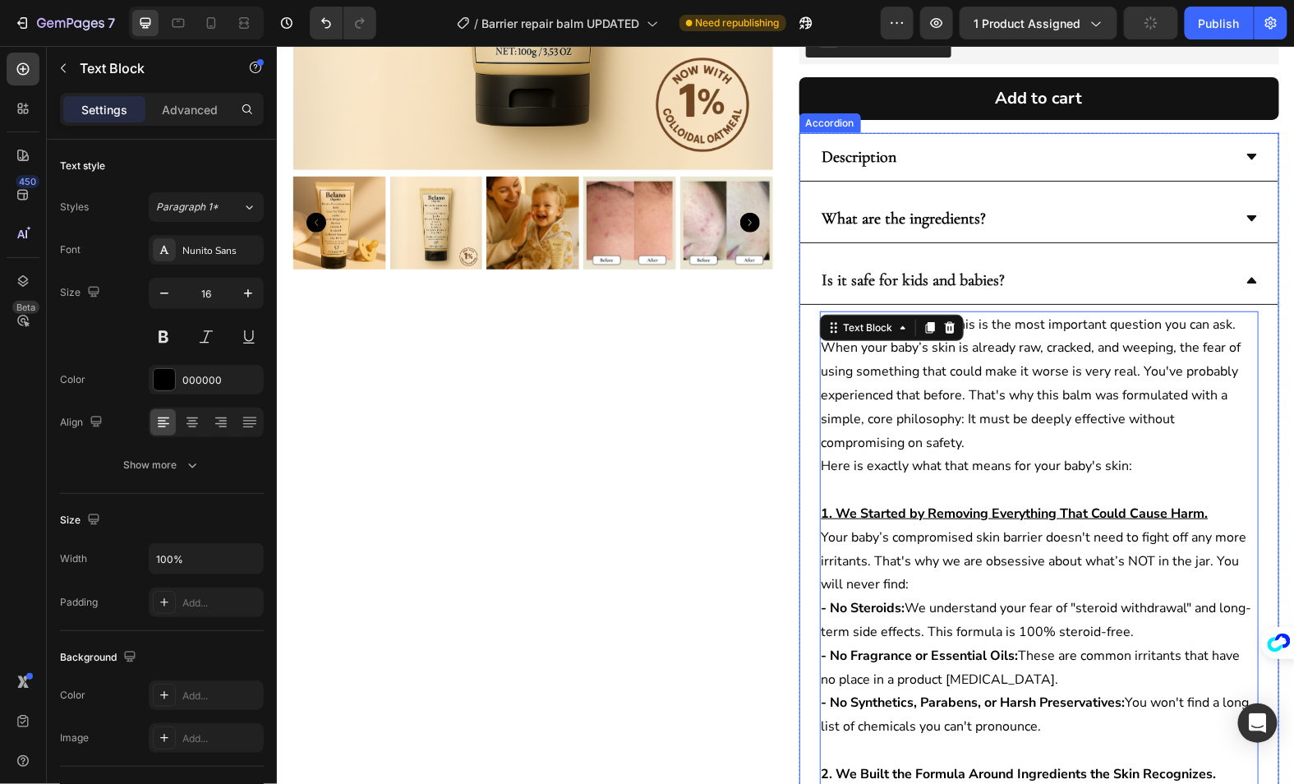
click at [1245, 273] on icon at bounding box center [1251, 279] width 13 height 13
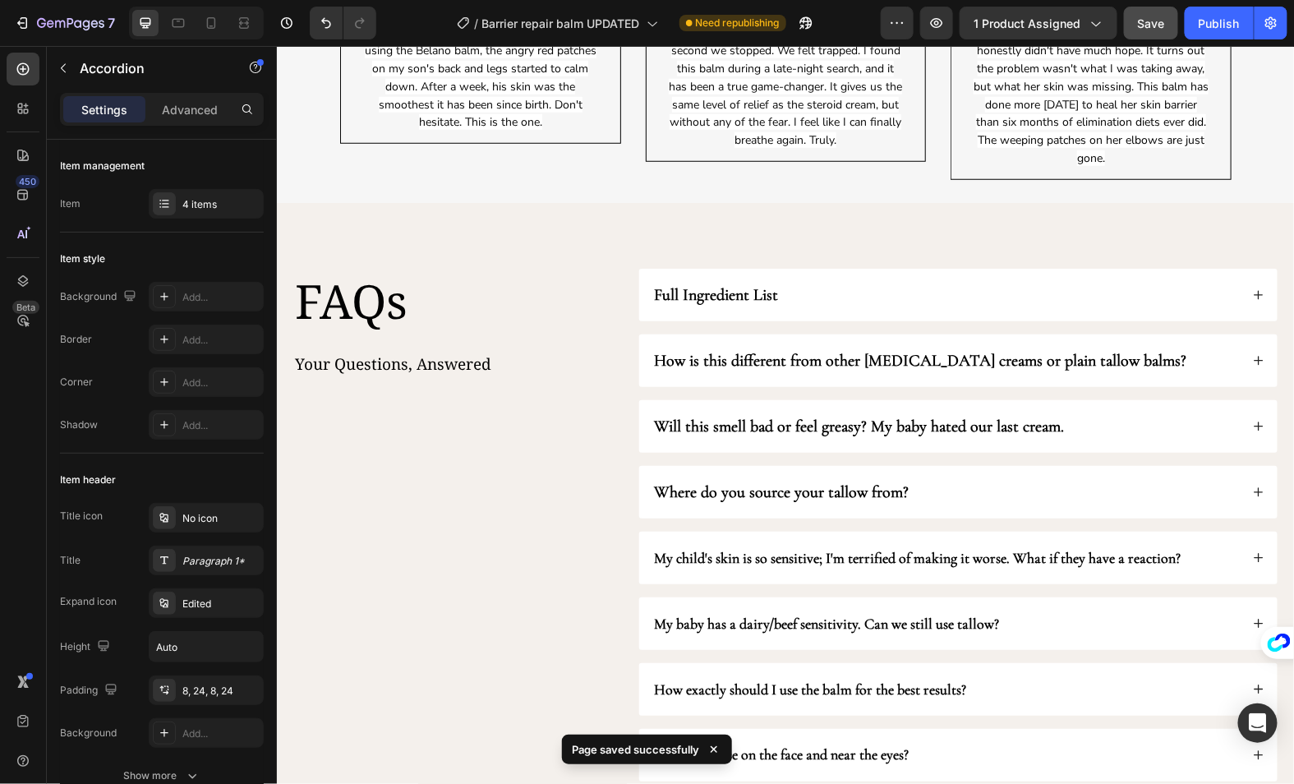
scroll to position [2853, 0]
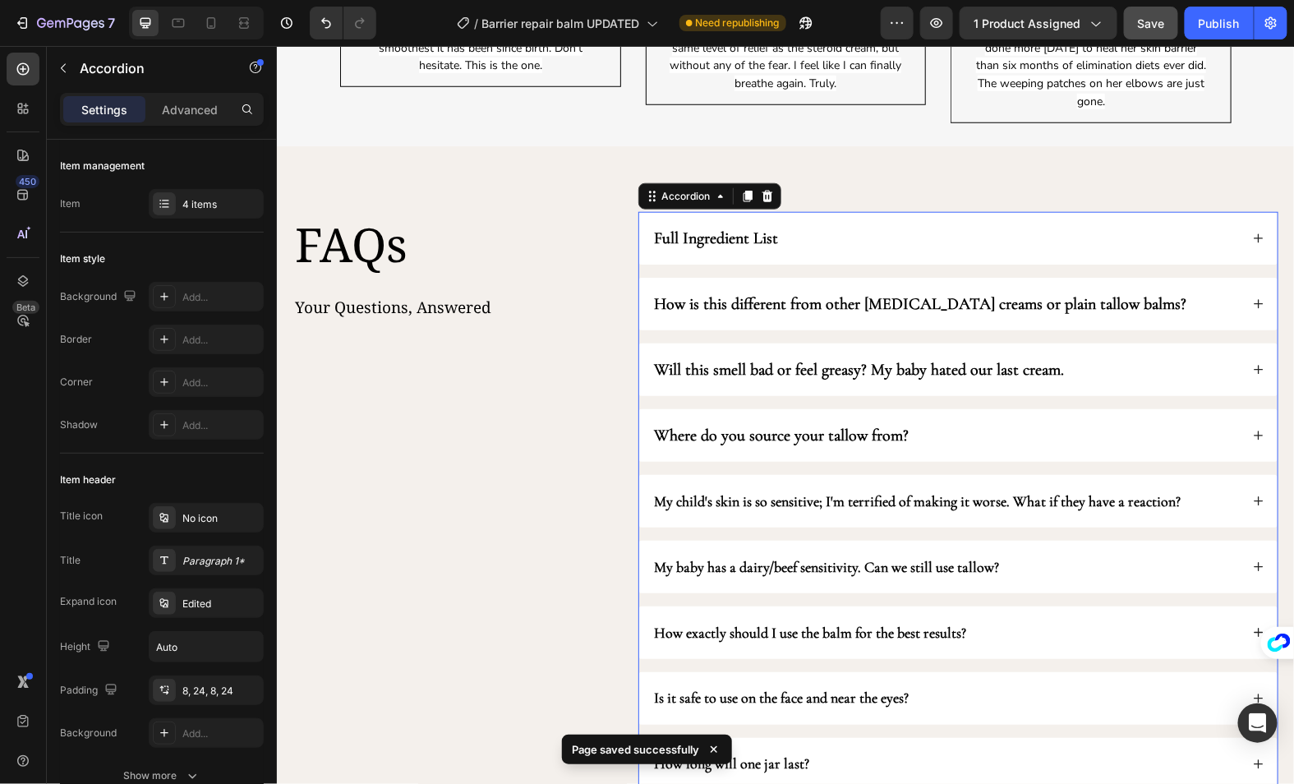
click at [1150, 311] on div "How is this different from other eczema creams or plain tallow balms?" at bounding box center [946, 303] width 588 height 26
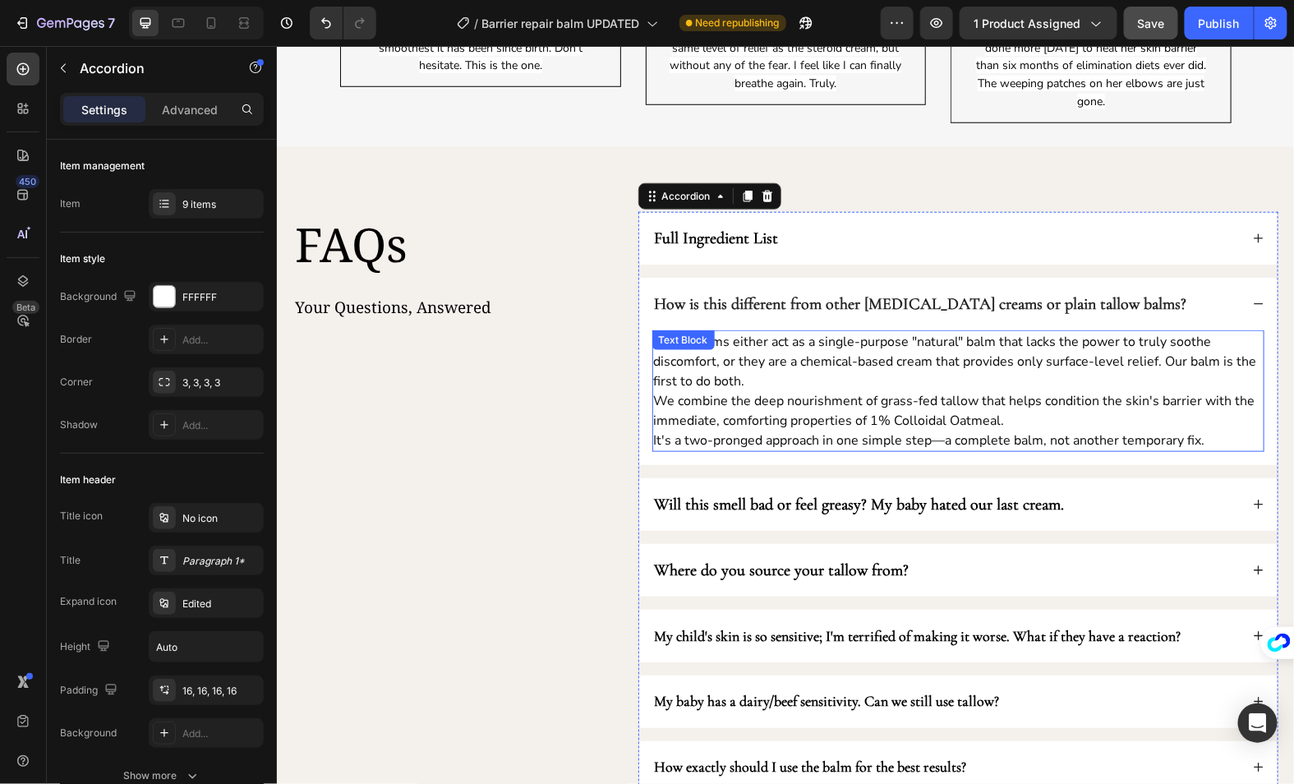
click at [858, 385] on p "Most creams either act as a single-purpose "natural" balm that lacks the power …" at bounding box center [957, 360] width 609 height 59
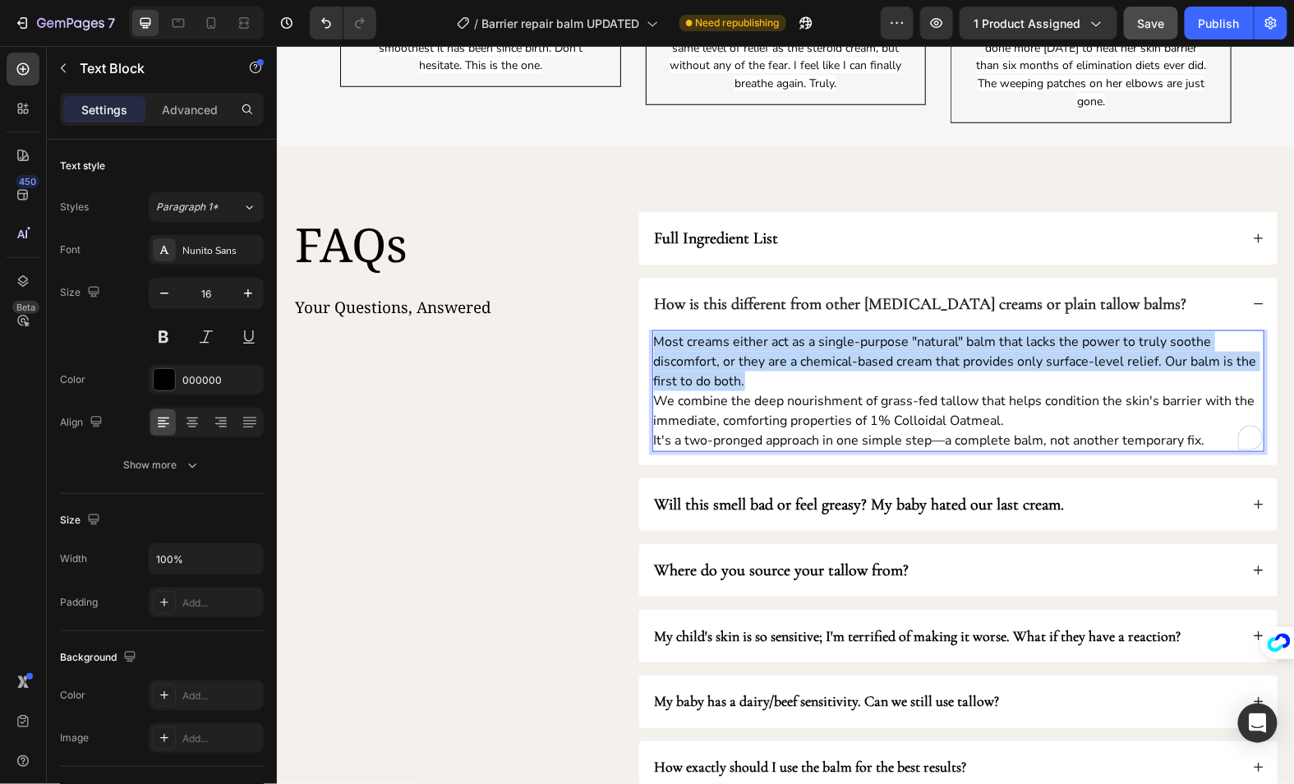
click at [858, 385] on p "Most creams either act as a single-purpose "natural" balm that lacks the power …" at bounding box center [957, 360] width 609 height 59
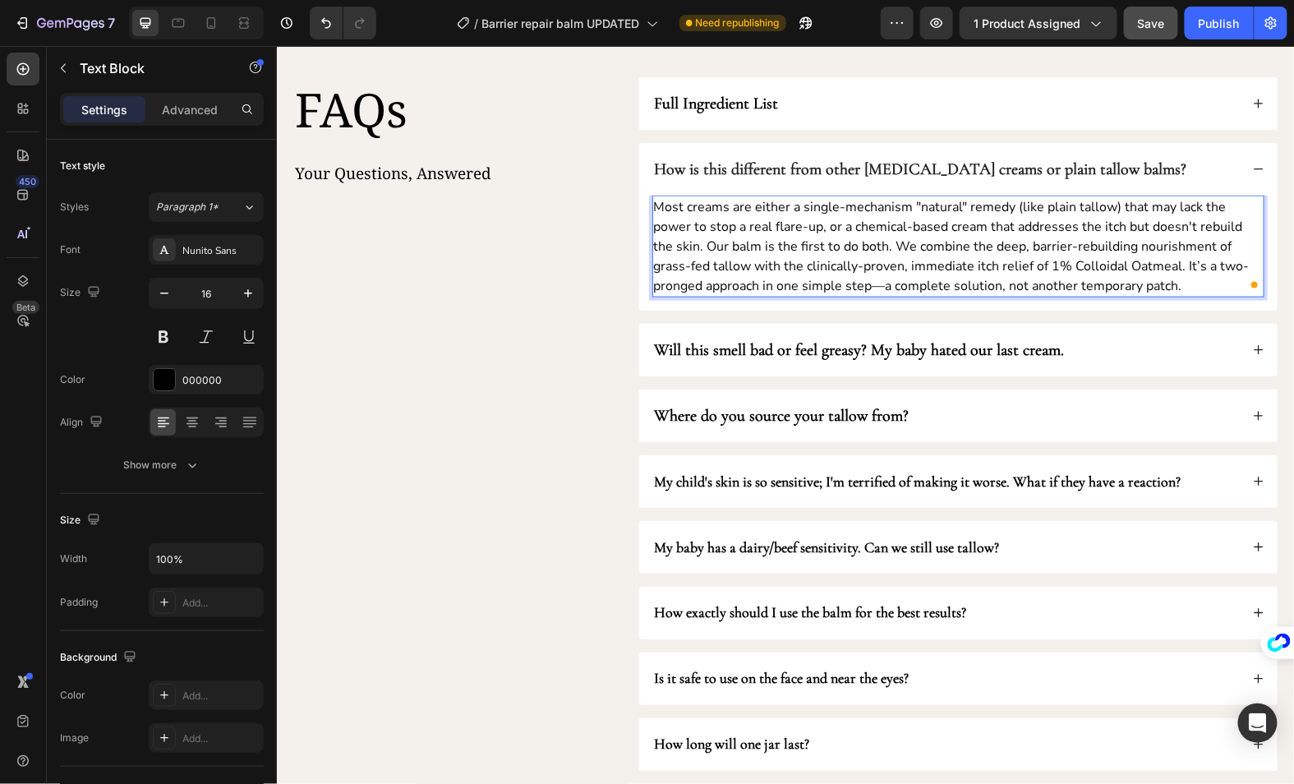
scroll to position [2995, 0]
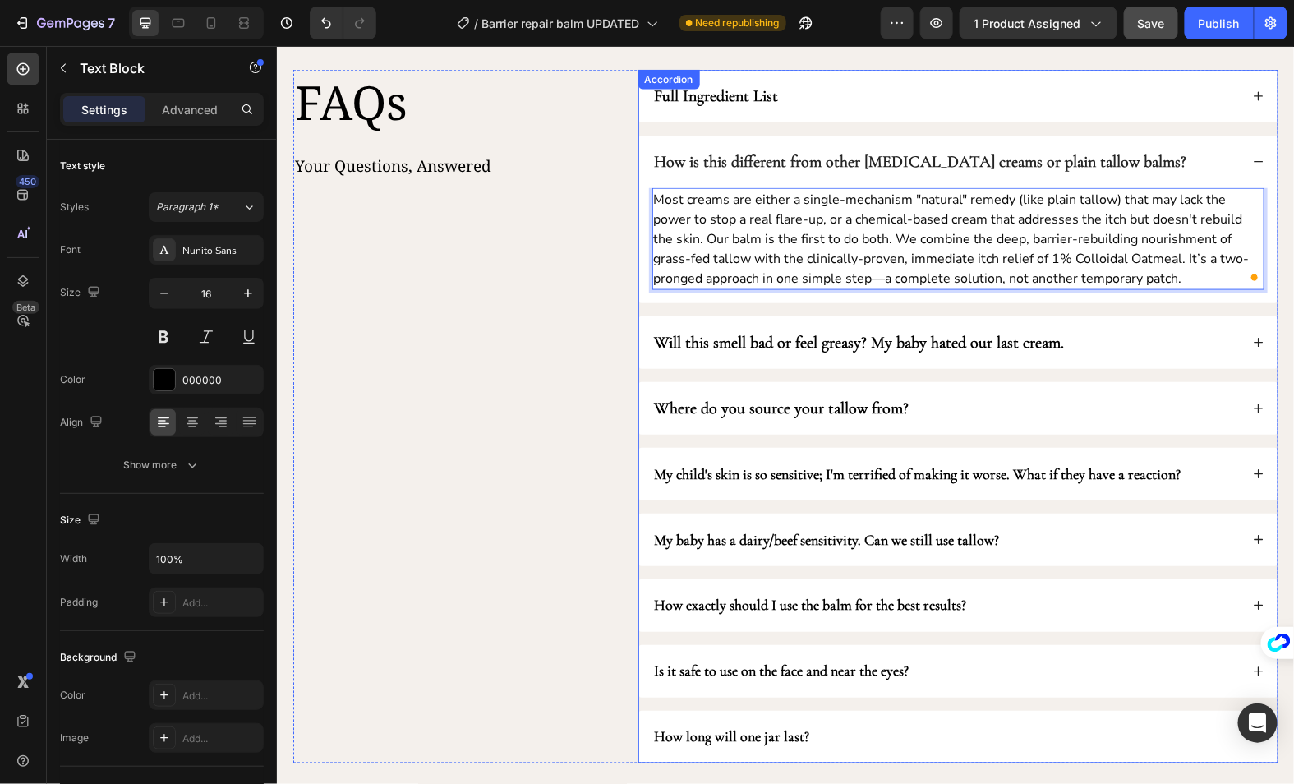
click at [1078, 340] on div "Will this smell bad or feel greasy? My baby hated our last cream." at bounding box center [946, 342] width 588 height 26
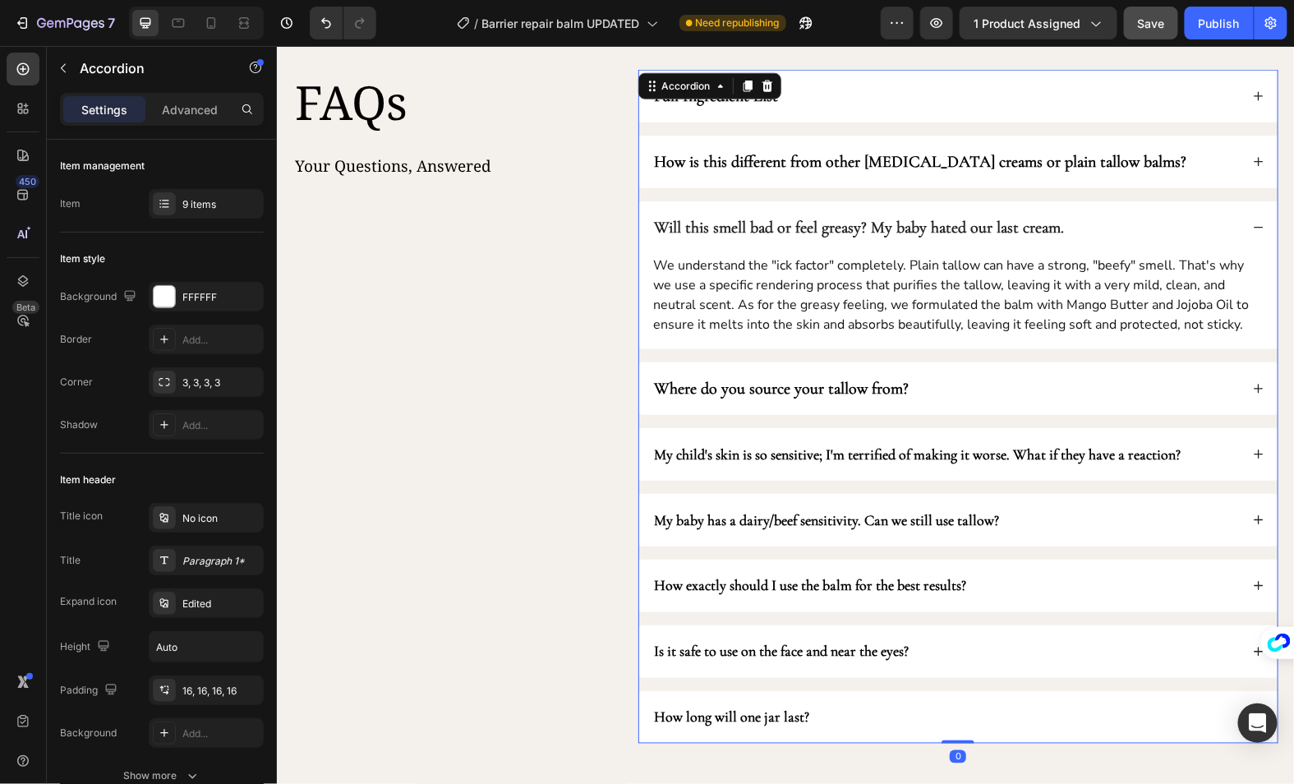
click at [1101, 382] on div "Where do you source your tallow from?" at bounding box center [946, 388] width 588 height 26
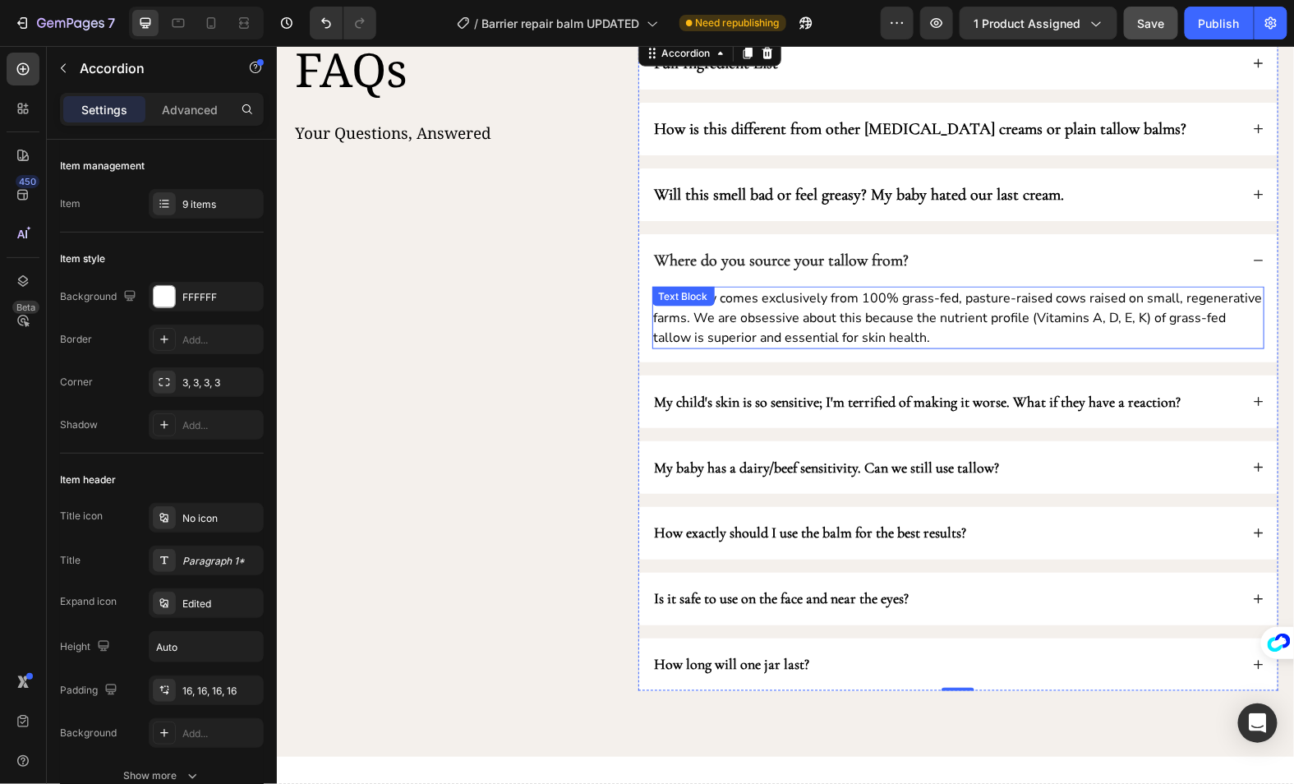
scroll to position [3076, 0]
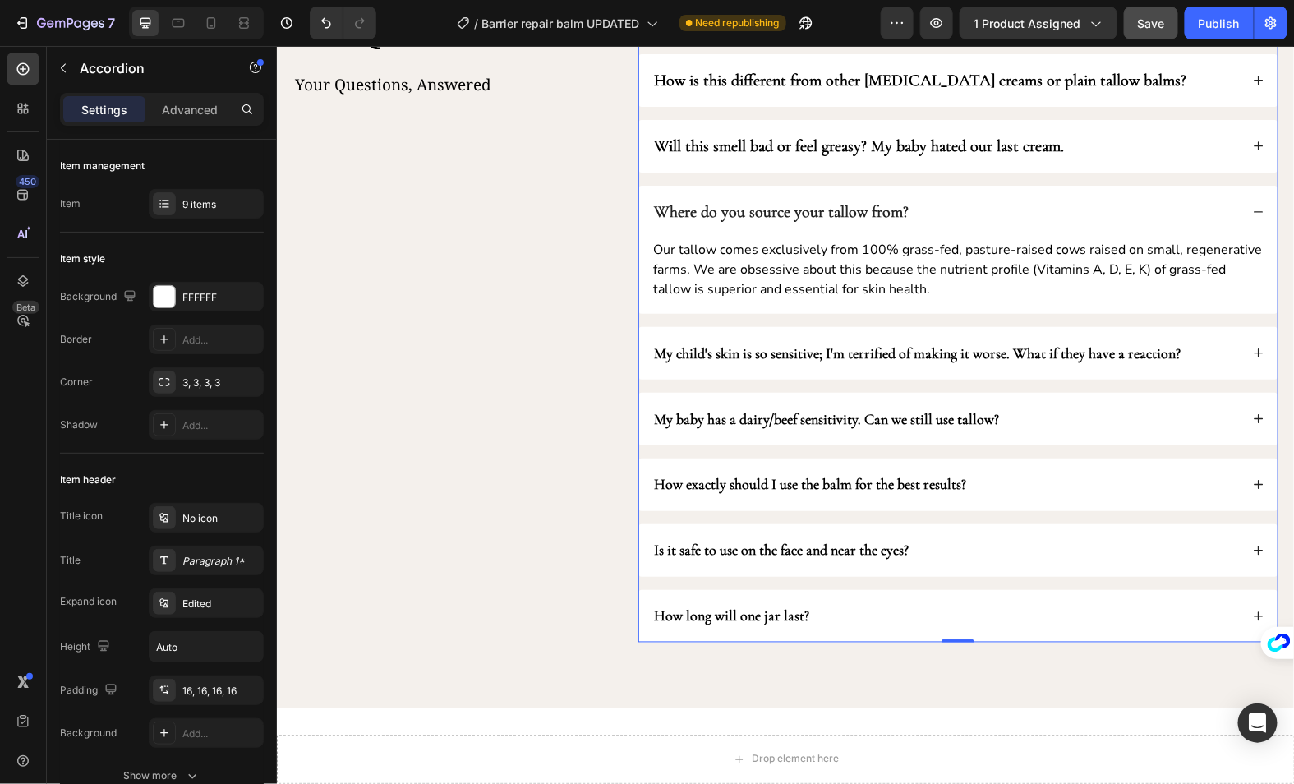
click at [1233, 356] on div "My child's skin is so sensitive; I'm terrified of making it worse. What if they…" at bounding box center [946, 352] width 588 height 26
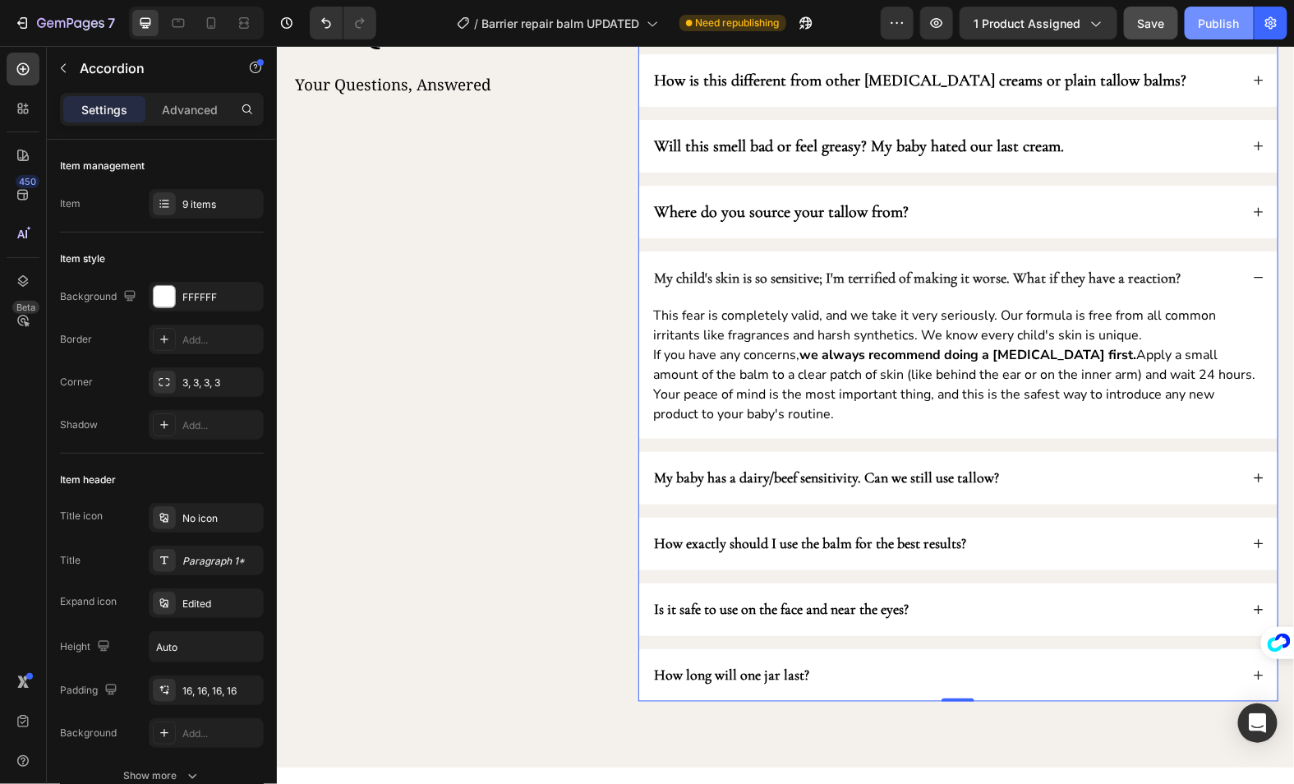
click at [1214, 25] on div "Publish" at bounding box center [1219, 23] width 41 height 17
